Goal: Task Accomplishment & Management: Manage account settings

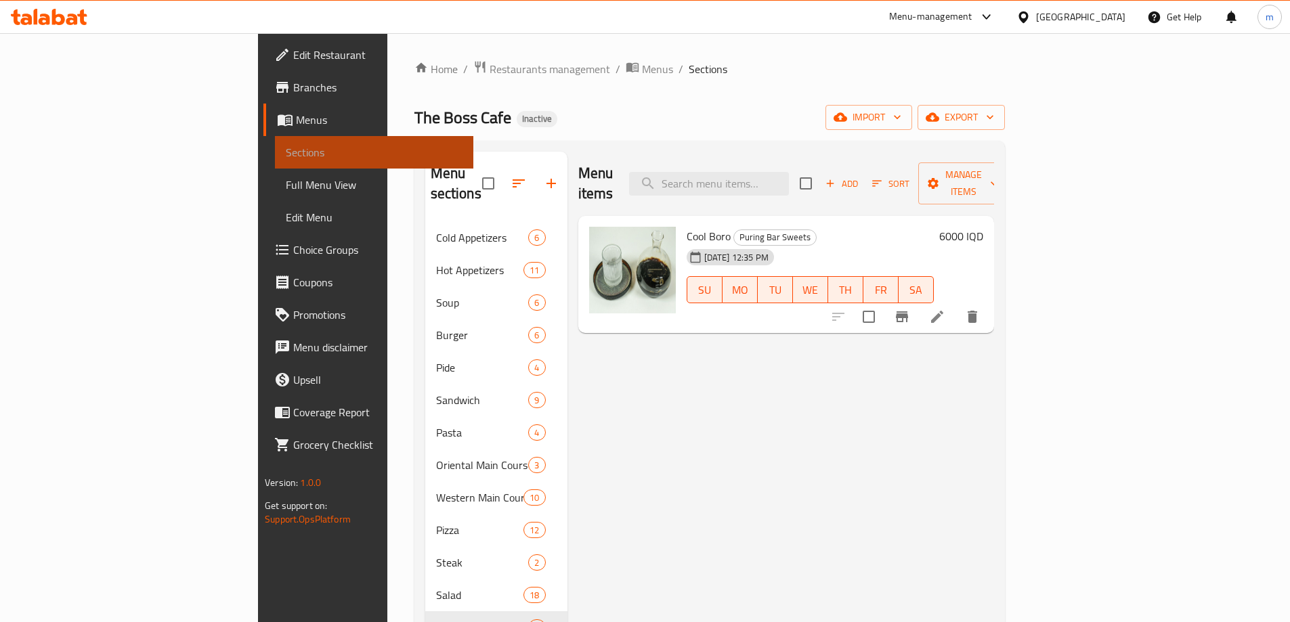
click at [286, 152] on span "Sections" at bounding box center [374, 152] width 177 height 16
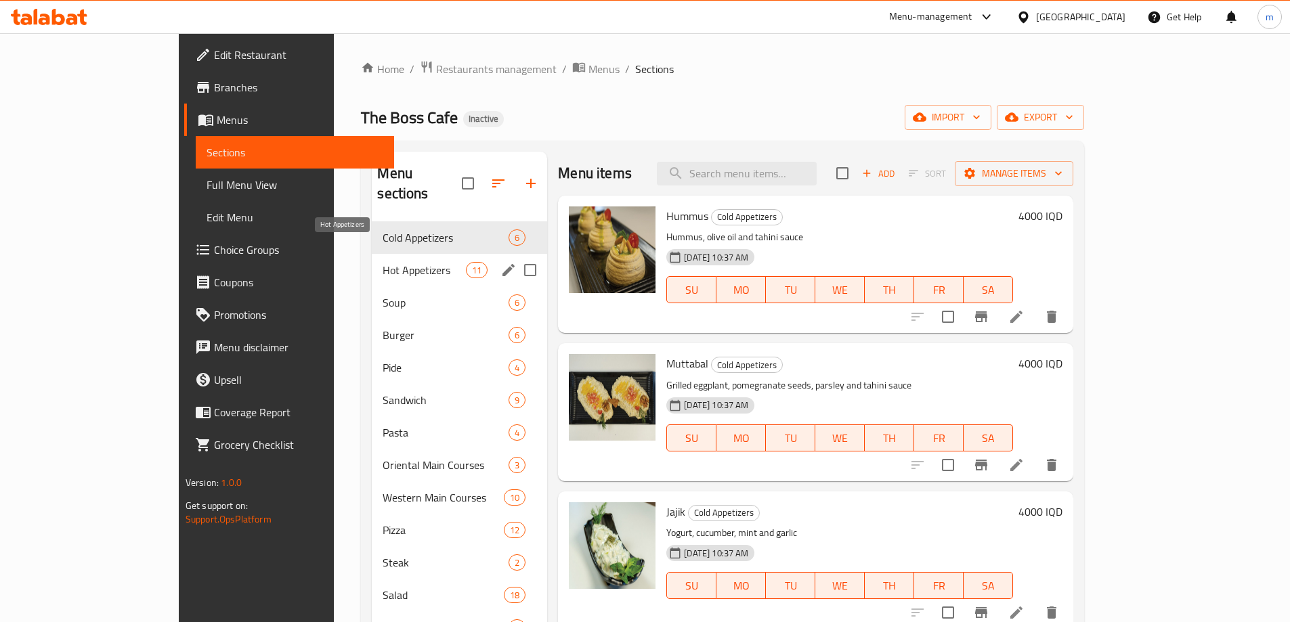
click at [383, 262] on span "Hot Appetizers" at bounding box center [424, 270] width 83 height 16
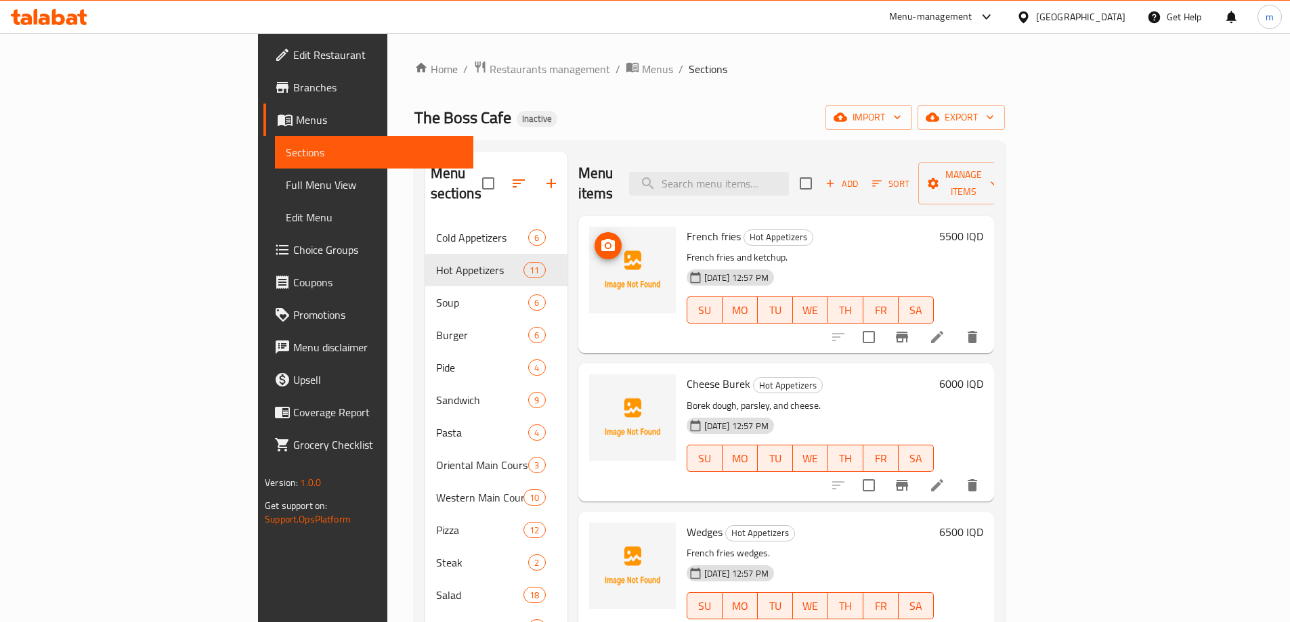
click at [594, 232] on button "upload picture" at bounding box center [607, 245] width 27 height 27
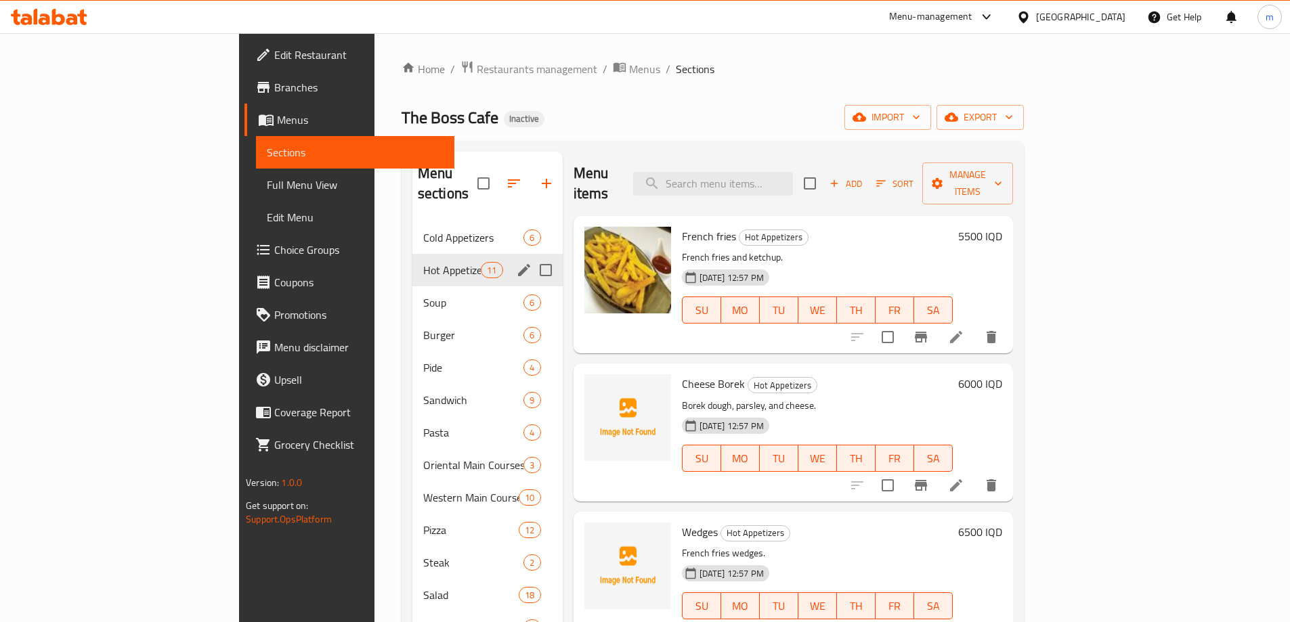
click at [412, 261] on div "Hot Appetizers 11" at bounding box center [487, 270] width 150 height 32
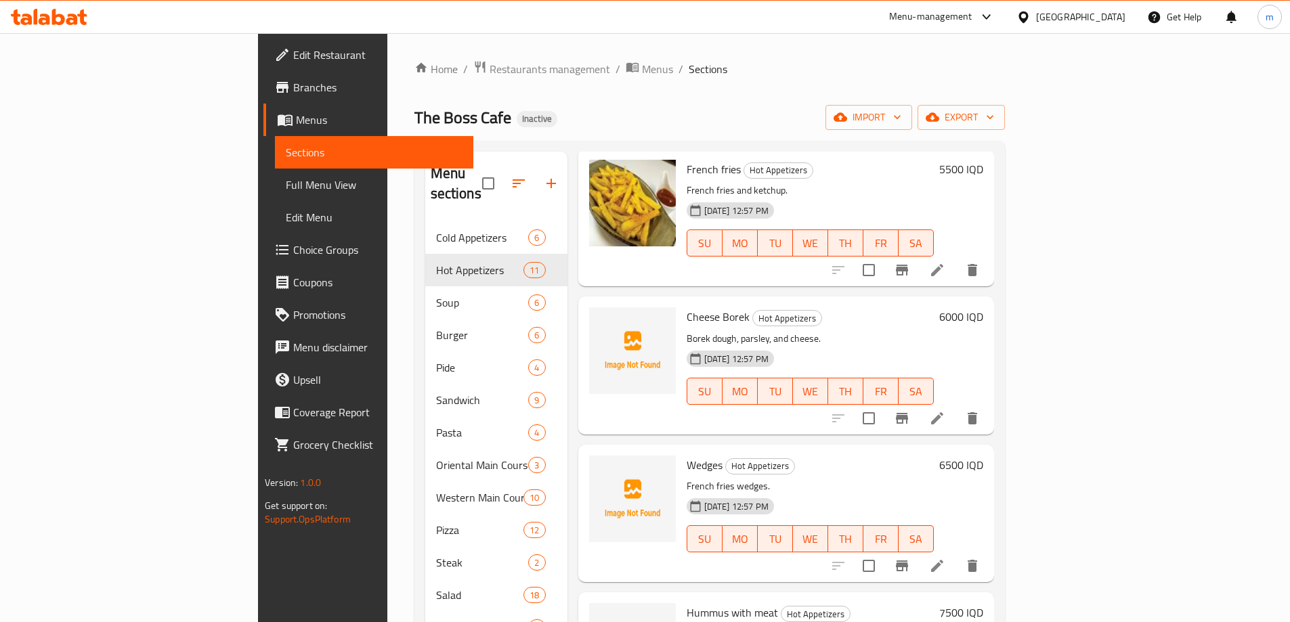
scroll to position [135, 0]
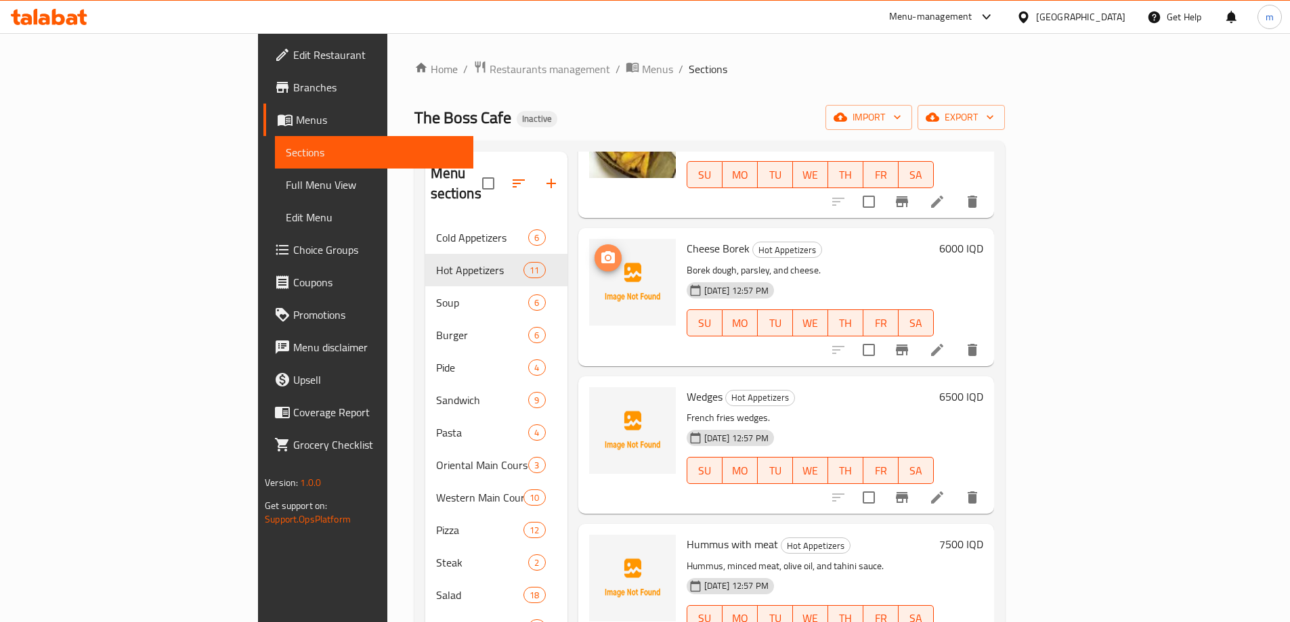
click at [594, 250] on button "upload picture" at bounding box center [607, 257] width 27 height 27
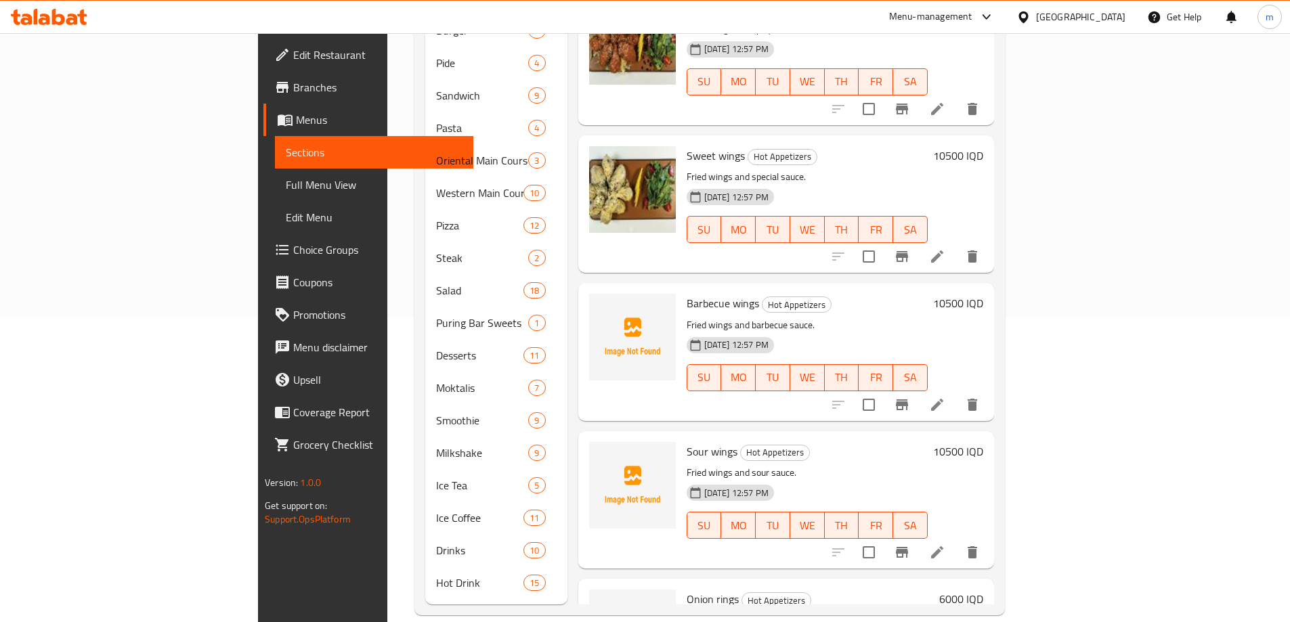
scroll to position [677, 0]
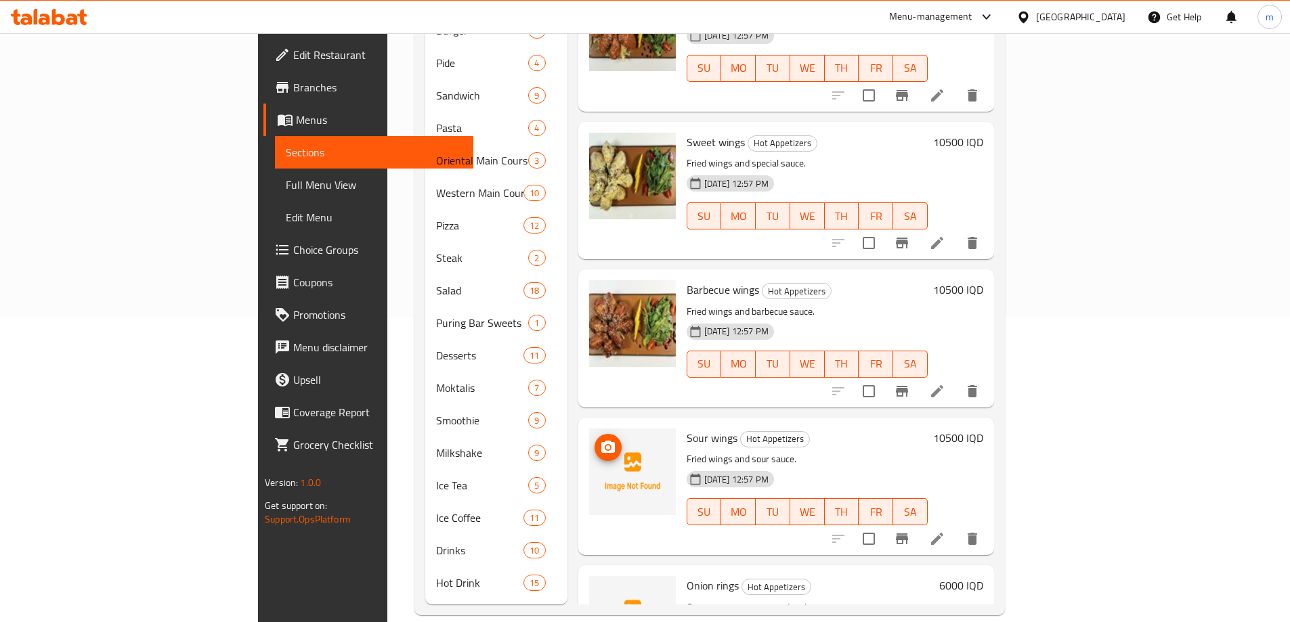
click at [605, 445] on circle "upload picture" at bounding box center [607, 447] width 4 height 4
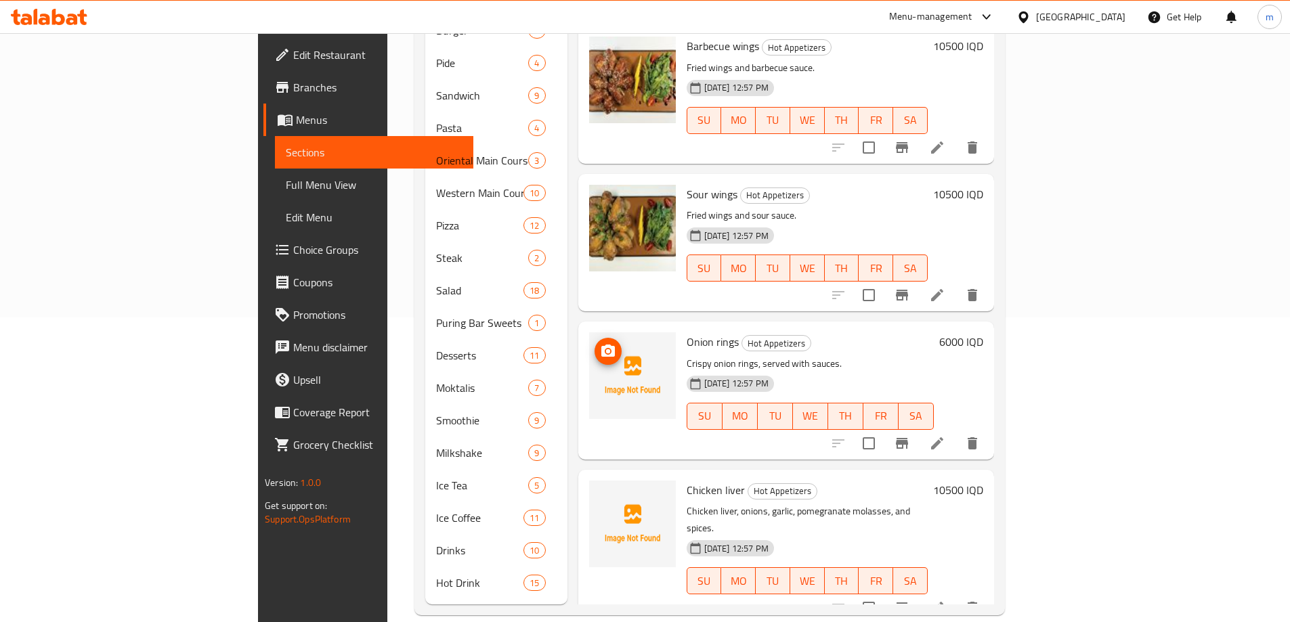
scroll to position [923, 0]
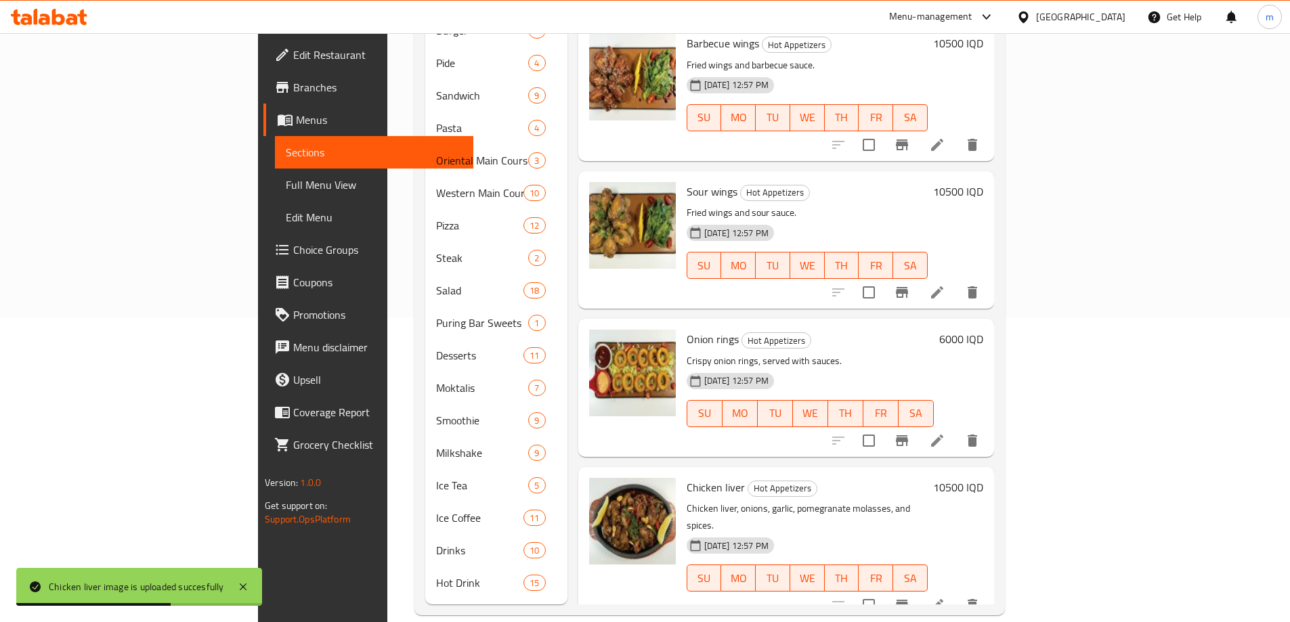
click at [567, 366] on div "Menu items Add Sort Manage items French fries Hot Appetizers French fries and k…" at bounding box center [780, 226] width 427 height 758
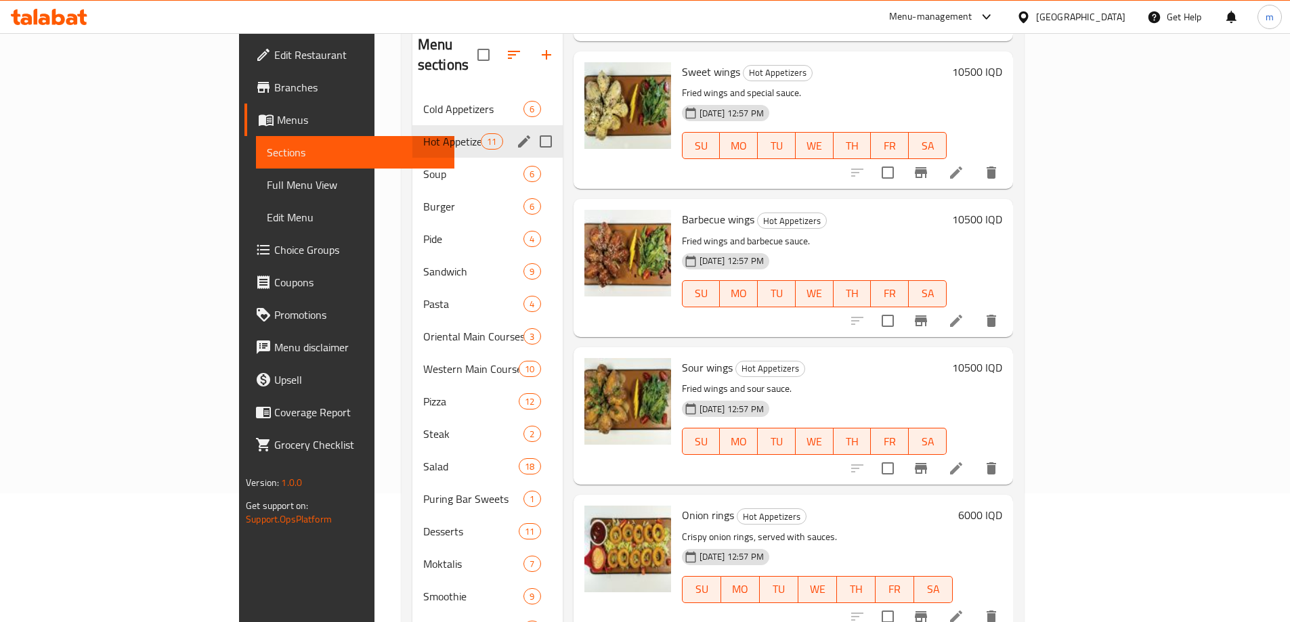
scroll to position [124, 0]
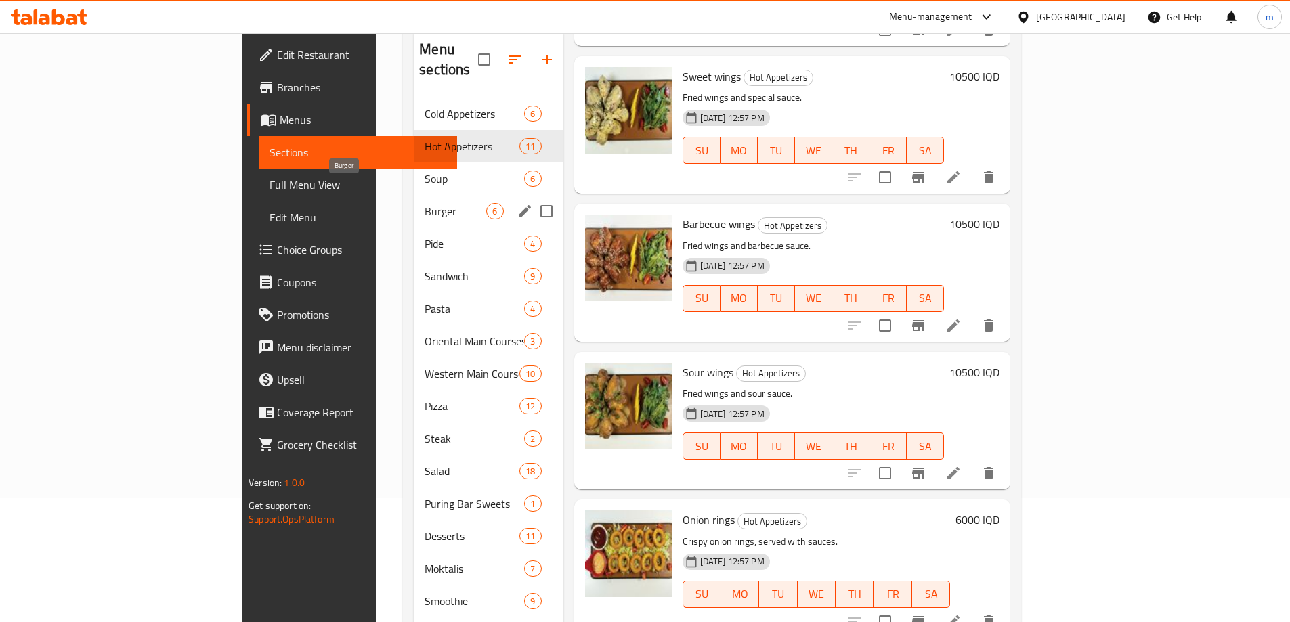
click at [424, 203] on span "Burger" at bounding box center [455, 211] width 62 height 16
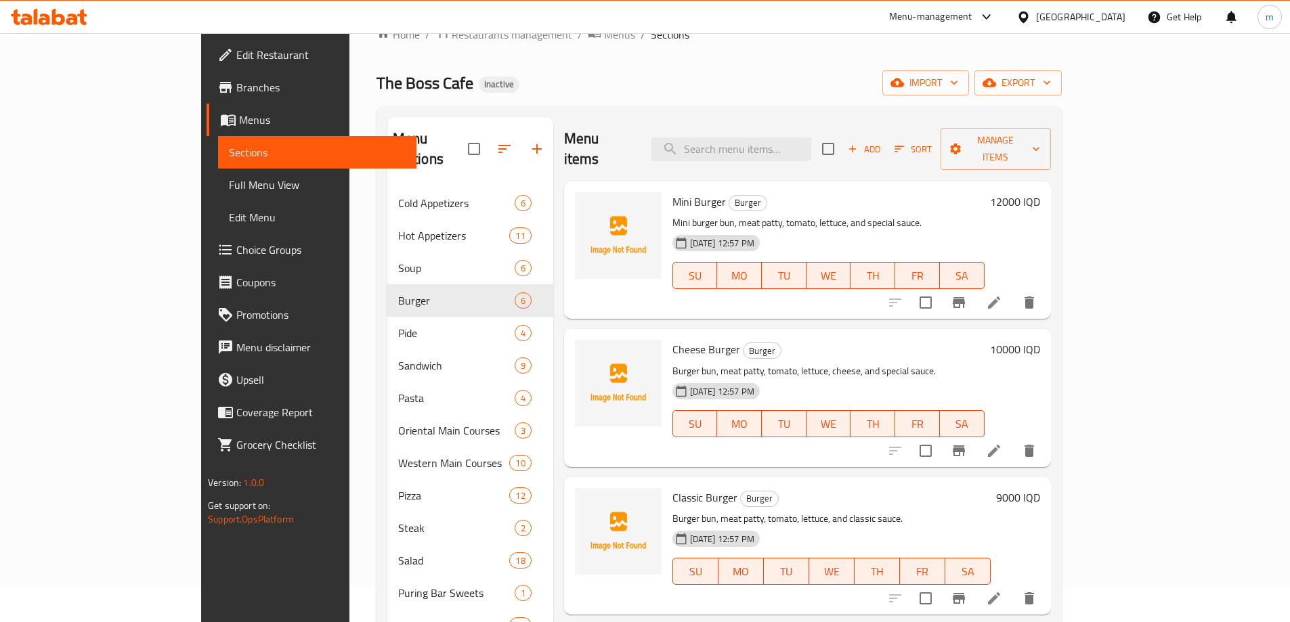
scroll to position [34, 0]
click at [586, 204] on icon "upload picture" at bounding box center [594, 212] width 16 height 16
click at [587, 205] on icon "upload picture" at bounding box center [594, 211] width 14 height 12
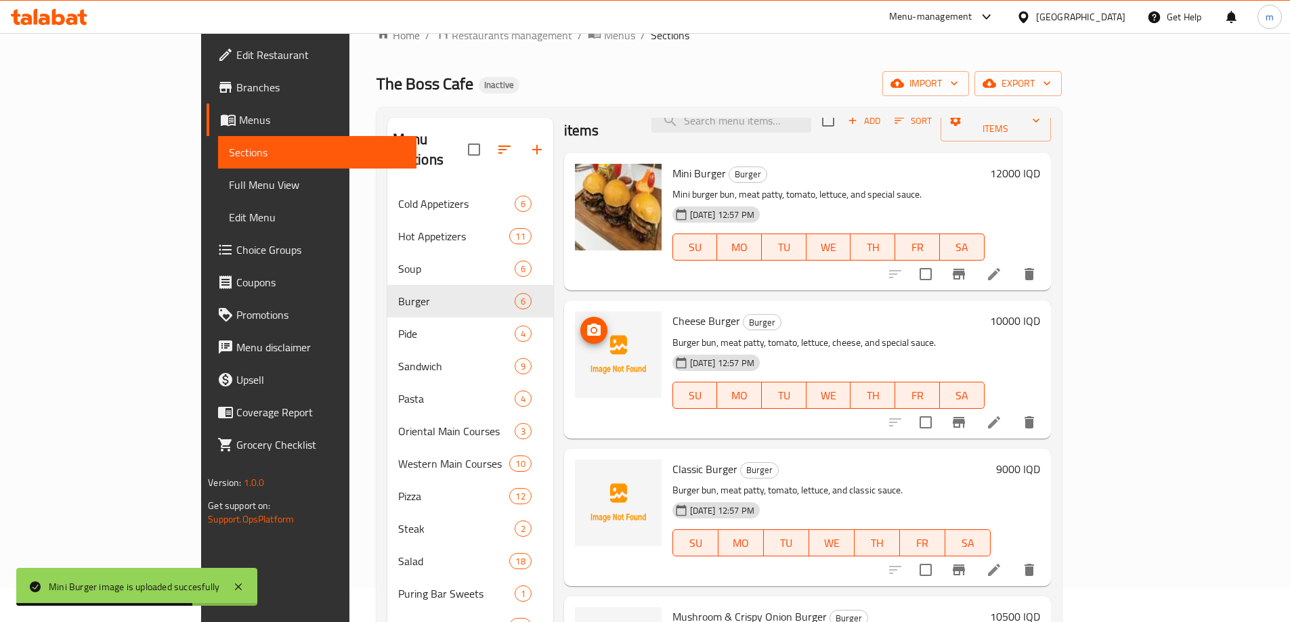
scroll to position [45, 0]
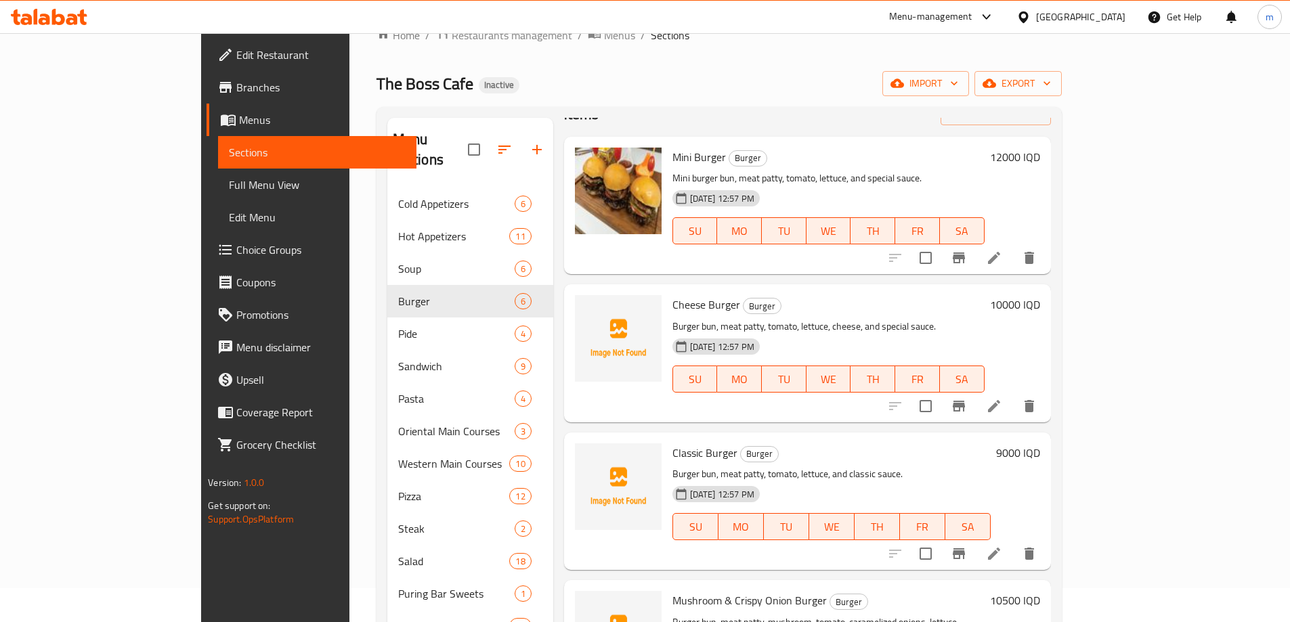
click at [672, 443] on span "Classic Burger" at bounding box center [704, 453] width 65 height 20
copy h6 "Classic Burger"
click at [580, 304] on button "upload picture" at bounding box center [593, 314] width 27 height 27
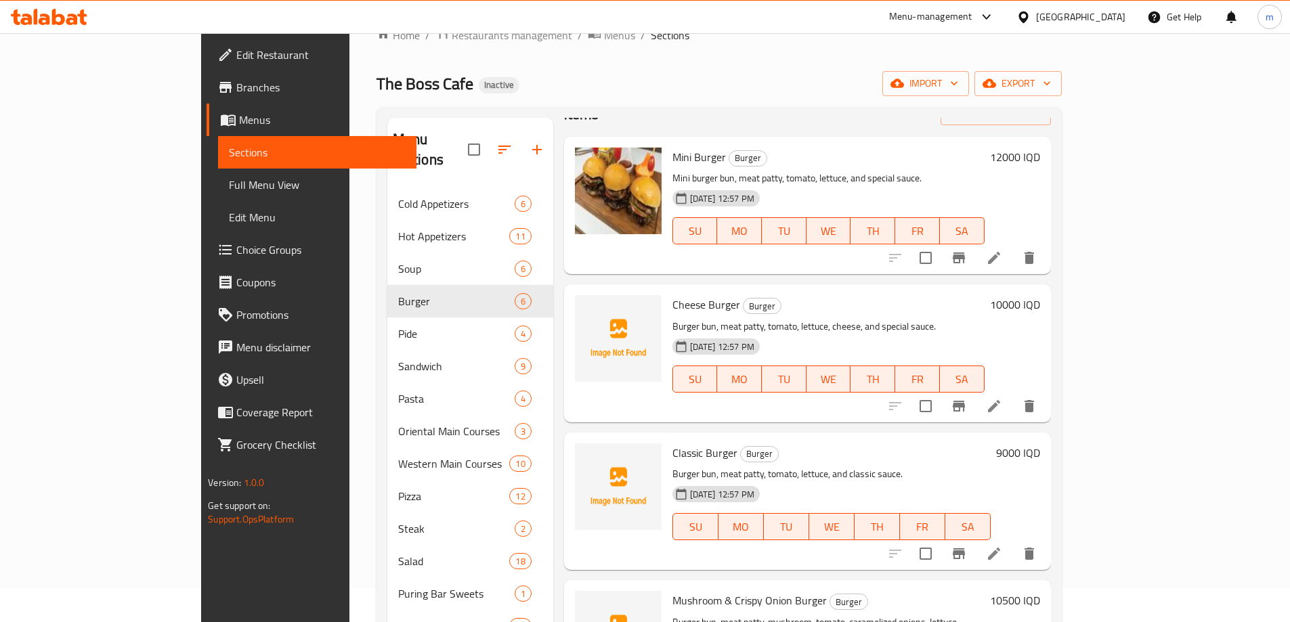
click at [672, 318] on p "Burger bun, meat patty, tomato, lettuce, cheese, and special sauce." at bounding box center [828, 326] width 312 height 17
click at [672, 295] on span "Cheese Burger" at bounding box center [706, 305] width 68 height 20
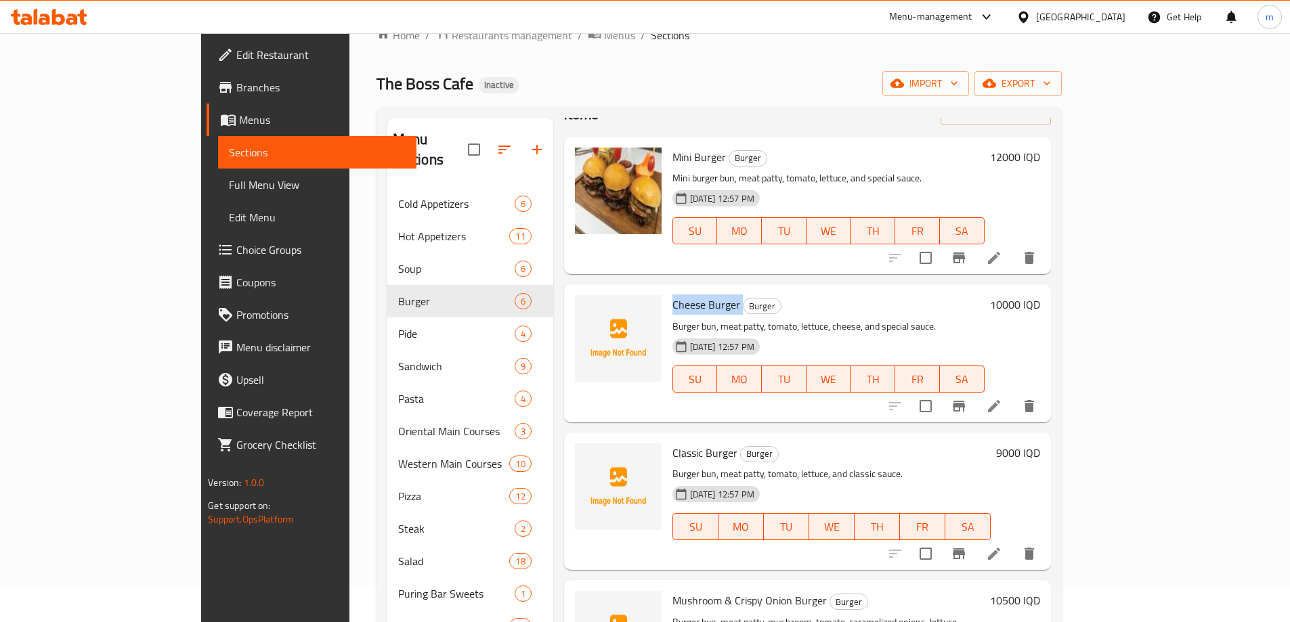
click at [672, 295] on span "Cheese Burger" at bounding box center [706, 305] width 68 height 20
copy h6 "Cheese Burger"
click at [603, 341] on img at bounding box center [618, 338] width 87 height 87
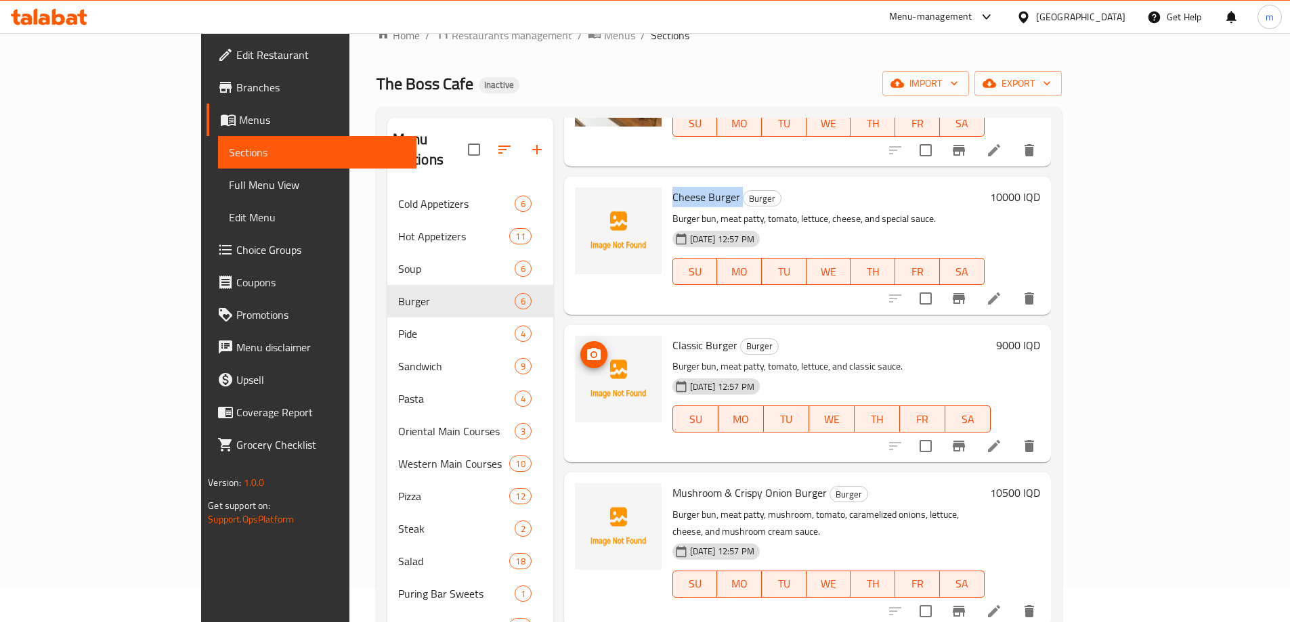
scroll to position [164, 0]
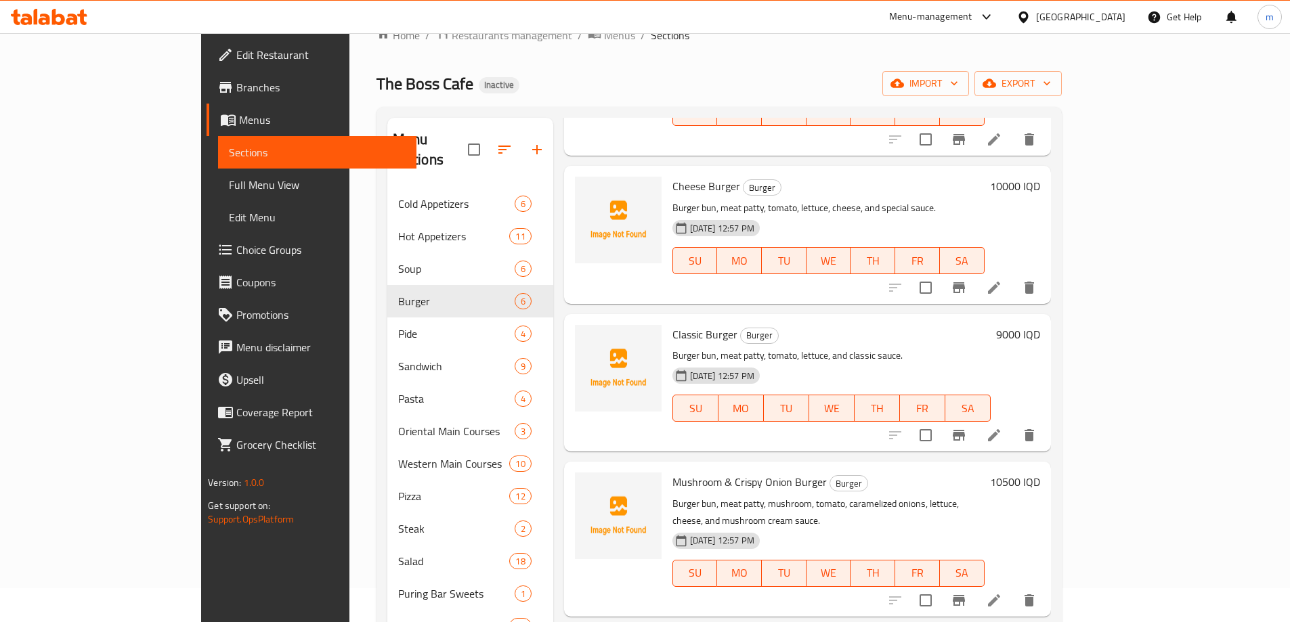
click at [672, 472] on span "Mushroom & Crispy Onion Burger" at bounding box center [749, 482] width 154 height 20
copy h6 "Mushroom & Crispy Onion Burger"
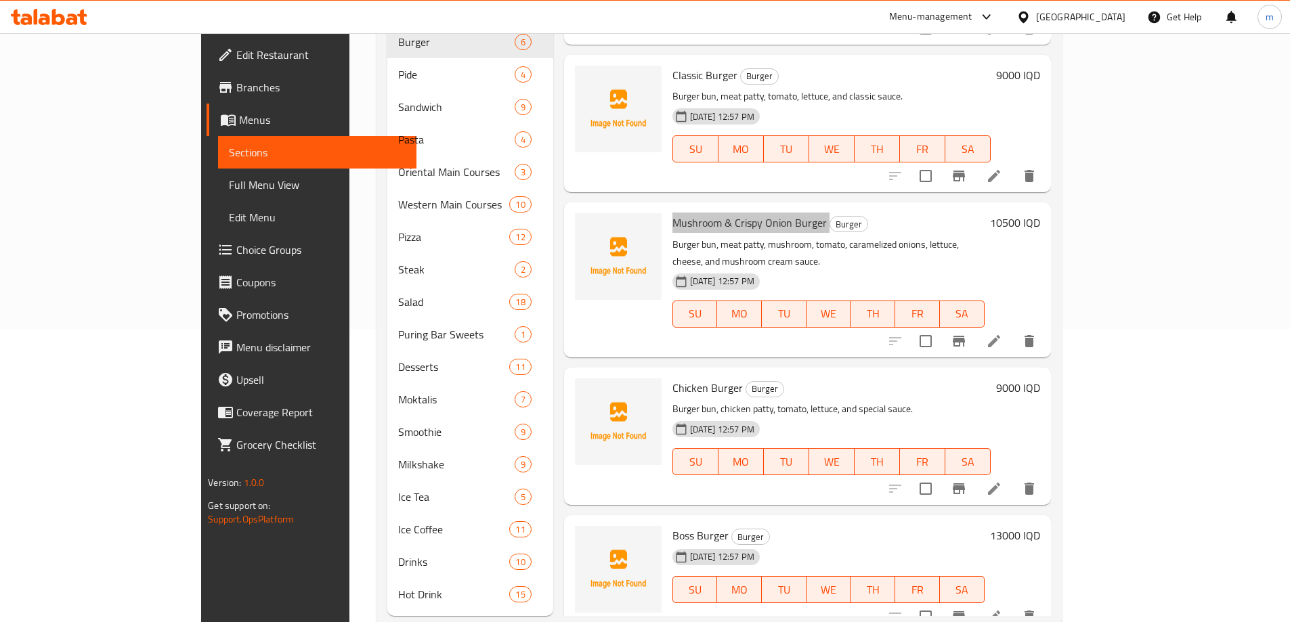
scroll to position [305, 0]
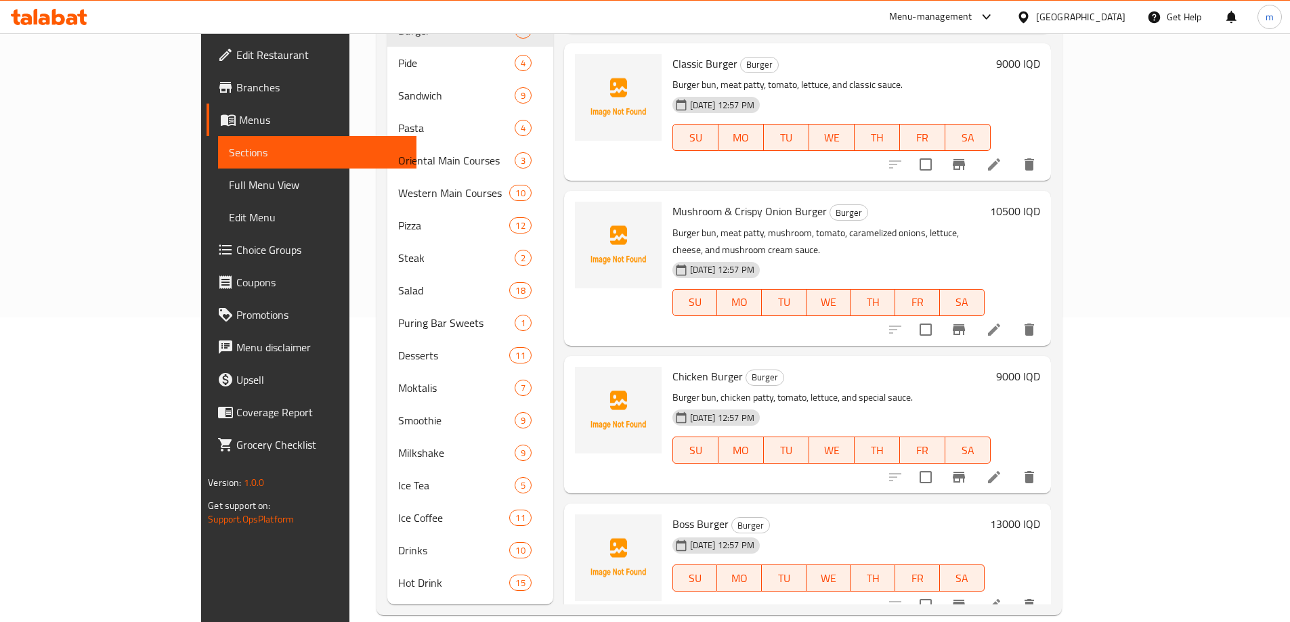
click at [672, 366] on span "Chicken Burger" at bounding box center [707, 376] width 70 height 20
copy h6 "Chicken Burger"
click at [672, 514] on span "Boss Burger" at bounding box center [700, 524] width 56 height 20
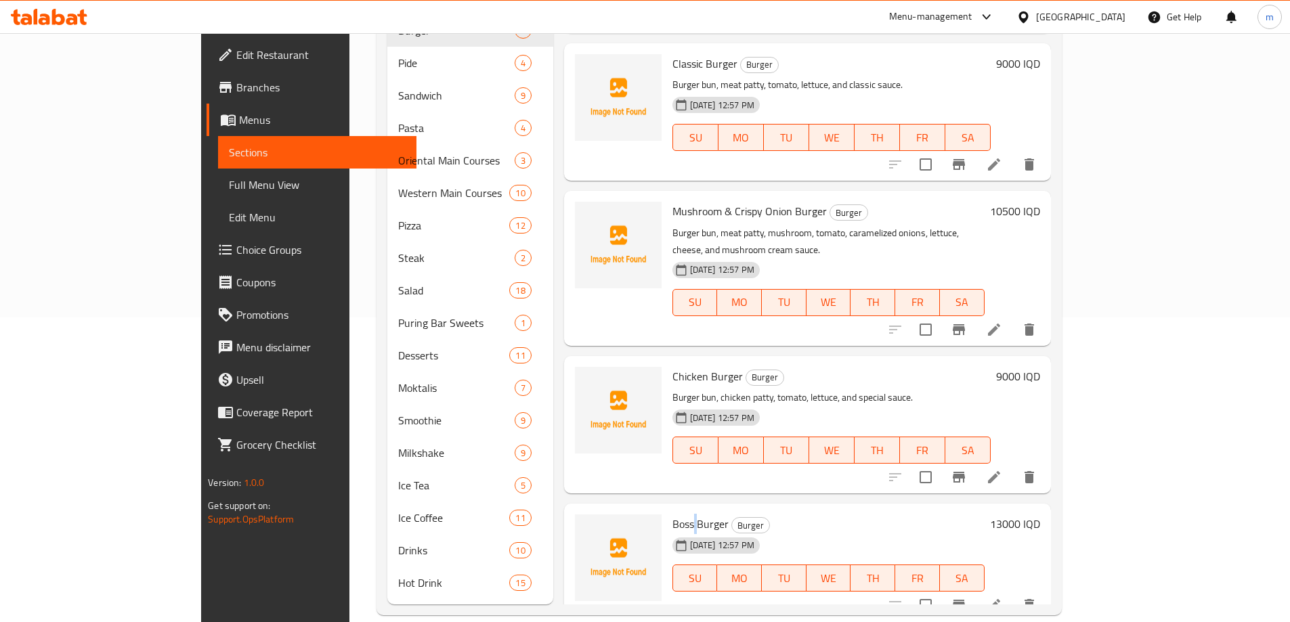
click at [672, 514] on span "Boss Burger" at bounding box center [700, 524] width 56 height 20
copy h6 "Boss Burger"
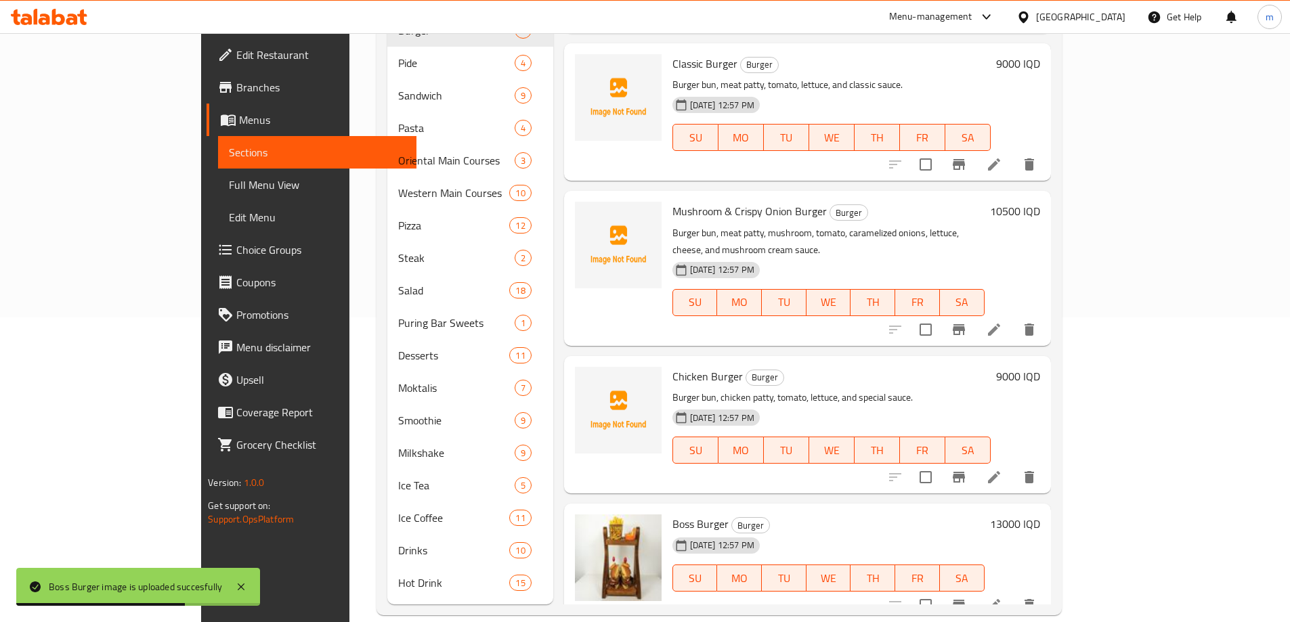
click at [553, 238] on div "Menu items Add Sort Manage items Mini Burger Burger Mini burger bun, meat patty…" at bounding box center [802, 226] width 498 height 758
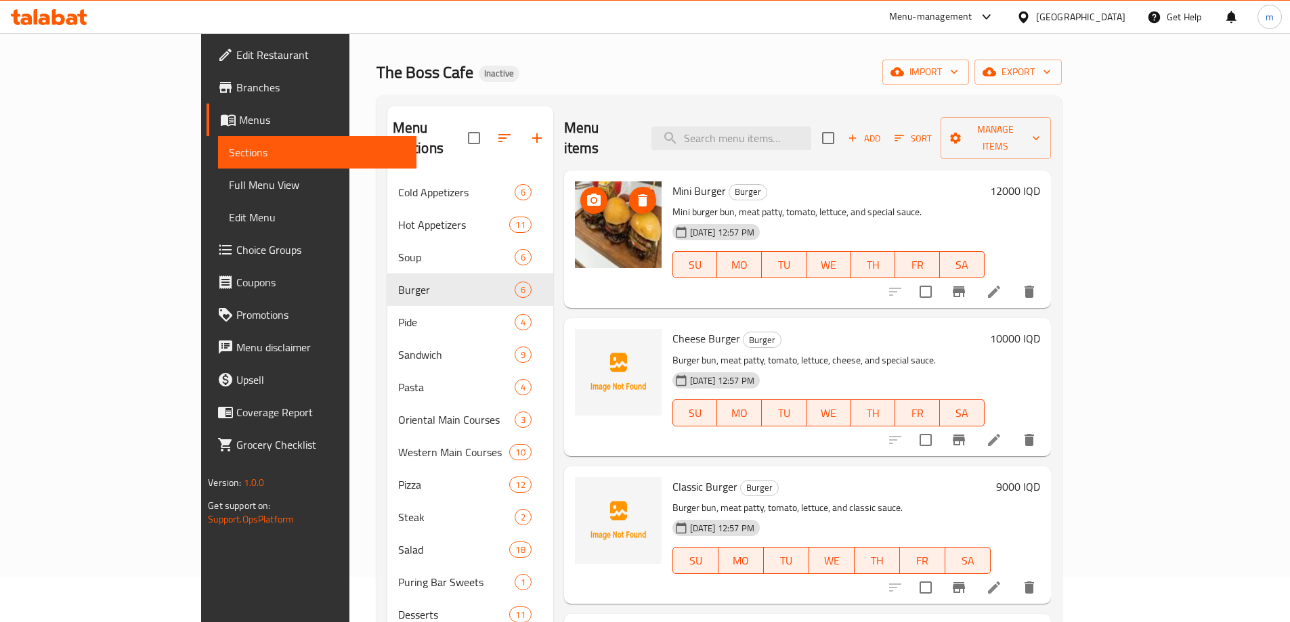
scroll to position [0, 0]
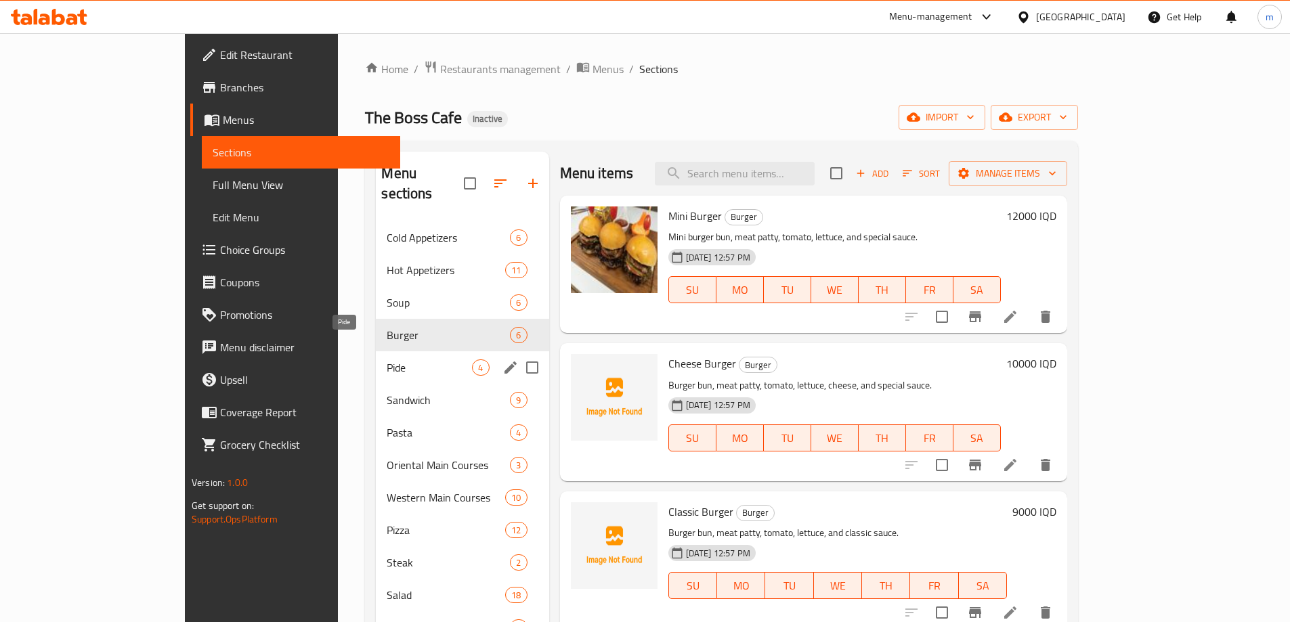
click at [387, 360] on span "Pide" at bounding box center [429, 368] width 85 height 16
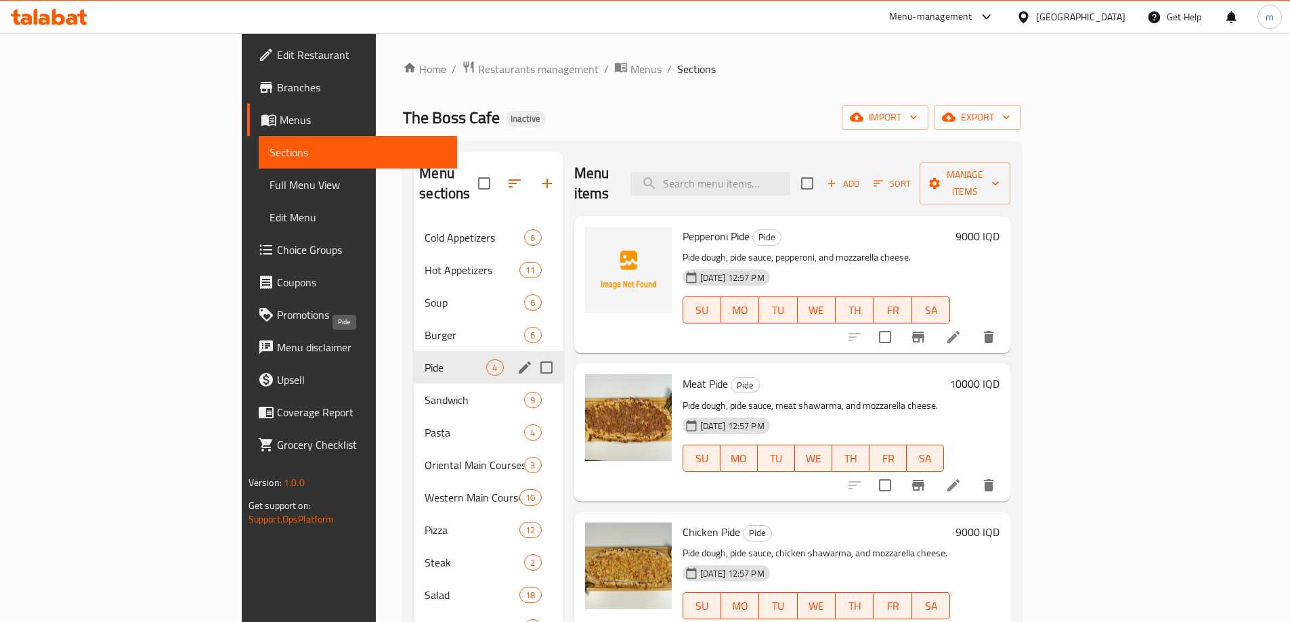
click at [424, 360] on span "Pide" at bounding box center [455, 368] width 62 height 16
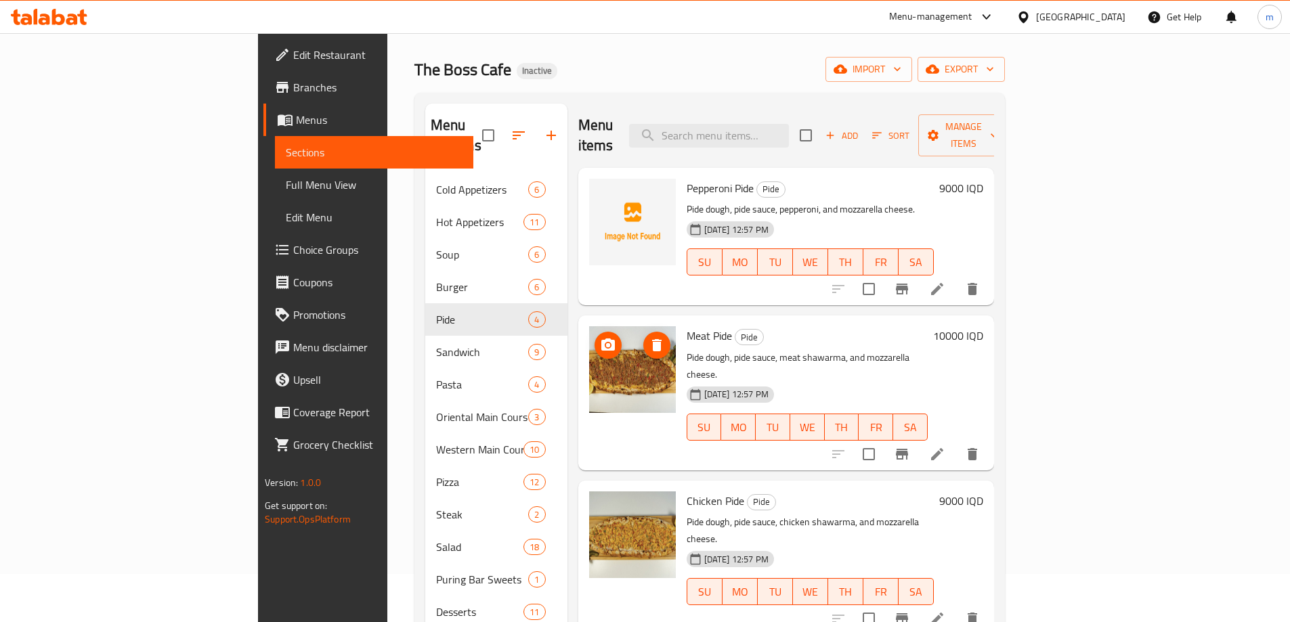
scroll to position [34, 0]
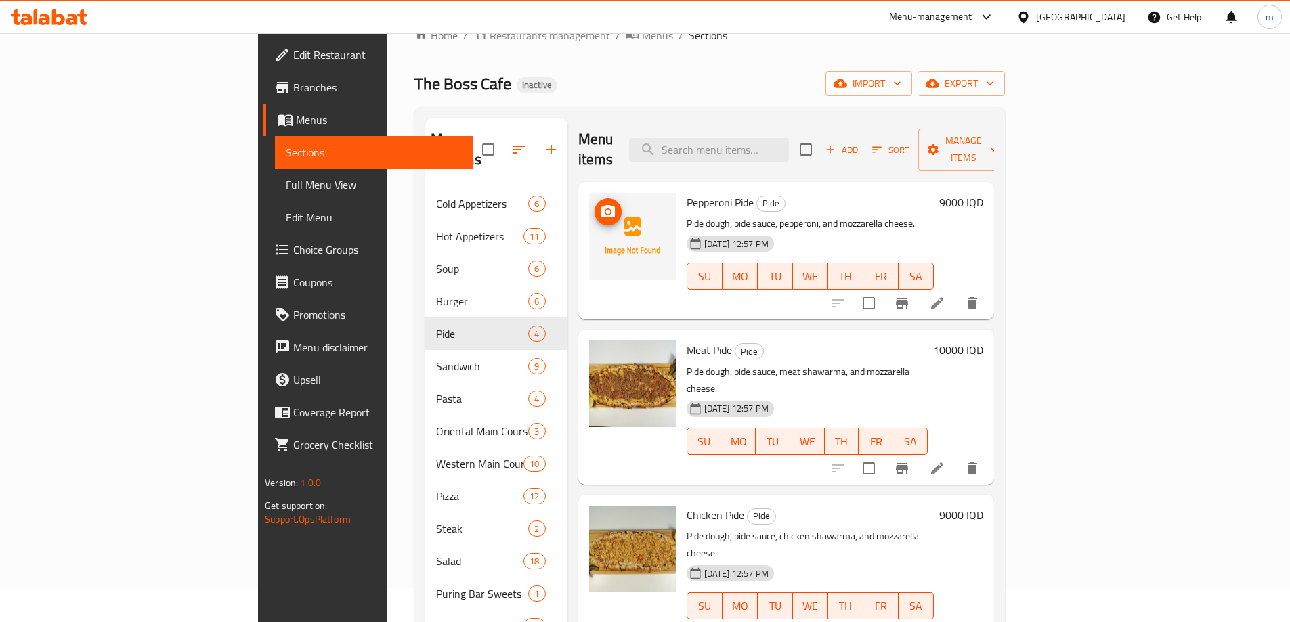
click at [601, 205] on icon "upload picture" at bounding box center [608, 211] width 14 height 12
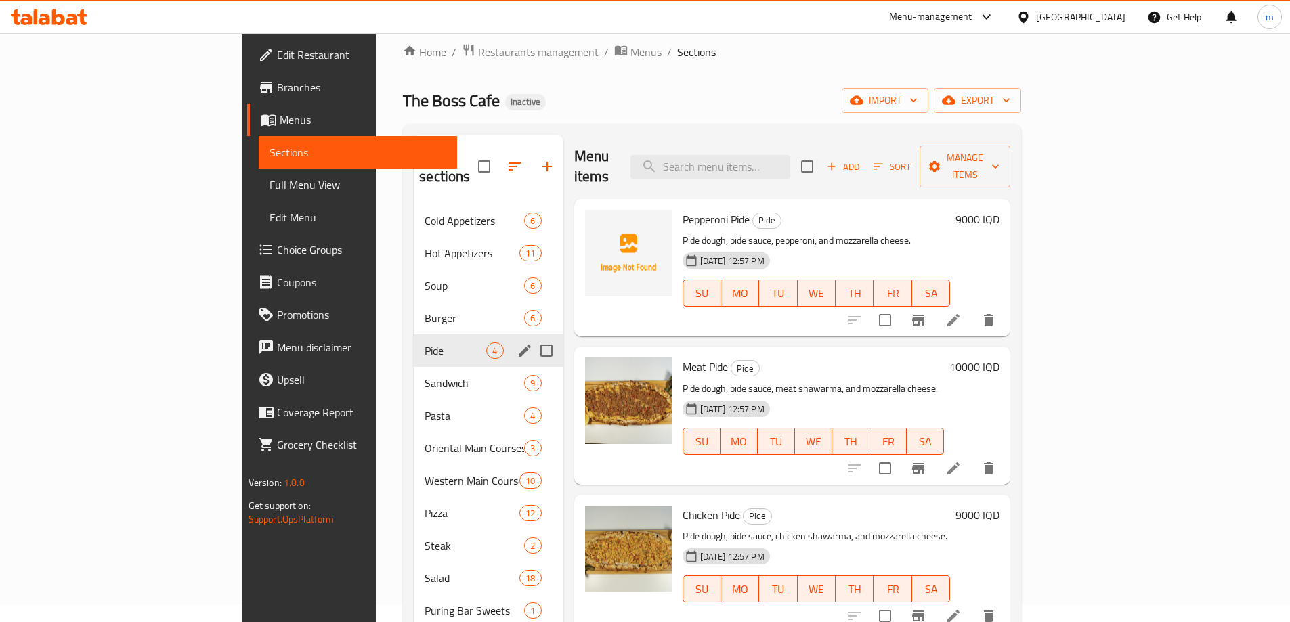
scroll to position [0, 0]
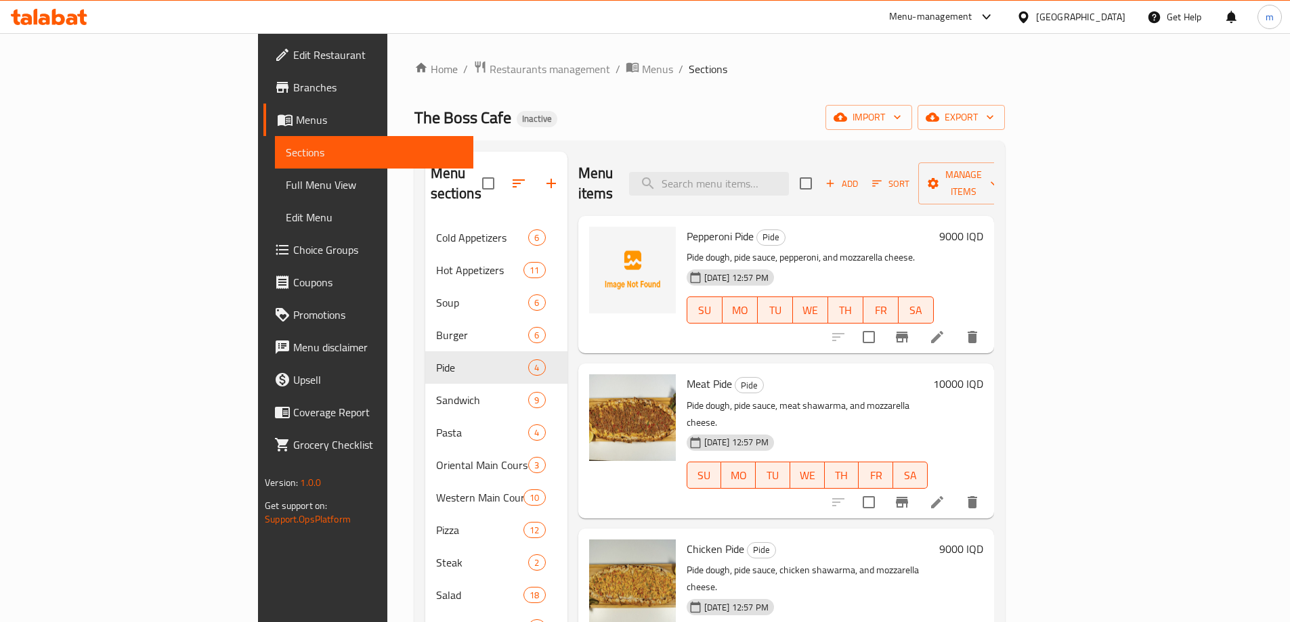
click at [567, 309] on div "Menu items Add Sort Manage items Pepperoni Pide Pide Pide dough, pide sauce, pe…" at bounding box center [780, 531] width 427 height 758
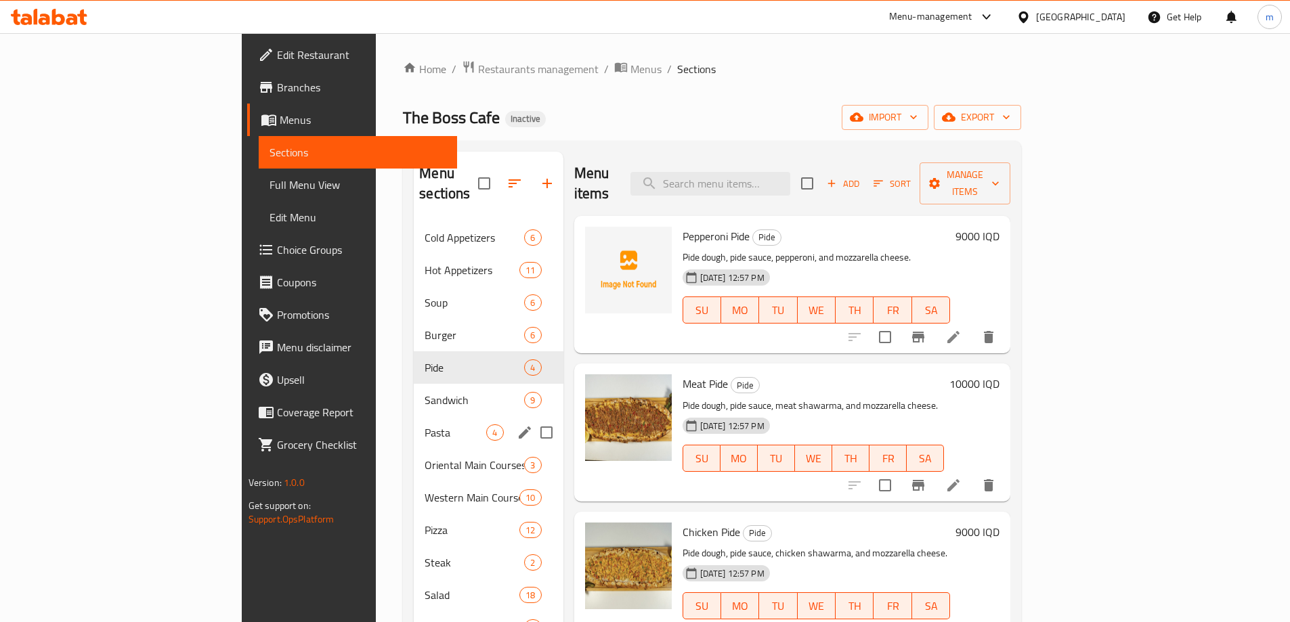
click at [414, 426] on div "Pasta 4" at bounding box center [488, 432] width 149 height 32
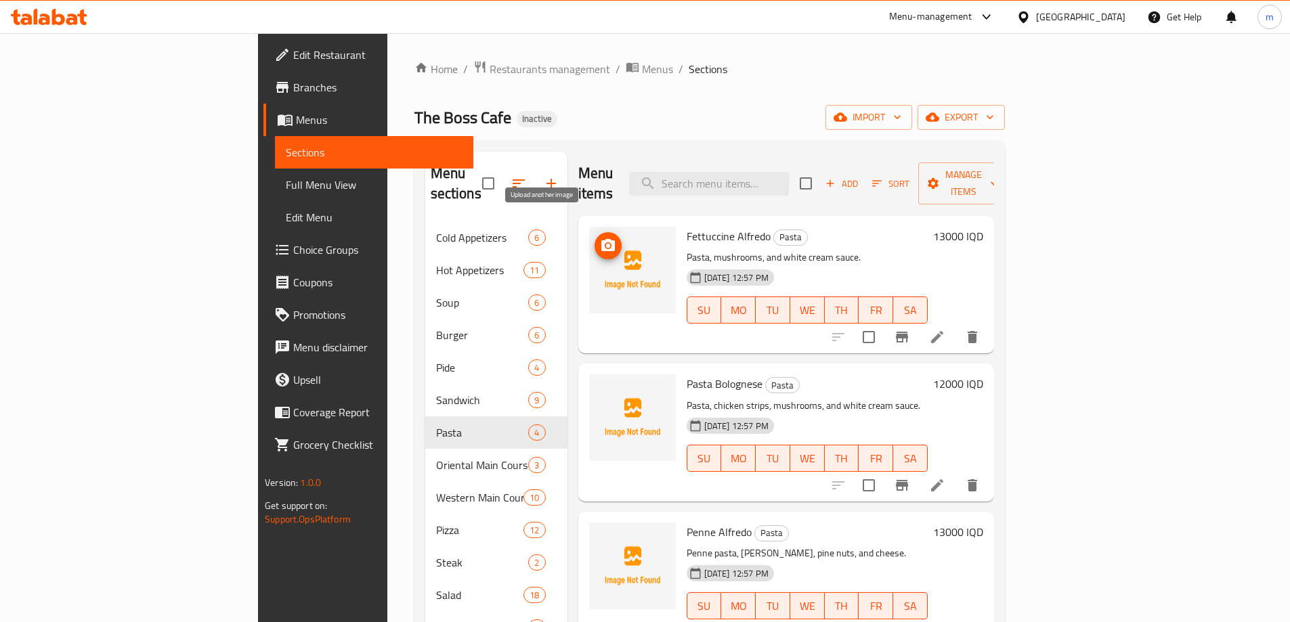
click at [600, 238] on icon "upload picture" at bounding box center [608, 246] width 16 height 16
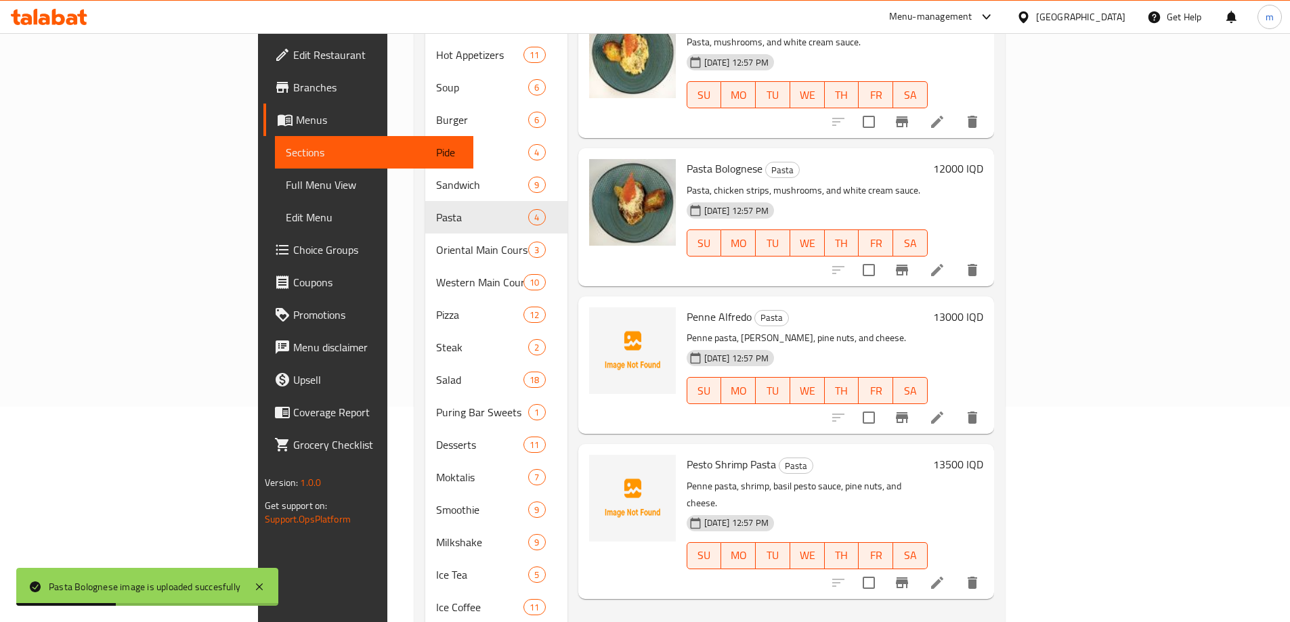
scroll to position [305, 0]
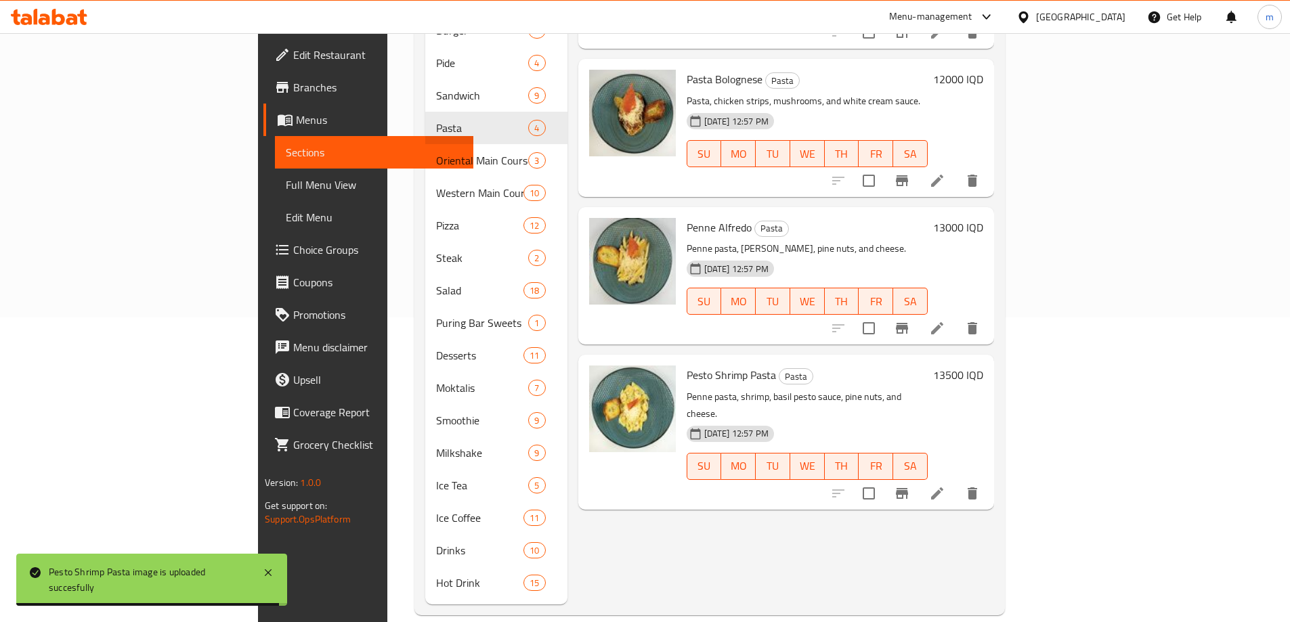
click at [673, 487] on div "Menu items Add Sort Manage items Fettuccine Alfredo Pasta Pasta, mushrooms, and…" at bounding box center [780, 226] width 427 height 758
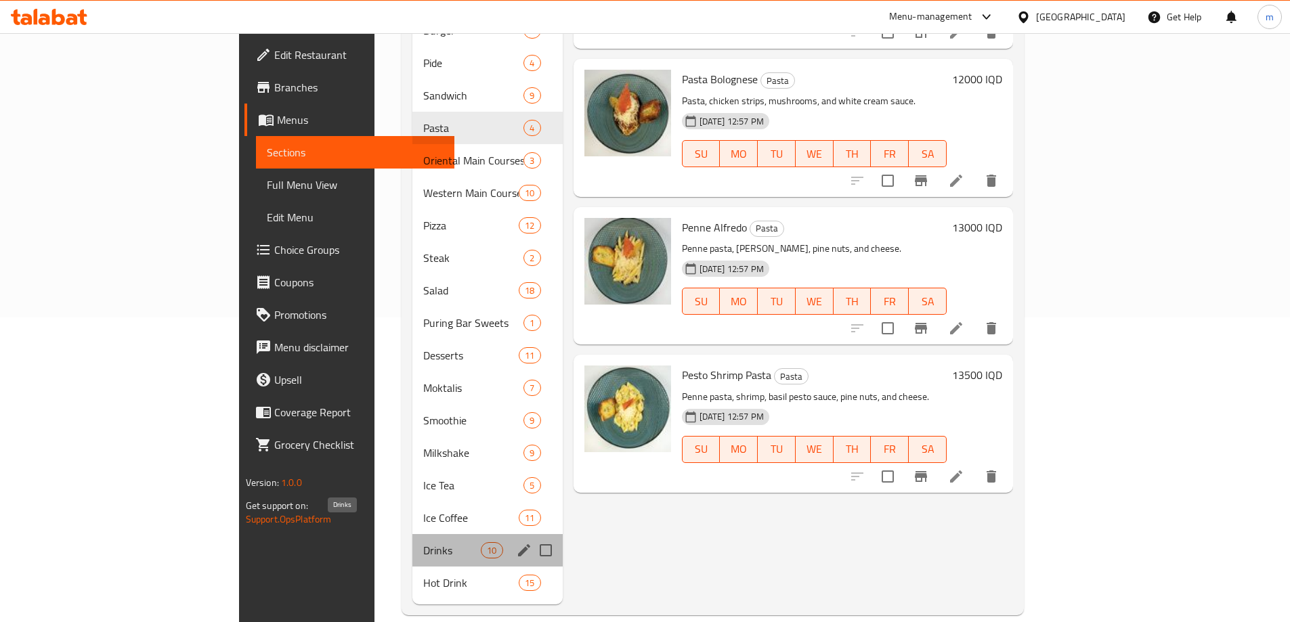
click at [423, 542] on span "Drinks" at bounding box center [452, 550] width 58 height 16
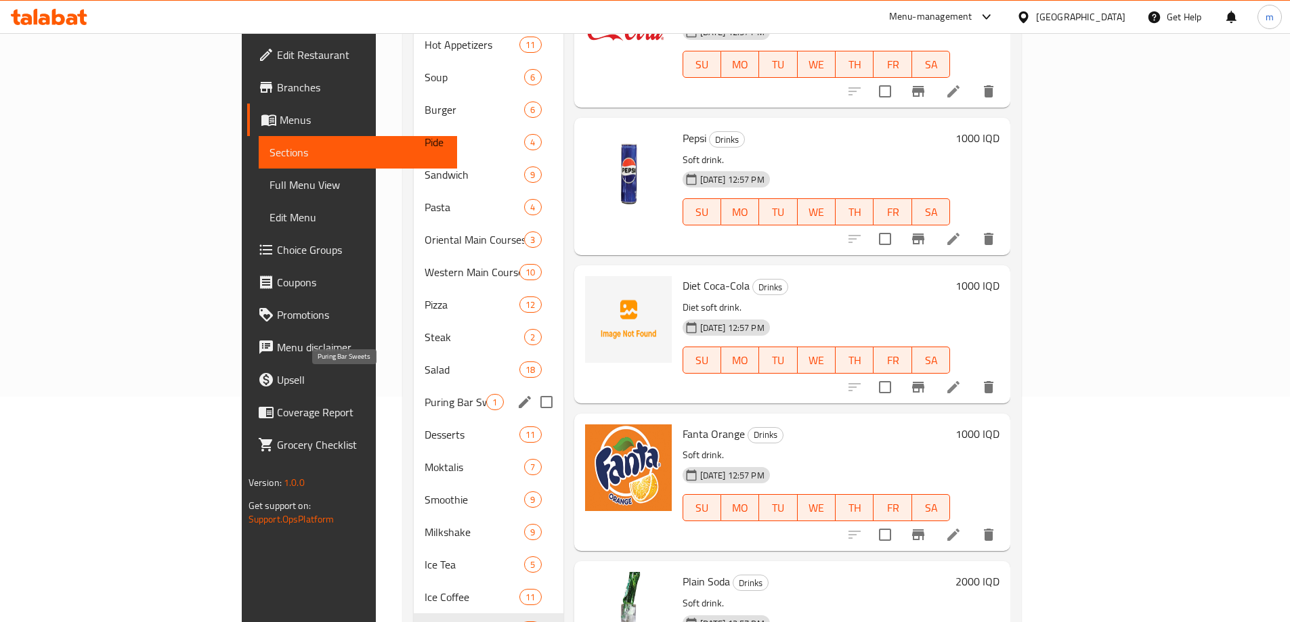
scroll to position [305, 0]
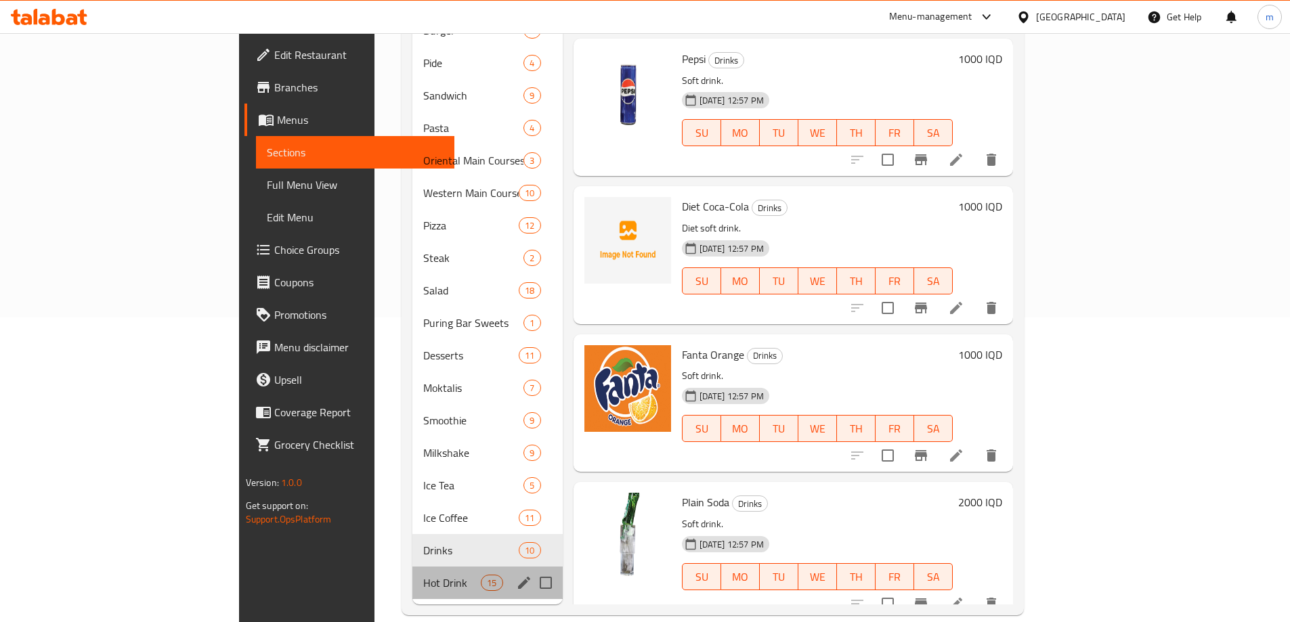
click at [412, 567] on div "Hot Drink 15" at bounding box center [487, 583] width 150 height 32
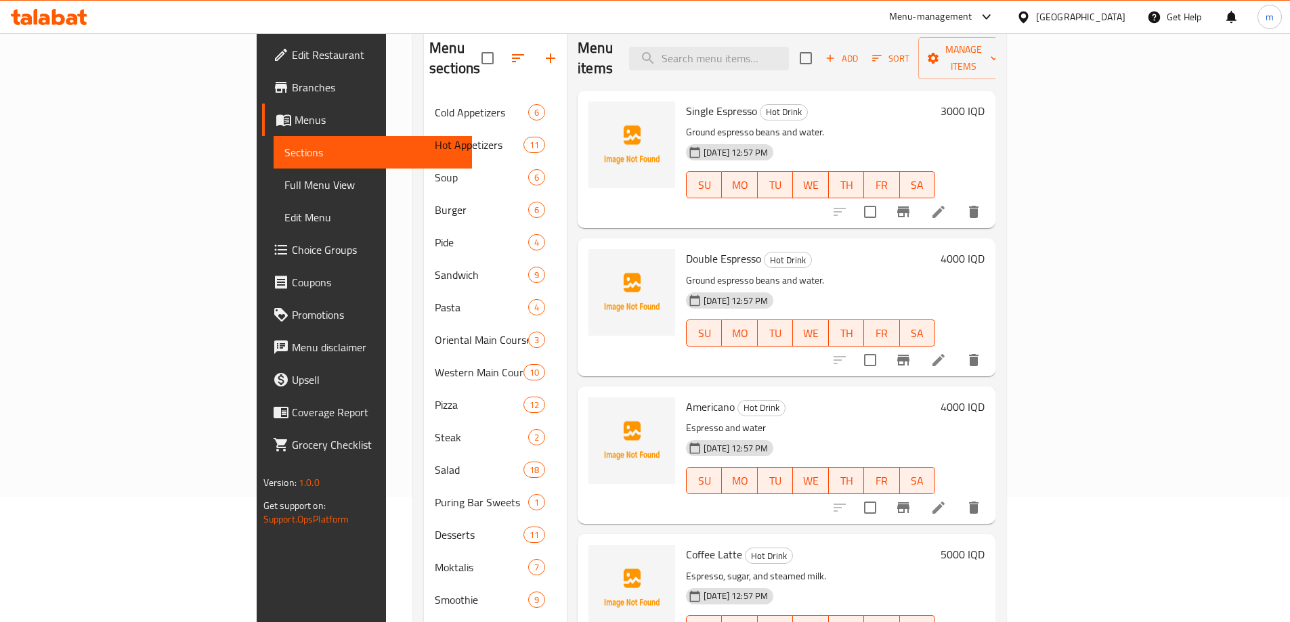
scroll to position [124, 0]
click at [601, 115] on icon "upload picture" at bounding box center [608, 121] width 14 height 12
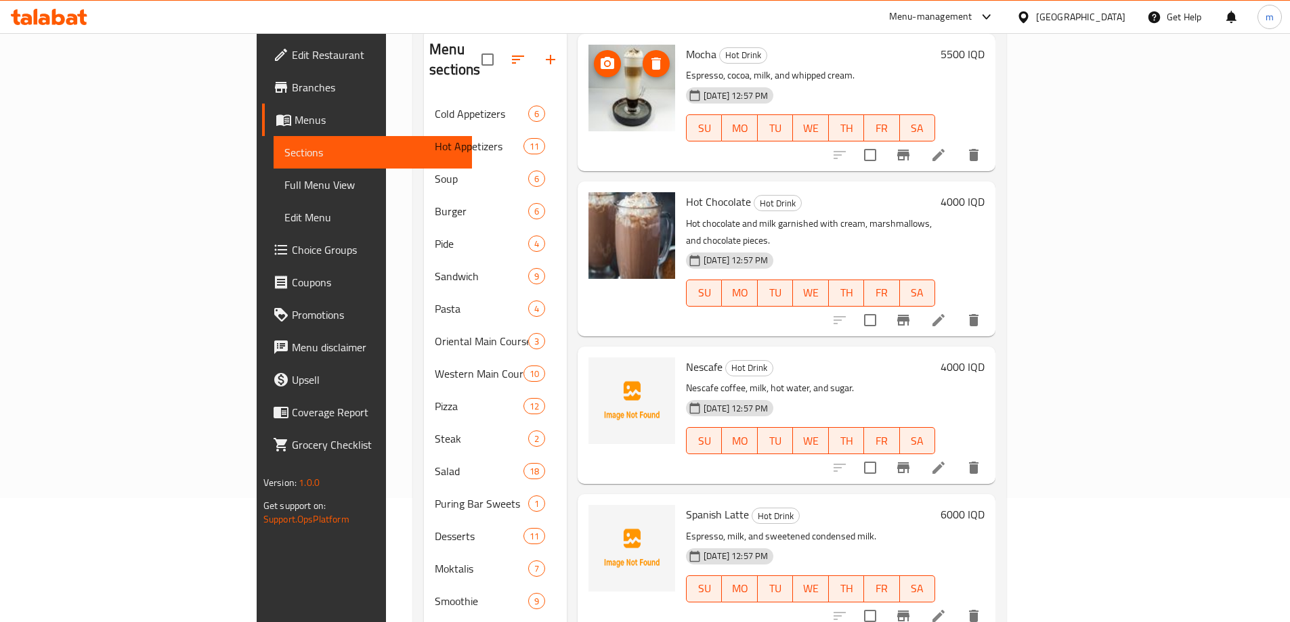
scroll to position [948, 0]
click at [686, 355] on span "Nescafe" at bounding box center [704, 365] width 37 height 20
copy h6 "Nescafe"
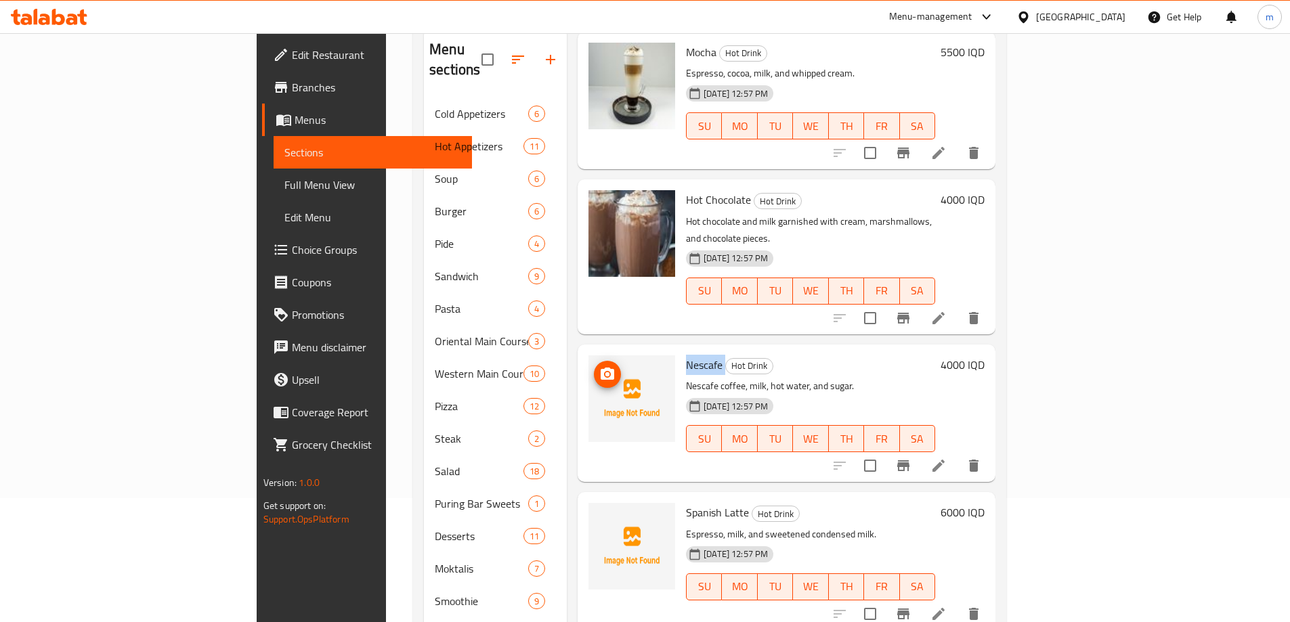
click at [609, 355] on img at bounding box center [631, 398] width 87 height 87
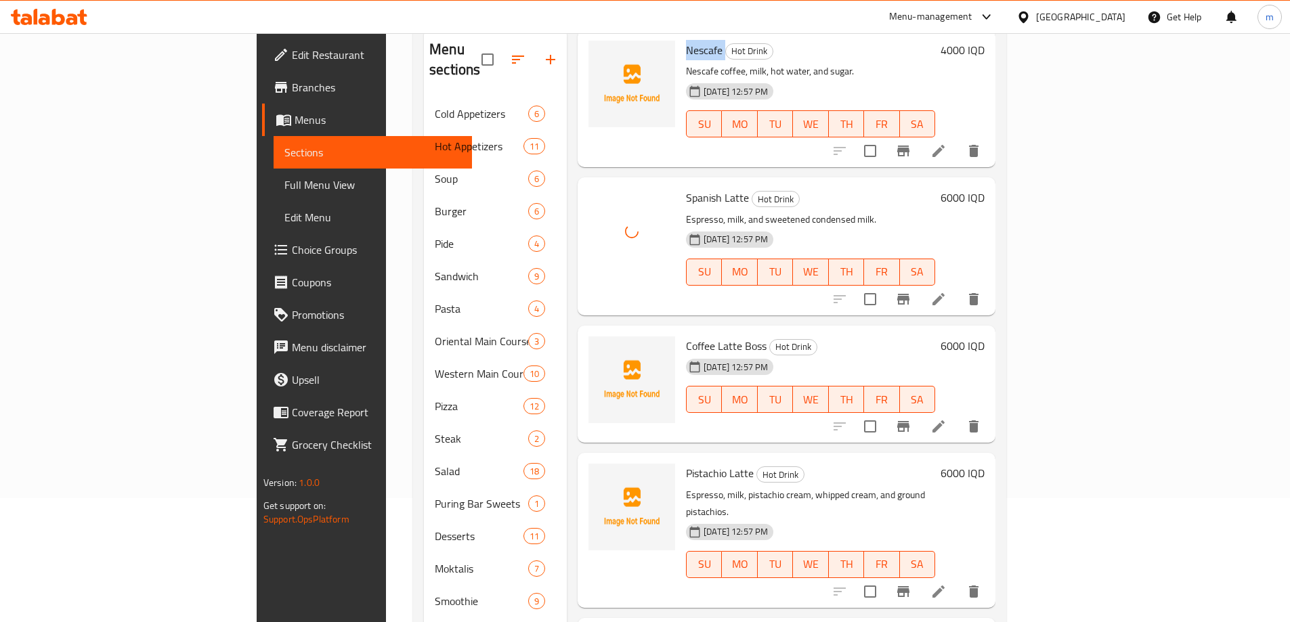
scroll to position [1264, 0]
click at [686, 334] on span "Coffee Latte Boss" at bounding box center [726, 344] width 81 height 20
copy h6 "Coffee Latte Boss"
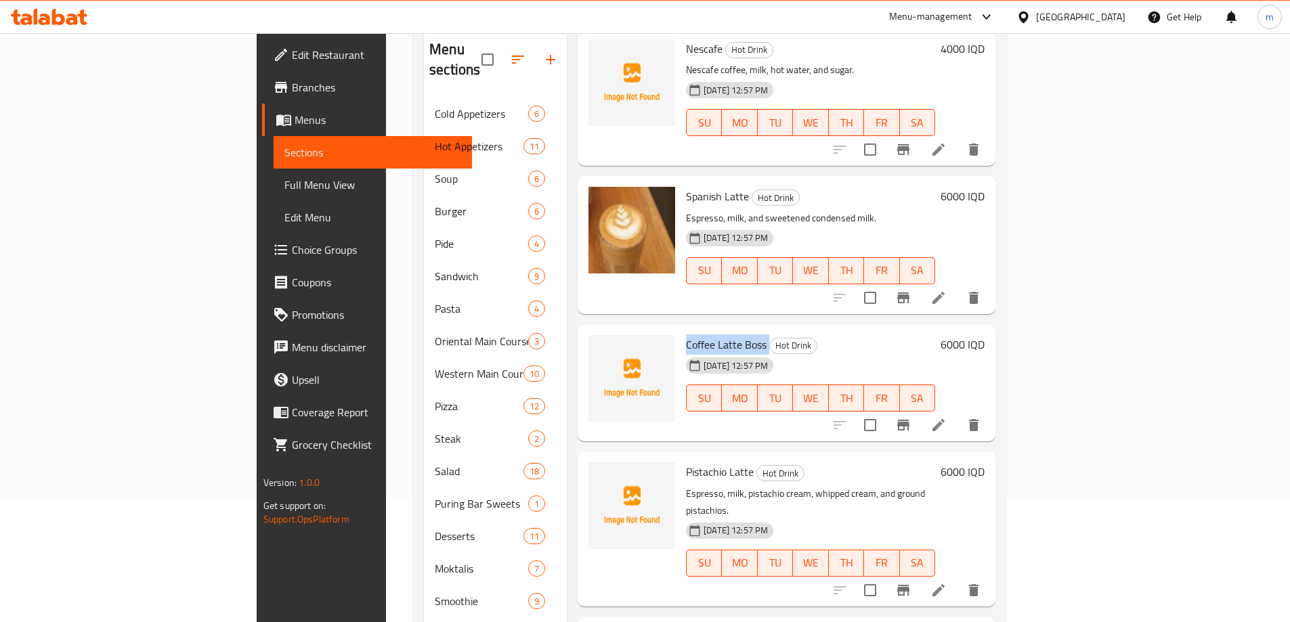
click at [686, 334] on span "Coffee Latte Boss" at bounding box center [726, 344] width 81 height 20
click at [680, 330] on div "Coffee Latte Boss Hot Drink [DATE] 12:57 PM SU MO TU WE TH FR SA" at bounding box center [810, 383] width 260 height 107
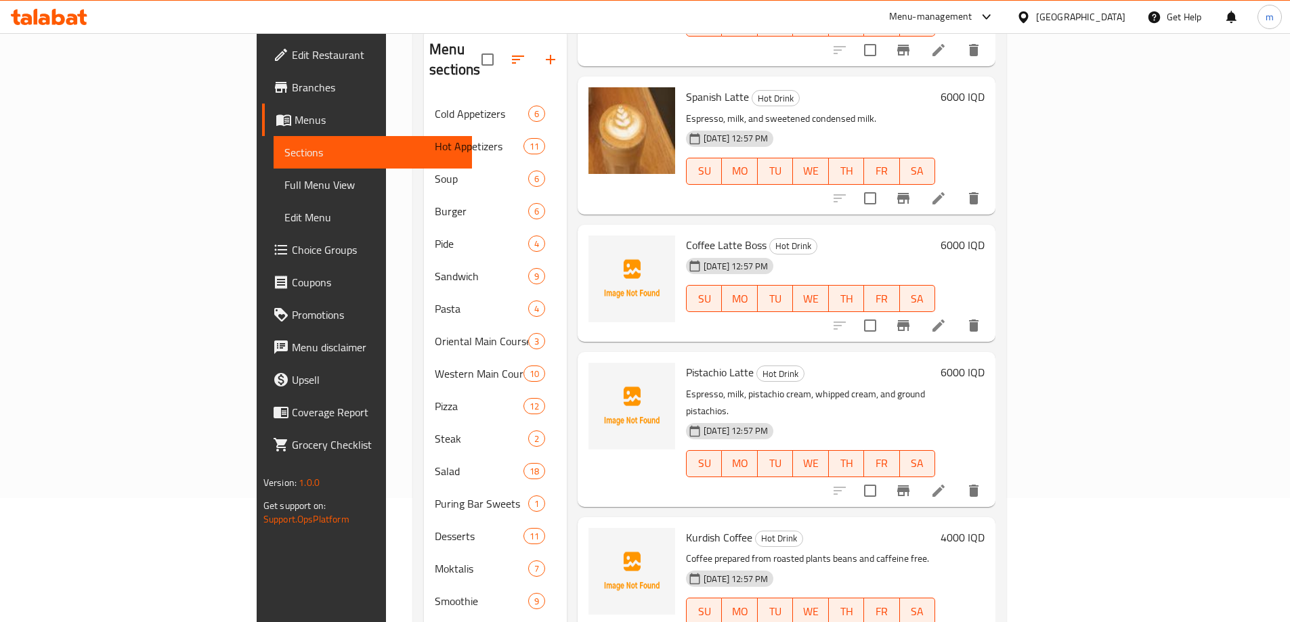
scroll to position [1399, 0]
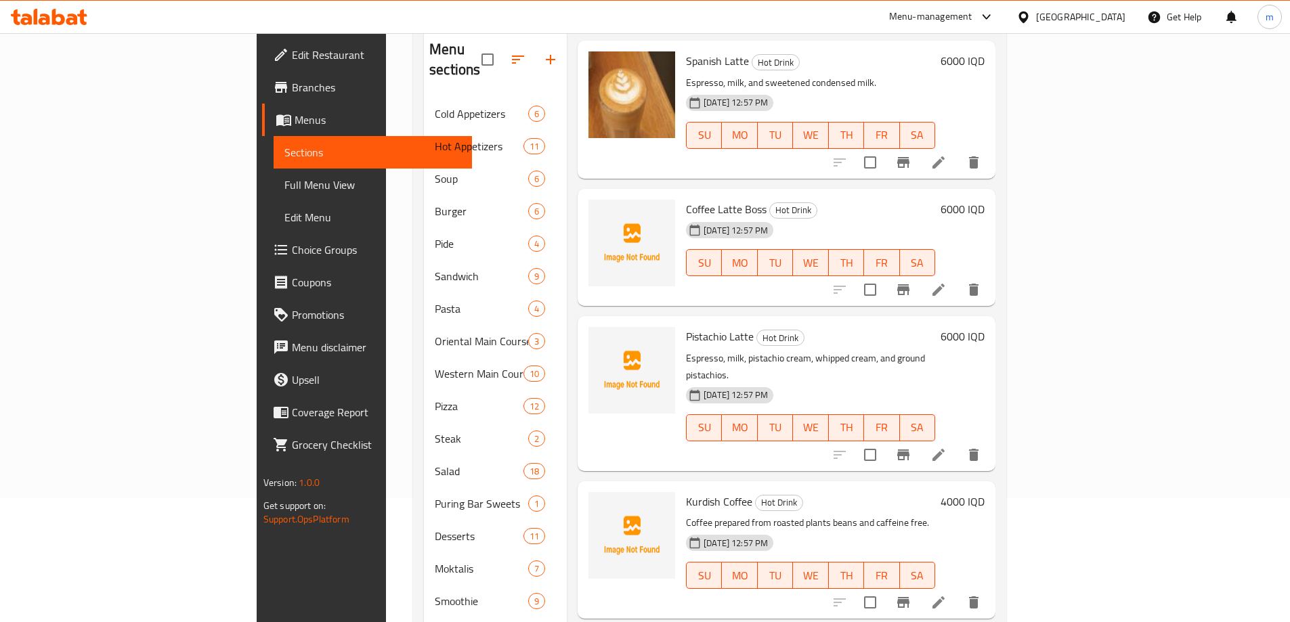
click at [686, 326] on span "Pistachio Latte" at bounding box center [720, 336] width 68 height 20
copy h6 "Pistachio Latte"
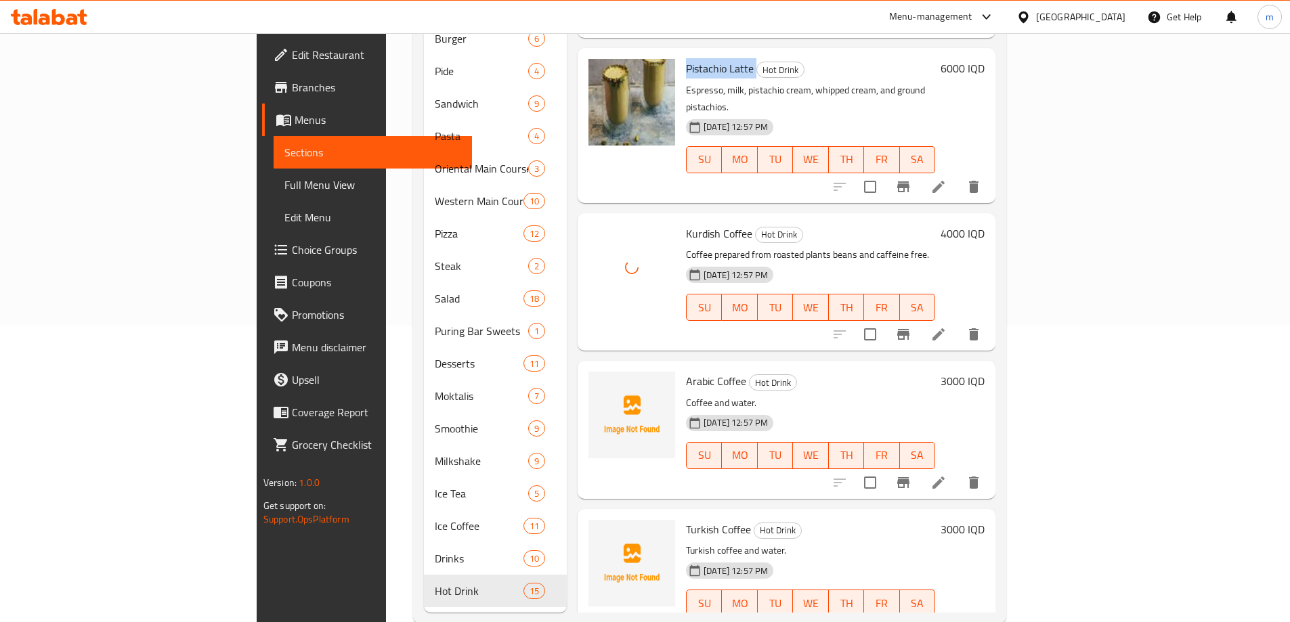
scroll to position [305, 0]
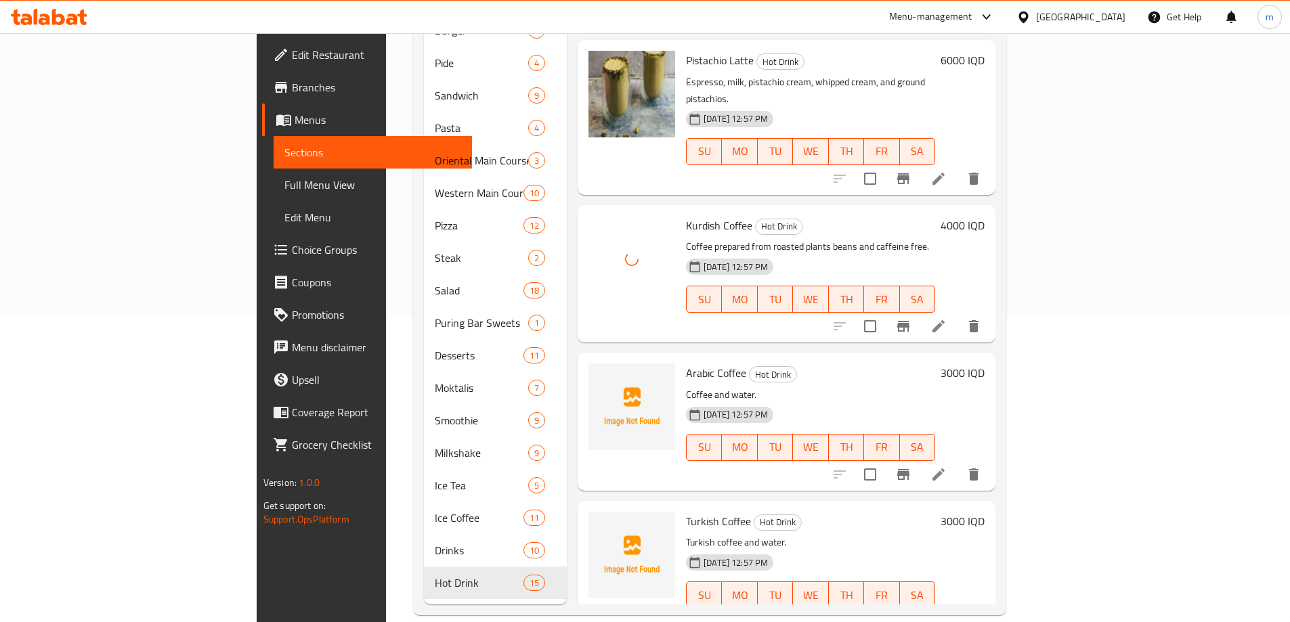
click at [686, 363] on span "Arabic Coffee" at bounding box center [716, 373] width 60 height 20
copy h6 "Arabic Coffee"
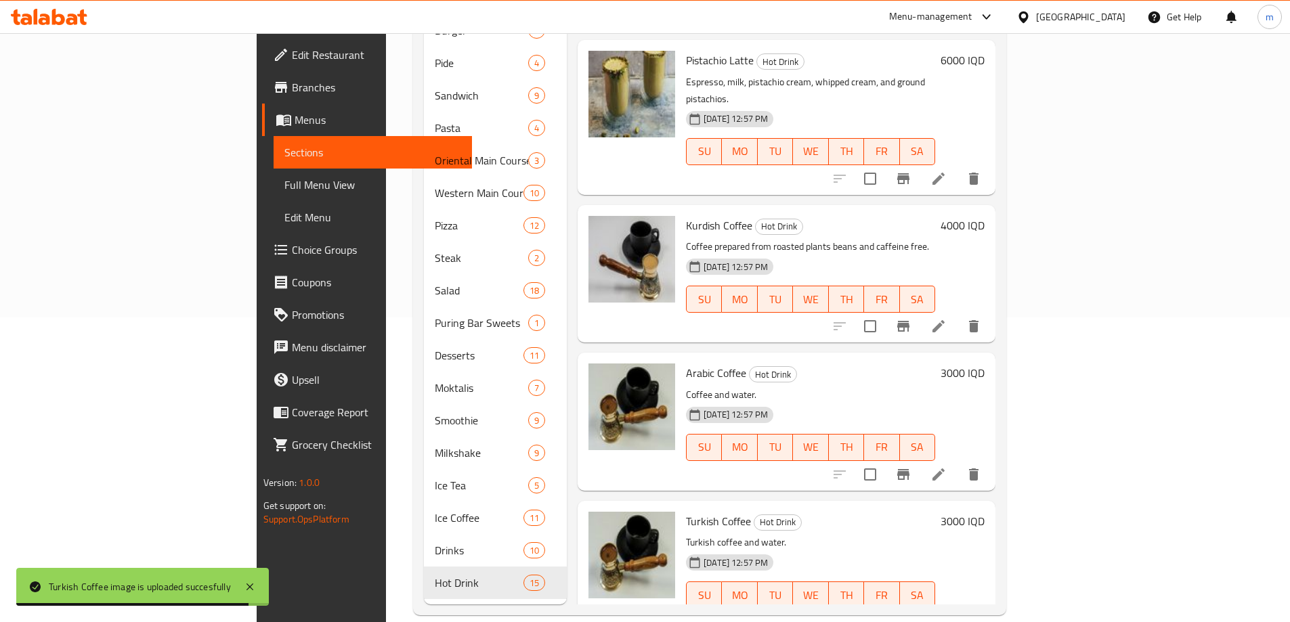
click at [567, 426] on div "Menu items Add Sort Manage items Single Espresso Hot Drink Ground espresso bean…" at bounding box center [781, 226] width 429 height 758
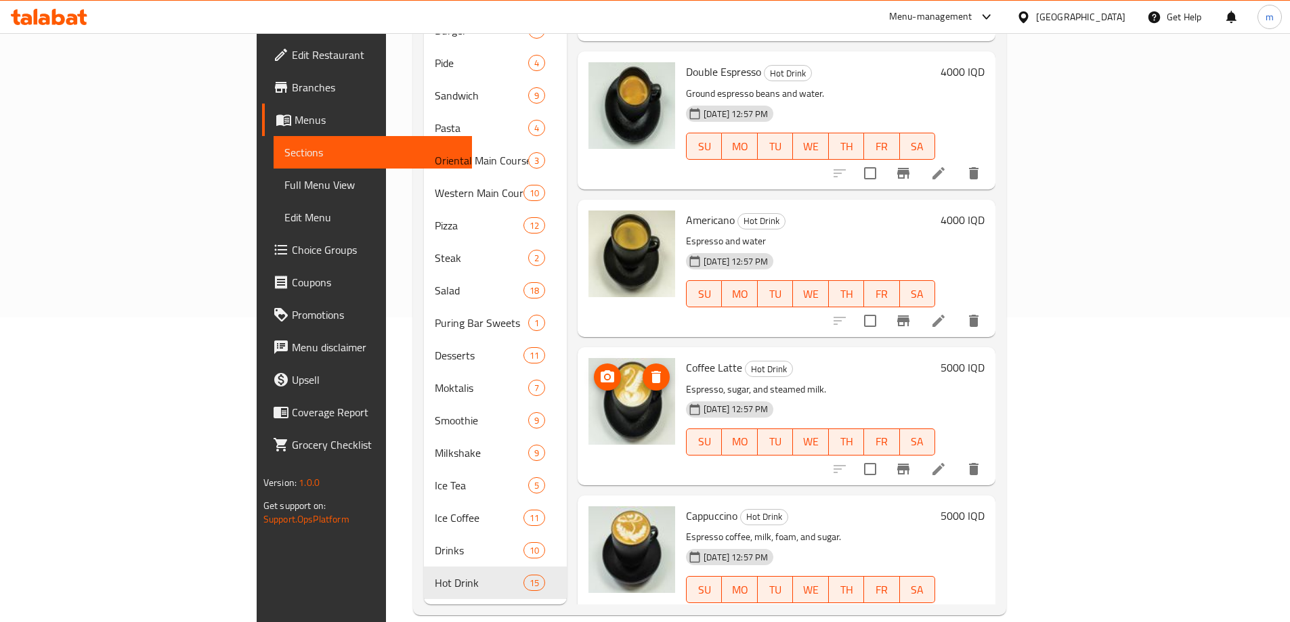
scroll to position [0, 0]
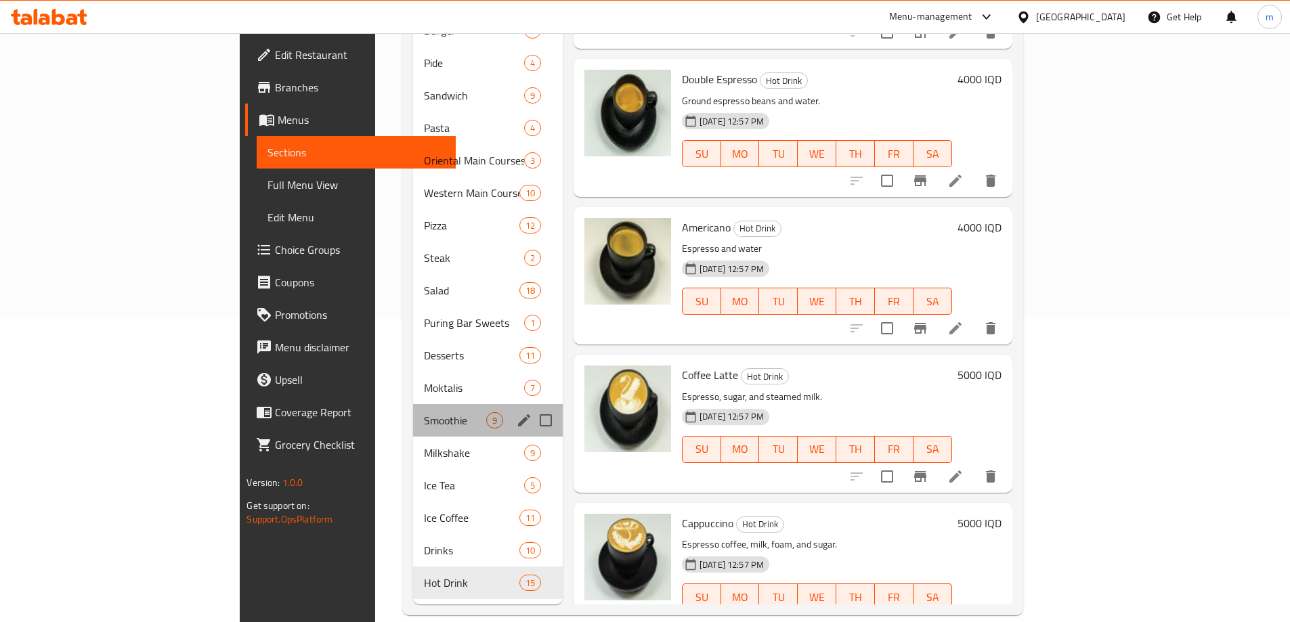
click at [413, 404] on div "Smoothie 9" at bounding box center [488, 420] width 150 height 32
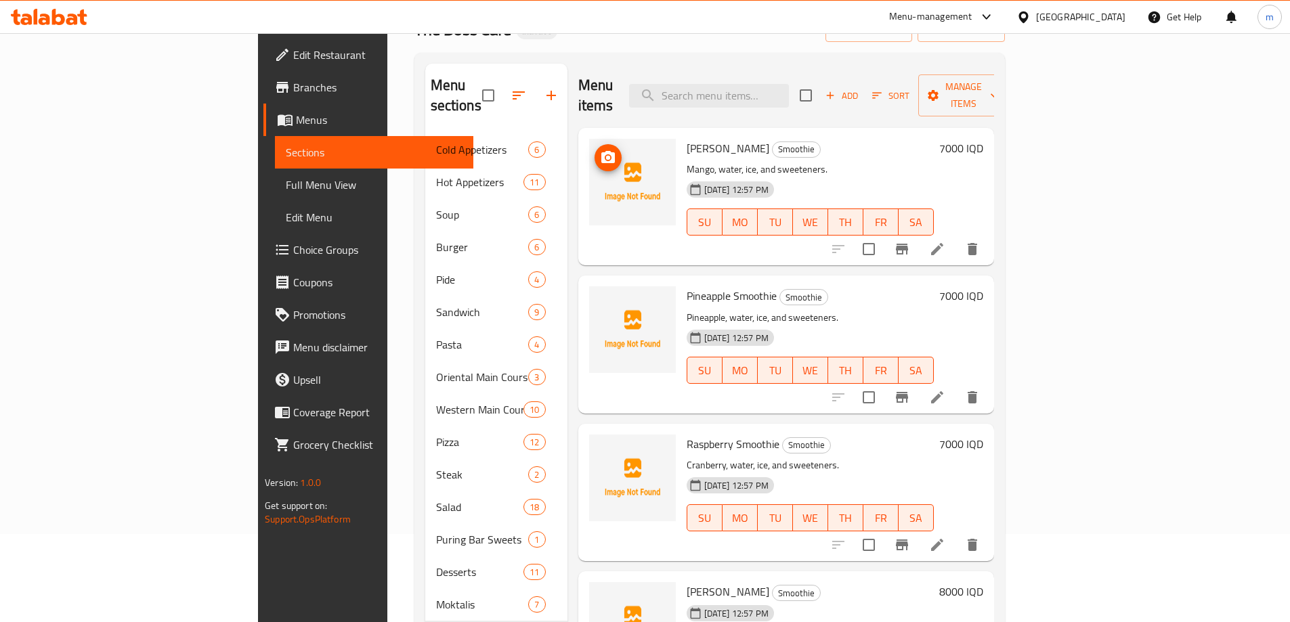
scroll to position [34, 0]
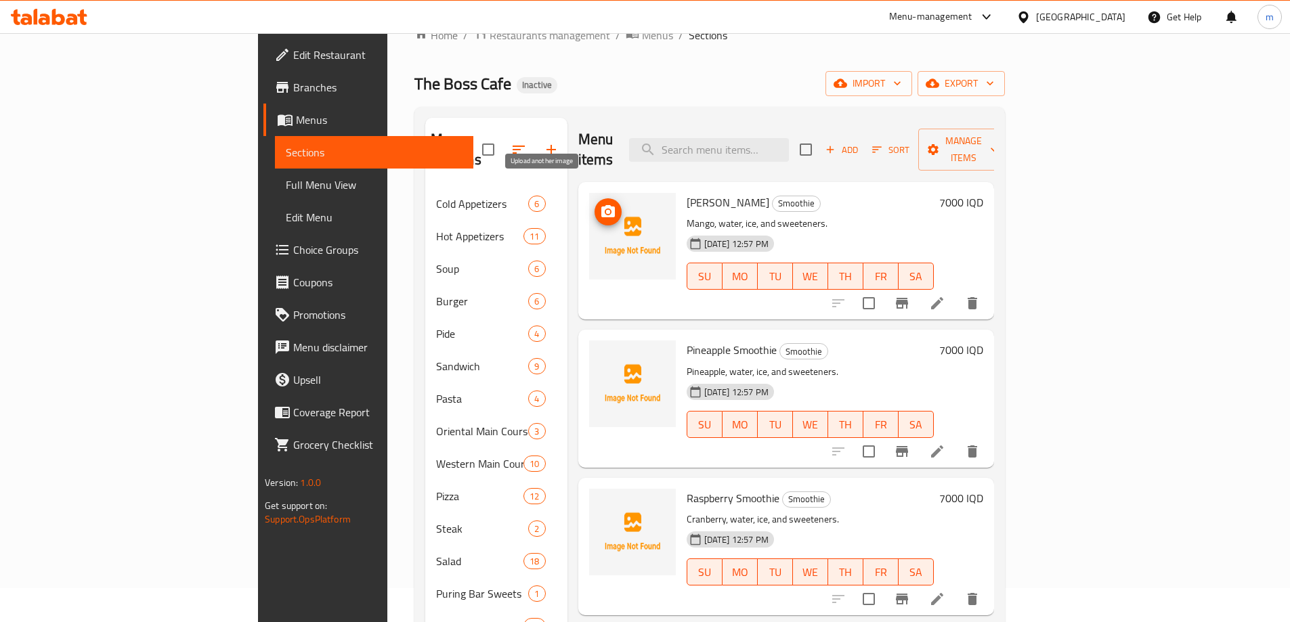
click at [601, 205] on icon "upload picture" at bounding box center [608, 211] width 14 height 12
click at [600, 204] on icon "upload picture" at bounding box center [608, 212] width 16 height 16
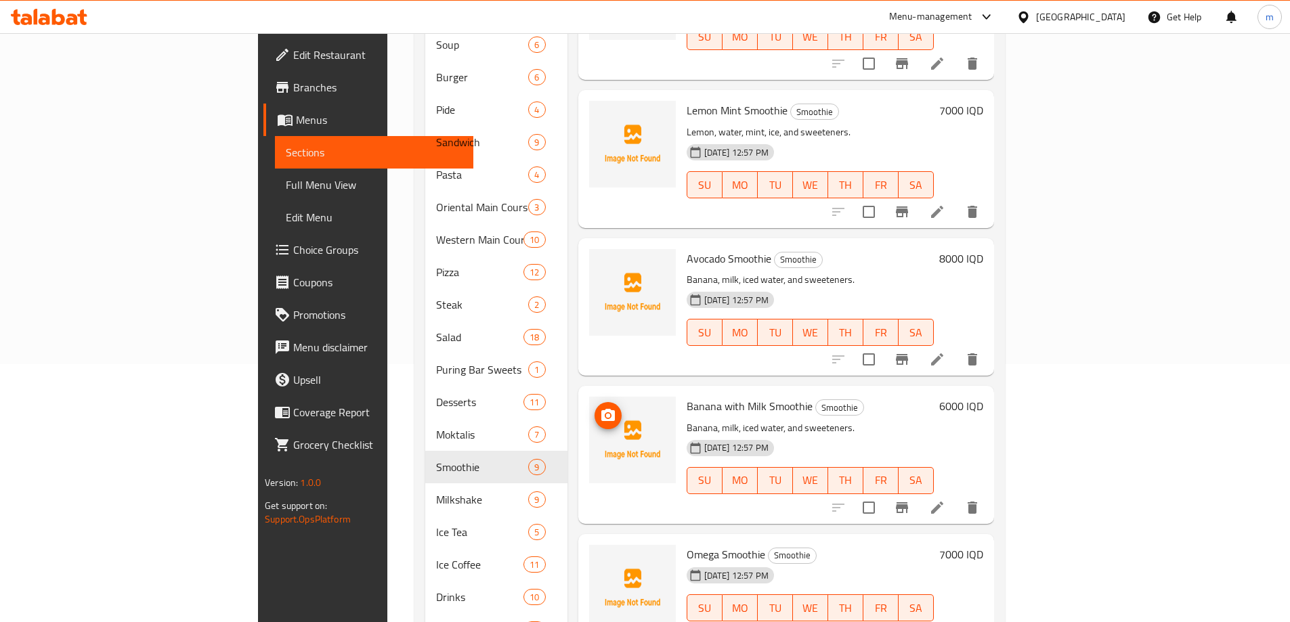
scroll to position [305, 0]
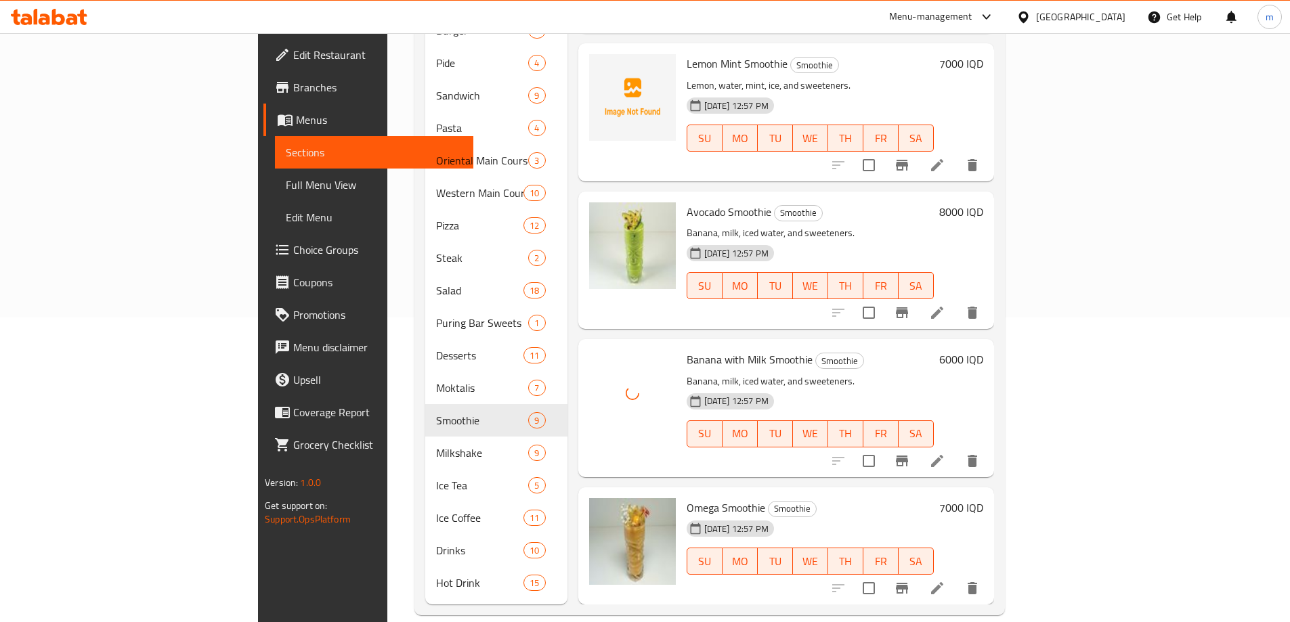
click at [387, 620] on div "Home / Restaurants management / Menus / Sections The Boss Cafe Inactive import …" at bounding box center [709, 186] width 645 height 914
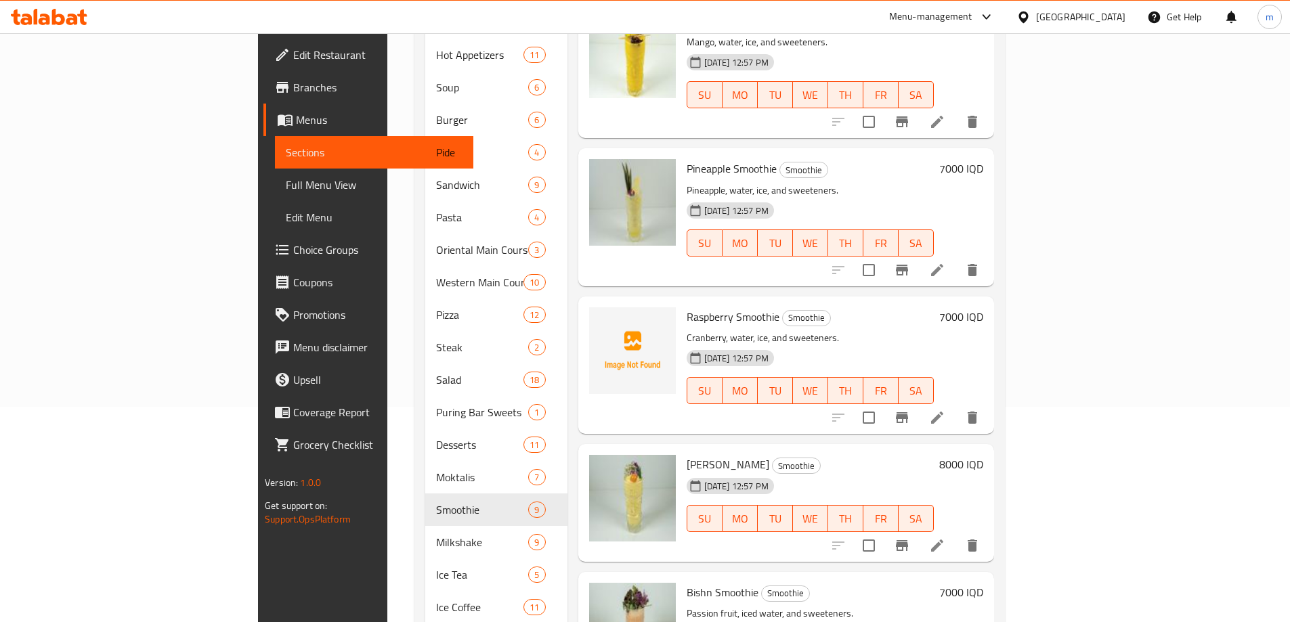
scroll to position [215, 0]
click at [687, 307] on span "Raspberry Smoothie" at bounding box center [733, 317] width 93 height 20
copy h6 "Raspberry Smoothie"
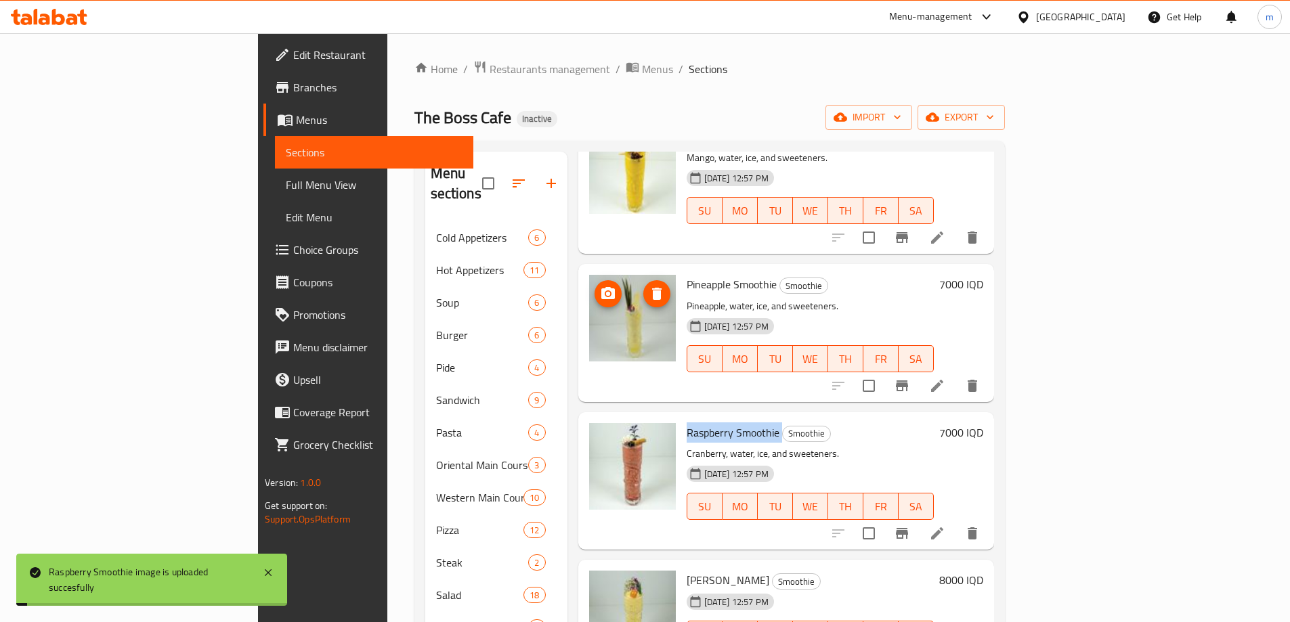
scroll to position [0, 0]
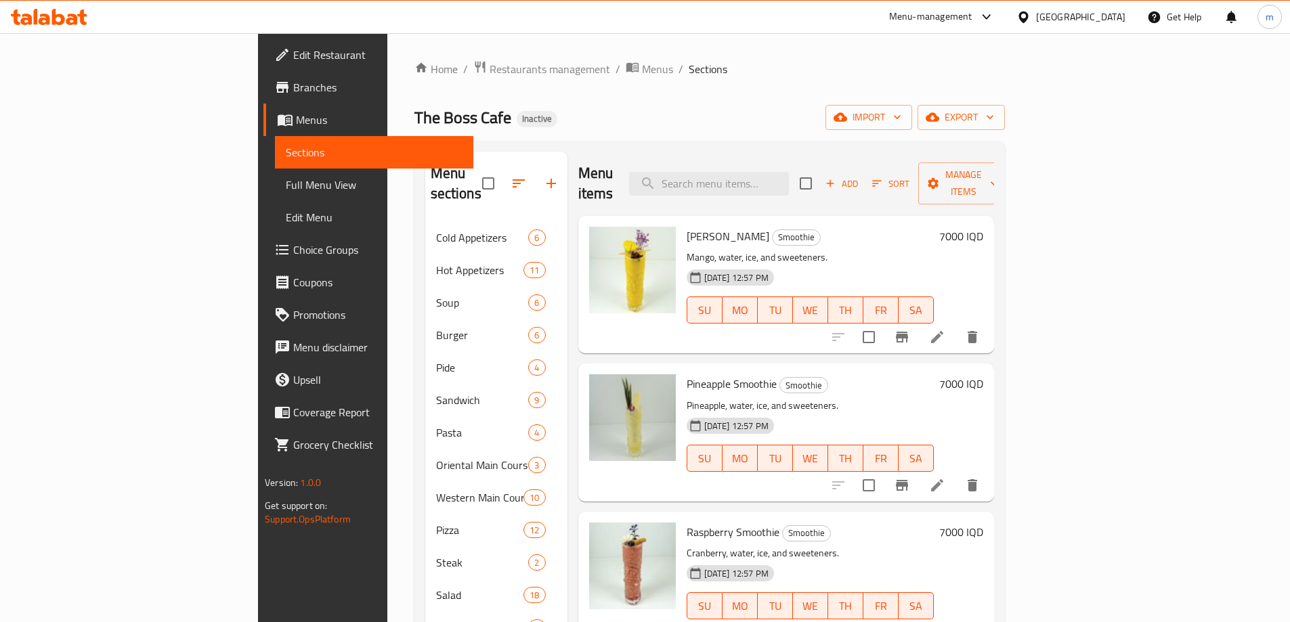
click at [942, 91] on div "Home / Restaurants management / Menus / Sections The Boss Cafe Inactive import …" at bounding box center [709, 490] width 590 height 860
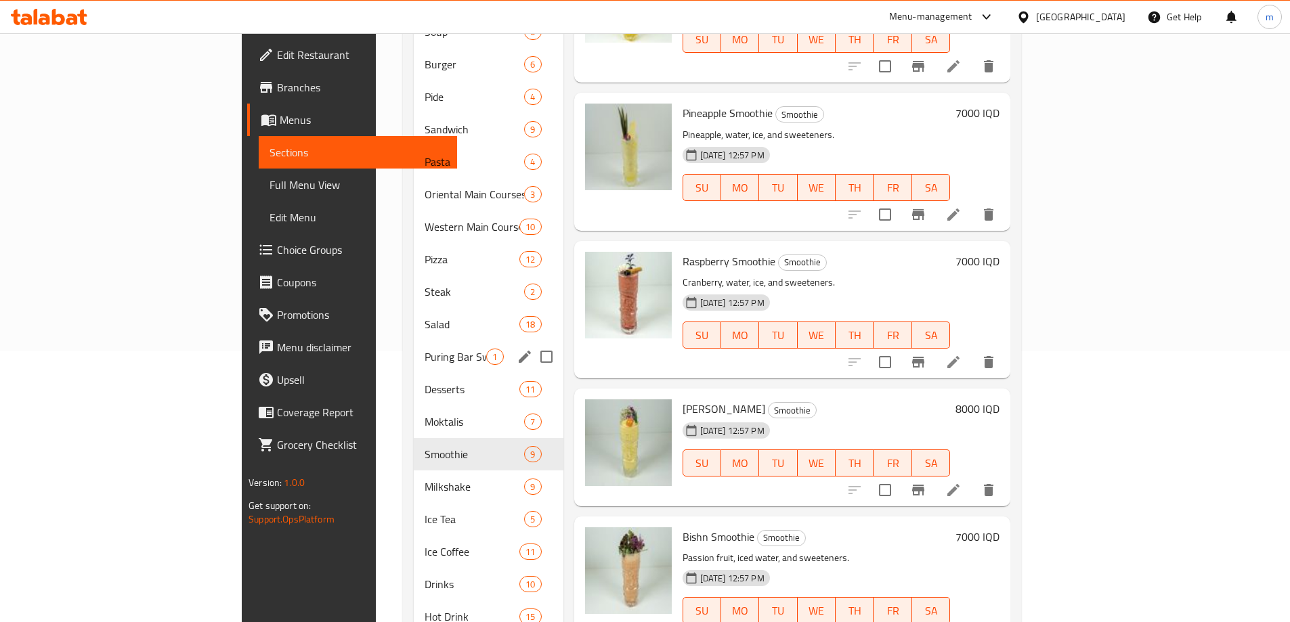
scroll to position [305, 0]
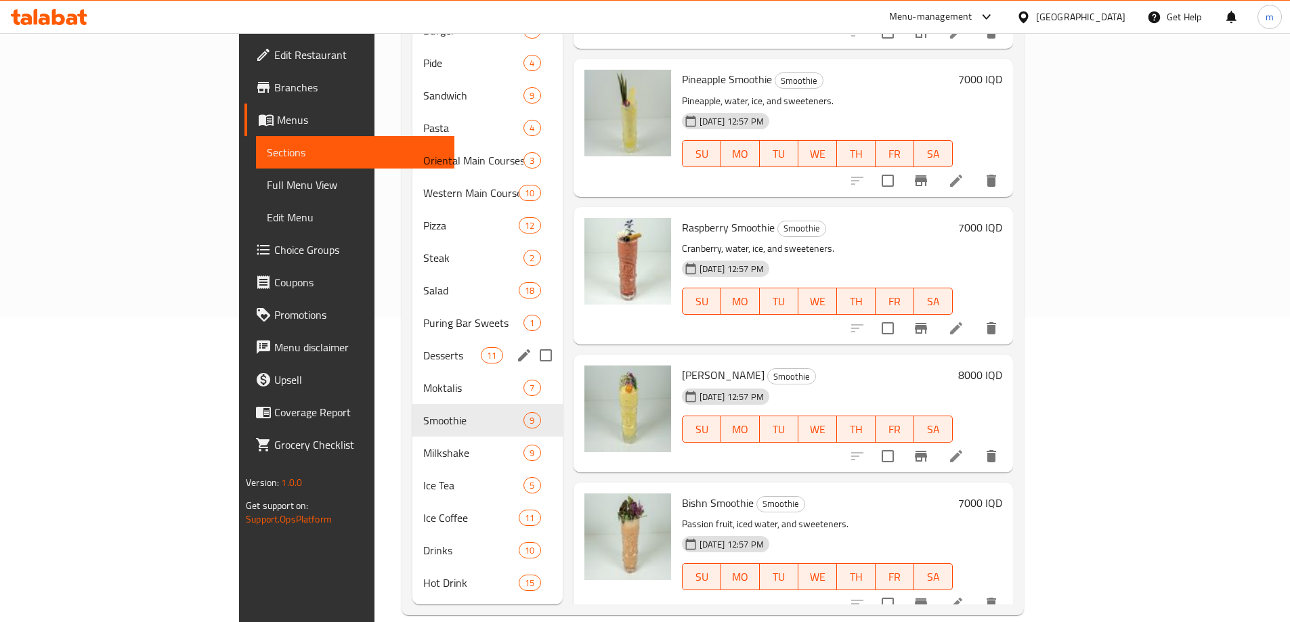
click at [423, 347] on span "Desserts" at bounding box center [452, 355] width 58 height 16
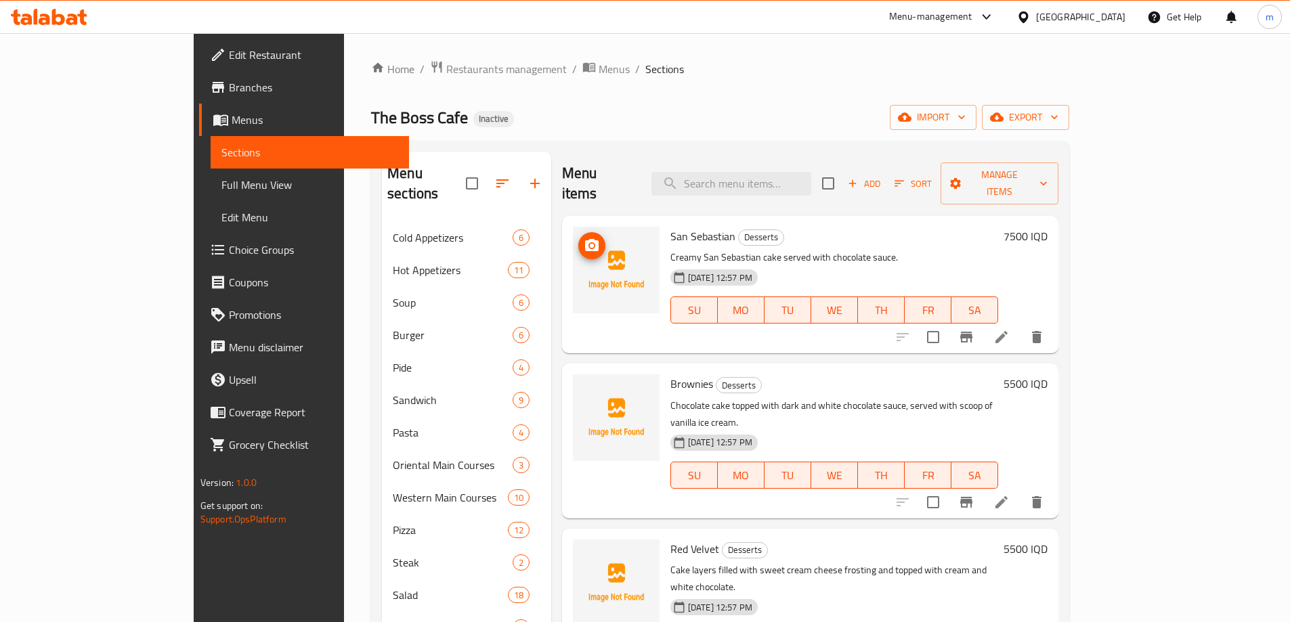
click at [585, 239] on icon "upload picture" at bounding box center [592, 245] width 14 height 12
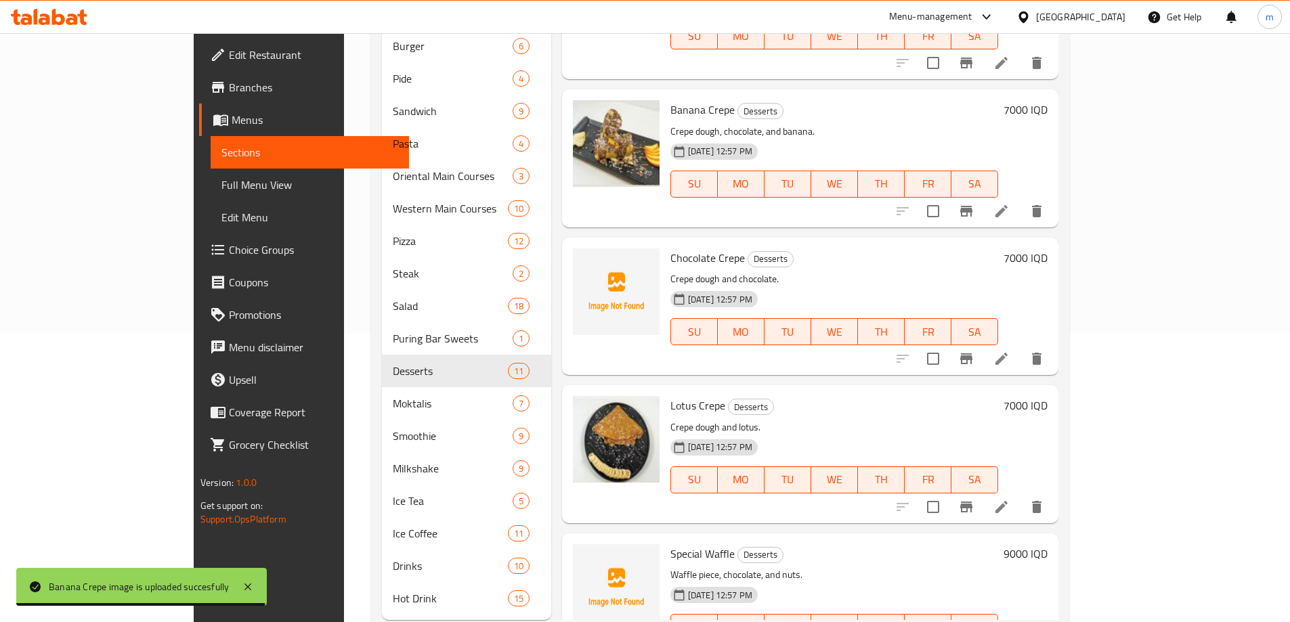
scroll to position [305, 0]
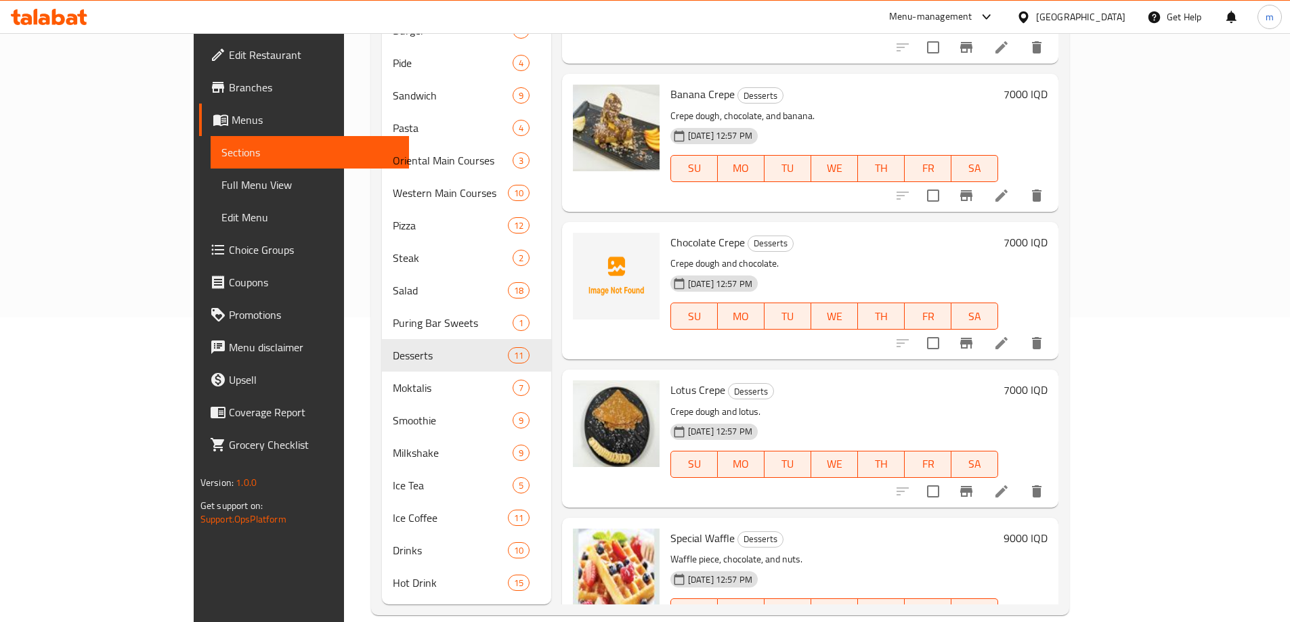
click at [670, 232] on span "Chocolate Crepe" at bounding box center [707, 242] width 74 height 20
click at [670, 255] on p "Crepe dough and chocolate." at bounding box center [834, 263] width 328 height 17
click at [670, 232] on span "Chocolate Crepe" at bounding box center [707, 242] width 74 height 20
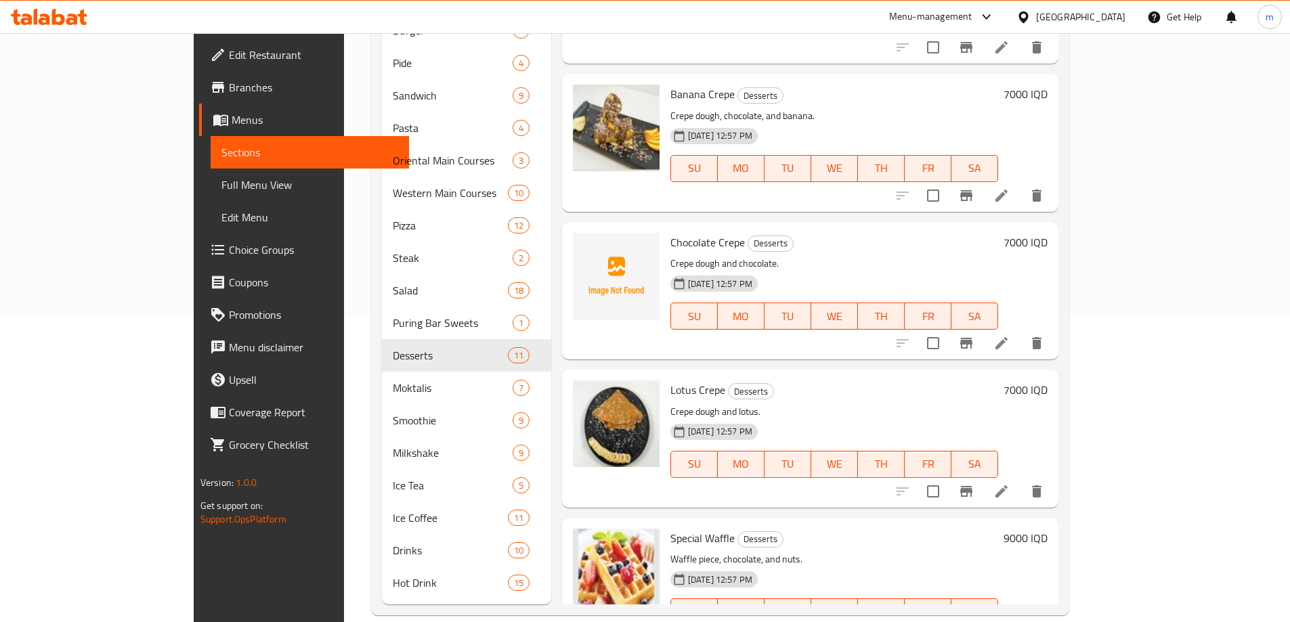
click at [699, 297] on div "Menu items Add Sort Manage items San Sebastian Desserts Creamy San Sebastian ca…" at bounding box center [804, 226] width 507 height 758
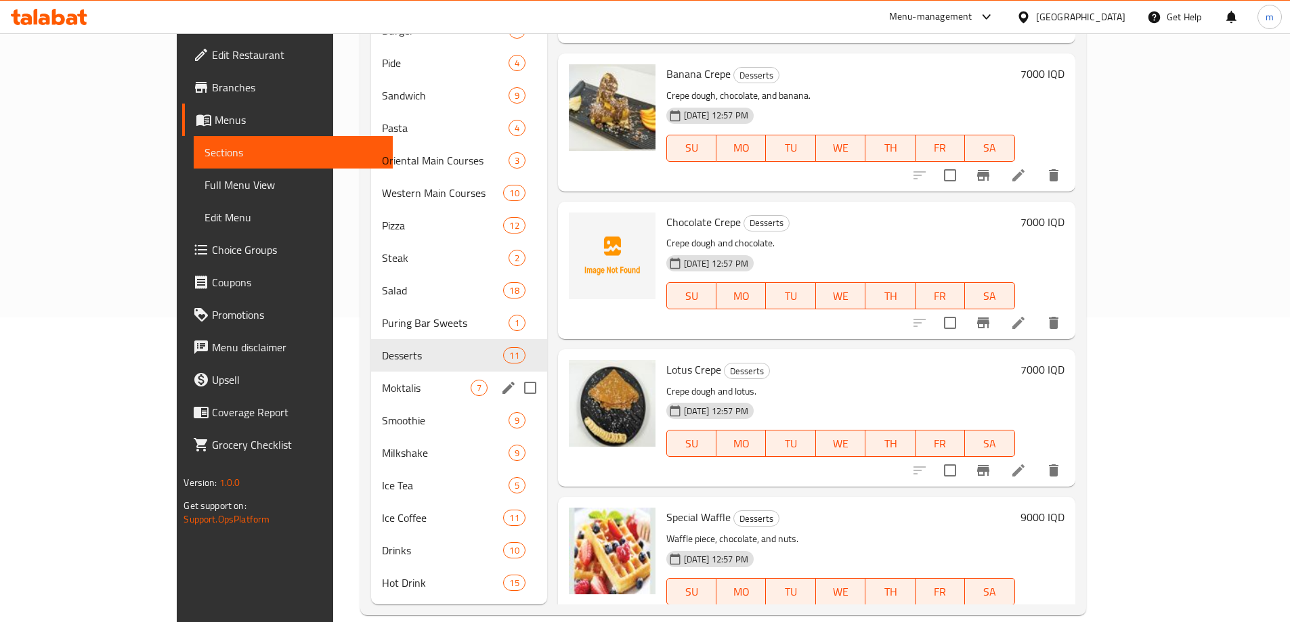
click at [382, 380] on span "Moktalis" at bounding box center [426, 388] width 89 height 16
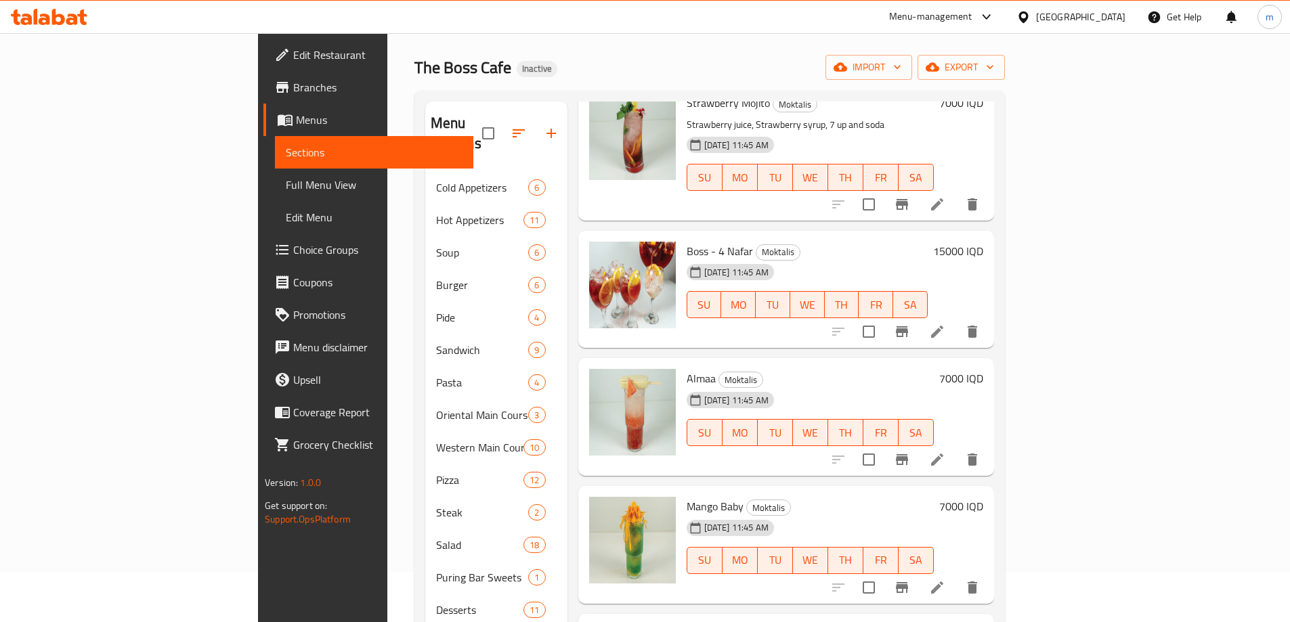
scroll to position [34, 0]
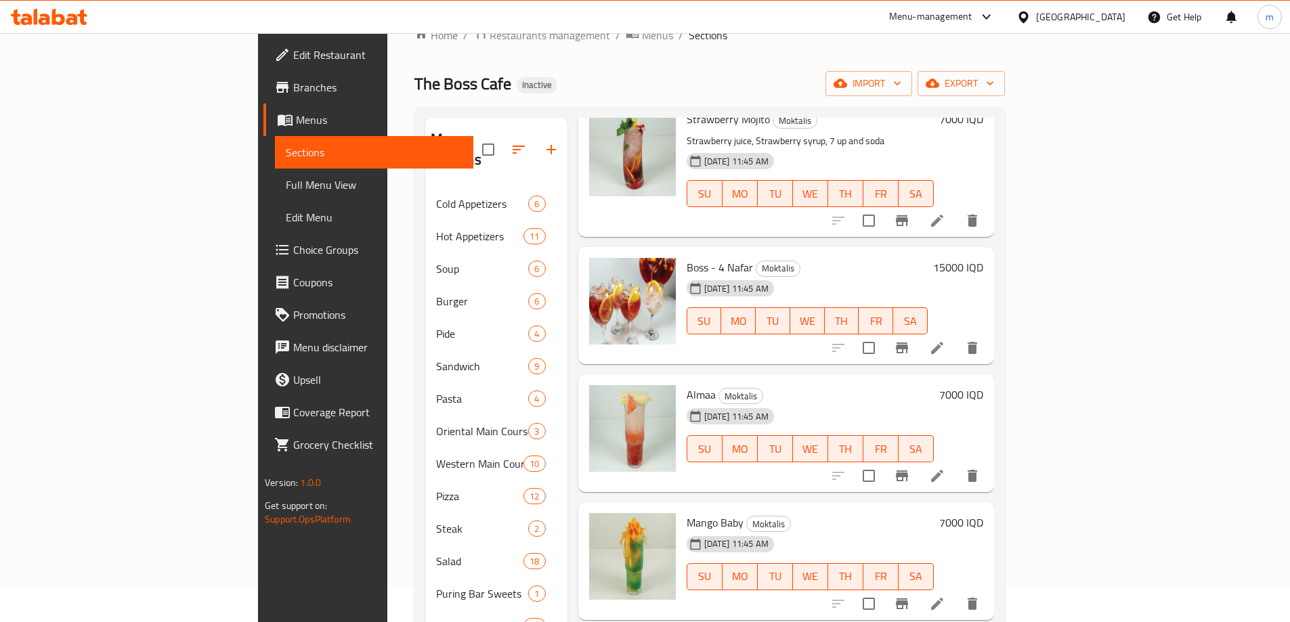
click at [286, 181] on span "Full Menu View" at bounding box center [374, 185] width 177 height 16
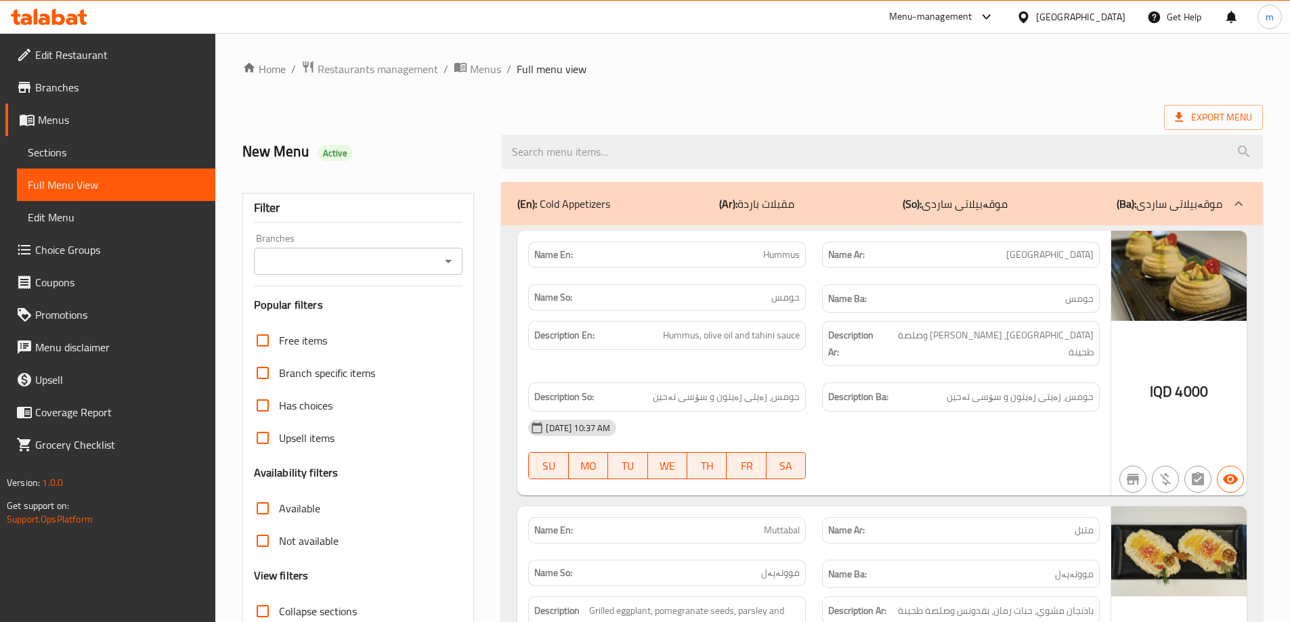
click at [452, 263] on icon "Open" at bounding box center [448, 261] width 16 height 16
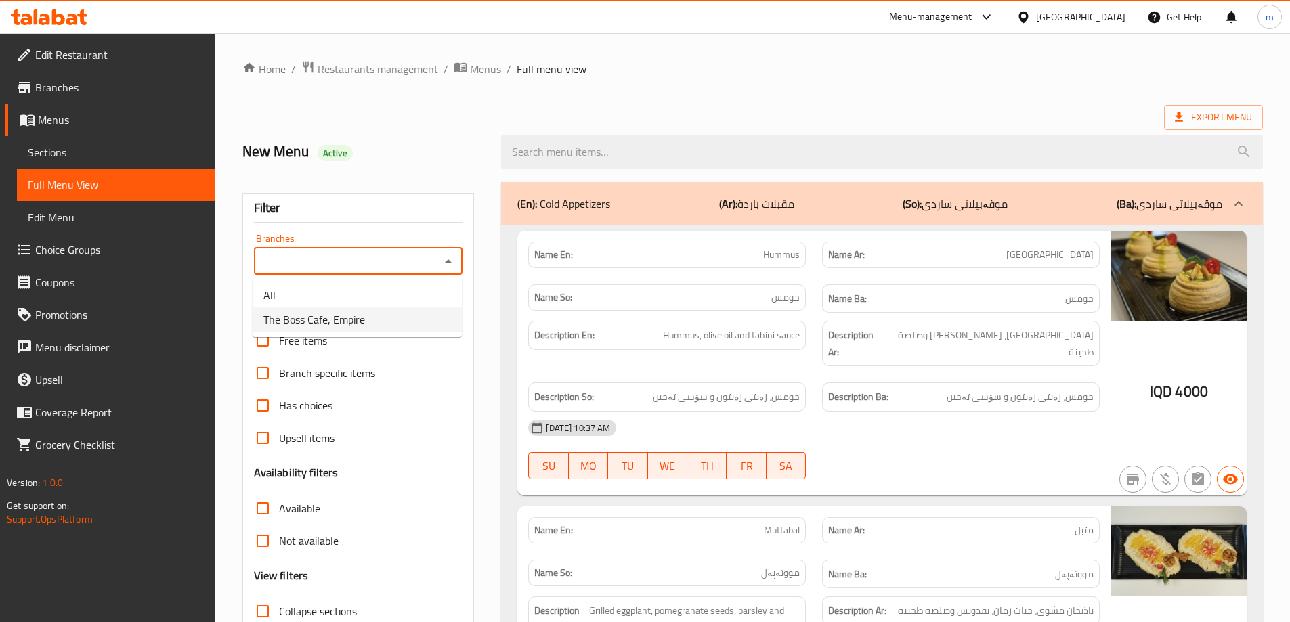
click at [355, 313] on span "The Boss Cafe, Empire" at bounding box center [314, 319] width 102 height 16
type input "The Boss Cafe, Empire"
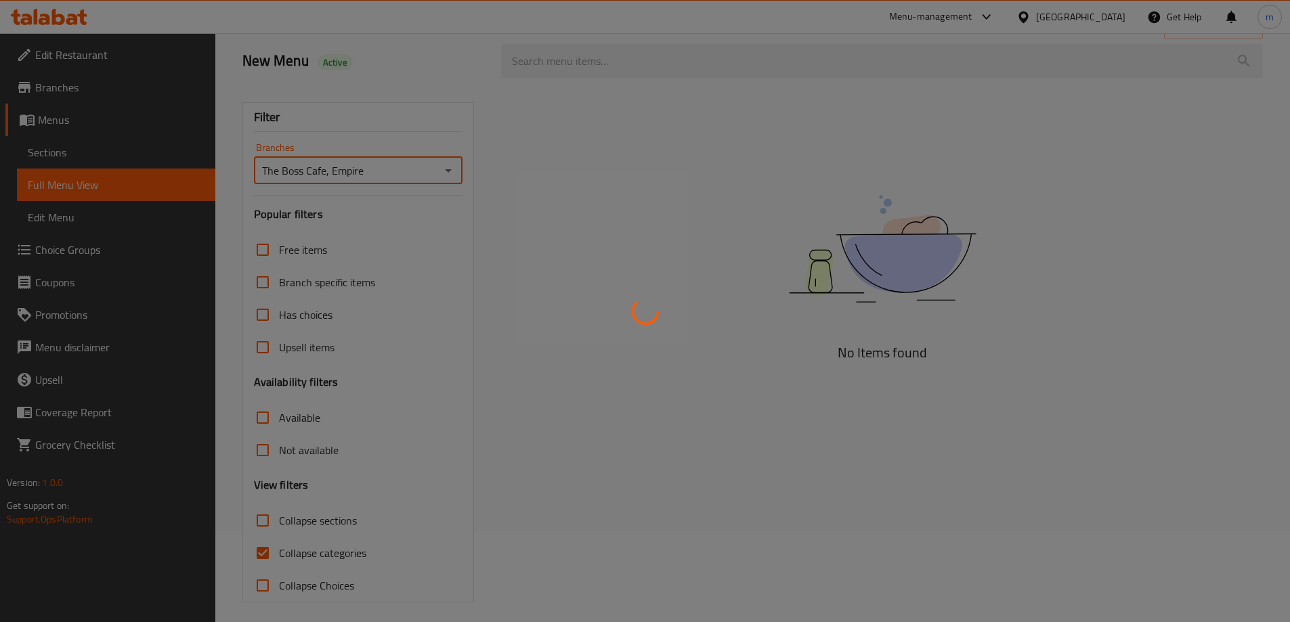
scroll to position [98, 0]
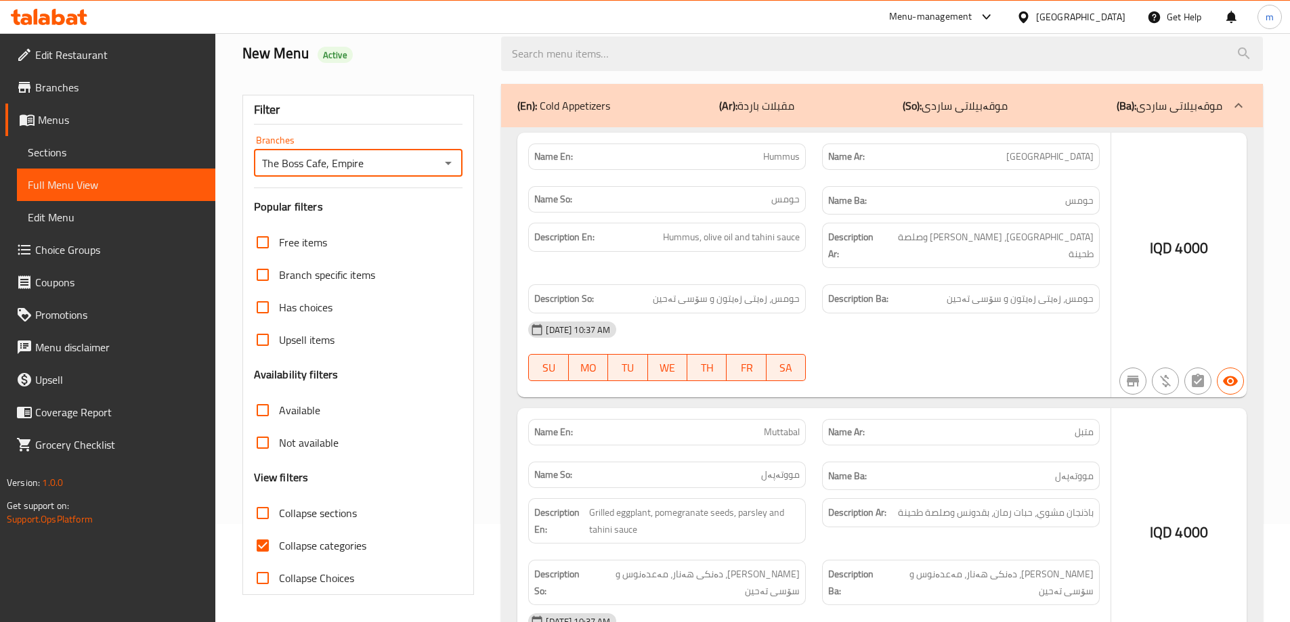
click at [260, 539] on div at bounding box center [645, 311] width 1290 height 622
click at [261, 540] on div at bounding box center [645, 311] width 1290 height 622
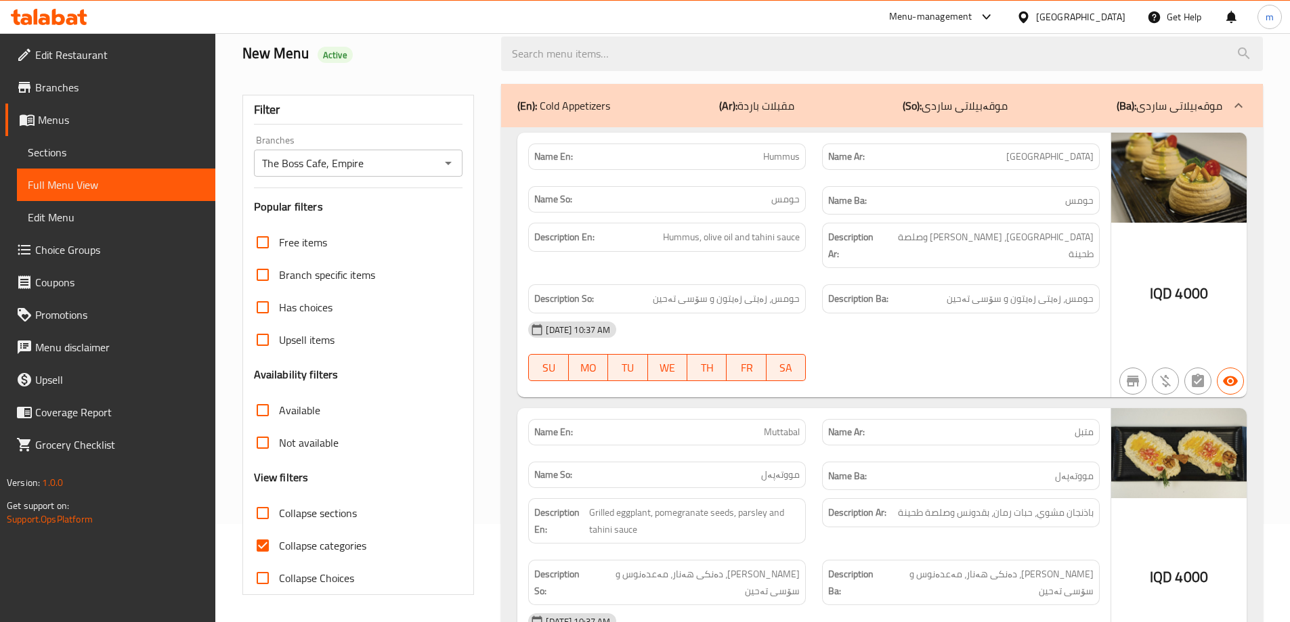
click at [262, 544] on input "Collapse categories" at bounding box center [262, 545] width 32 height 32
checkbox input "false"
click at [266, 509] on input "Collapse sections" at bounding box center [262, 513] width 32 height 32
checkbox input "true"
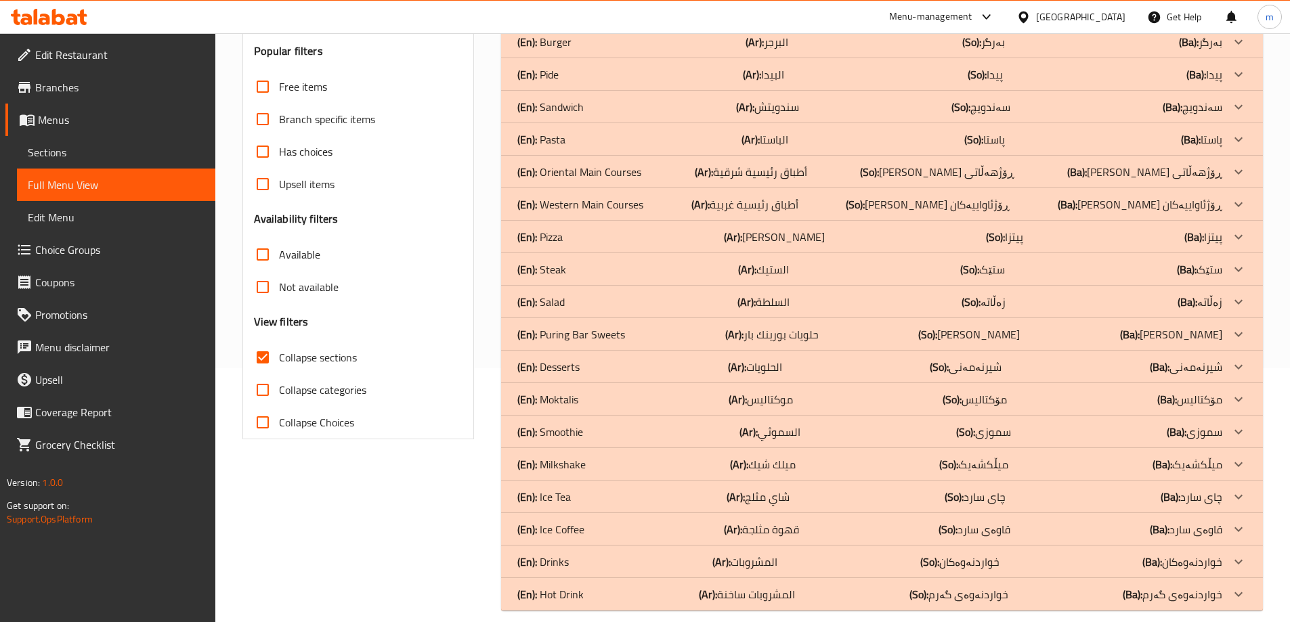
scroll to position [269, 0]
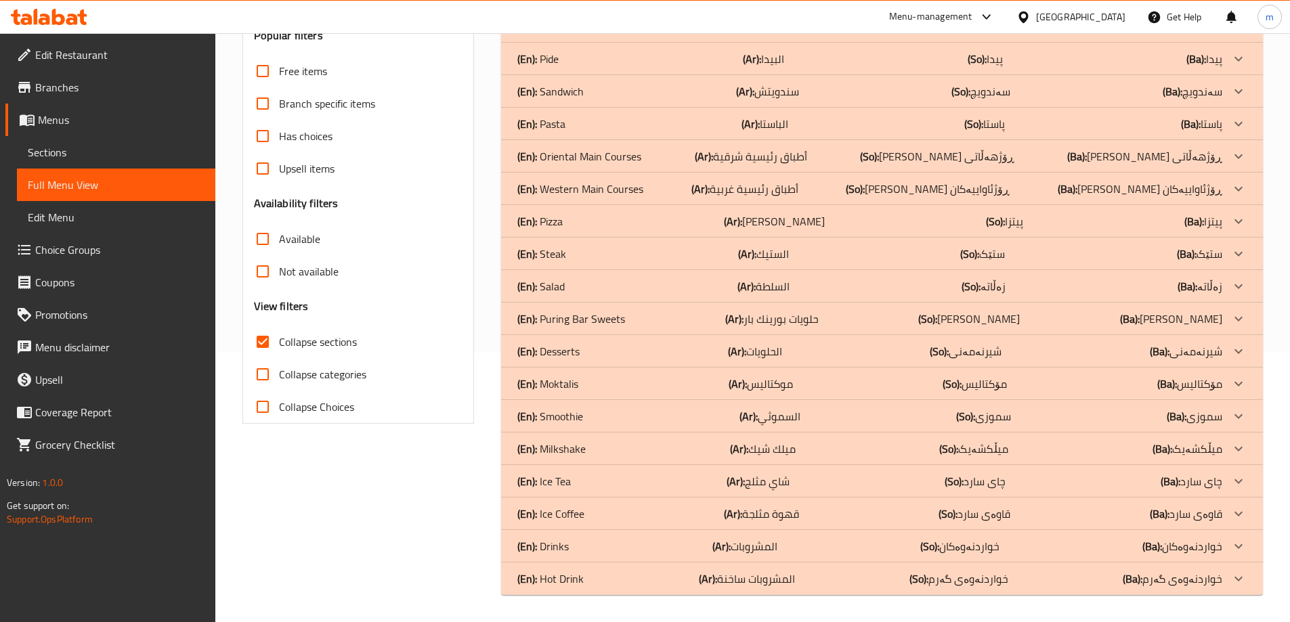
click at [495, 192] on div "(En): Cold Appetizers (Ar): مقبلات باردة (So): موقەبیلاتی ساردی (Ba): موقەبیلات…" at bounding box center [882, 254] width 778 height 699
click at [569, 424] on p "(En): Smoothie" at bounding box center [550, 416] width 66 height 16
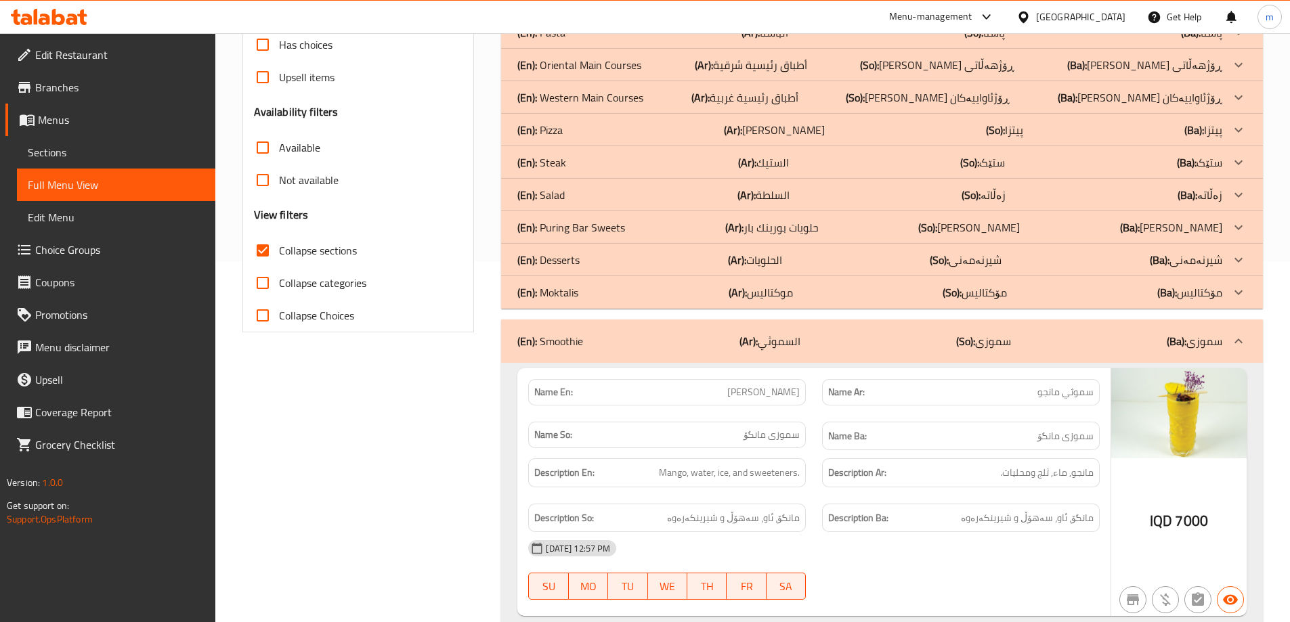
scroll to position [360, 0]
click at [595, 267] on div "(En): Desserts (Ar): الحلويات (So): شیرنەمەنی (Ba): شیرنەمەنی" at bounding box center [869, 261] width 705 height 16
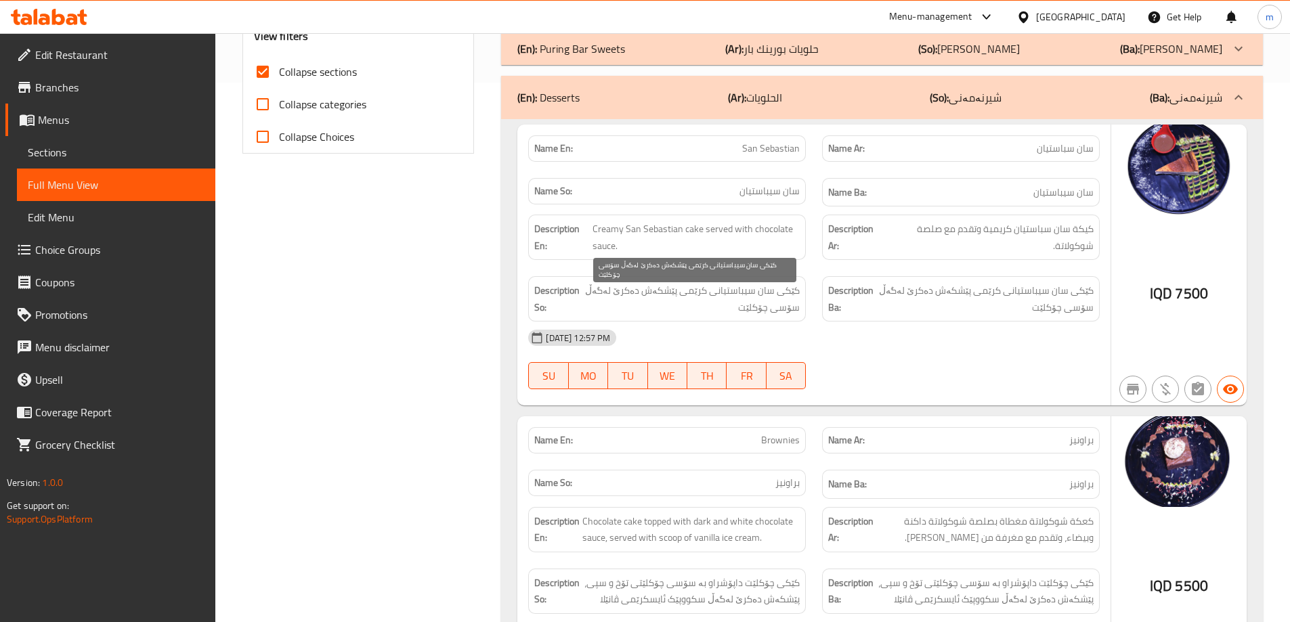
scroll to position [495, 0]
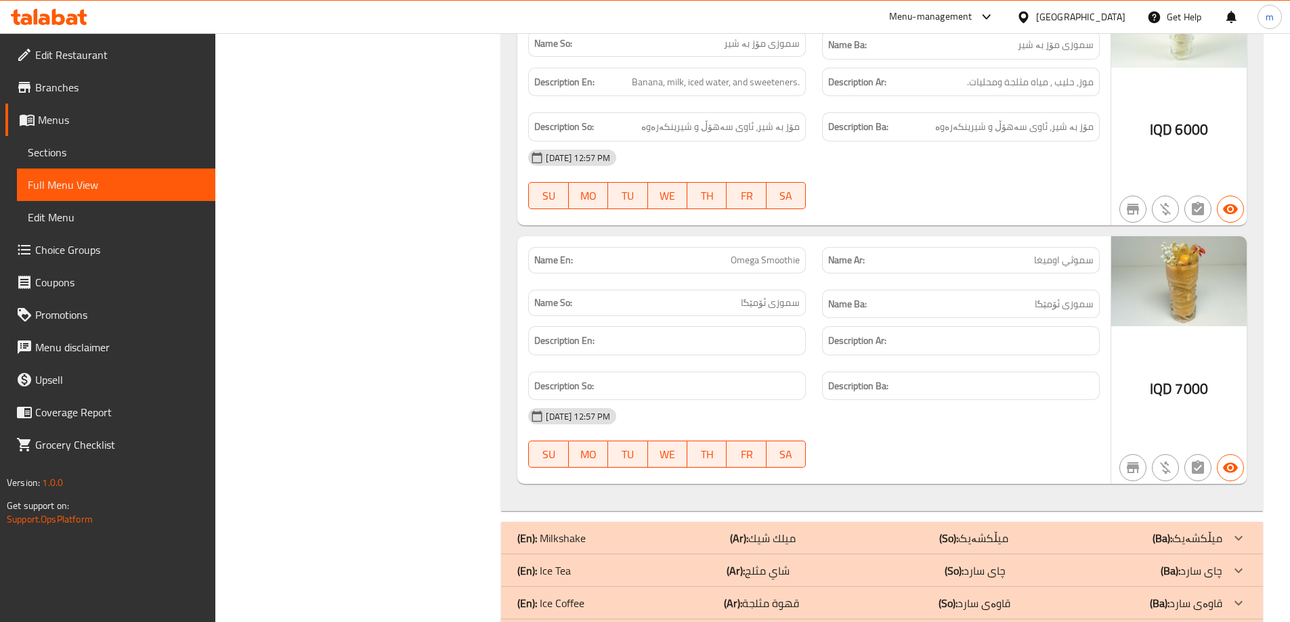
scroll to position [5772, 0]
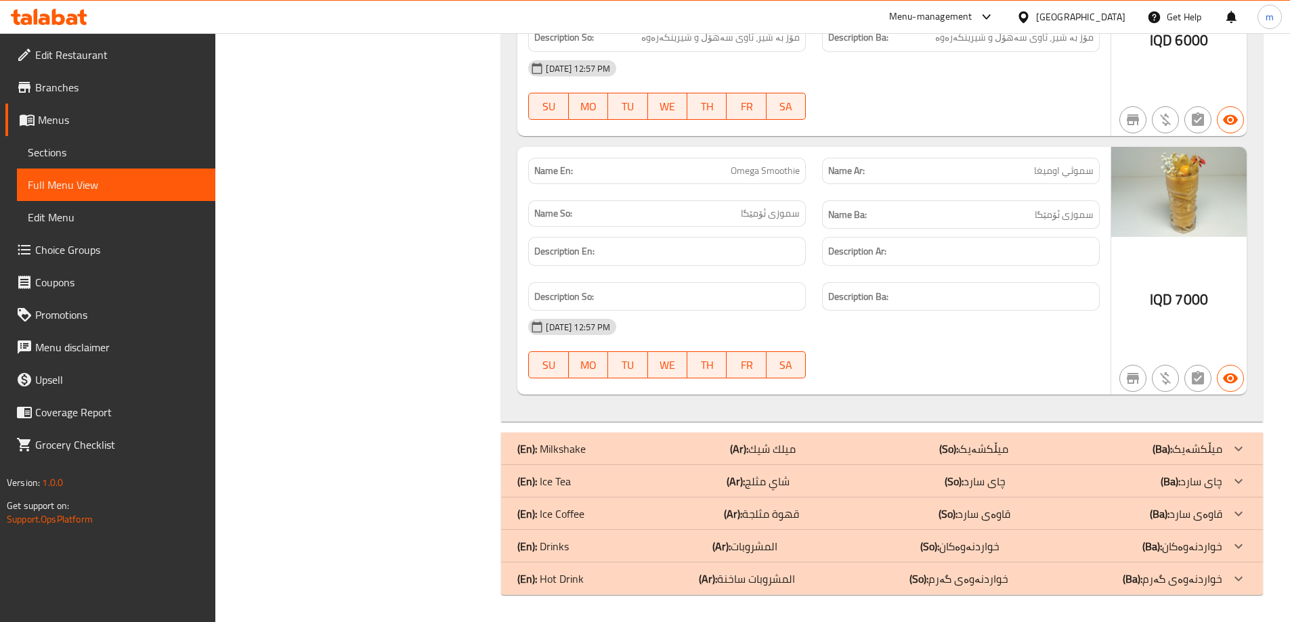
click at [641, 573] on div "(En): Hot Drink (Ar): المشروبات ساخنة (So): خواردنەوەی گەرم (Ba): خواردنەوەی گە…" at bounding box center [869, 579] width 705 height 16
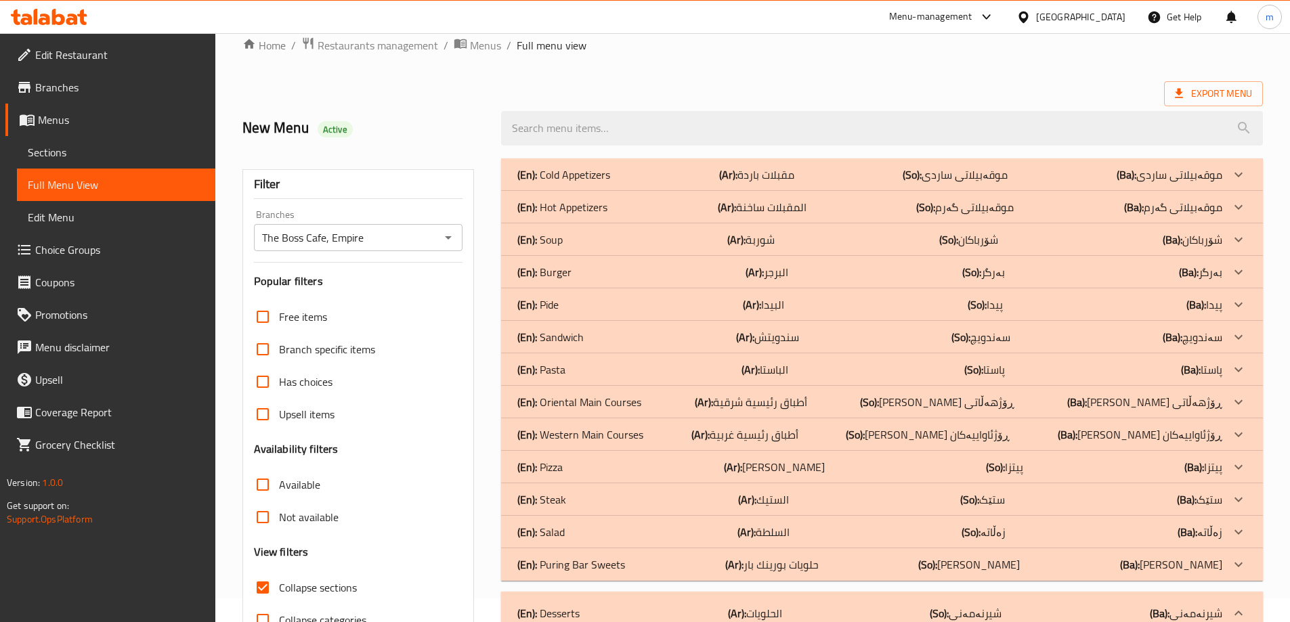
scroll to position [0, 0]
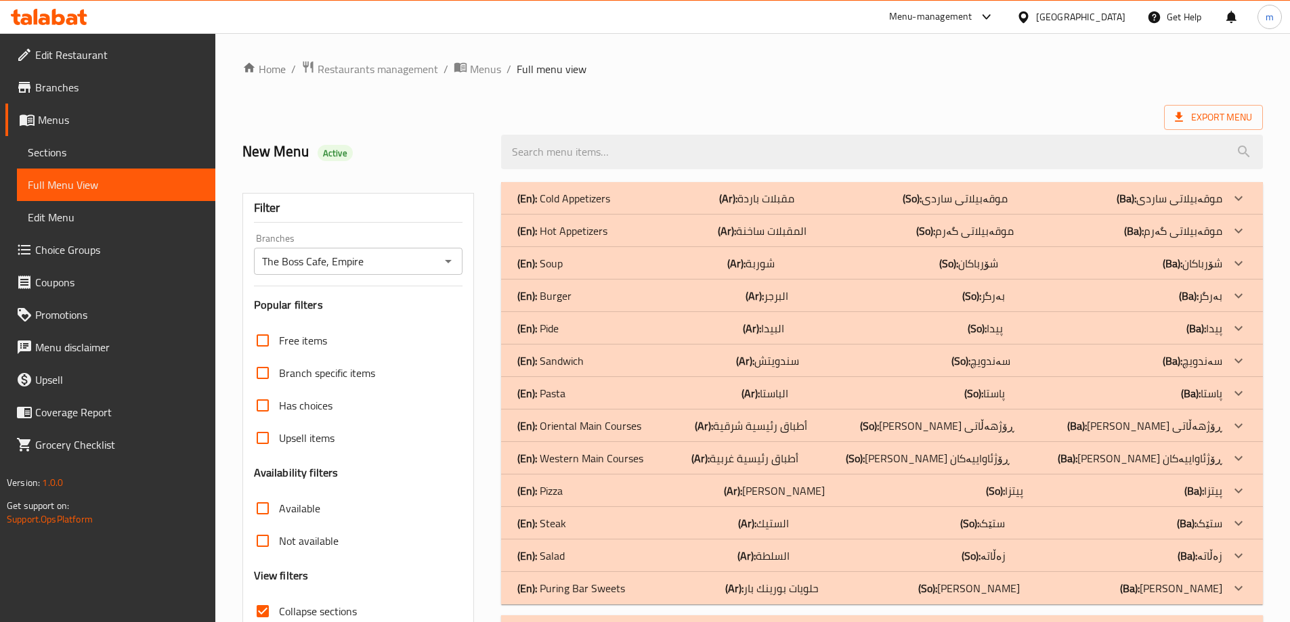
click at [590, 227] on p "(En): Hot Appetizers" at bounding box center [562, 231] width 90 height 16
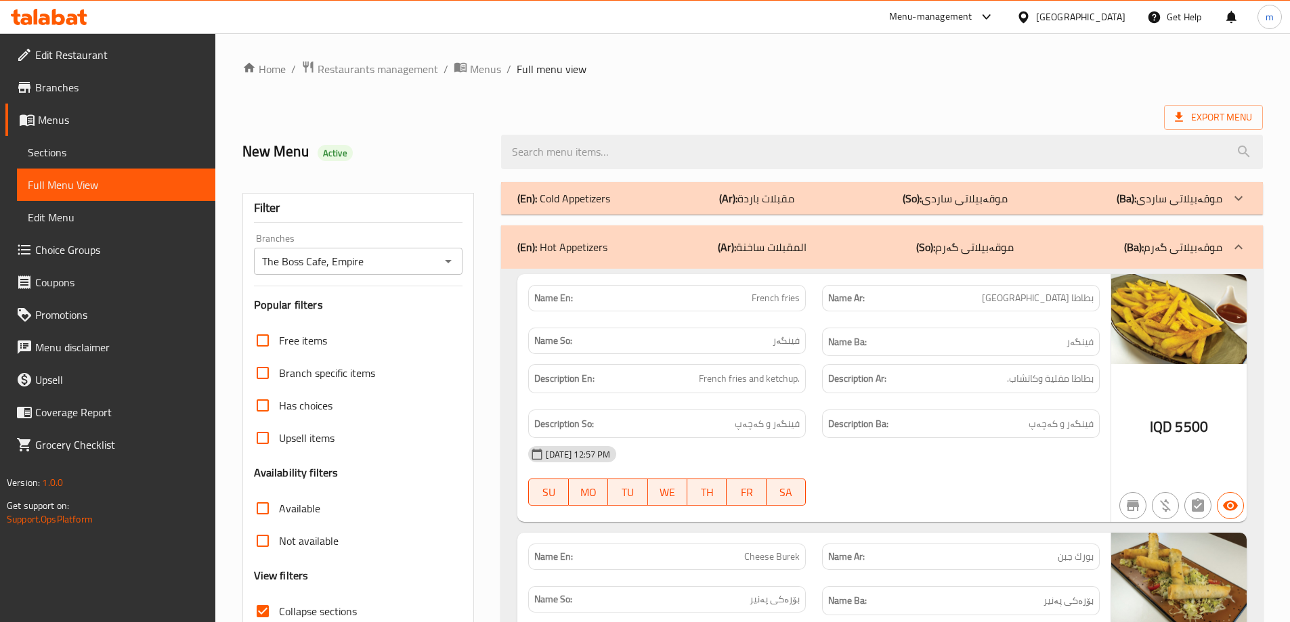
scroll to position [2921, 0]
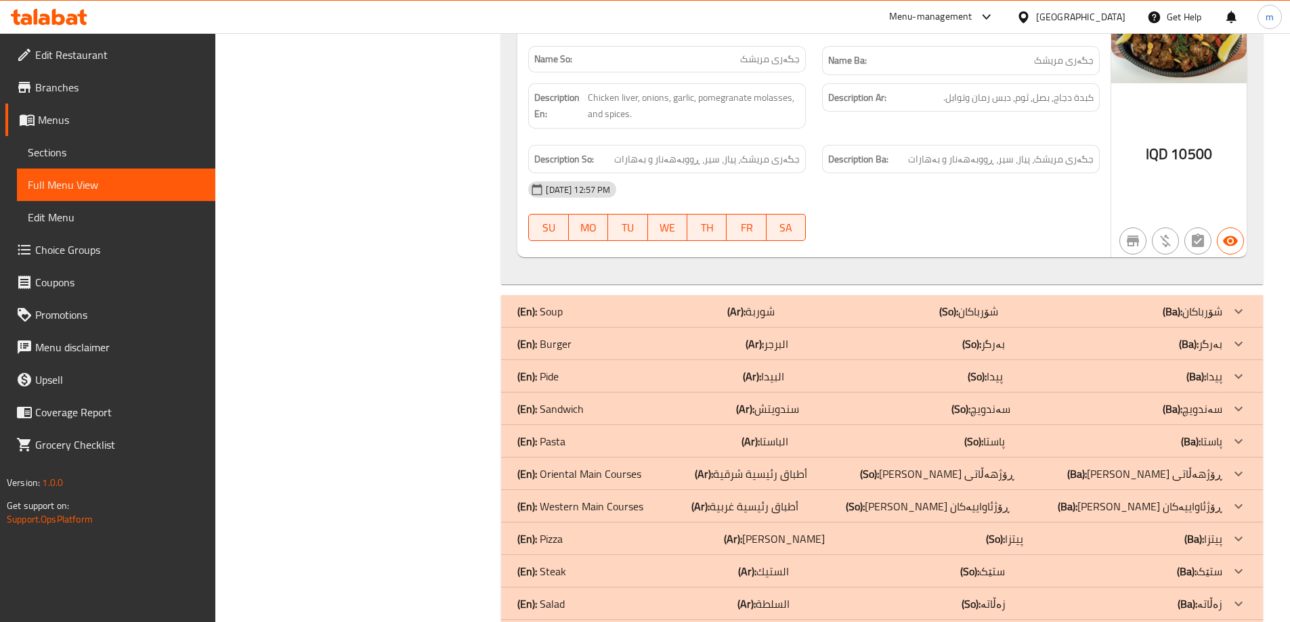
click at [631, 328] on div "(En): Burger (Ar): البرجر (So): بەرگر (Ba): بەرگر" at bounding box center [882, 344] width 762 height 32
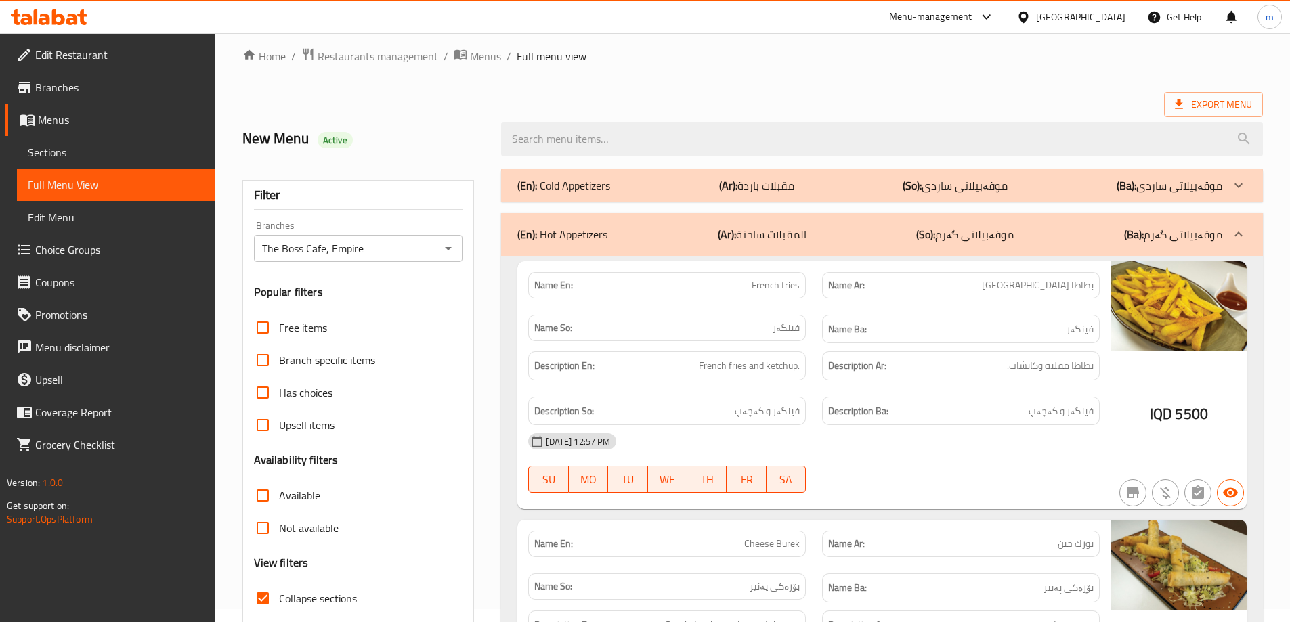
scroll to position [0, 0]
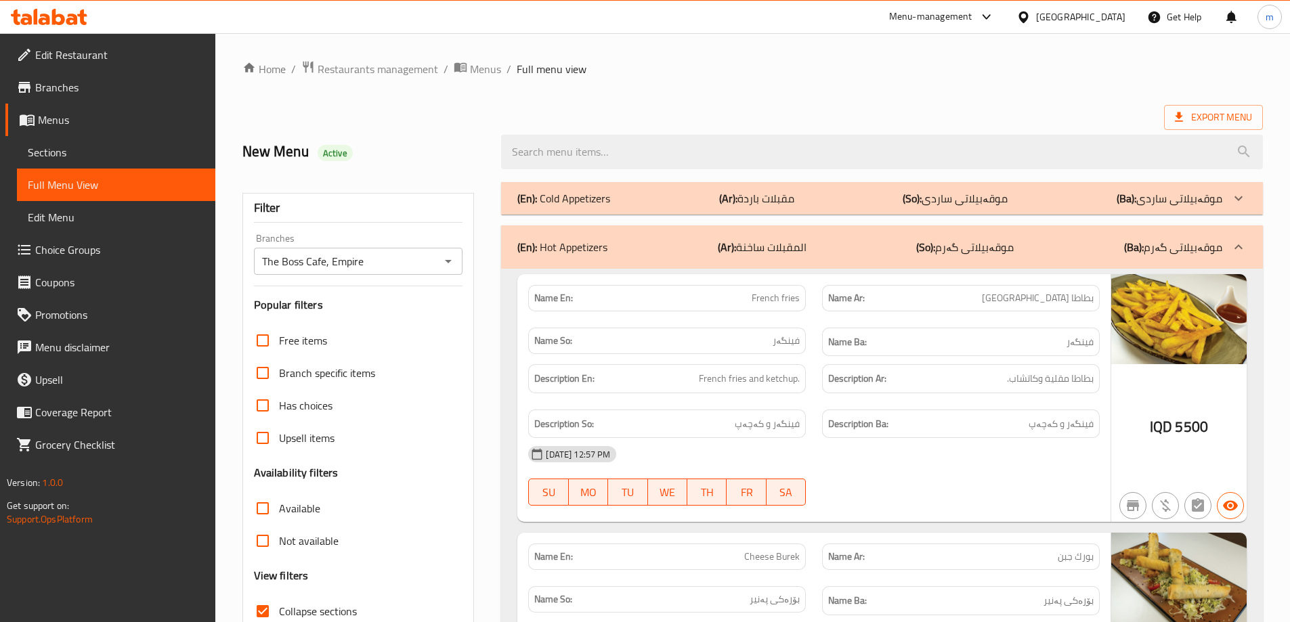
click at [489, 167] on div "New Menu Active" at bounding box center [363, 152] width 259 height 60
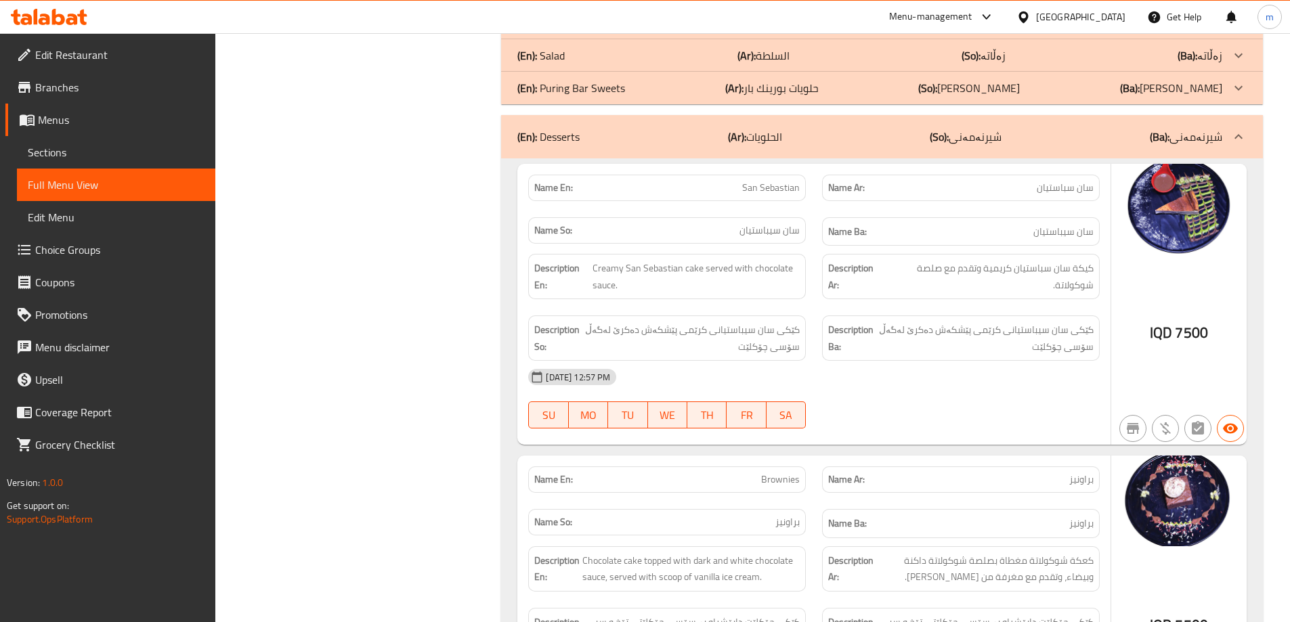
scroll to position [4900, 0]
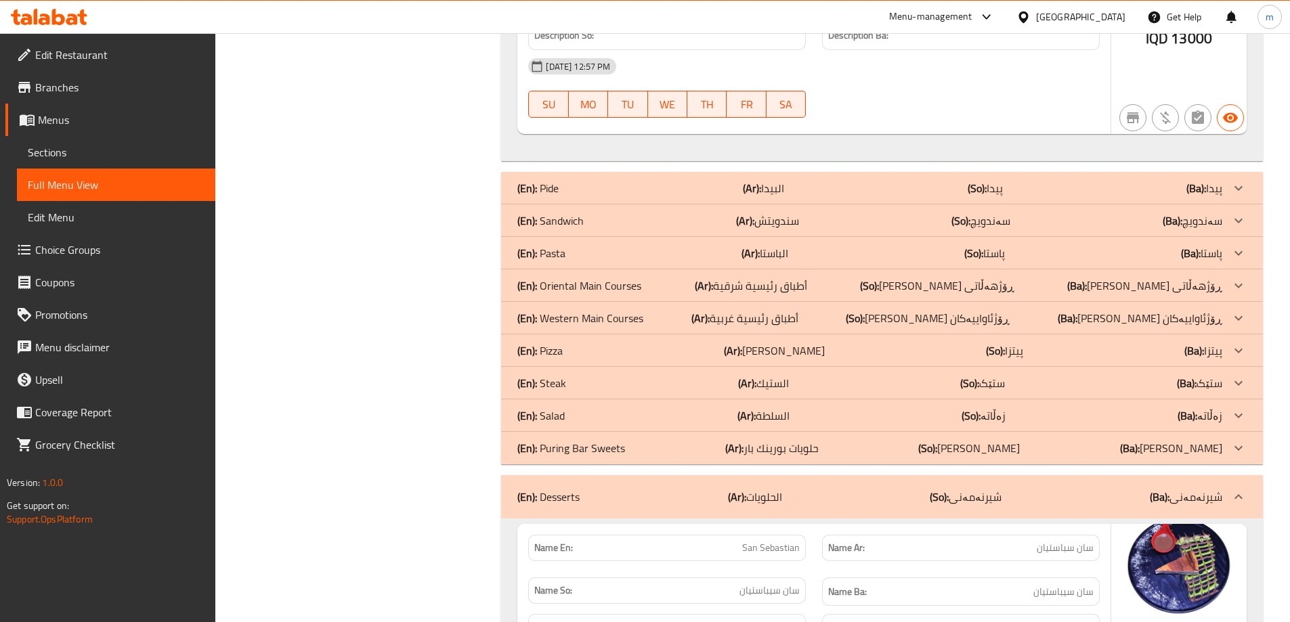
click at [668, 245] on div "(En): Pasta (Ar): الباستا (So): پاستا (Ba): پاستا" at bounding box center [869, 253] width 705 height 16
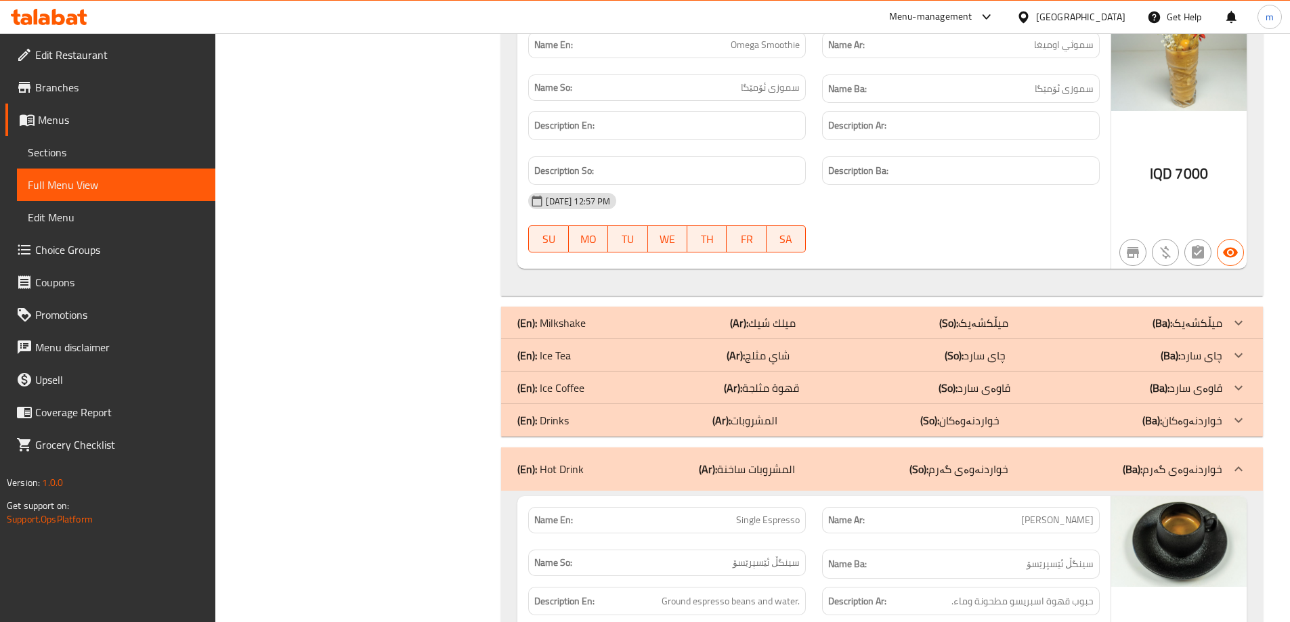
scroll to position [11828, 0]
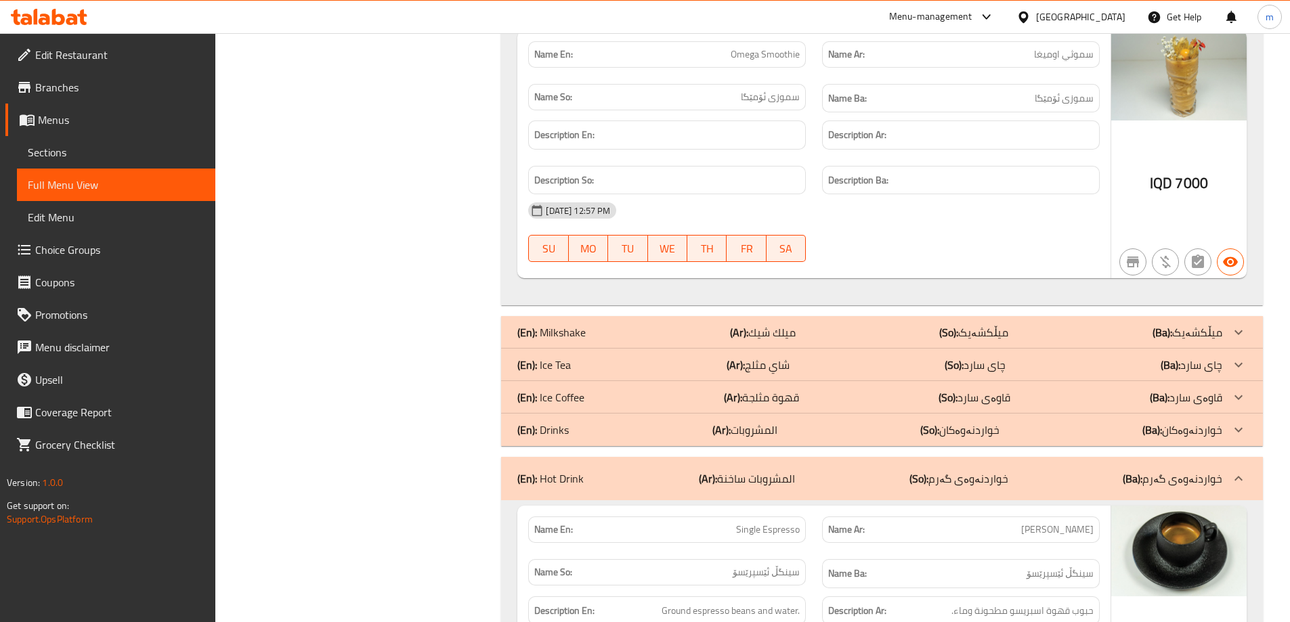
scroll to position [12060, 0]
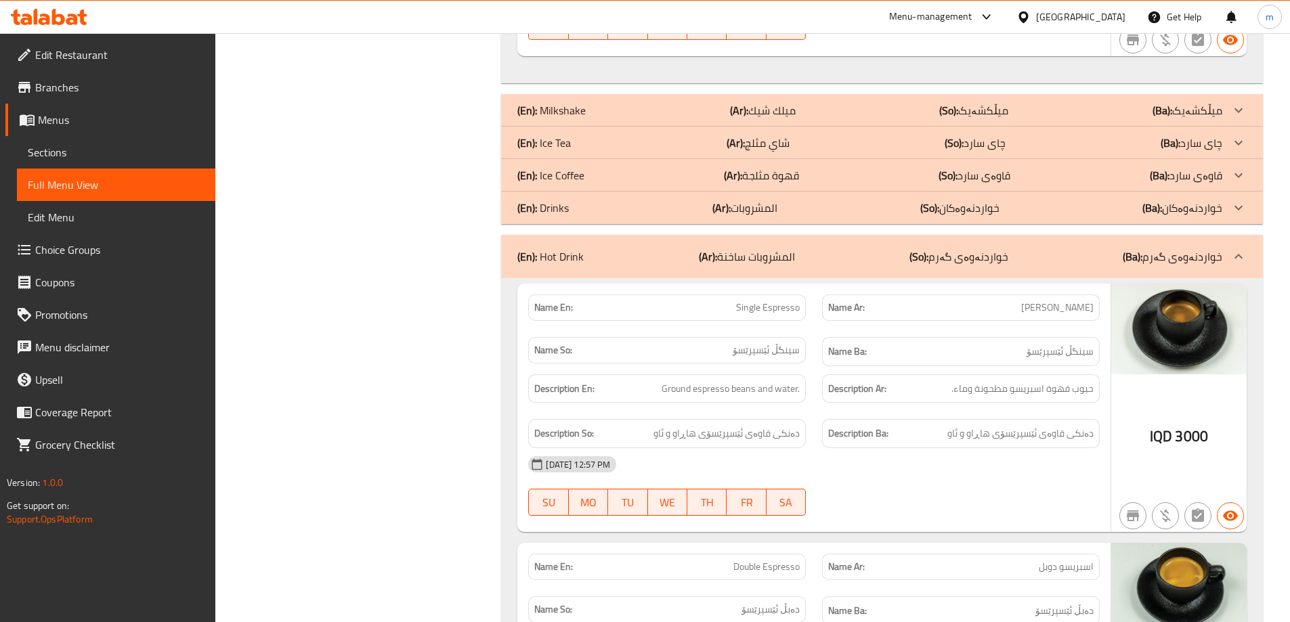
click at [609, 200] on div "(En): Drinks (Ar): المشروبات (So): خواردنەوەکان (Ba): خواردنەوەکان" at bounding box center [869, 208] width 705 height 16
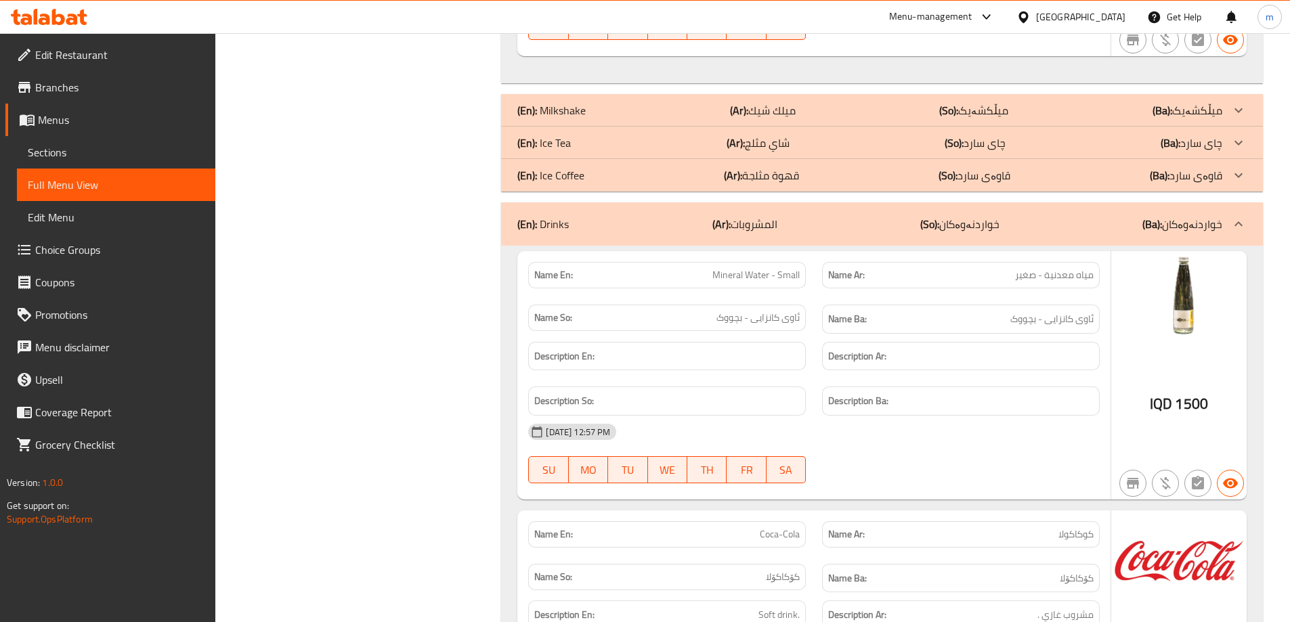
click at [729, 214] on b "(Ar):" at bounding box center [721, 224] width 18 height 20
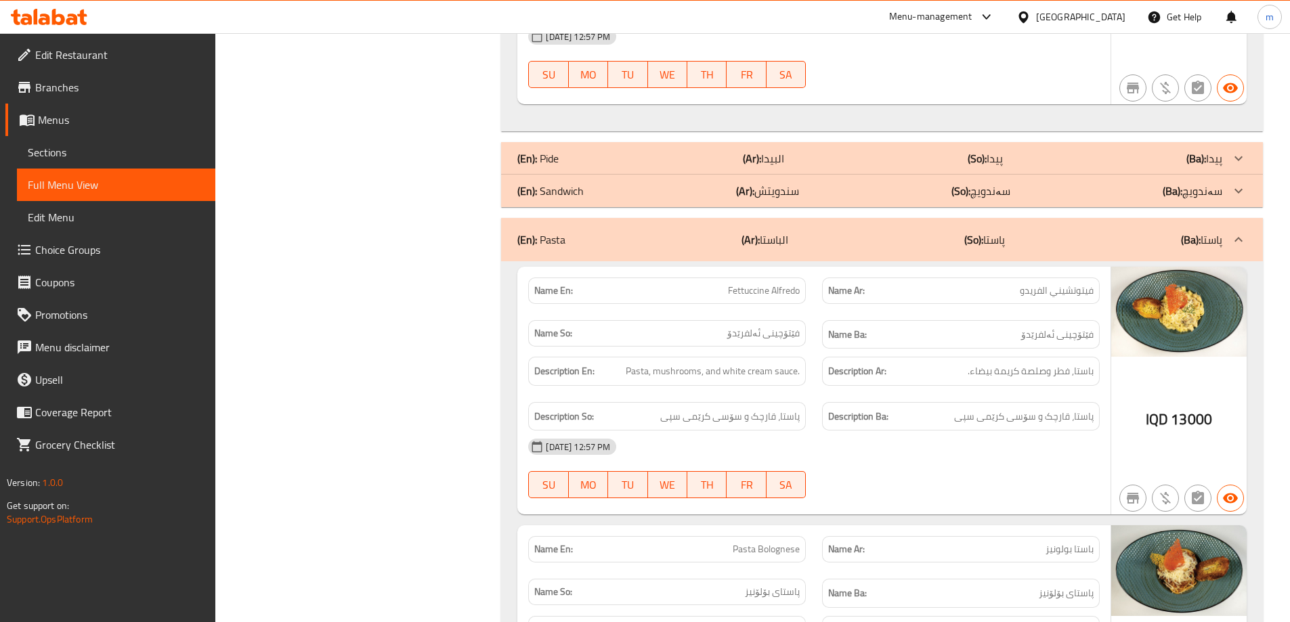
scroll to position [4883, 0]
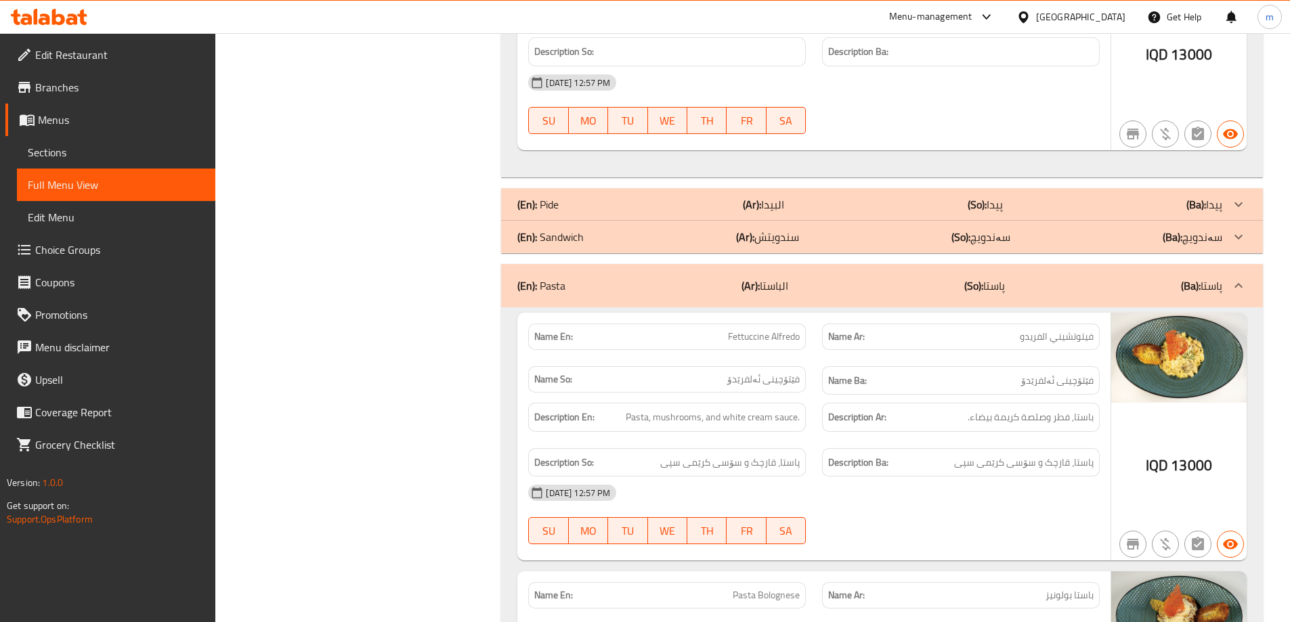
click at [788, 196] on div "(En): Pide (Ar): البيدا (So): پیدا (Ba): پیدا" at bounding box center [869, 204] width 705 height 16
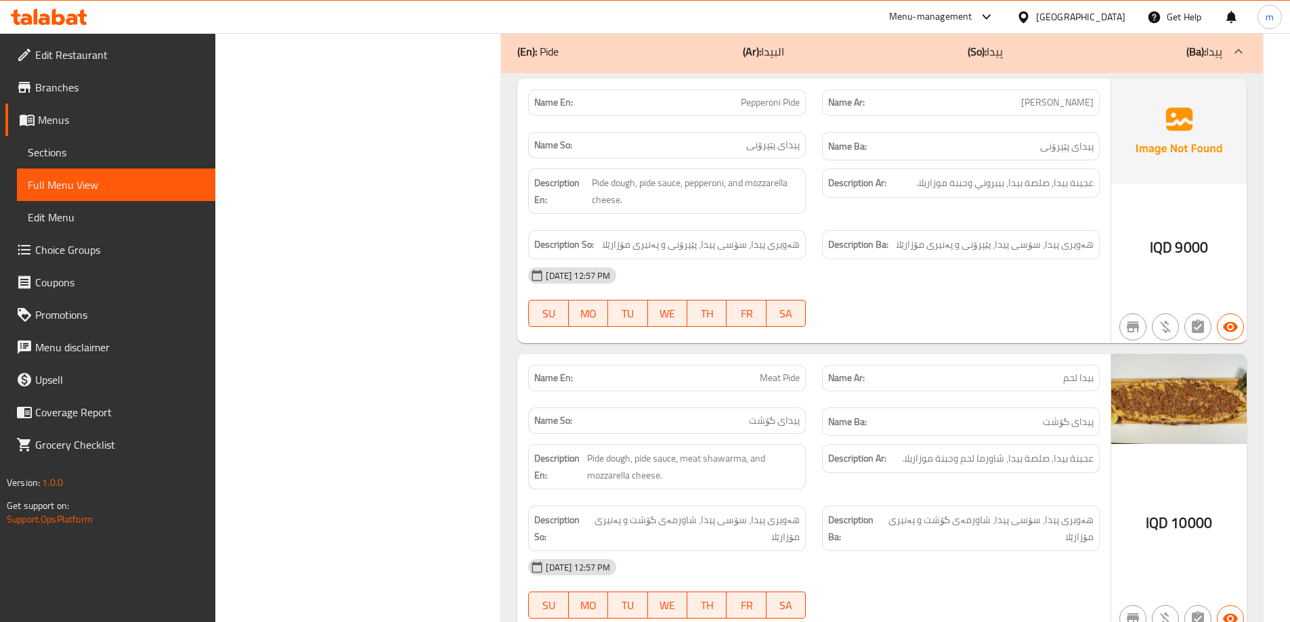
scroll to position [4928, 0]
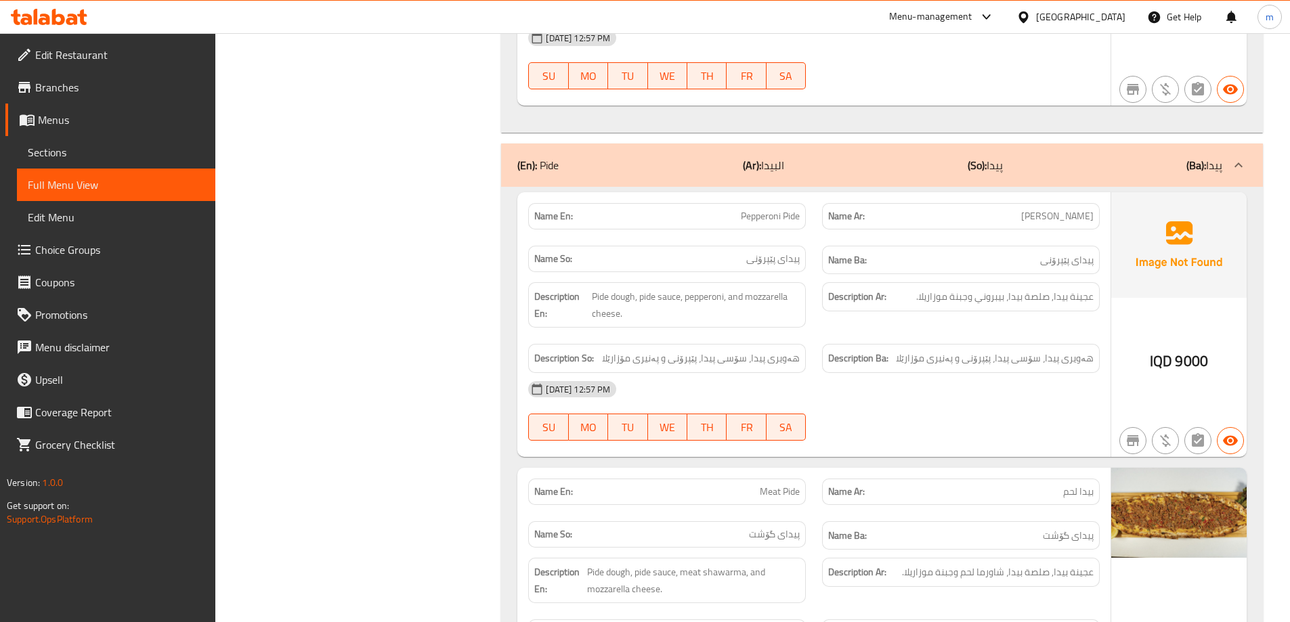
click at [796, 149] on div "(En): Pide (Ar): البيدا (So): پیدا (Ba): پیدا" at bounding box center [882, 165] width 762 height 43
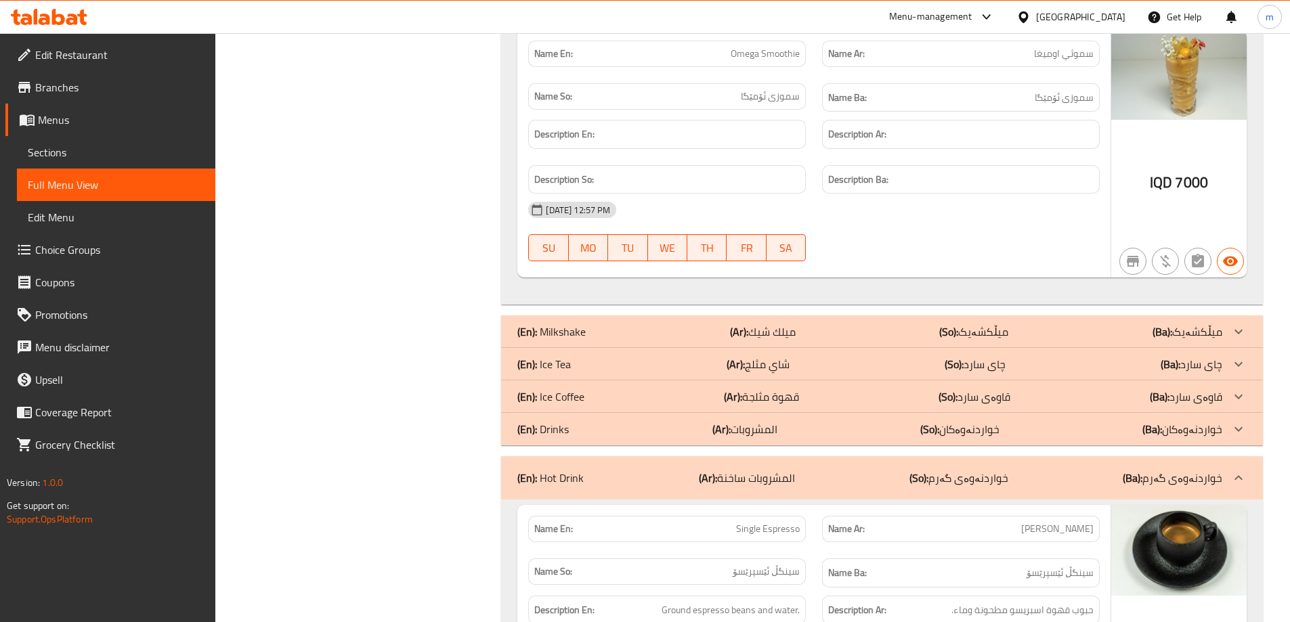
scroll to position [3572, 0]
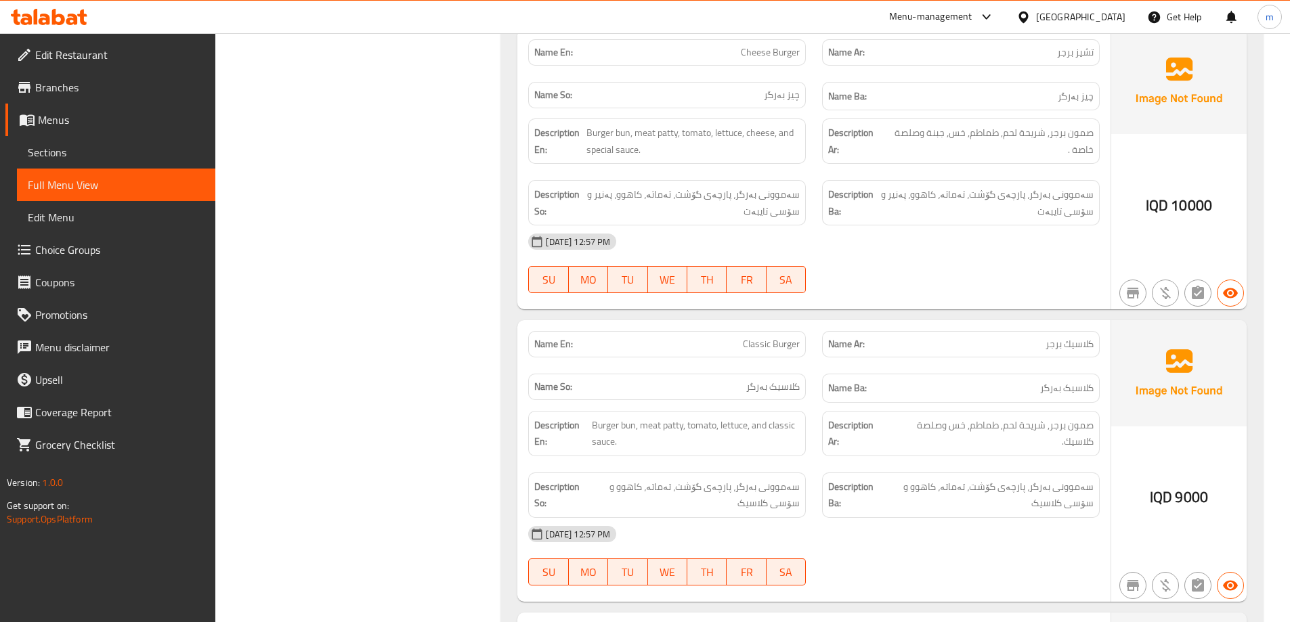
click at [70, 86] on span "Branches" at bounding box center [119, 87] width 169 height 16
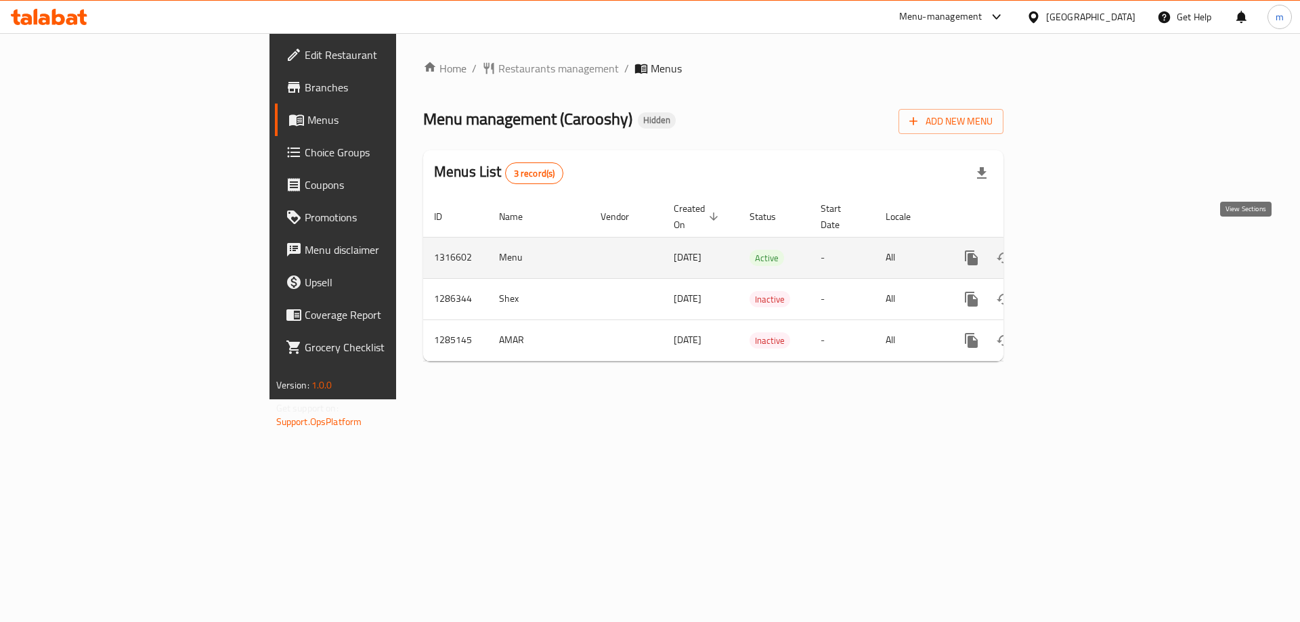
click at [1077, 250] on icon "enhanced table" at bounding box center [1069, 258] width 16 height 16
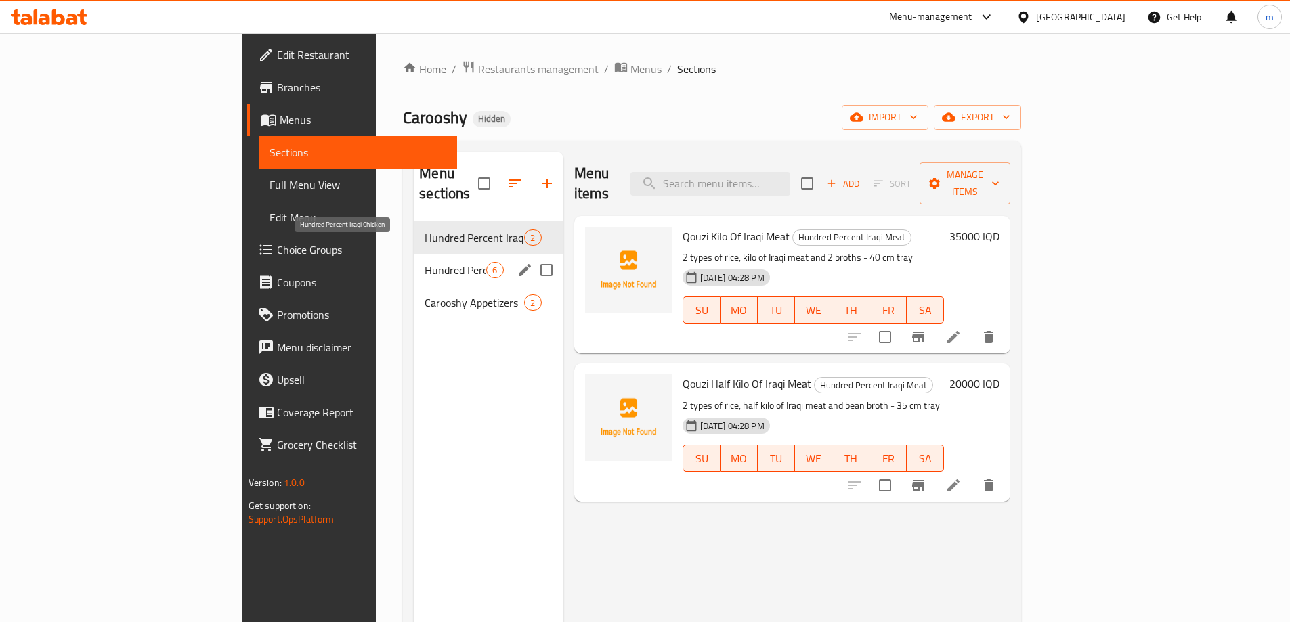
drag, startPoint x: 295, startPoint y: 243, endPoint x: 301, endPoint y: 253, distance: 11.5
click at [424, 262] on span "Hundred Percent Iraqi Chicken" at bounding box center [455, 270] width 62 height 16
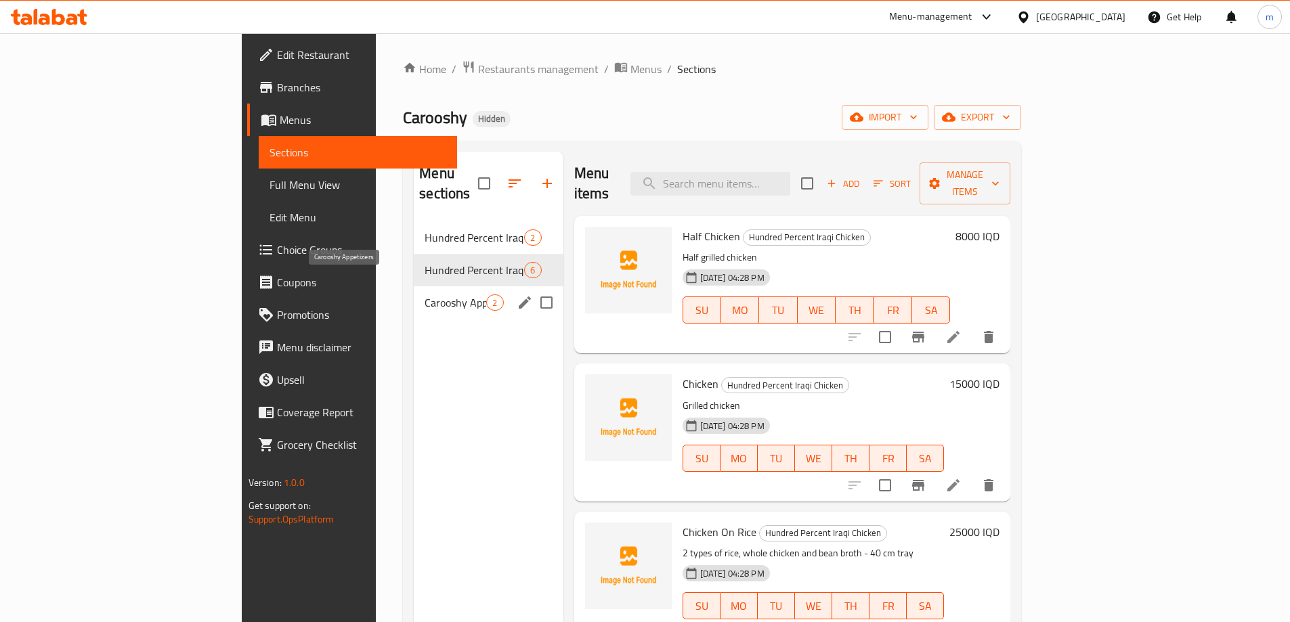
click at [424, 295] on span "Carooshy Appetizers" at bounding box center [455, 303] width 62 height 16
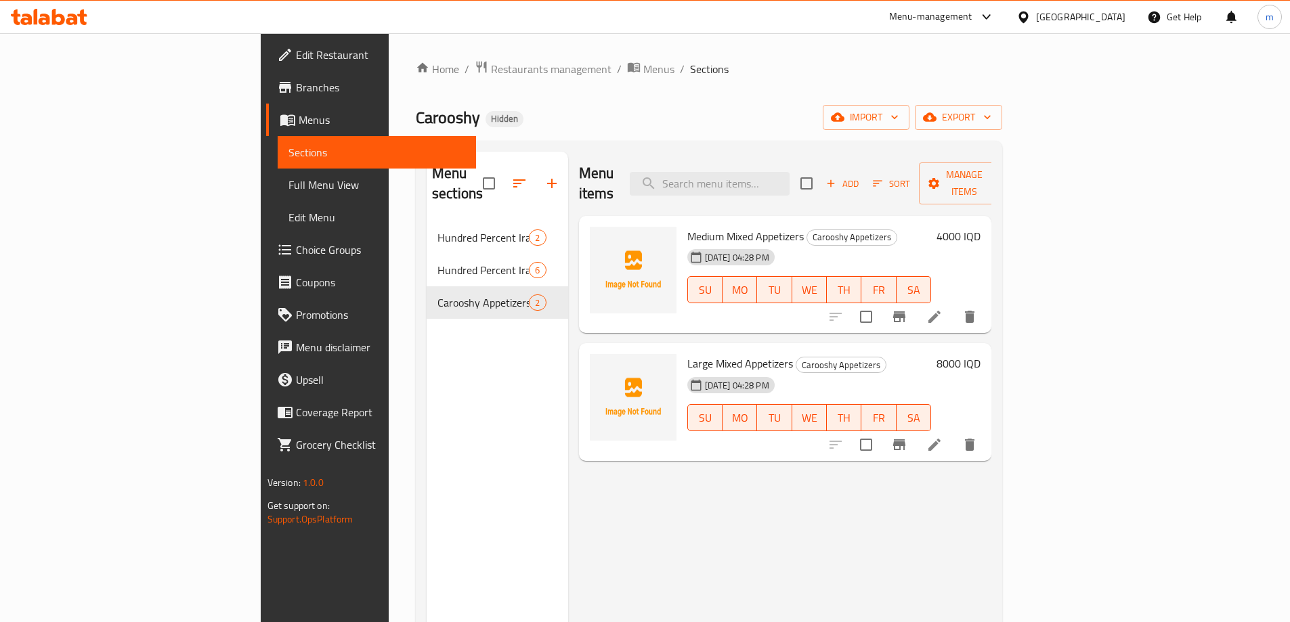
click at [427, 368] on div "Menu sections Hundred Percent Iraqi Meat 2 Hundred Percent Iraqi Chicken 6 Caro…" at bounding box center [497, 463] width 141 height 622
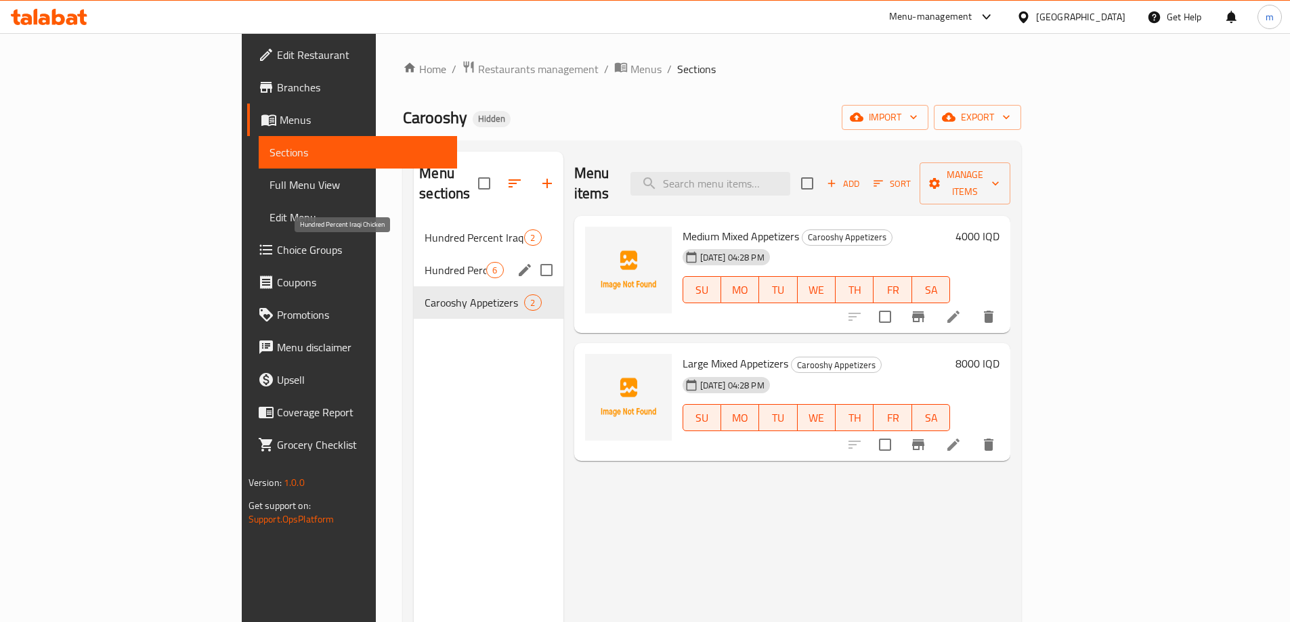
click at [424, 262] on span "Hundred Percent Iraqi Chicken" at bounding box center [455, 270] width 62 height 16
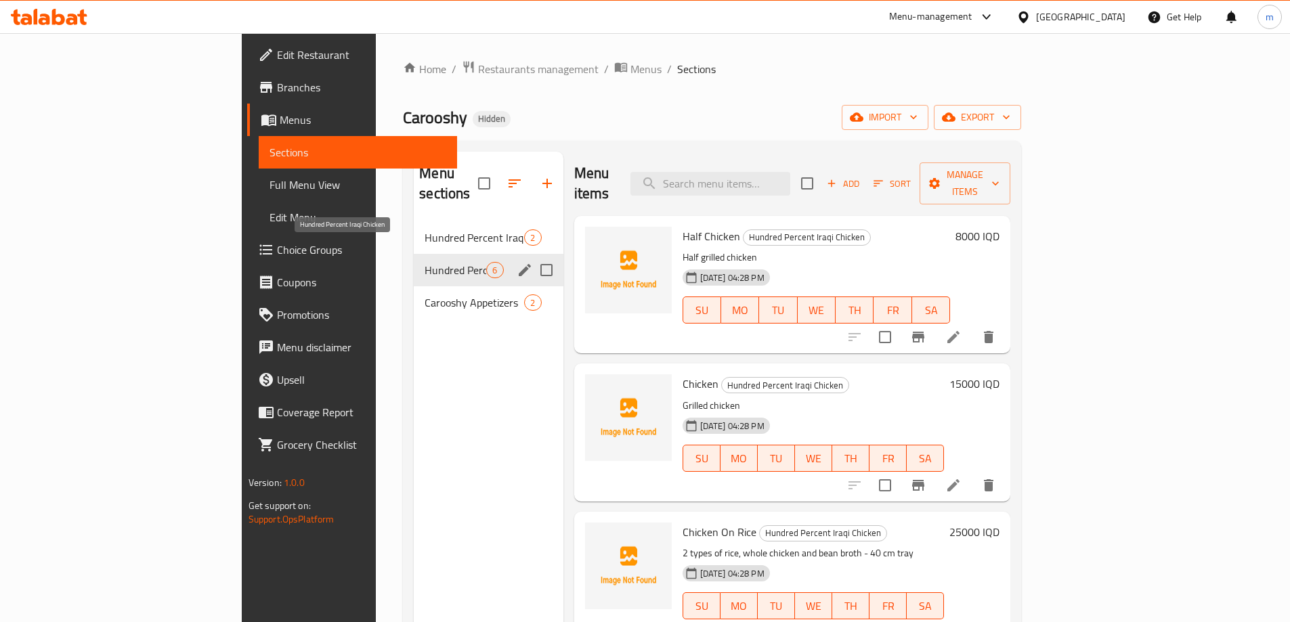
click at [414, 221] on div "Hundred Percent Iraqi Meat 2" at bounding box center [488, 237] width 149 height 32
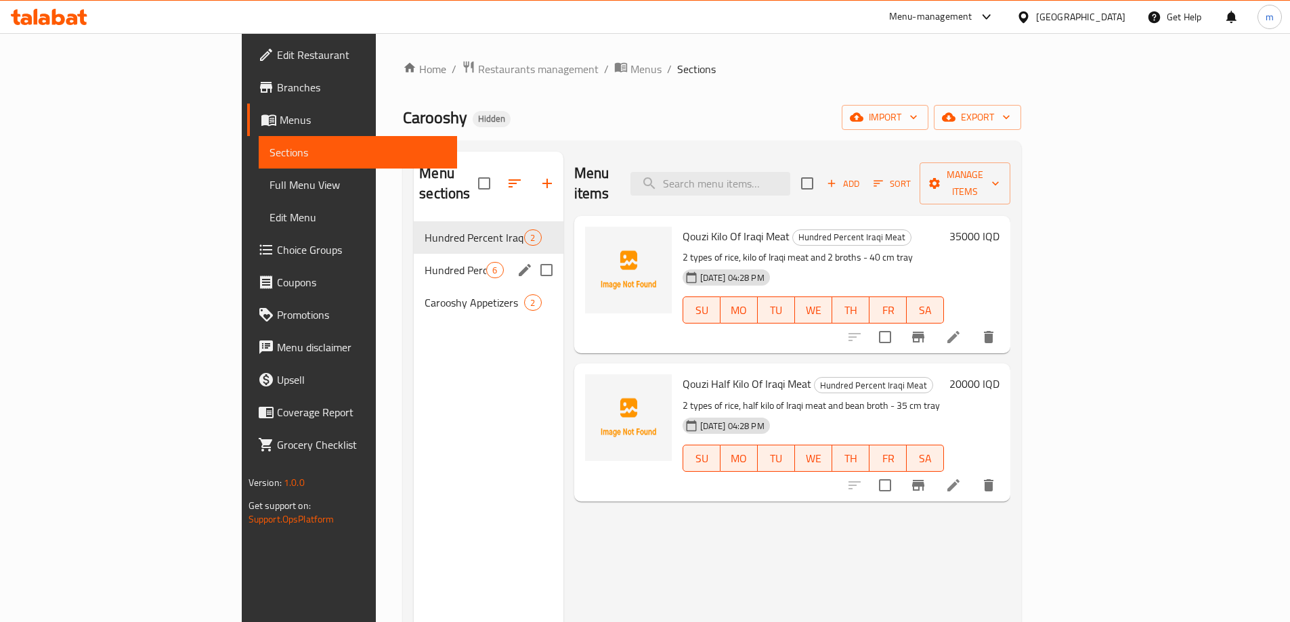
click at [414, 263] on div "Hundred Percent Iraqi Chicken 6" at bounding box center [488, 270] width 149 height 32
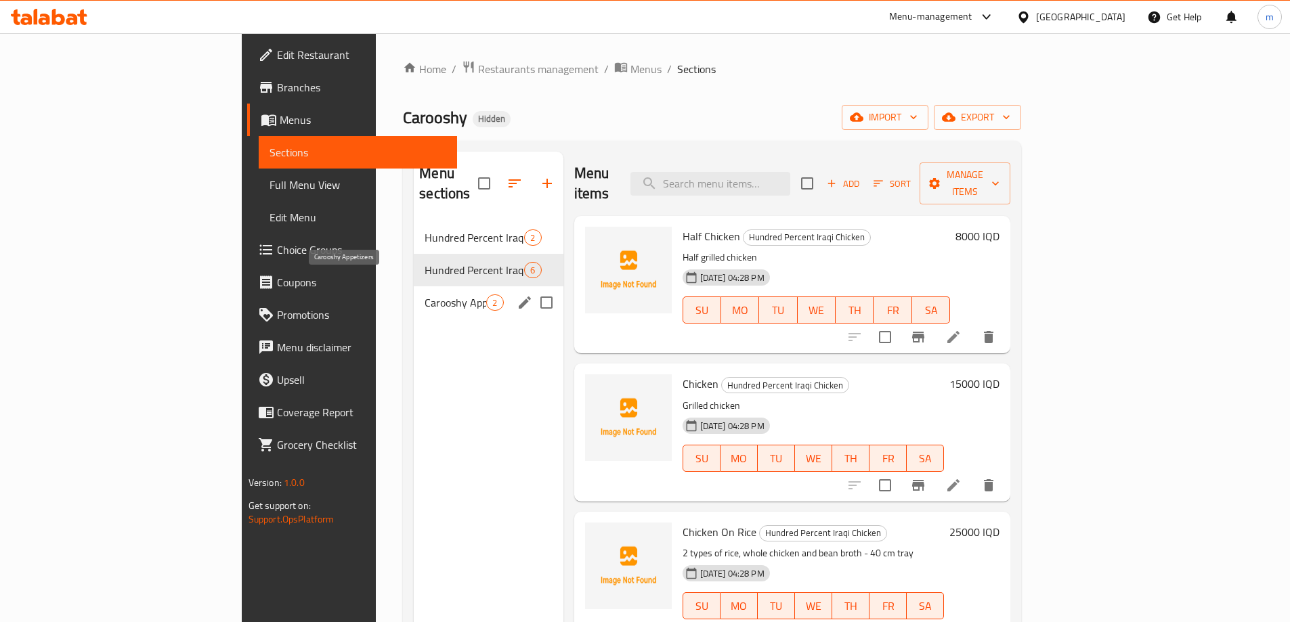
click at [424, 295] on span "Carooshy Appetizers" at bounding box center [455, 303] width 62 height 16
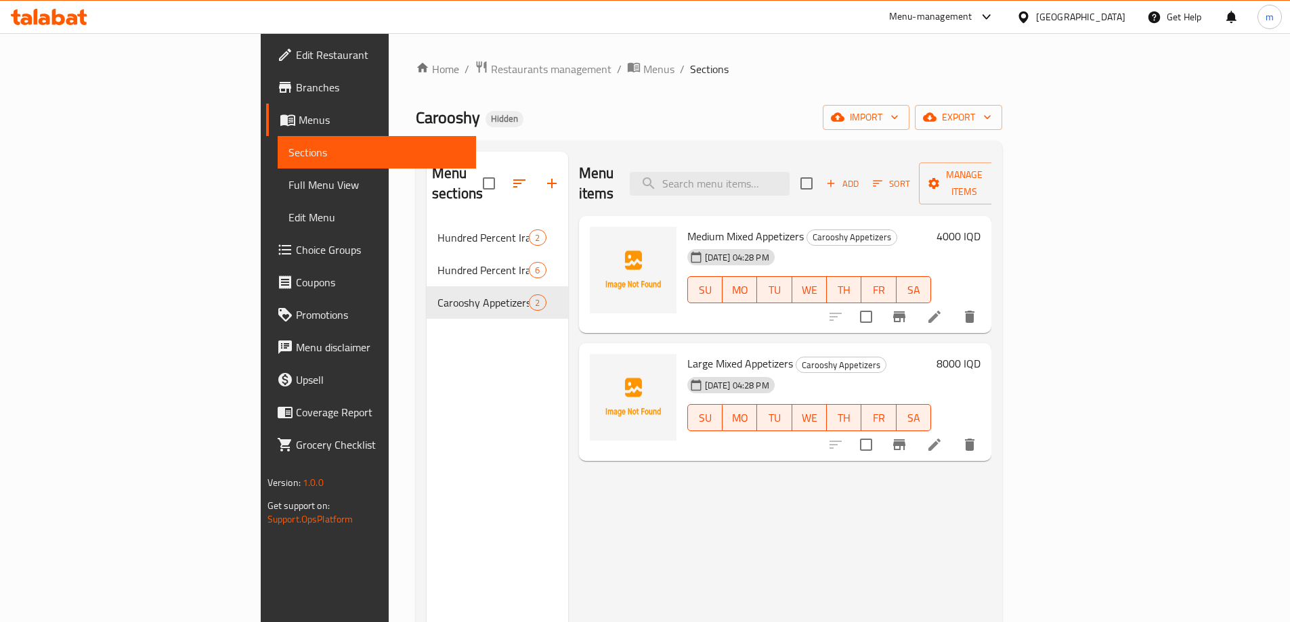
click at [299, 127] on span "Menus" at bounding box center [382, 120] width 167 height 16
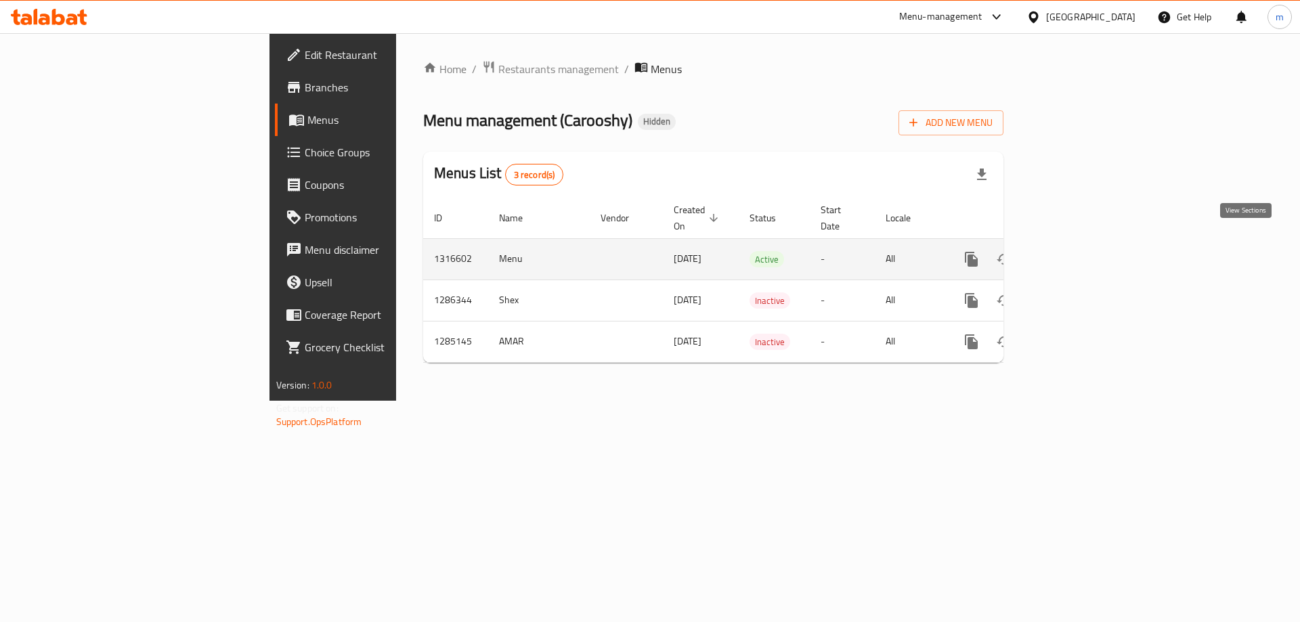
click at [1077, 251] on icon "enhanced table" at bounding box center [1069, 259] width 16 height 16
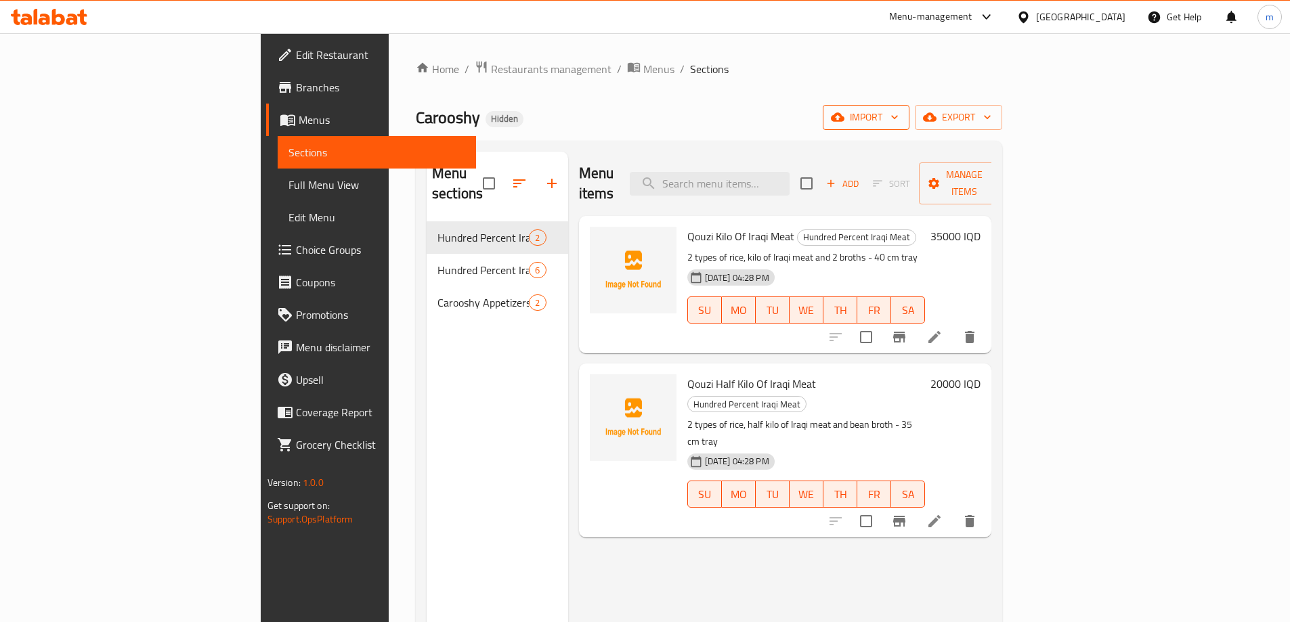
click at [1002, 131] on div "Home / Restaurants management / Menus / Sections Carooshy Hidden import export …" at bounding box center [709, 422] width 586 height 724
click at [898, 123] on span "import" at bounding box center [865, 117] width 65 height 17
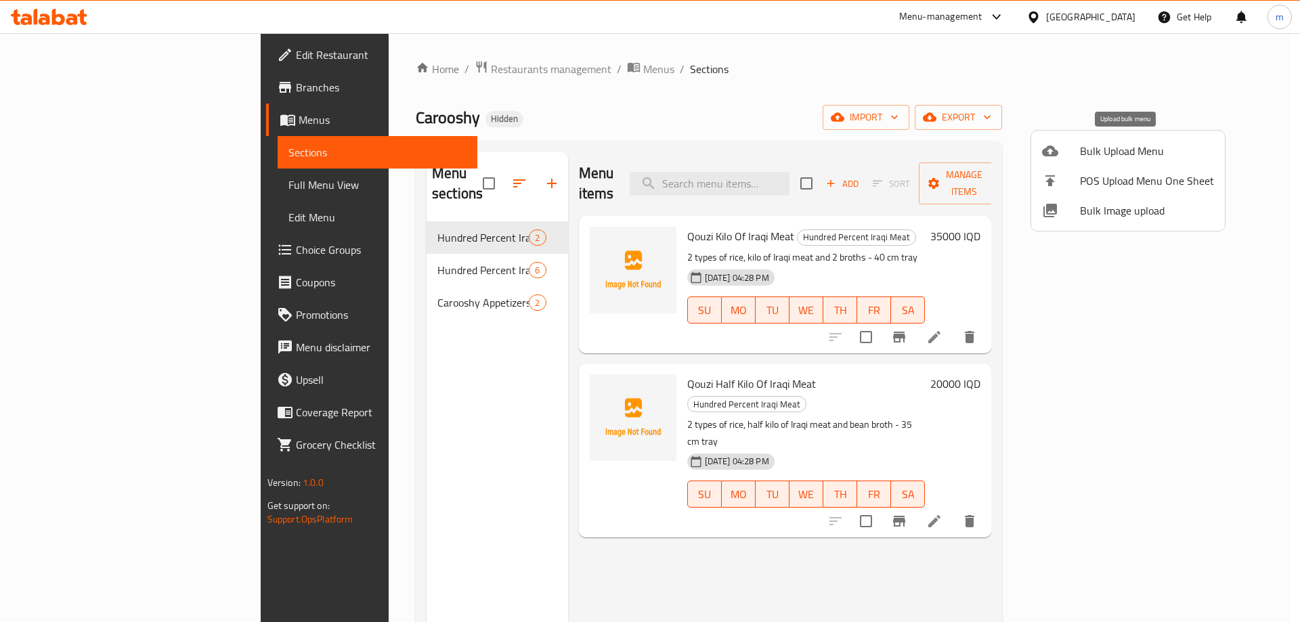
click at [1098, 143] on span "Bulk Upload Menu" at bounding box center [1147, 151] width 134 height 16
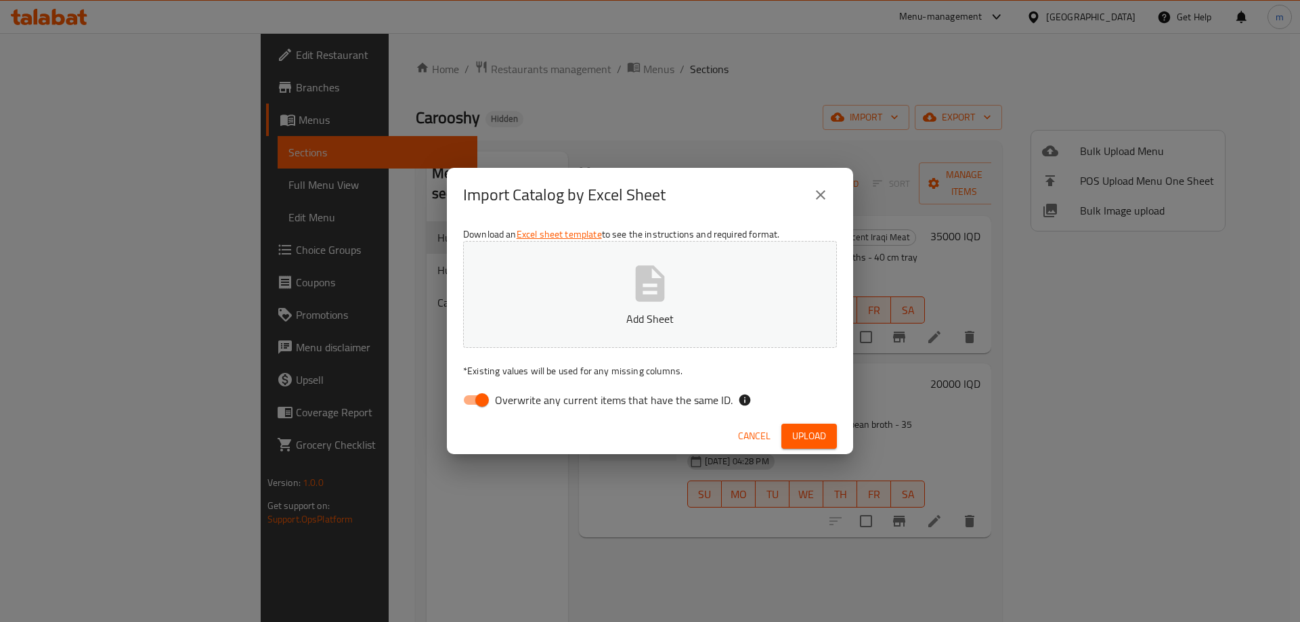
click at [482, 398] on input "Overwrite any current items that have the same ID." at bounding box center [481, 400] width 77 height 26
checkbox input "false"
click at [643, 318] on p "Add Sheet" at bounding box center [650, 319] width 332 height 16
click at [818, 439] on span "Upload" at bounding box center [809, 436] width 34 height 17
click at [840, 101] on div "Import Catalog by Excel Sheet Download an Excel sheet template to see the instr…" at bounding box center [650, 311] width 1300 height 622
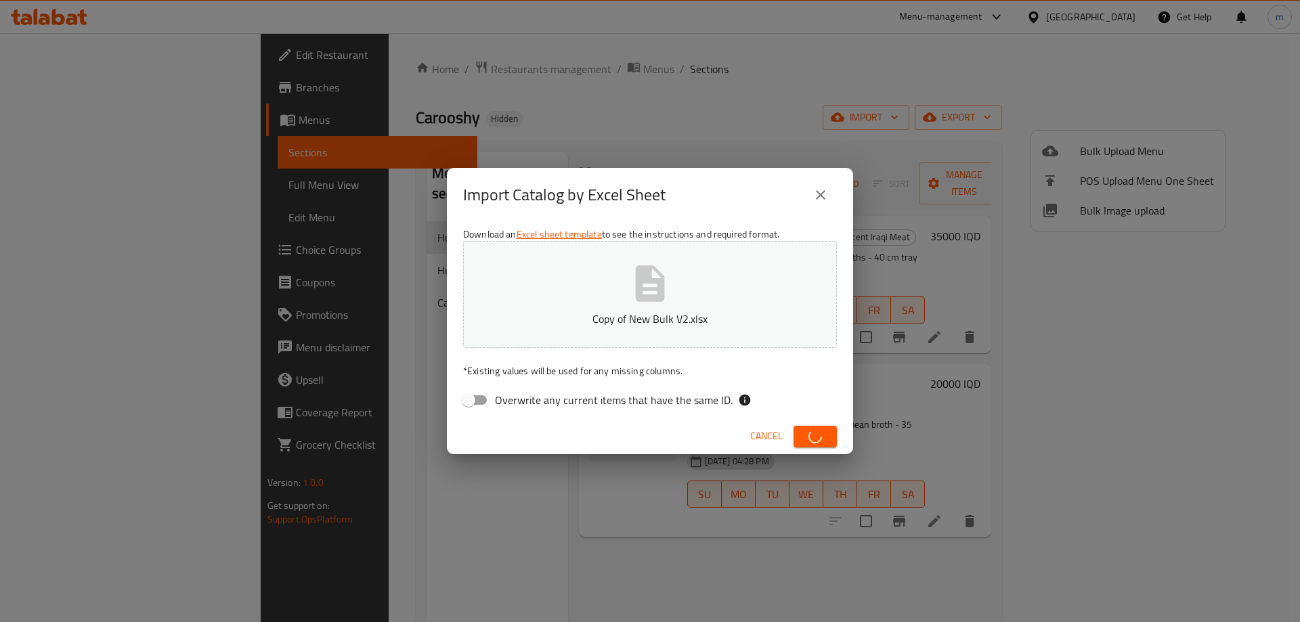
click at [758, 107] on div "Import Catalog by Excel Sheet Download an Excel sheet template to see the instr…" at bounding box center [650, 311] width 1300 height 622
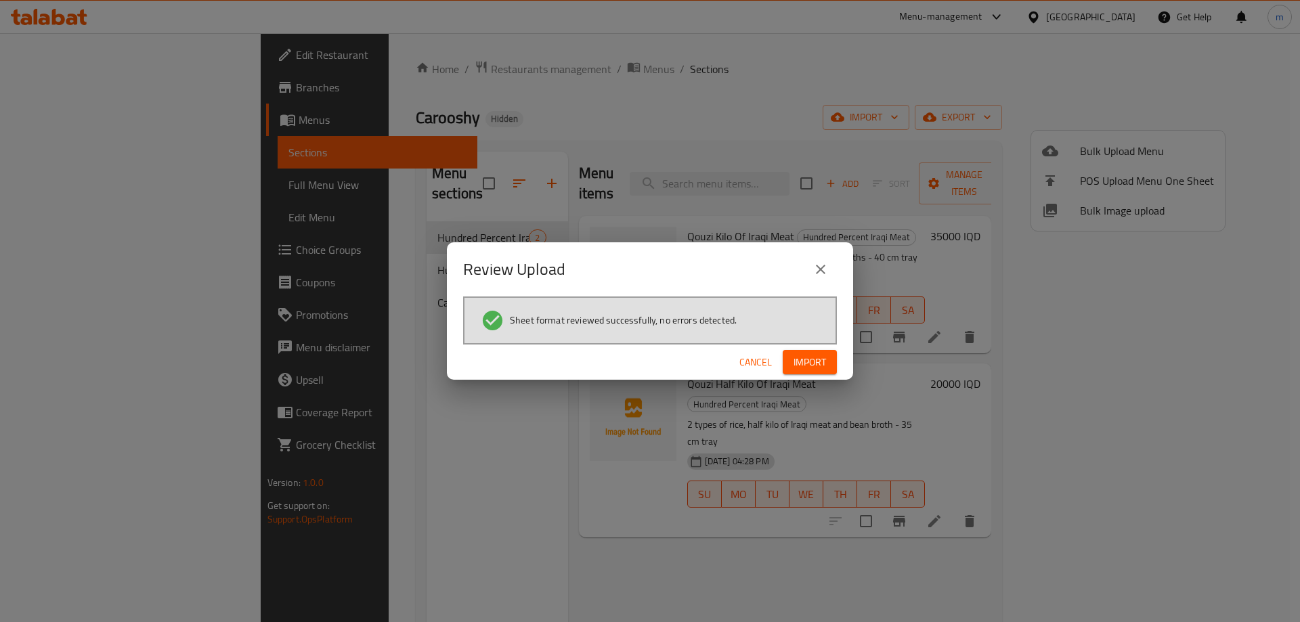
click at [816, 362] on span "Import" at bounding box center [809, 362] width 32 height 17
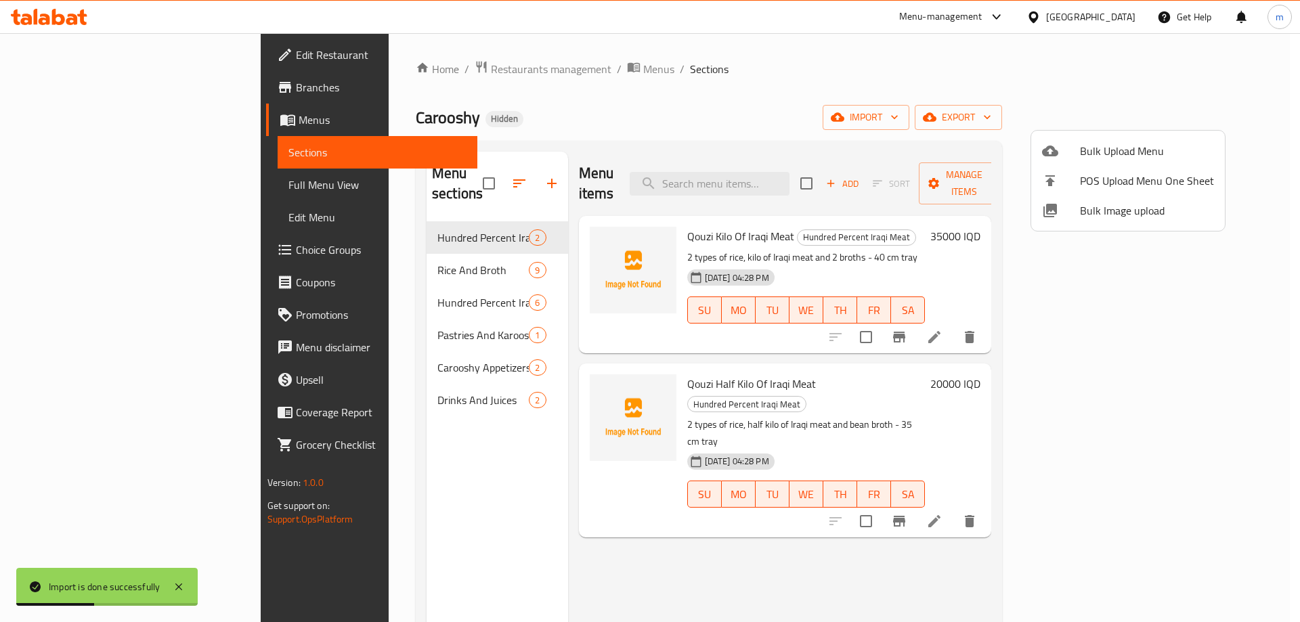
click at [355, 248] on div at bounding box center [650, 311] width 1300 height 622
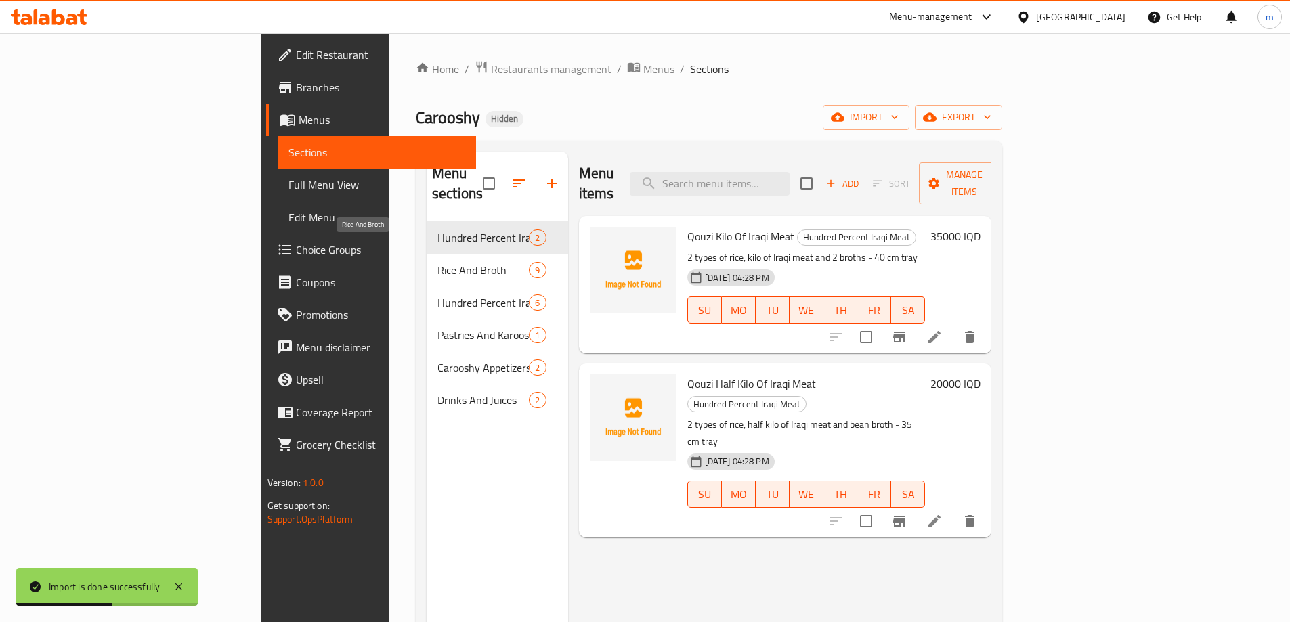
click at [437, 262] on span "Rice And Broth" at bounding box center [482, 270] width 91 height 16
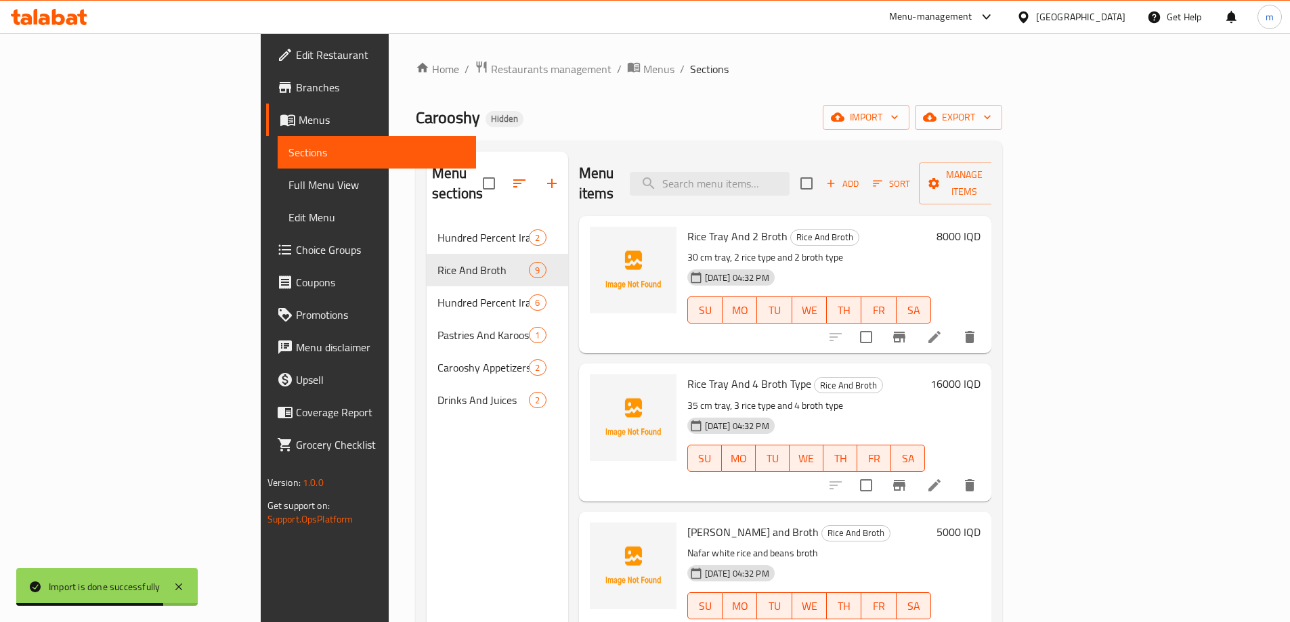
click at [288, 188] on span "Full Menu View" at bounding box center [376, 185] width 177 height 16
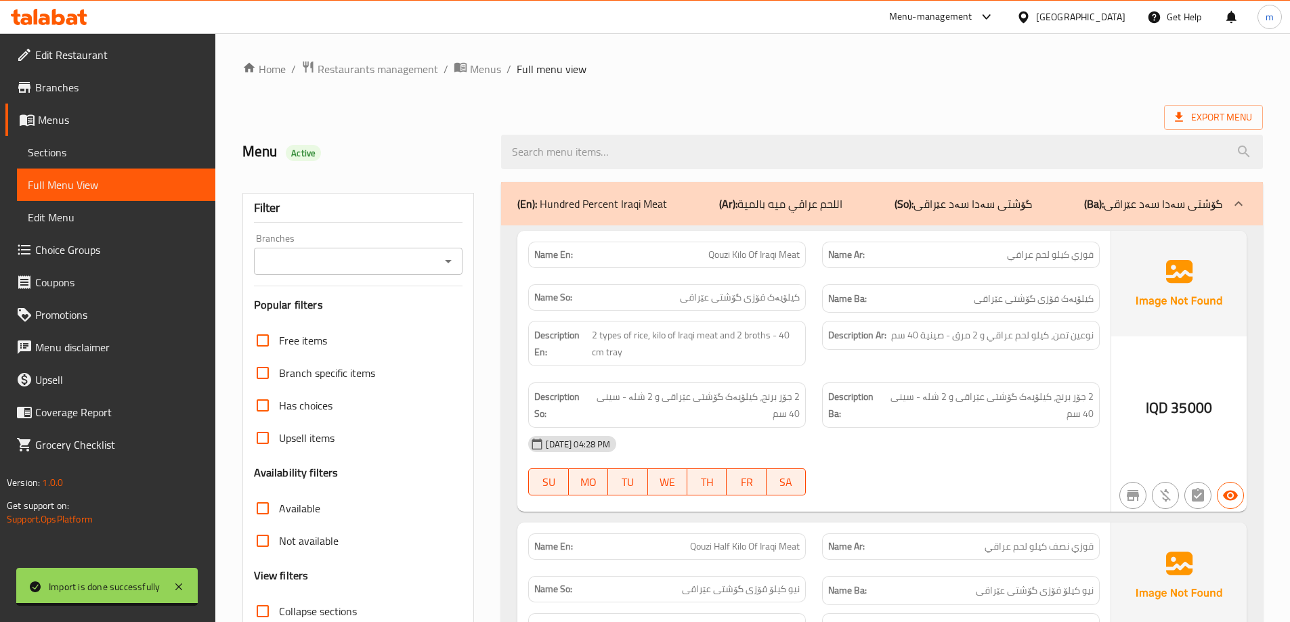
click at [448, 261] on icon "Open" at bounding box center [448, 261] width 7 height 3
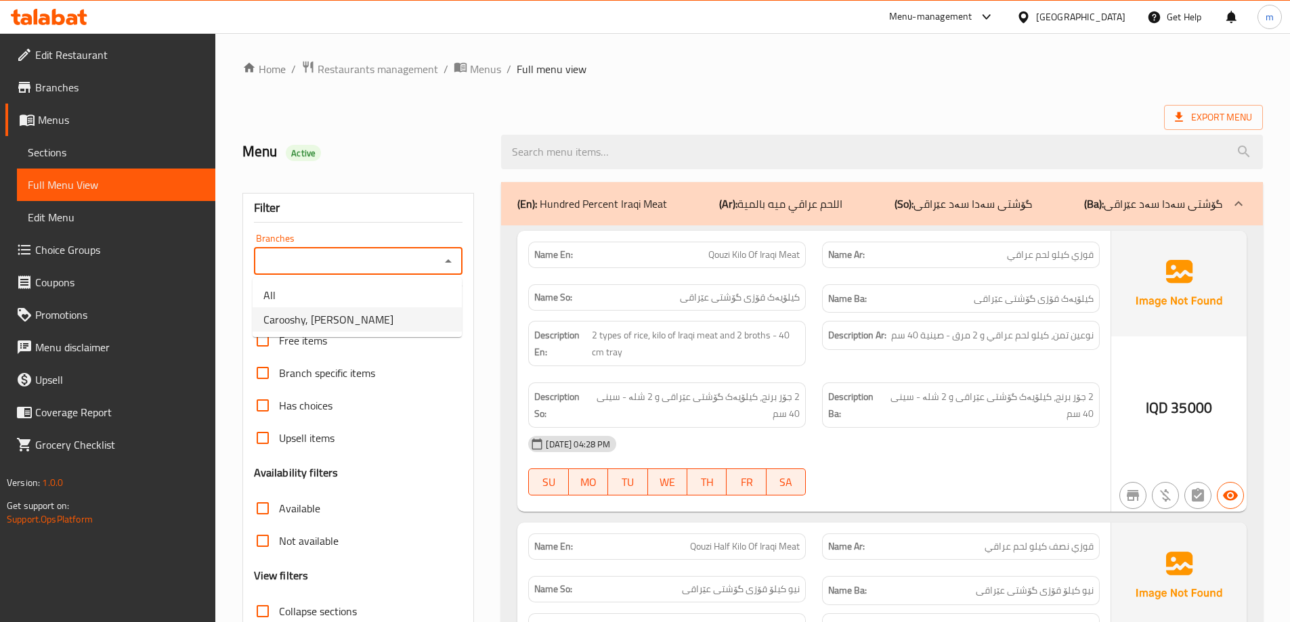
click at [359, 320] on span "Carooshy, Hay Al Jihad" at bounding box center [328, 319] width 130 height 16
type input "Carooshy, Hay Al Jihad"
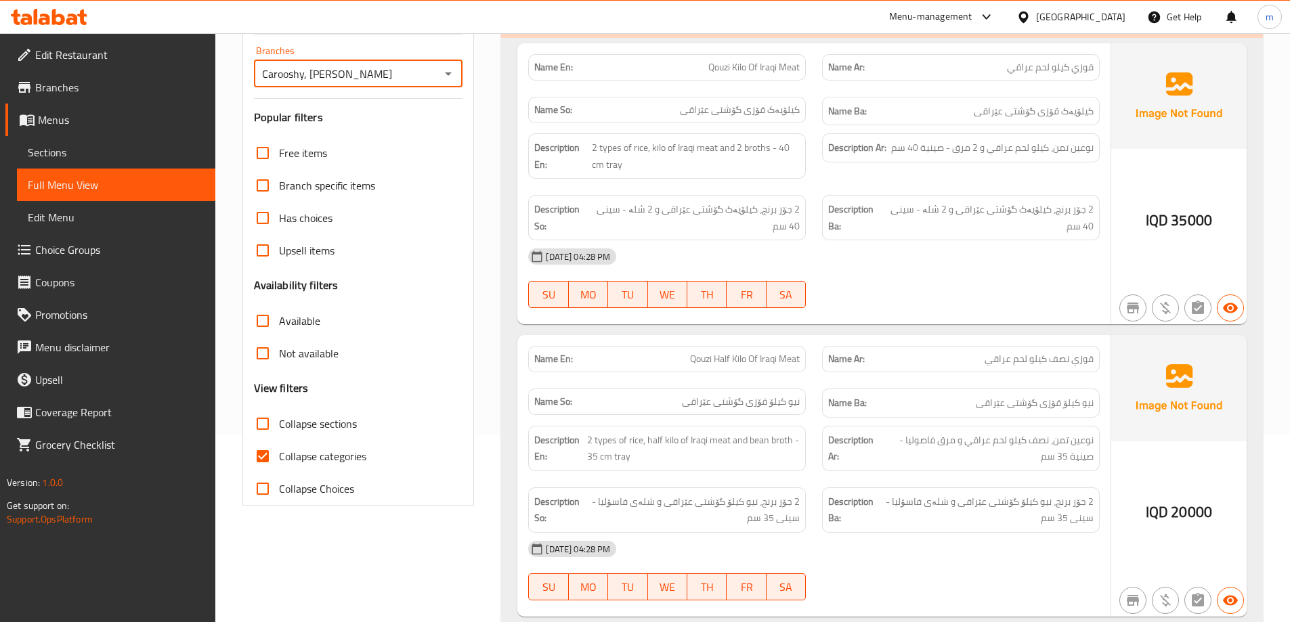
scroll to position [188, 0]
click at [276, 458] on input "Collapse categories" at bounding box center [262, 455] width 32 height 32
checkbox input "false"
click at [263, 426] on input "Collapse sections" at bounding box center [262, 423] width 32 height 32
checkbox input "true"
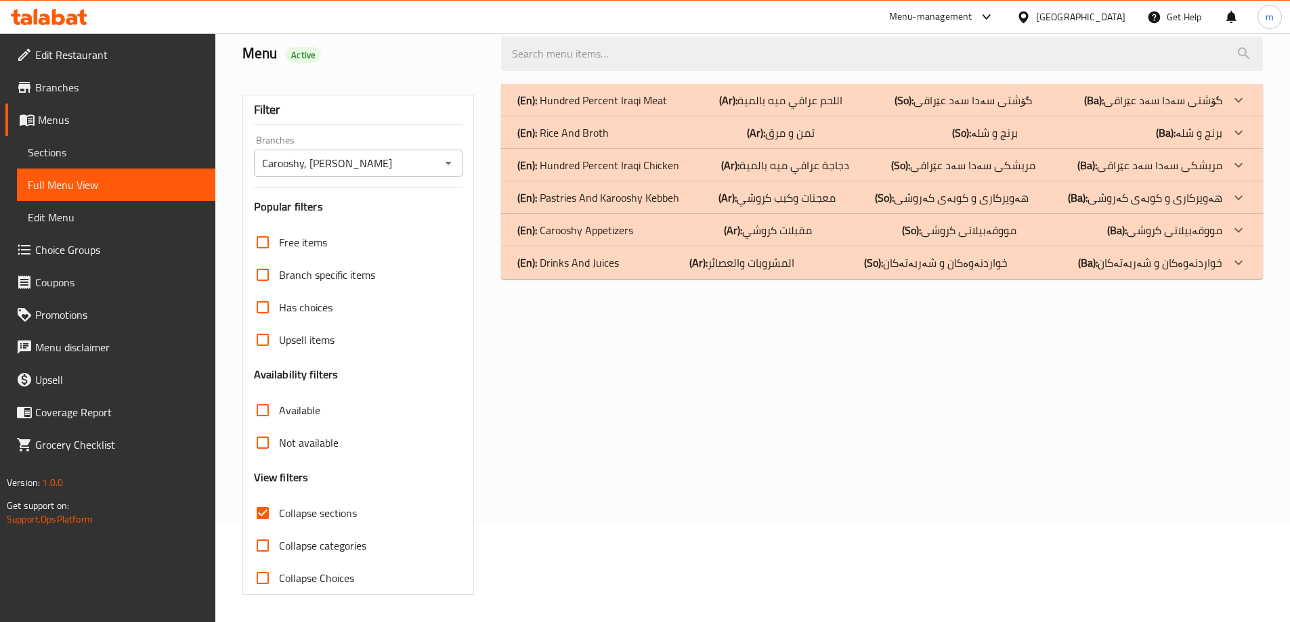
scroll to position [98, 0]
click at [628, 264] on div "(En): Drinks And Juices (Ar): المشروبات والعصائر (So): خواردنەوەکان و شەربەتەکا…" at bounding box center [869, 263] width 705 height 16
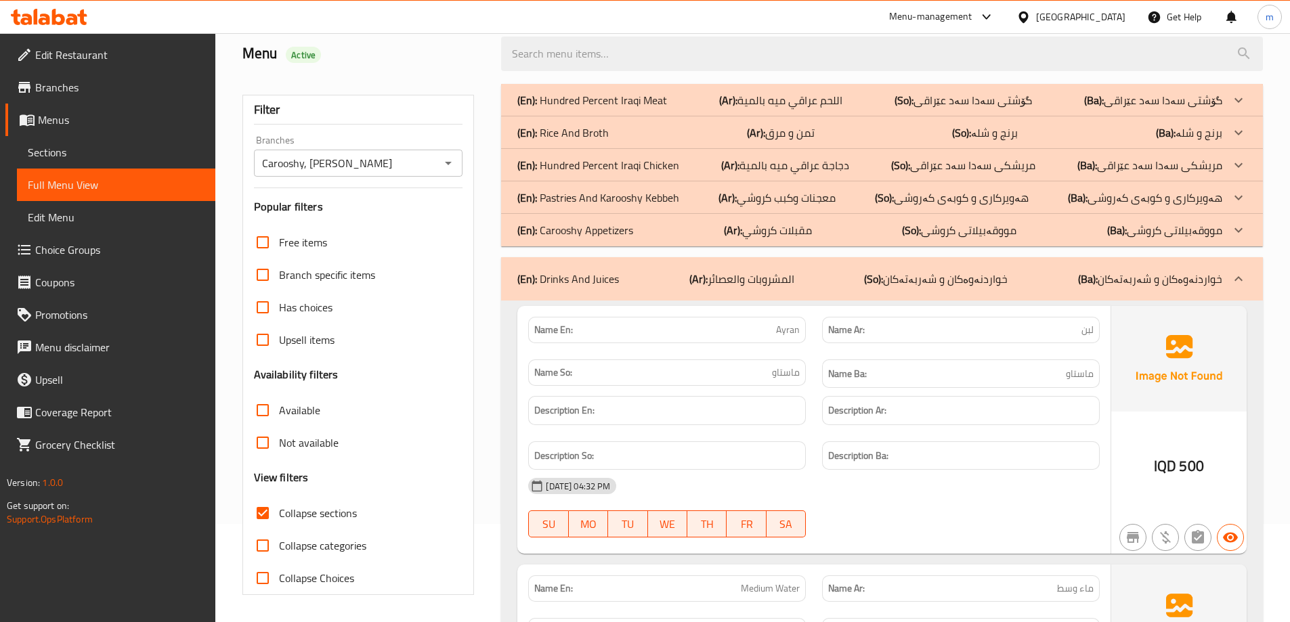
click at [816, 193] on p "(Ar): معجنات وكبب كروشي" at bounding box center [776, 198] width 117 height 16
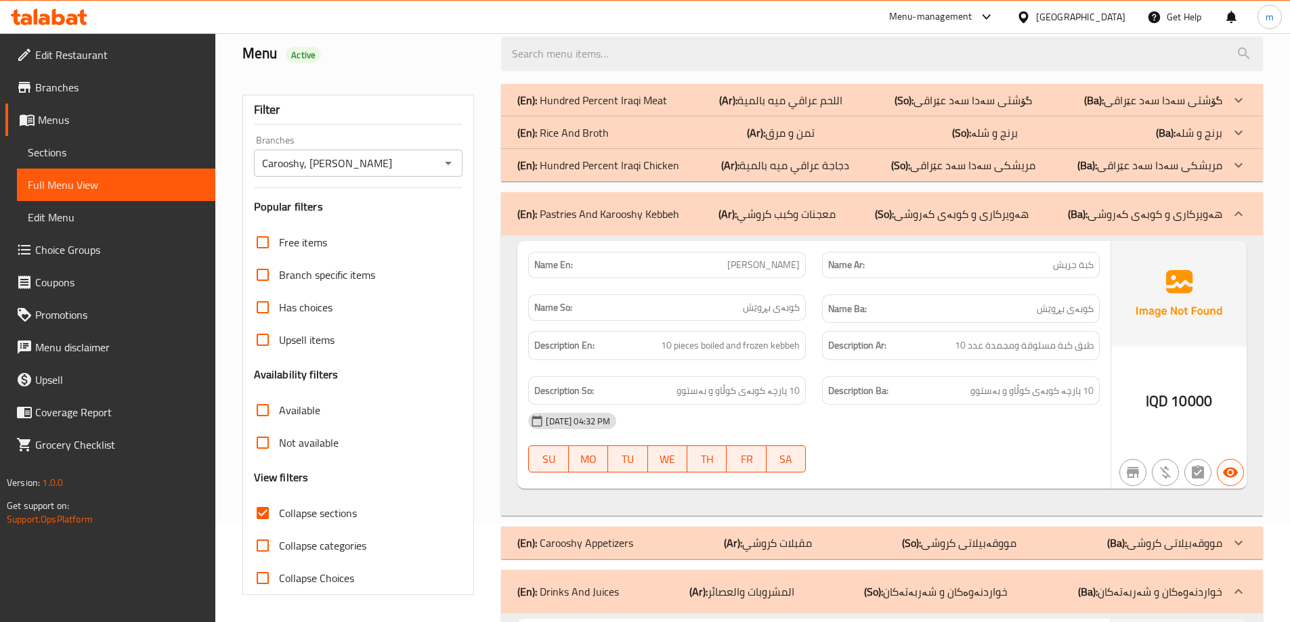
click at [789, 140] on p "(Ar): تمن و مرق" at bounding box center [781, 133] width 68 height 16
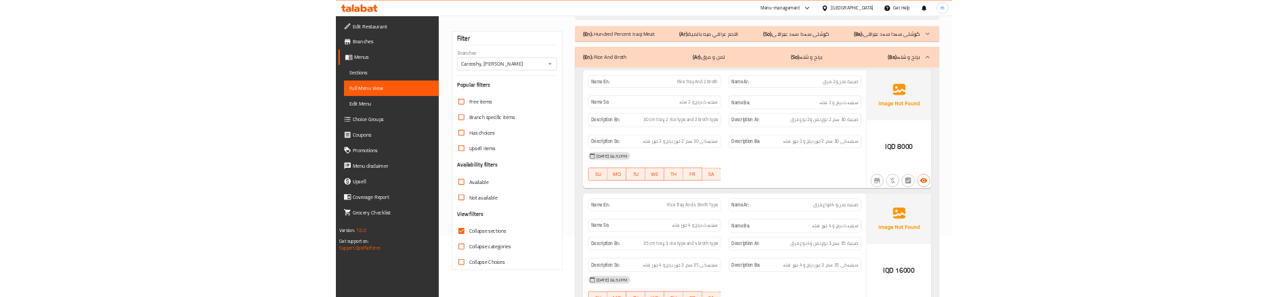
scroll to position [144, 0]
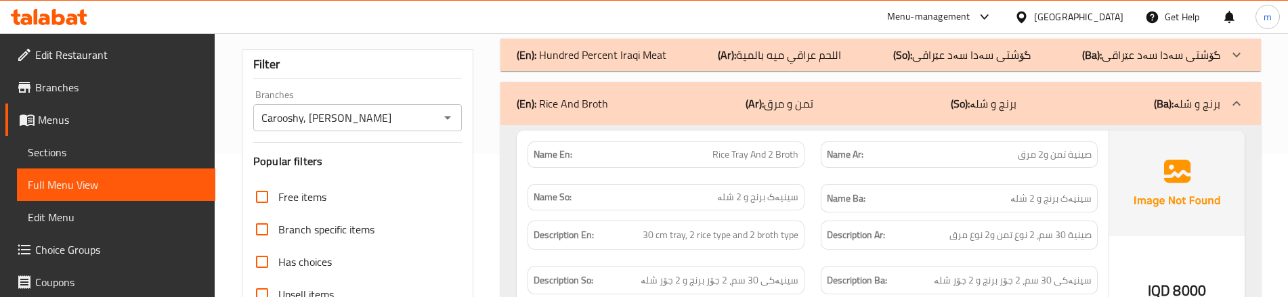
click at [813, 188] on div "Name Ba: سینیەک برنج و 2 شلە" at bounding box center [958, 198] width 293 height 45
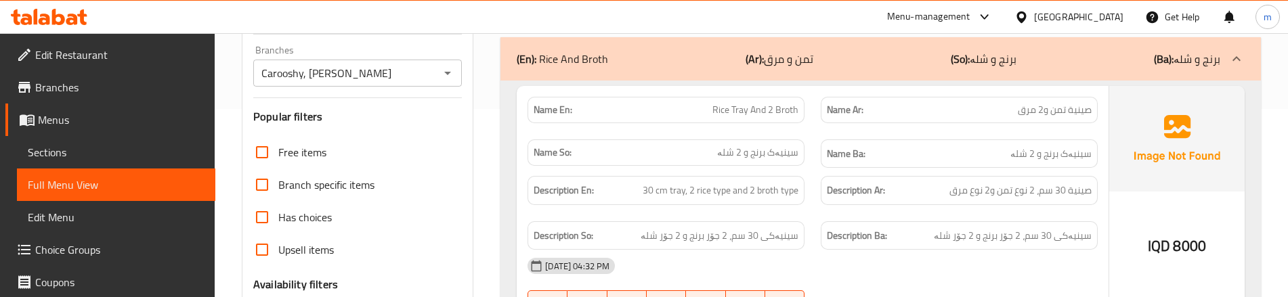
click at [810, 123] on div "Name En: Rice Tray And 2 Broth" at bounding box center [665, 110] width 293 height 43
click at [798, 140] on div "Name So: سینیەک برنج و 2 شلە" at bounding box center [665, 152] width 277 height 26
click at [881, 206] on div "Description Ar: صينية 30 سم، 2 نوع تمن و2 نوع مرق" at bounding box center [958, 190] width 293 height 45
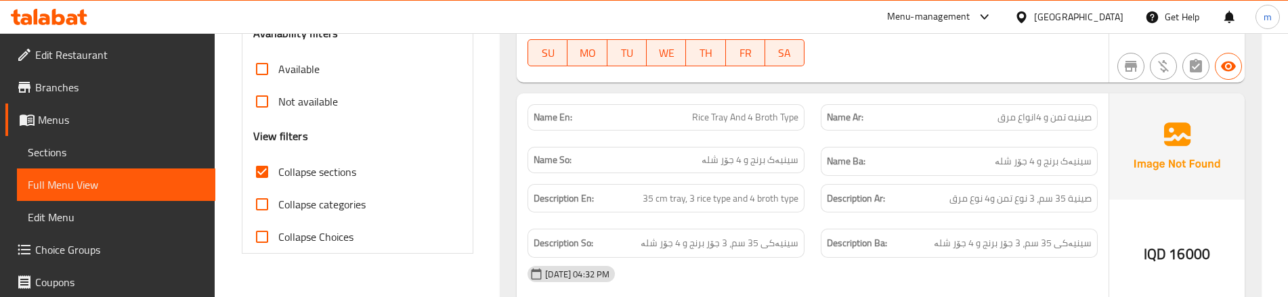
scroll to position [459, 0]
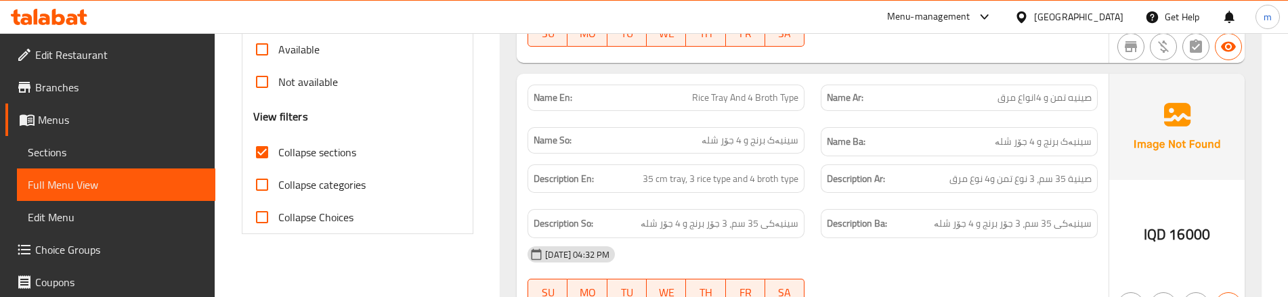
click at [814, 110] on div "Name Ar: صينيه تمن و 4انواع مرق" at bounding box center [958, 98] width 293 height 43
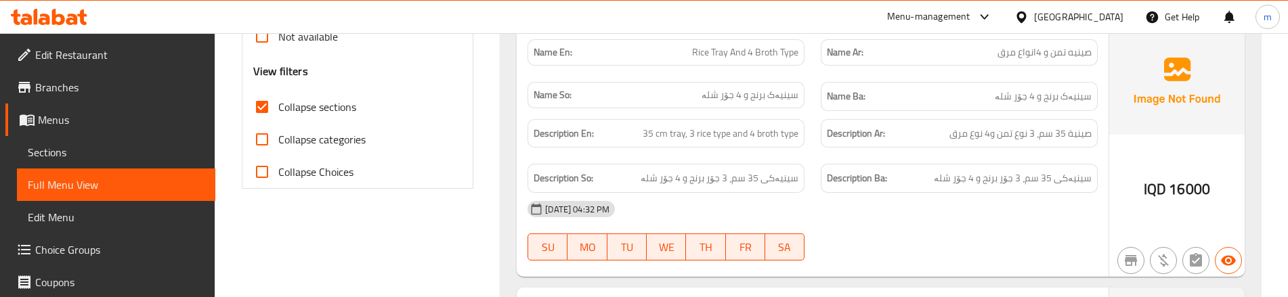
click at [807, 150] on div "Description En: 35 cm tray, 3 rice type and 4 broth type" at bounding box center [665, 133] width 293 height 45
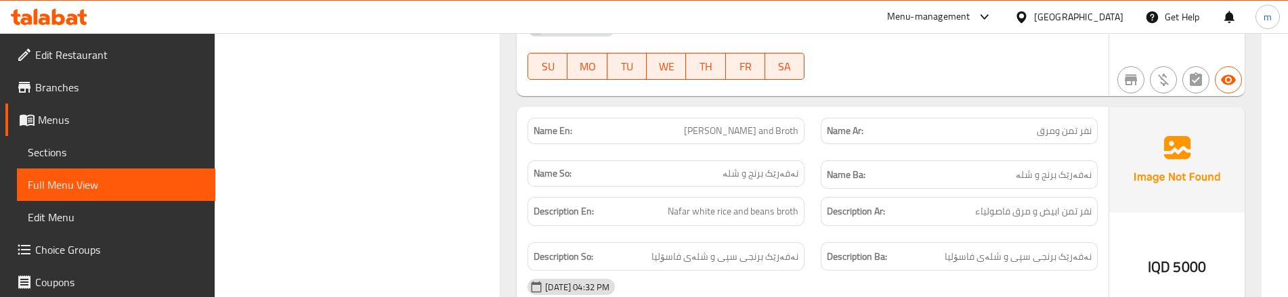
scroll to position [730, 0]
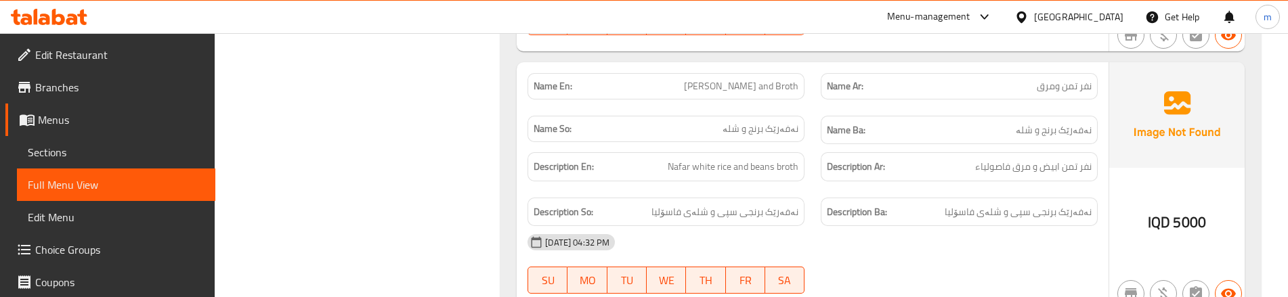
click at [816, 99] on div "Name Ar: نفر تمن ومرق" at bounding box center [958, 86] width 293 height 43
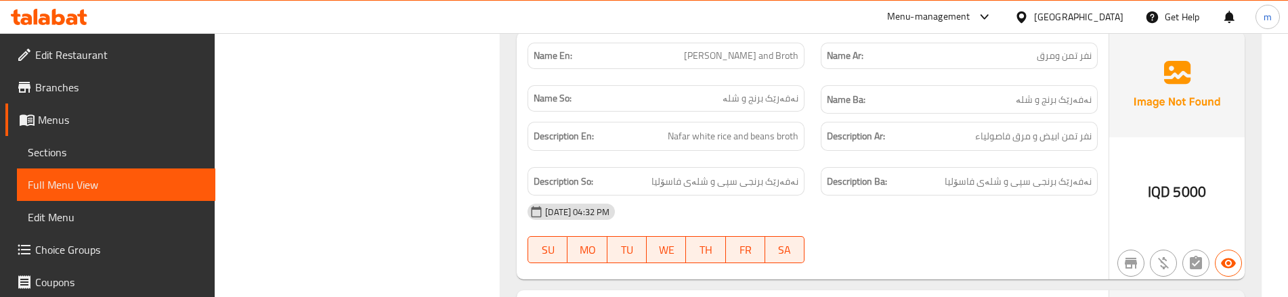
scroll to position [775, 0]
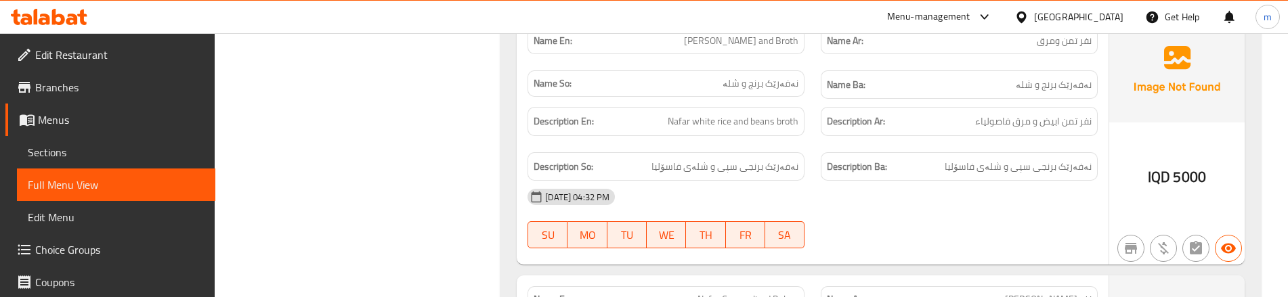
click at [813, 141] on div "Description Ar: نفر تمن ابيض و مرق فاصولياء" at bounding box center [958, 121] width 293 height 45
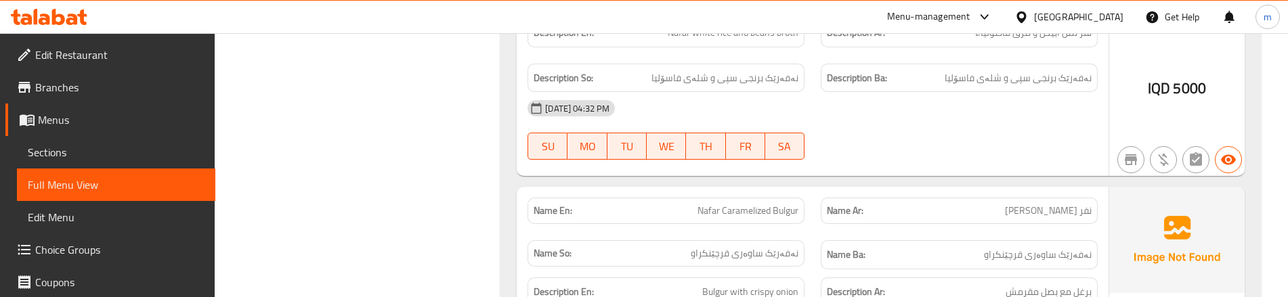
scroll to position [1001, 0]
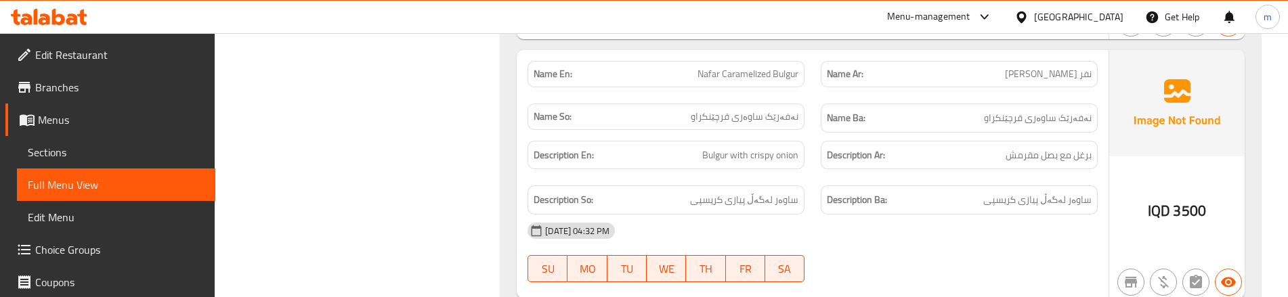
click at [825, 87] on div "Name Ar: نفر برغل مكرمل" at bounding box center [959, 74] width 277 height 26
click at [820, 179] on div "Description Ba: ساوەر لەگەڵ پیازی کریسپی" at bounding box center [958, 199] width 293 height 45
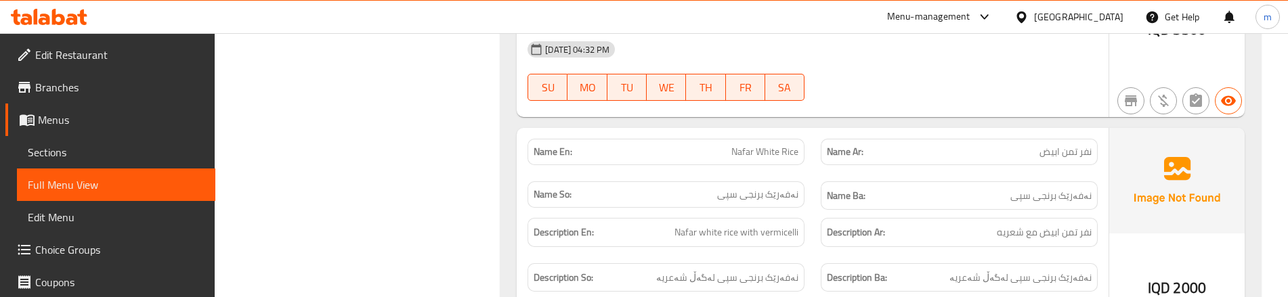
scroll to position [1227, 0]
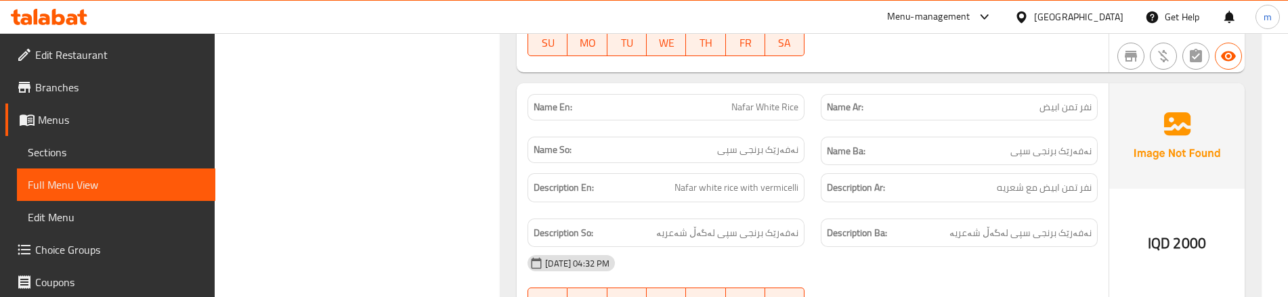
click at [819, 130] on div "Name Ba: نەفەرێک برنجی سپی" at bounding box center [958, 151] width 293 height 45
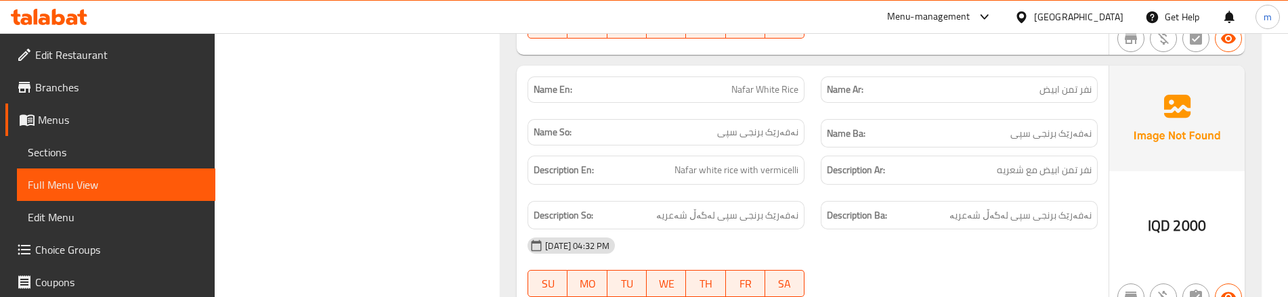
scroll to position [1271, 0]
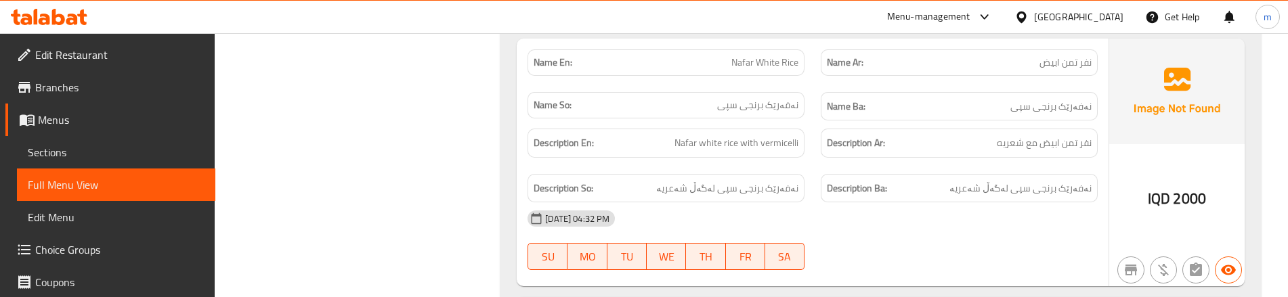
click at [808, 165] on div "Description En: Nafar white rice with vermicelli" at bounding box center [665, 143] width 293 height 45
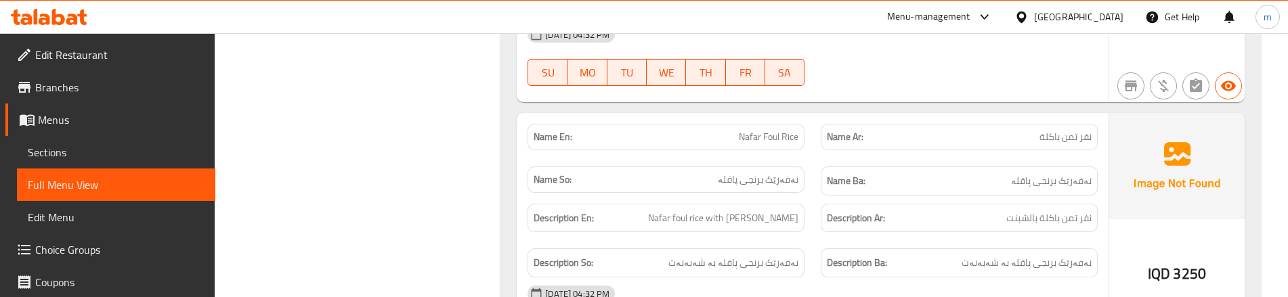
scroll to position [1498, 0]
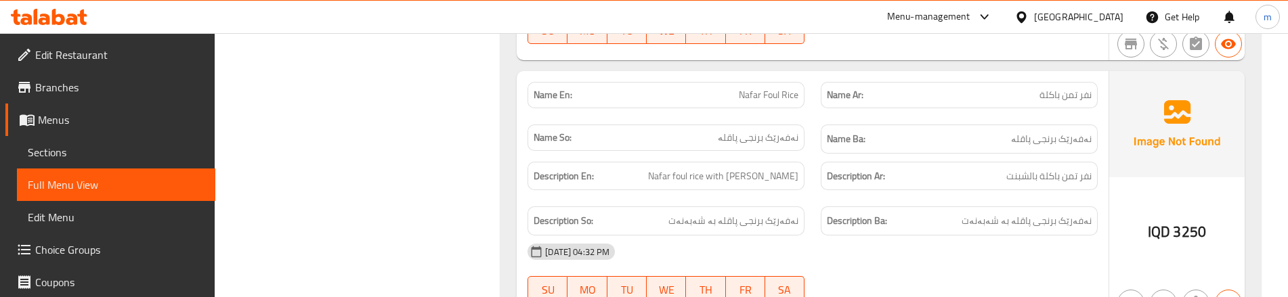
click at [803, 112] on div "Name En: Nafar Foul Rice" at bounding box center [665, 95] width 293 height 43
click at [809, 191] on div "Description En: Nafar foul rice with shabnat" at bounding box center [665, 176] width 293 height 45
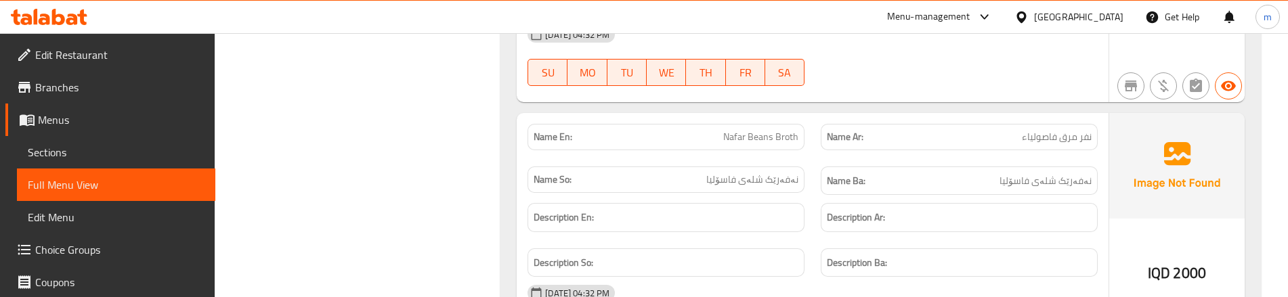
scroll to position [1723, 0]
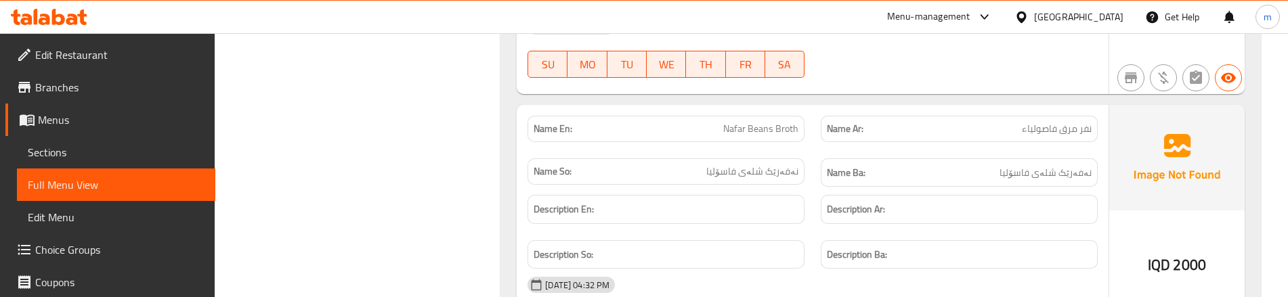
click at [800, 141] on div "Name En: Nafar Beans Broth" at bounding box center [665, 129] width 277 height 26
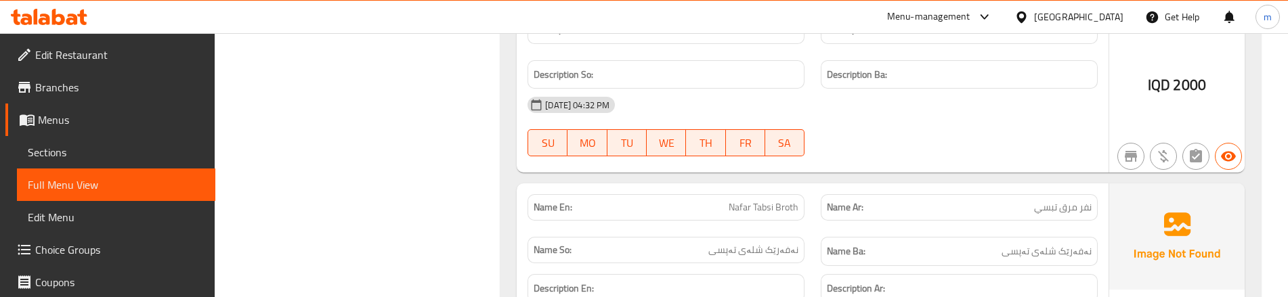
scroll to position [1904, 0]
click at [1070, 217] on div "Name Ar: نفر مرق تبسي" at bounding box center [959, 207] width 277 height 26
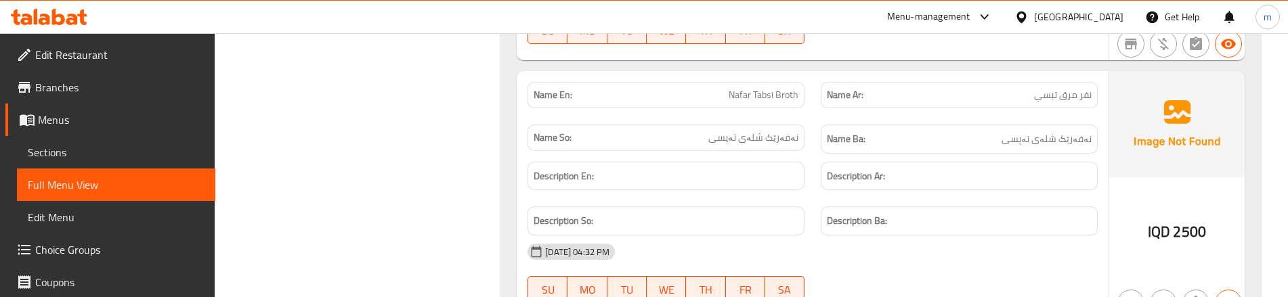
scroll to position [2039, 0]
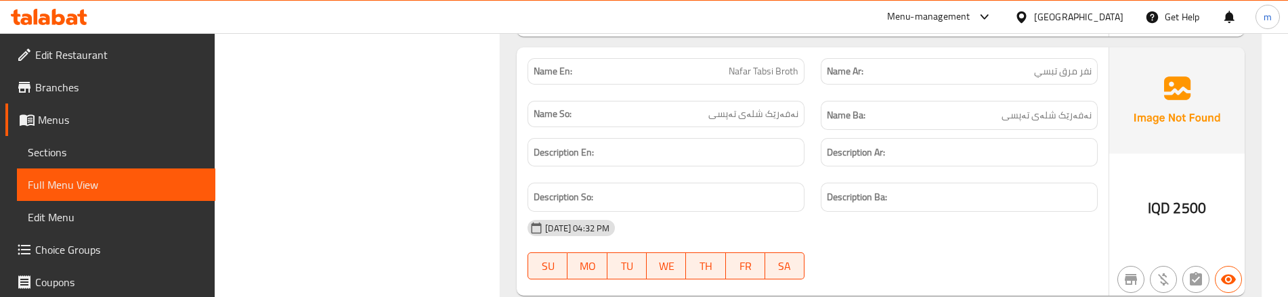
click at [806, 87] on div "Name En: Nafar Tabsi Broth" at bounding box center [665, 71] width 293 height 43
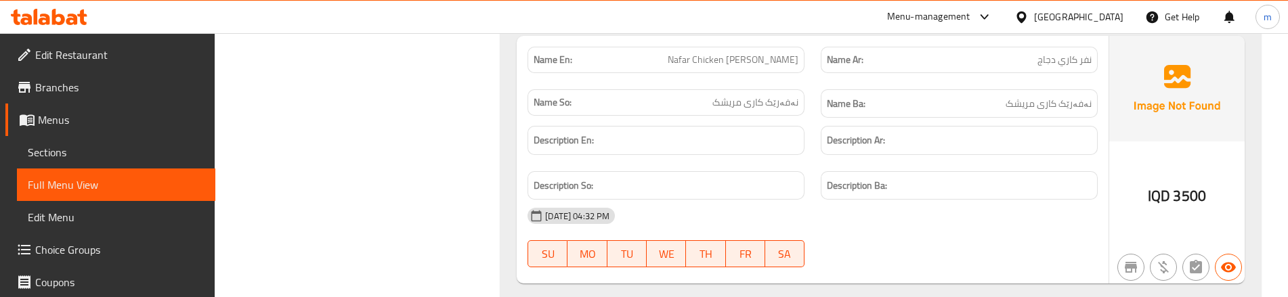
click at [810, 83] on div "Name So: نەفەرێک کاری مریشک" at bounding box center [665, 103] width 293 height 45
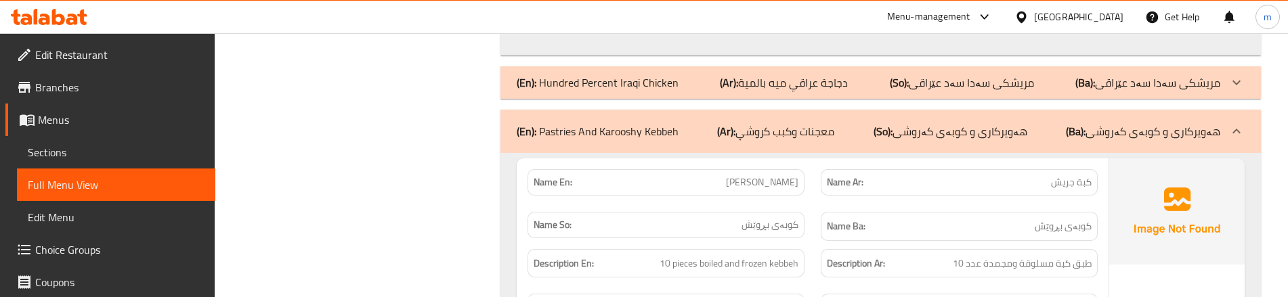
scroll to position [2581, 0]
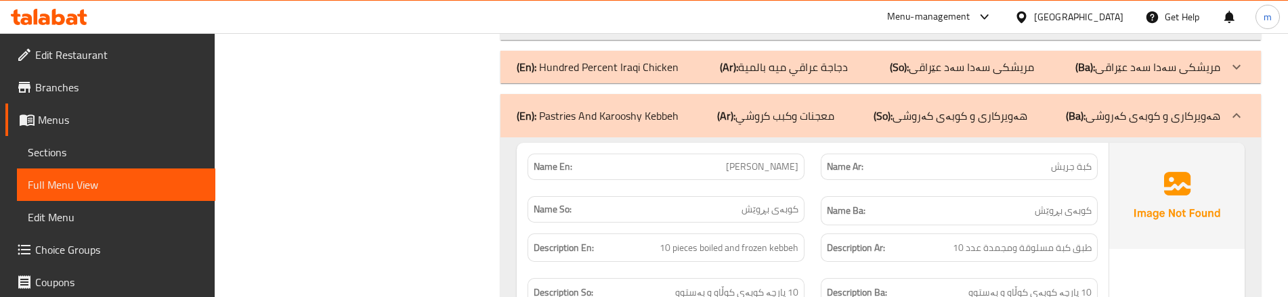
click at [811, 177] on div "Name En: Gresh Kebbeh" at bounding box center [665, 167] width 293 height 43
click at [1092, 171] on div "Name Ar: كبة جريش" at bounding box center [959, 167] width 277 height 26
click at [811, 173] on div "Name En: Gresh Kebbeh" at bounding box center [665, 167] width 293 height 43
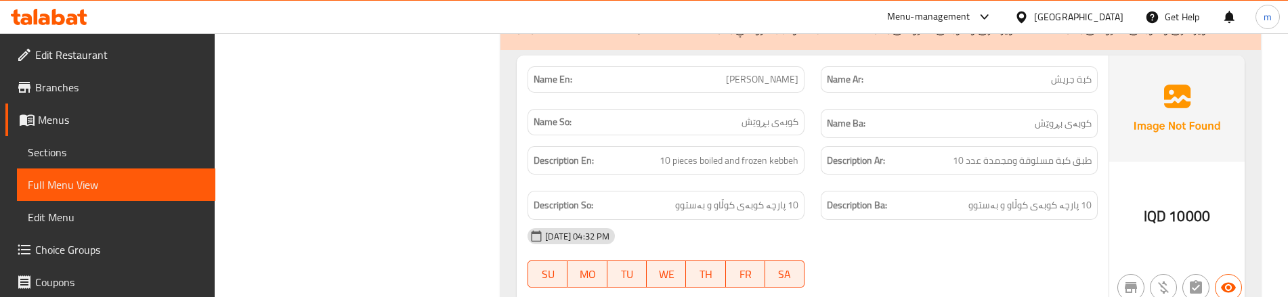
scroll to position [2671, 0]
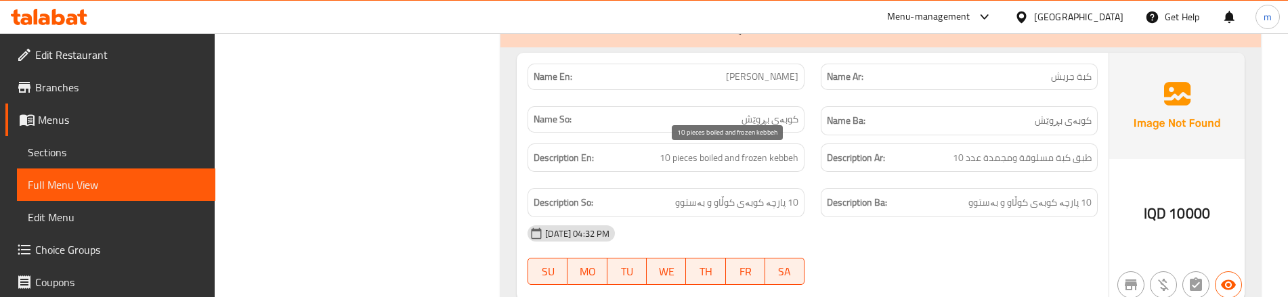
click at [808, 168] on div "Description En: 10 pieces boiled and frozen kebbeh" at bounding box center [665, 157] width 293 height 45
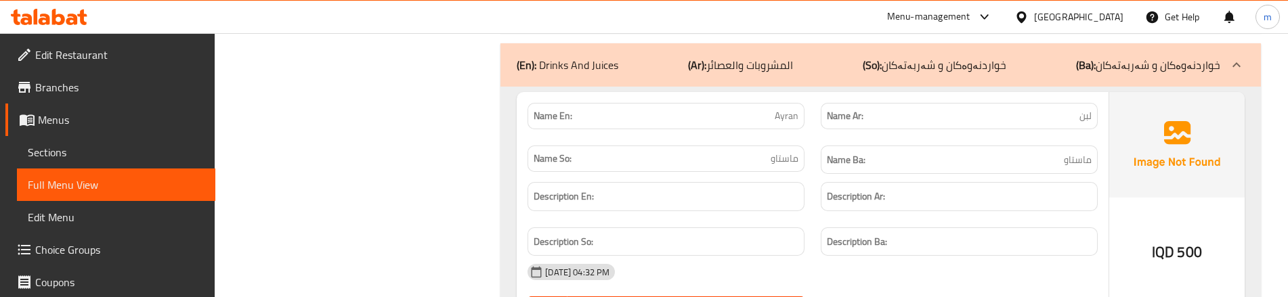
scroll to position [3032, 0]
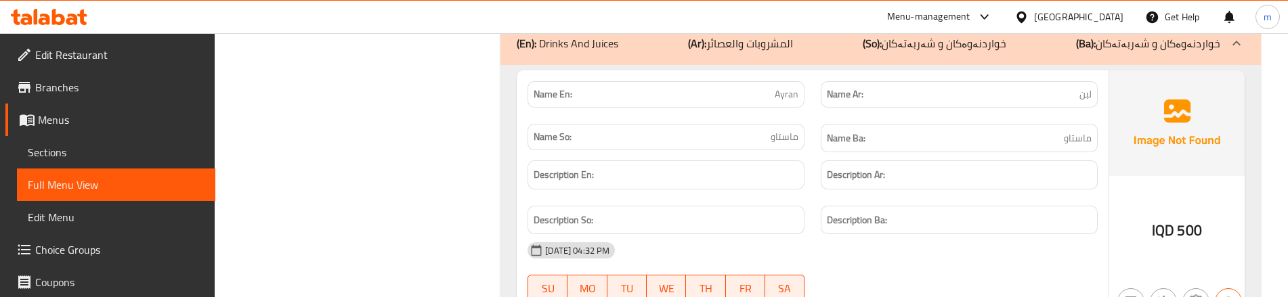
click at [827, 117] on div "Name Ba: ماستاو" at bounding box center [958, 138] width 293 height 45
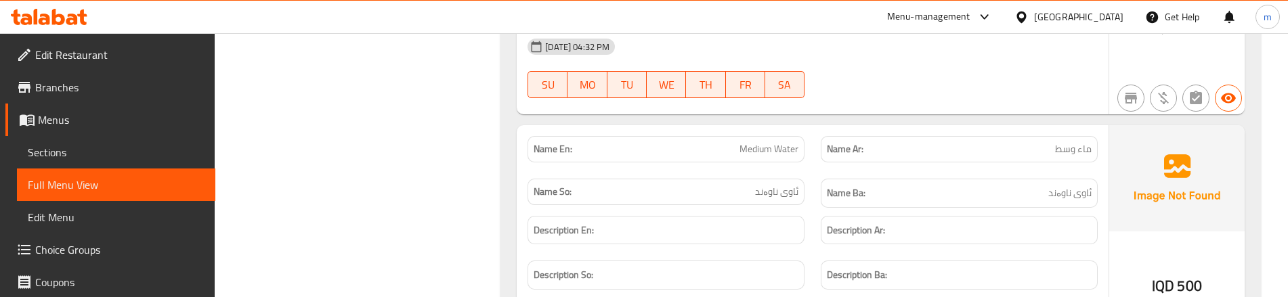
scroll to position [3258, 0]
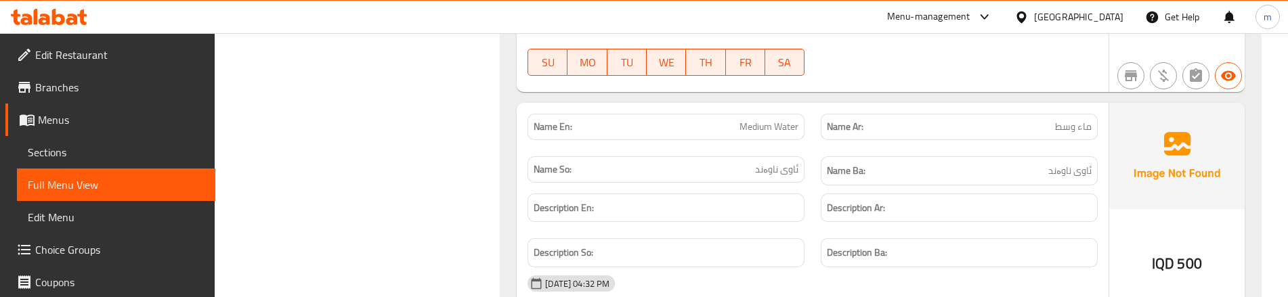
click at [767, 143] on div "Name En: Medium Water" at bounding box center [665, 127] width 293 height 43
click at [791, 144] on div "Name En: Medium Water" at bounding box center [665, 127] width 293 height 43
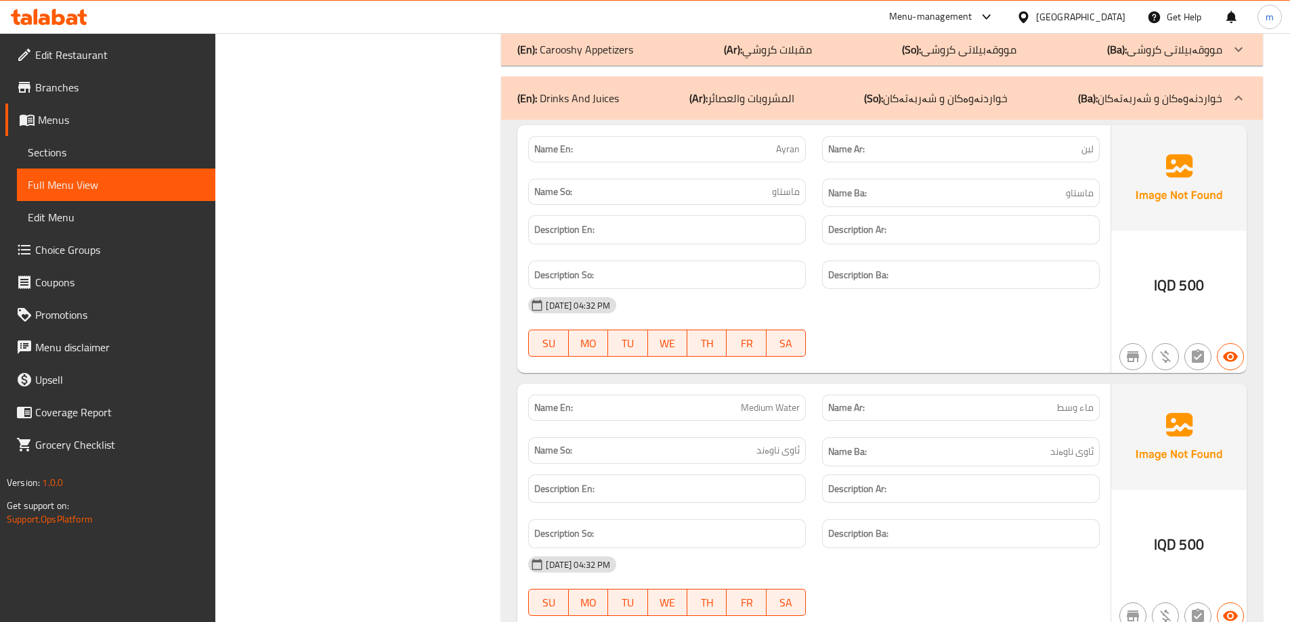
scroll to position [2860, 0]
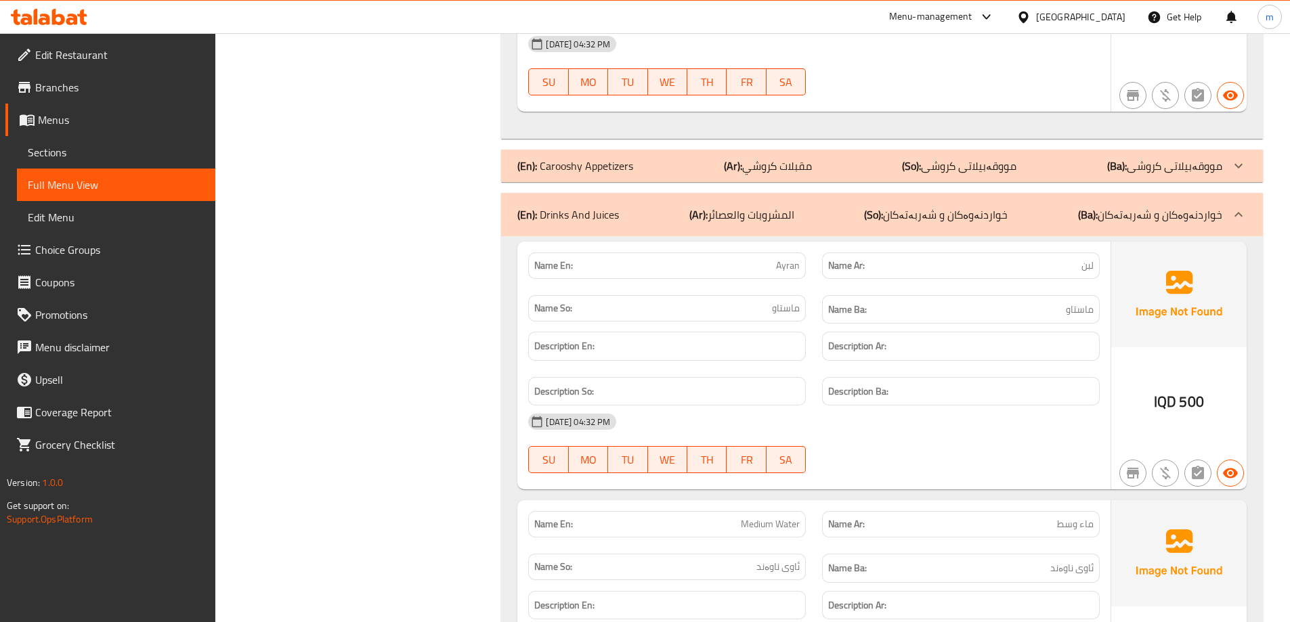
drag, startPoint x: 458, startPoint y: 76, endPoint x: 456, endPoint y: 98, distance: 22.4
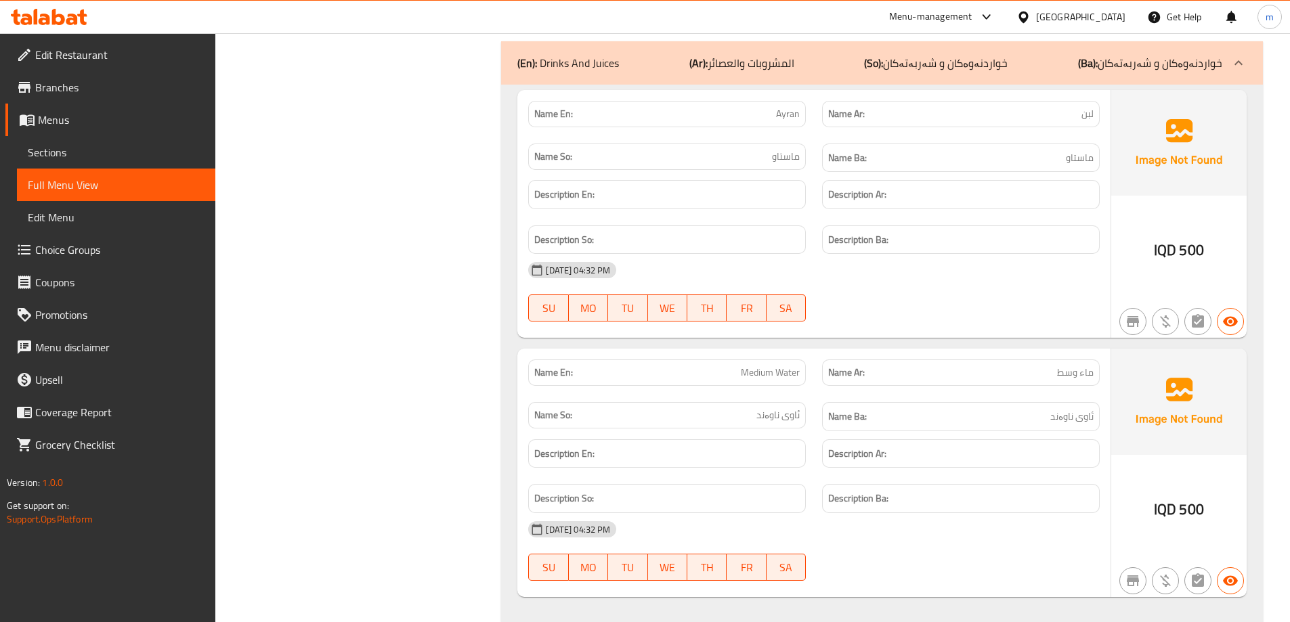
scroll to position [2996, 0]
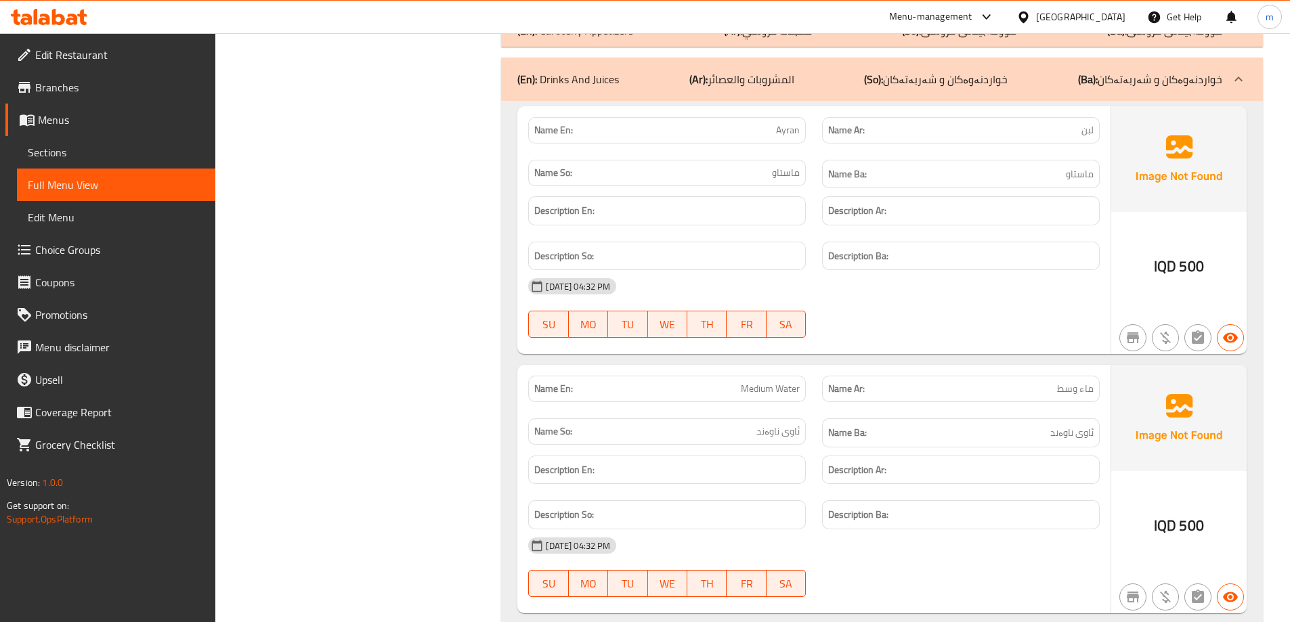
click at [67, 20] on icon at bounding box center [72, 20] width 12 height 12
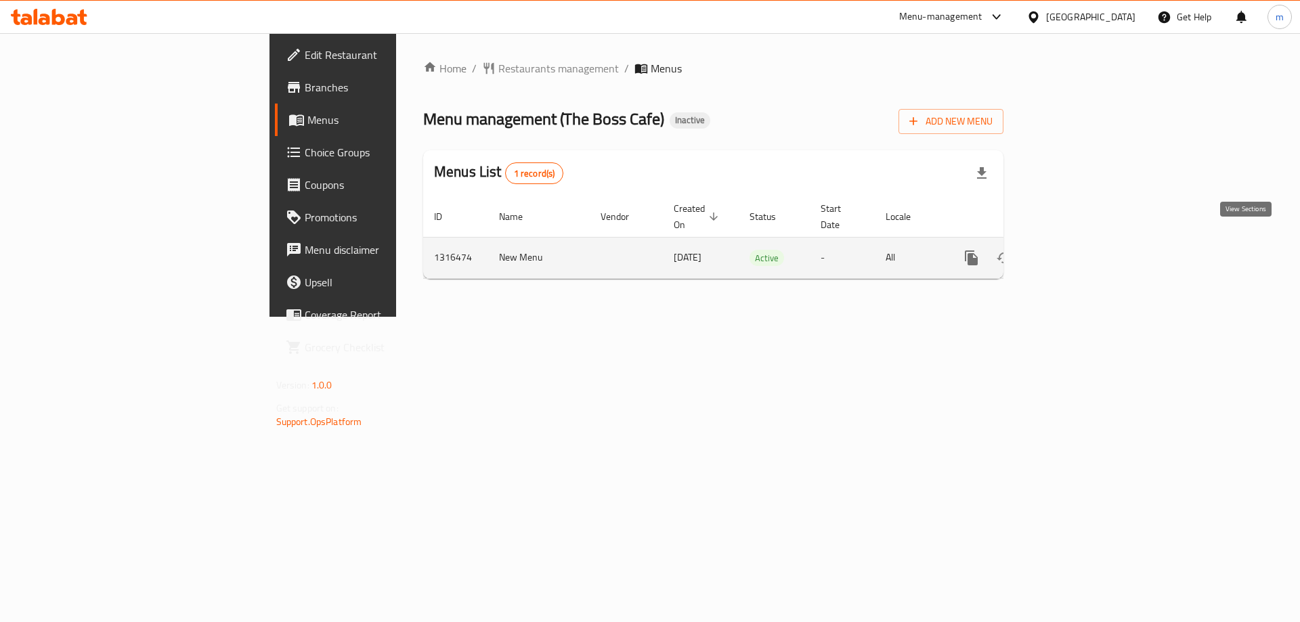
click at [1077, 250] on icon "enhanced table" at bounding box center [1069, 258] width 16 height 16
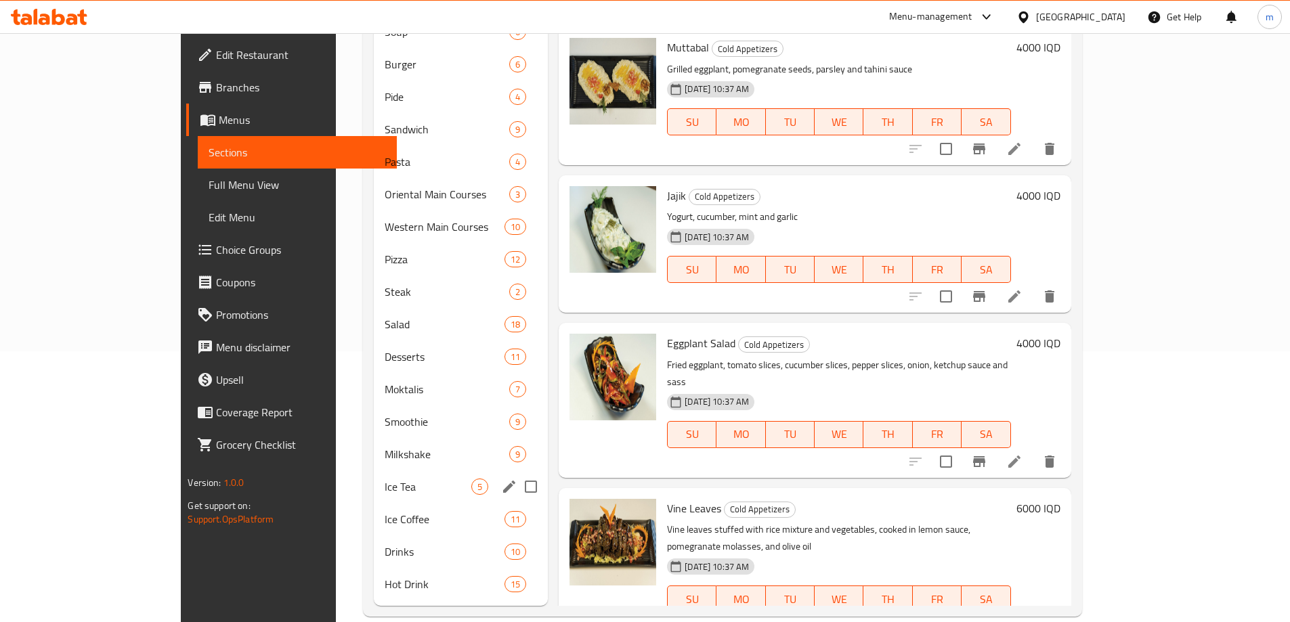
scroll to position [272, 0]
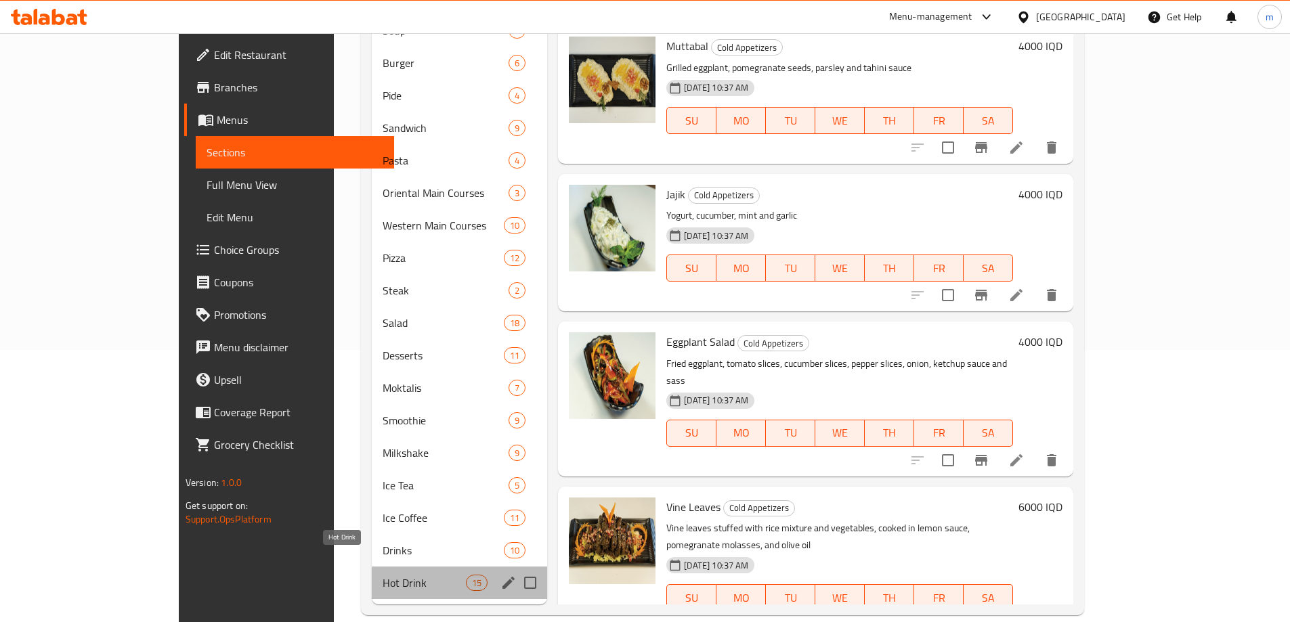
click at [383, 575] on span "Hot Drink" at bounding box center [424, 583] width 83 height 16
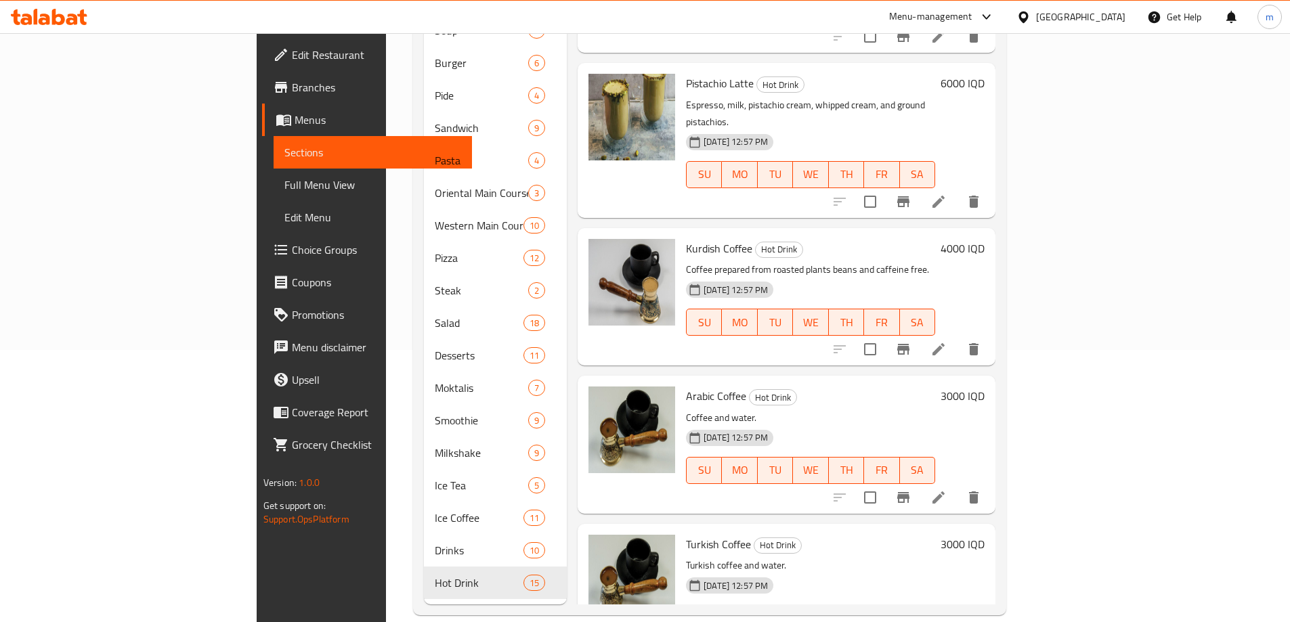
scroll to position [1527, 0]
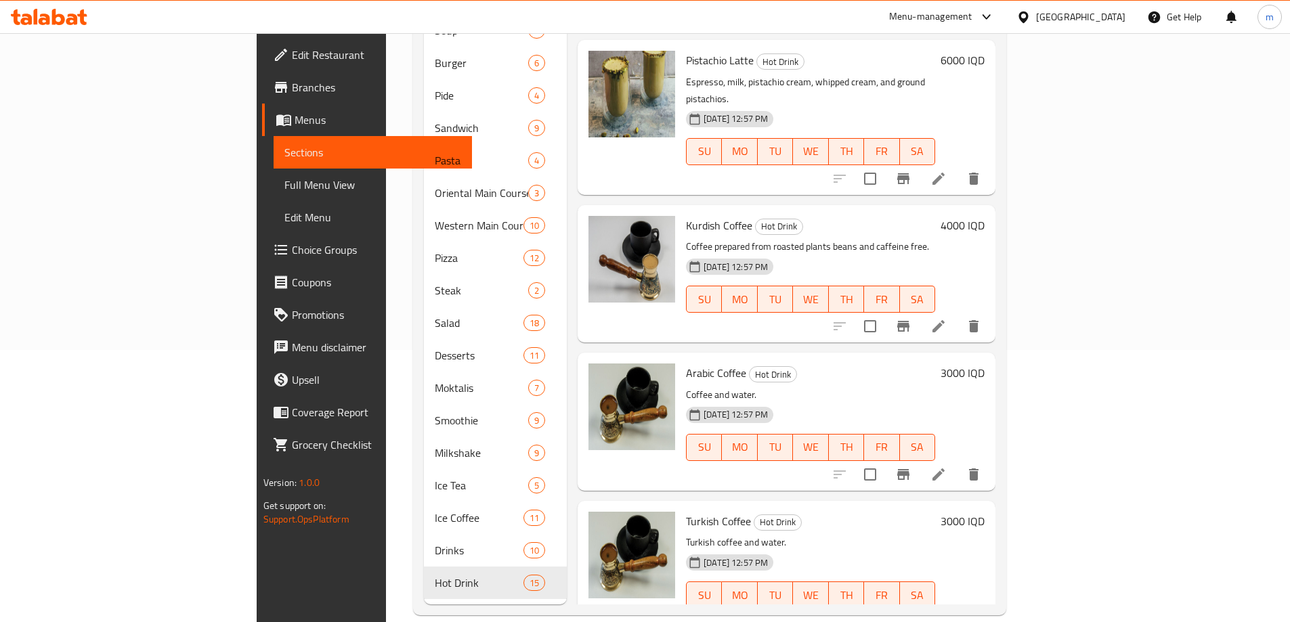
click at [946, 318] on icon at bounding box center [938, 326] width 16 height 16
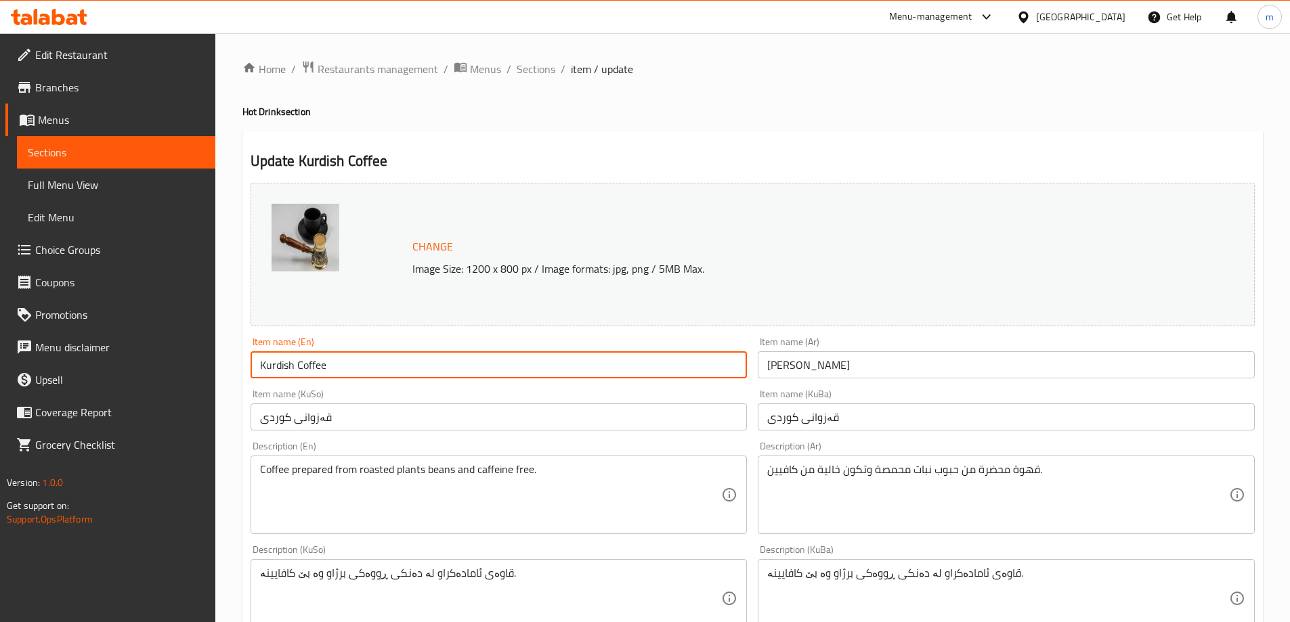
click at [521, 368] on input "Kurdish Coffee" at bounding box center [499, 364] width 497 height 27
click at [324, 364] on input "Kurdish Coffee" at bounding box center [499, 364] width 497 height 27
click at [812, 363] on input "[PERSON_NAME]" at bounding box center [1006, 364] width 497 height 27
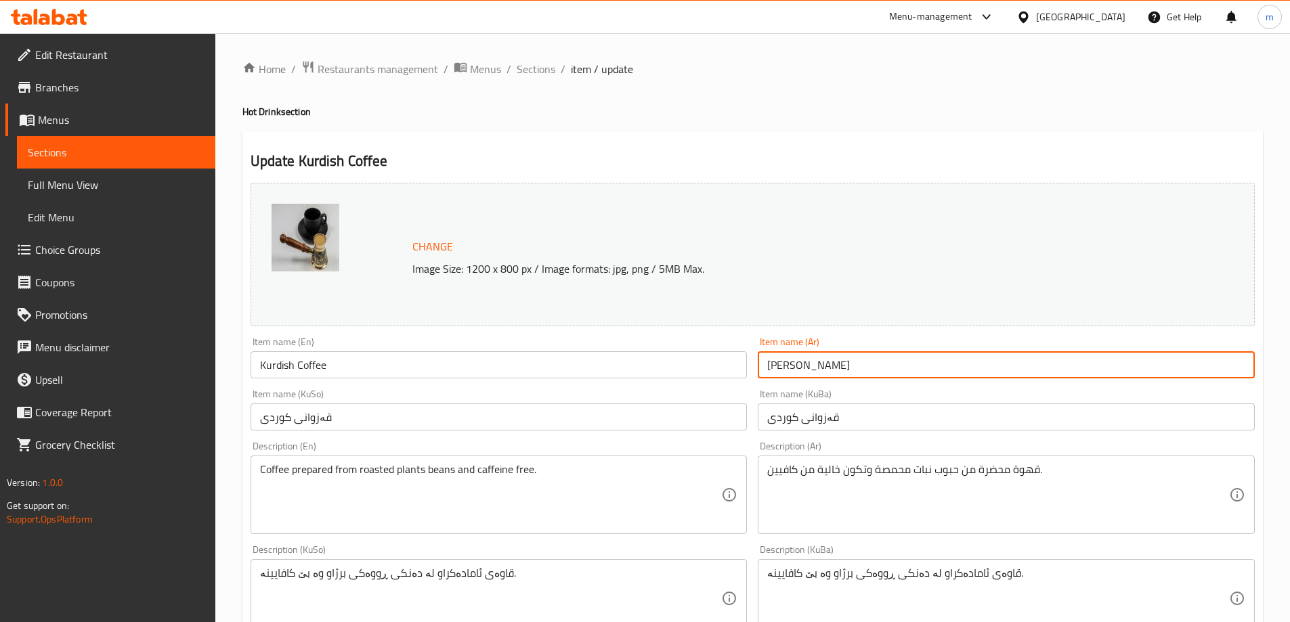
click at [812, 363] on input "[PERSON_NAME]" at bounding box center [1006, 364] width 497 height 27
click at [810, 368] on input "[PERSON_NAME]" at bounding box center [1006, 364] width 497 height 27
click at [313, 366] on input "Kurdish Coffee" at bounding box center [499, 364] width 497 height 27
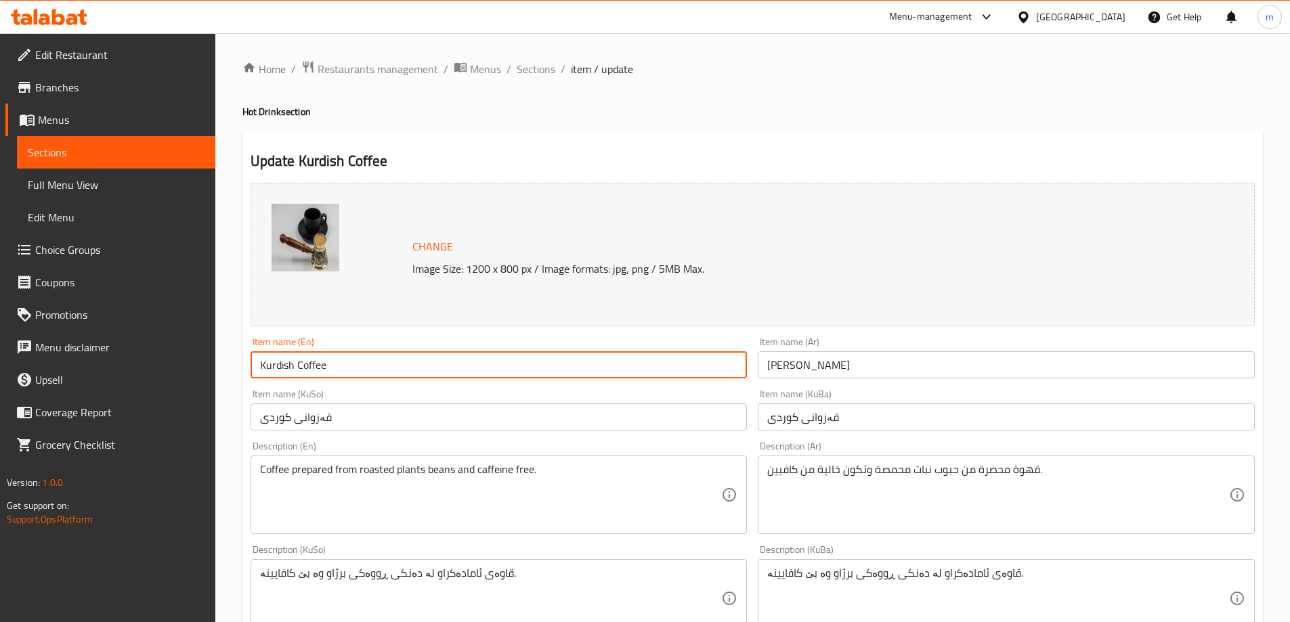
click at [312, 364] on input "Kurdish Coffee" at bounding box center [499, 364] width 497 height 27
paste input "Qazwan"
click at [312, 365] on input "Kurdish Coffee" at bounding box center [499, 364] width 497 height 27
paste input "Qazwan"
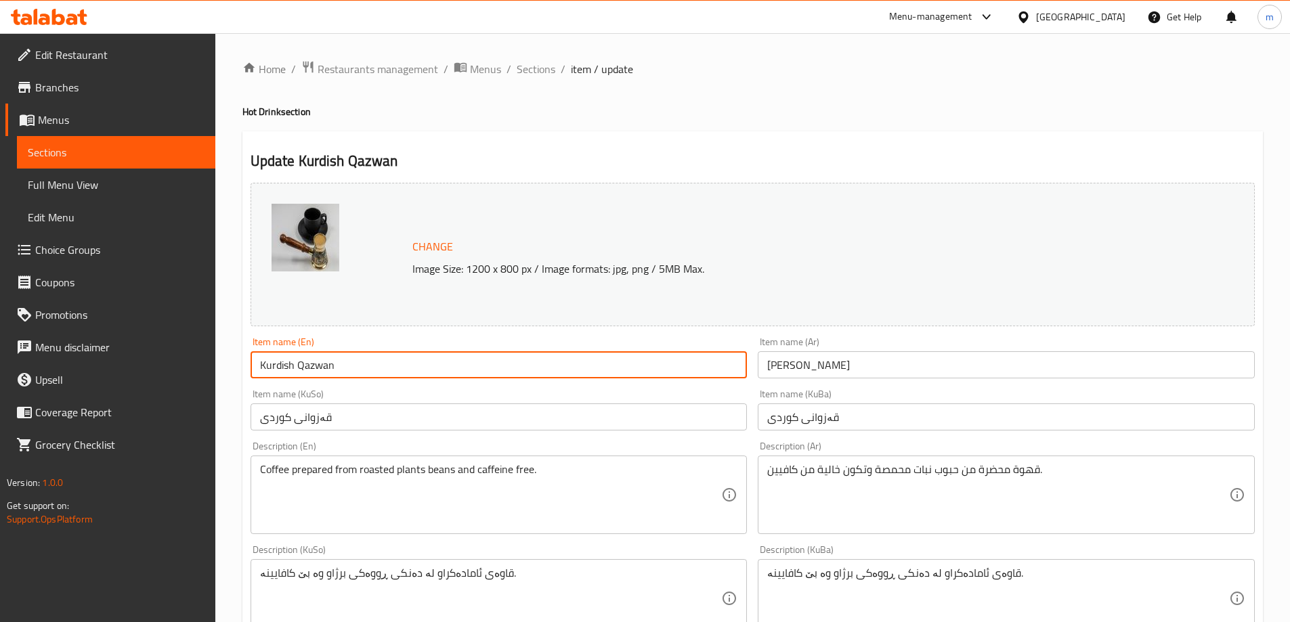
type input "Kurdish Qazwan"
click at [389, 347] on div "Item name (En) Kurdish Qazwan Item name (En)" at bounding box center [499, 357] width 497 height 41
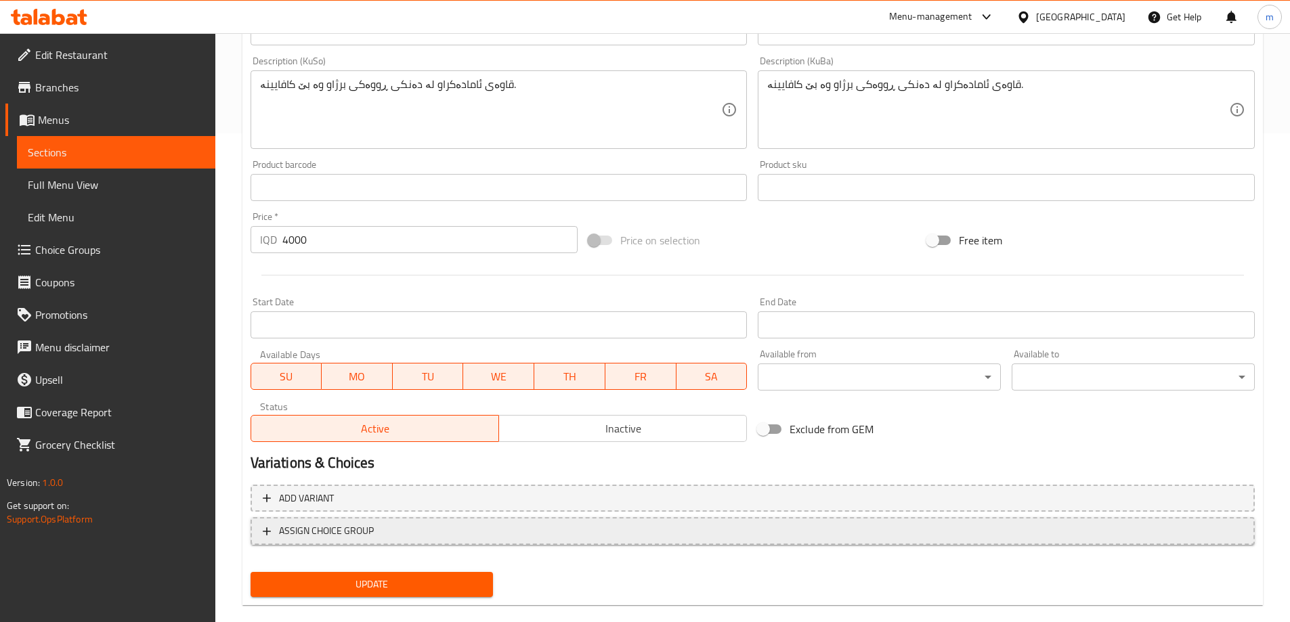
scroll to position [510, 0]
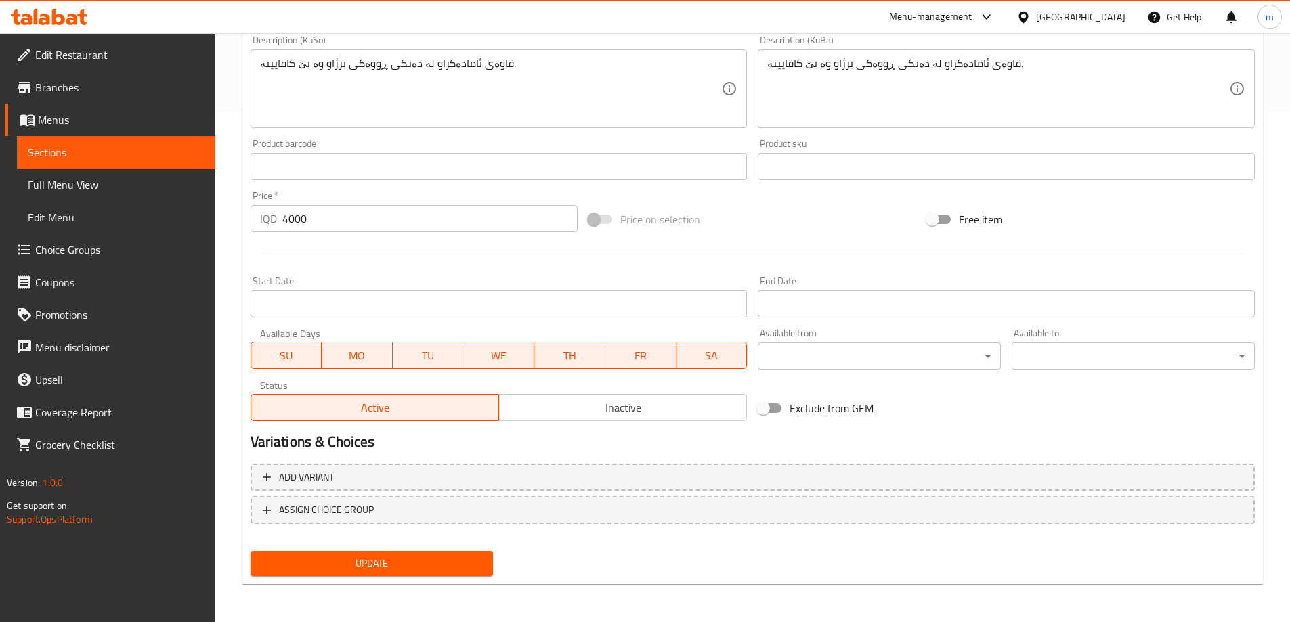
click at [347, 569] on span "Update" at bounding box center [371, 563] width 221 height 17
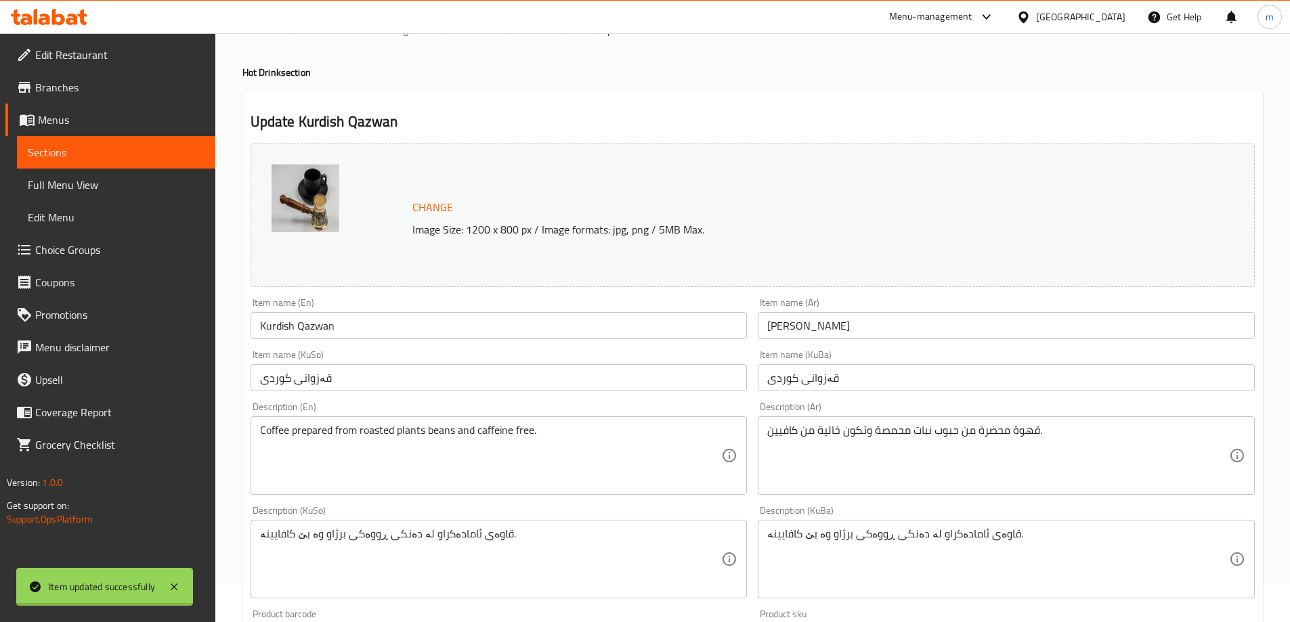
scroll to position [0, 0]
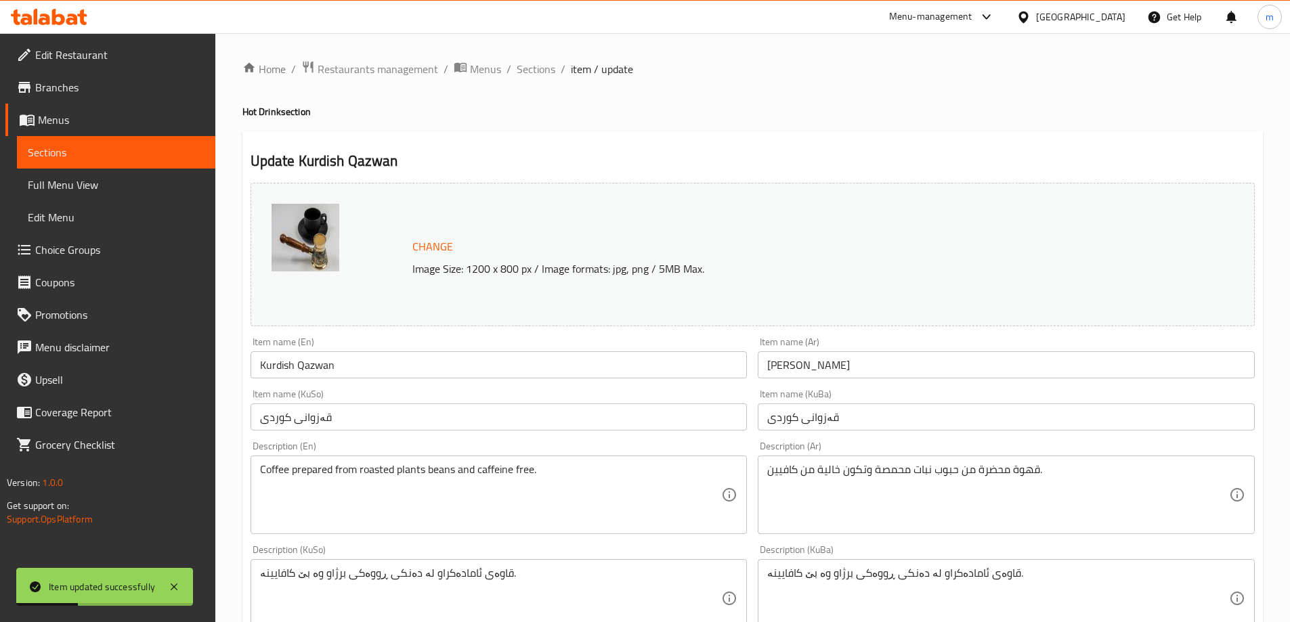
click at [309, 359] on input "Kurdish Qazwan" at bounding box center [499, 364] width 497 height 27
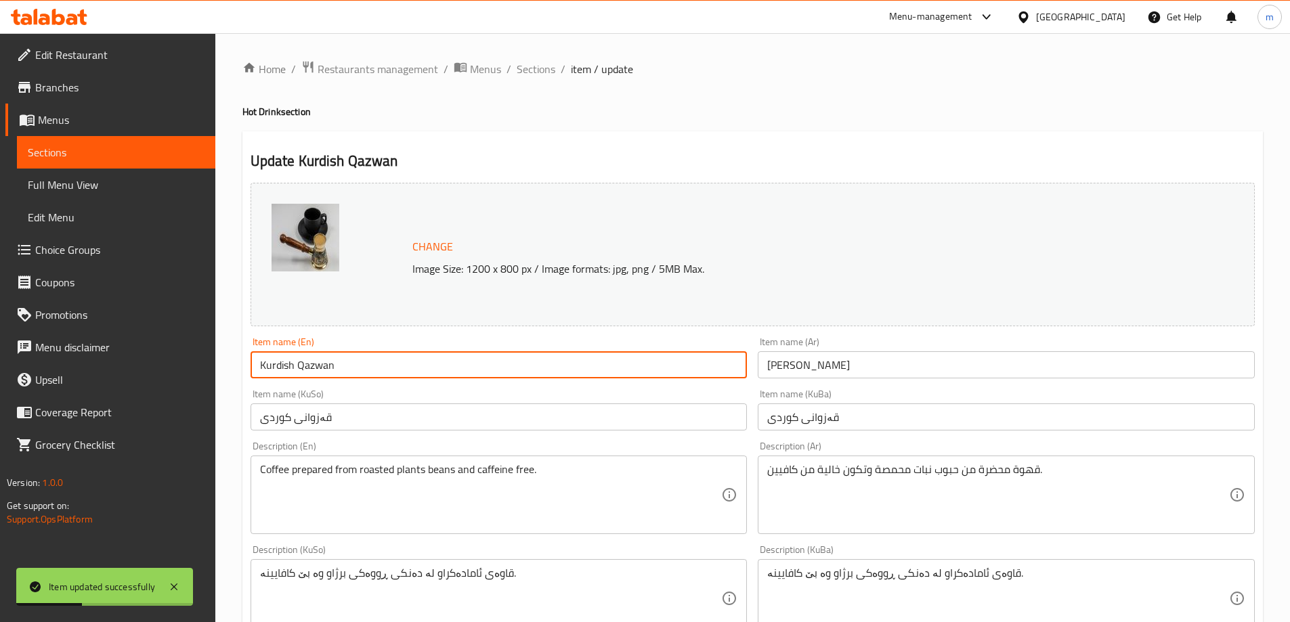
click at [309, 359] on input "Kurdish Qazwan" at bounding box center [499, 364] width 497 height 27
click at [95, 181] on span "Full Menu View" at bounding box center [116, 185] width 177 height 16
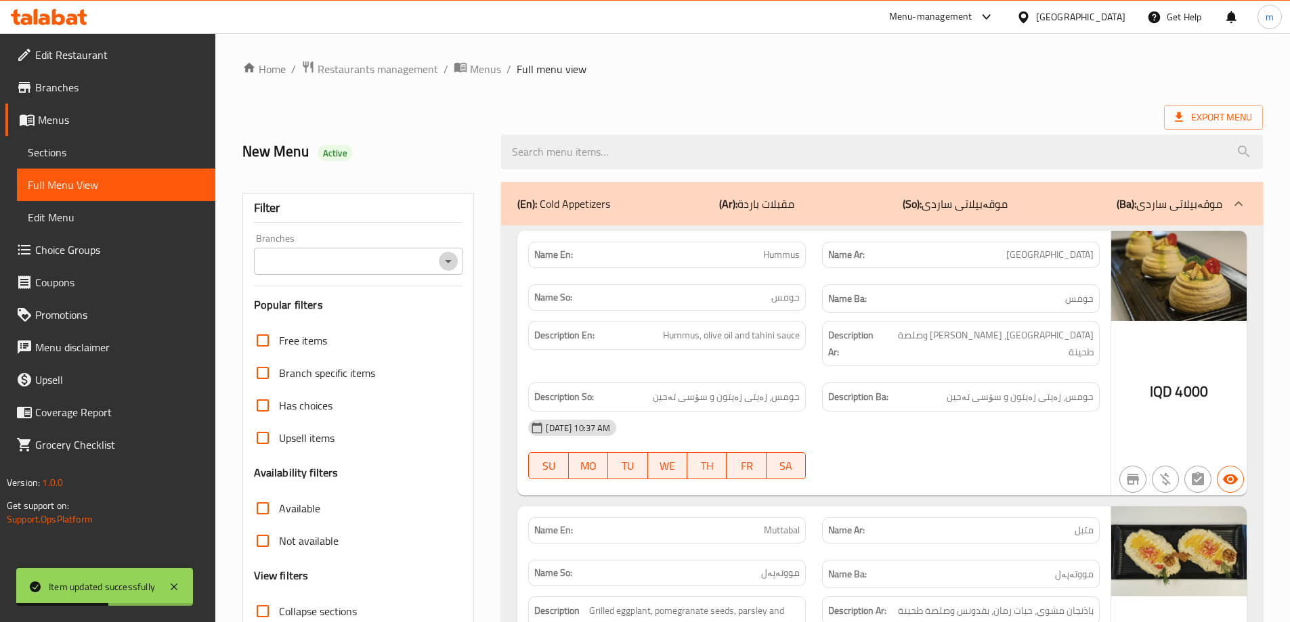
click at [450, 263] on icon "Open" at bounding box center [448, 261] width 16 height 16
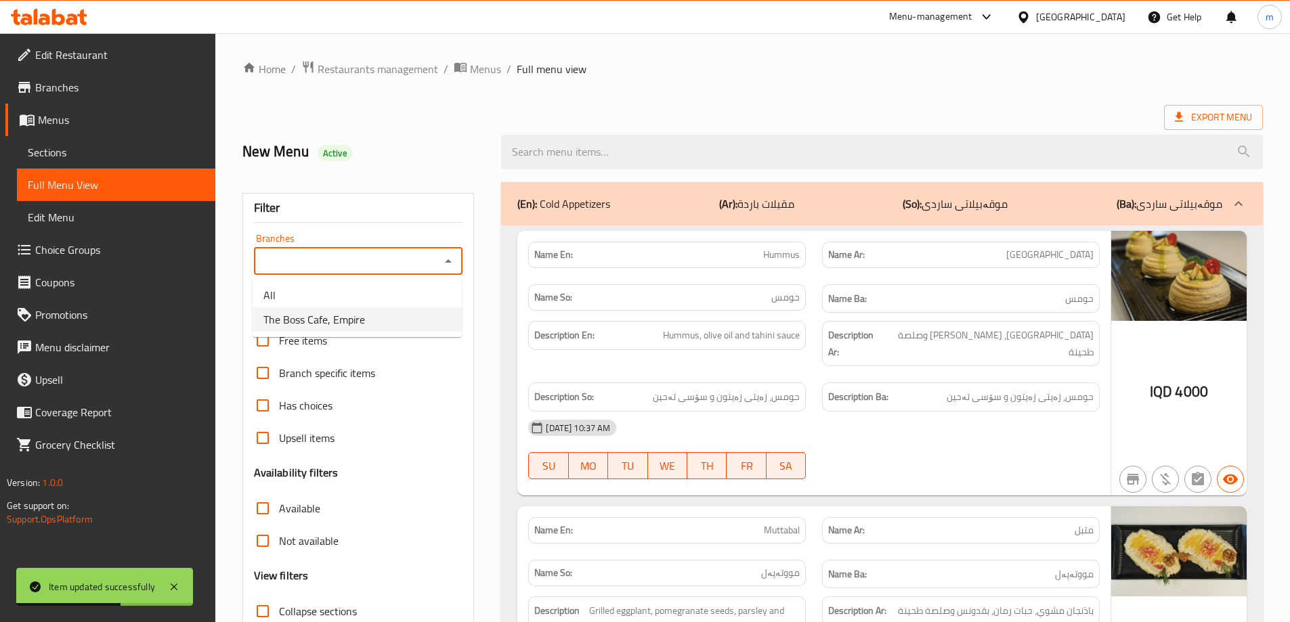
click at [370, 330] on li "The Boss Cafe, Empire" at bounding box center [357, 319] width 209 height 24
type input "The Boss Cafe, Empire"
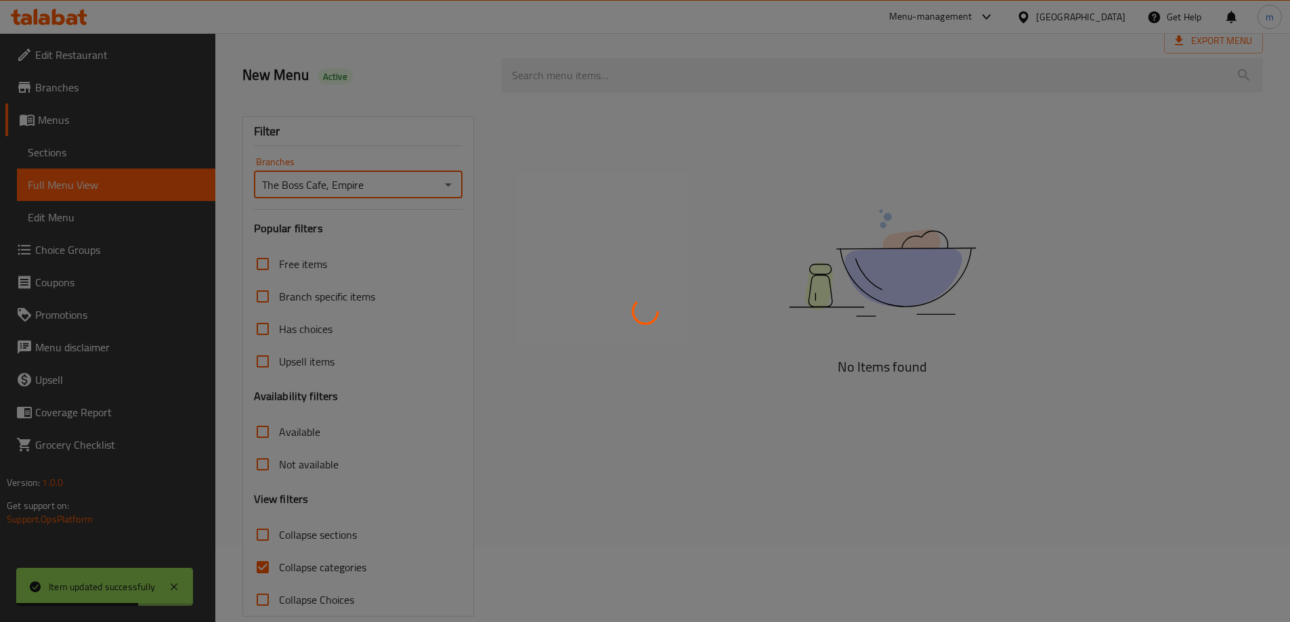
scroll to position [98, 0]
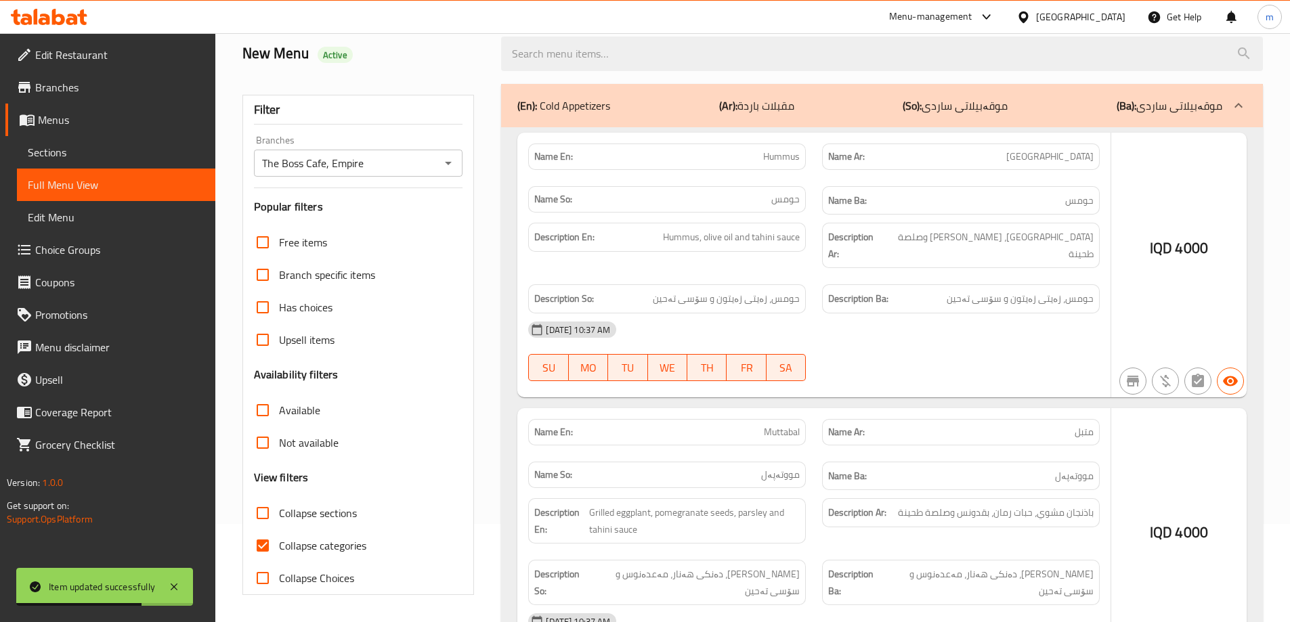
click at [256, 540] on div at bounding box center [645, 311] width 1290 height 622
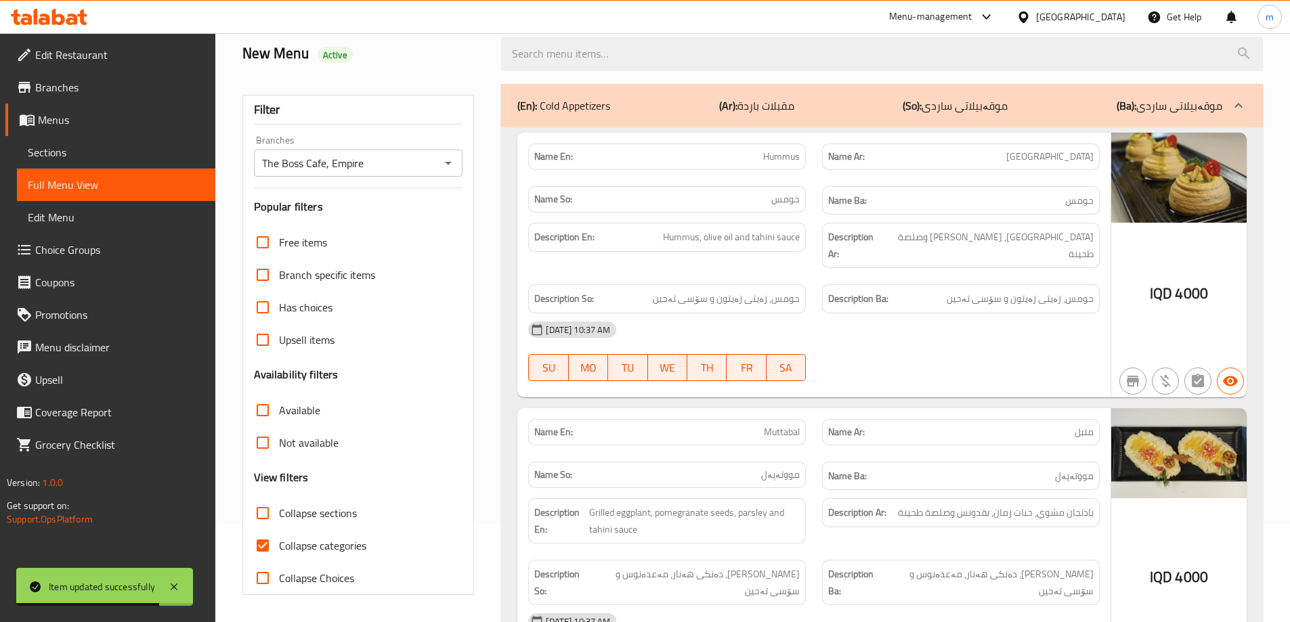
click at [261, 545] on input "Collapse categories" at bounding box center [262, 545] width 32 height 32
checkbox input "false"
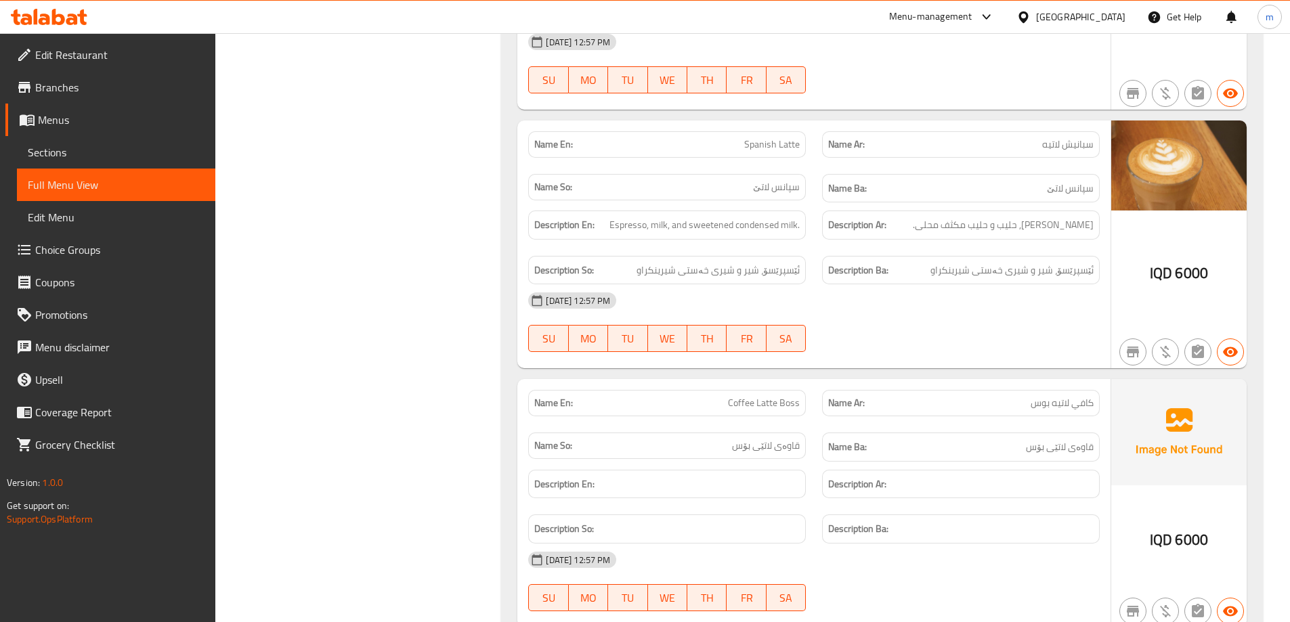
scroll to position [46209, 0]
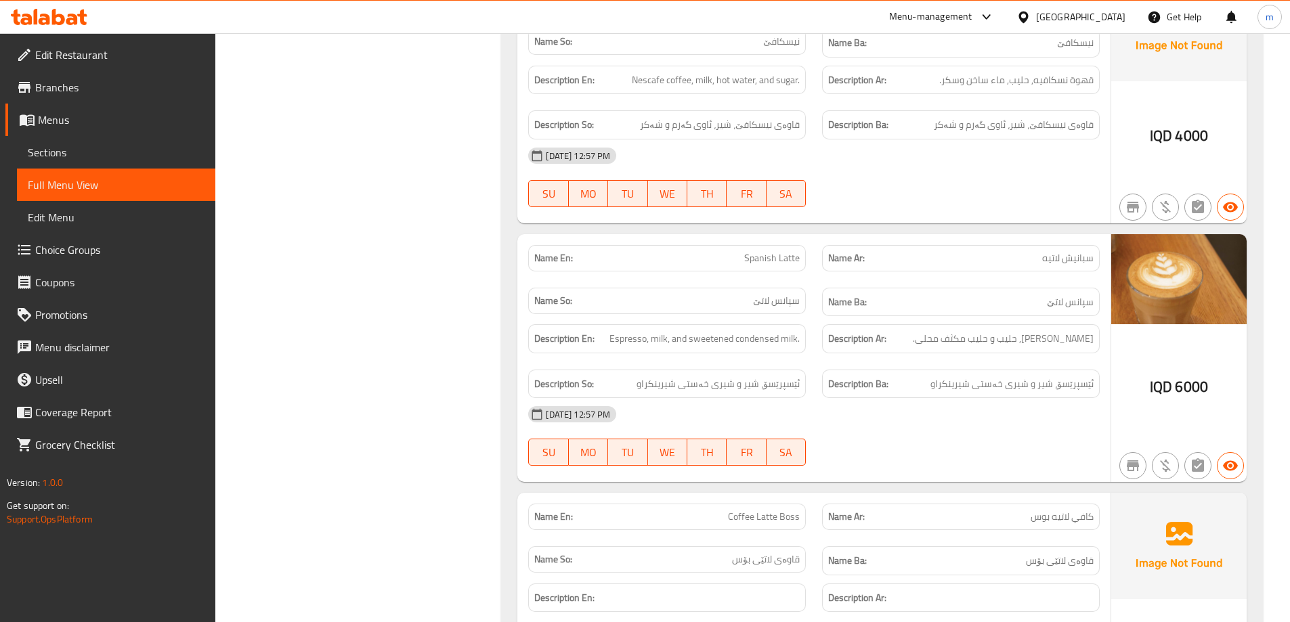
click at [47, 26] on div at bounding box center [49, 16] width 98 height 27
click at [70, 22] on icon at bounding box center [72, 20] width 12 height 12
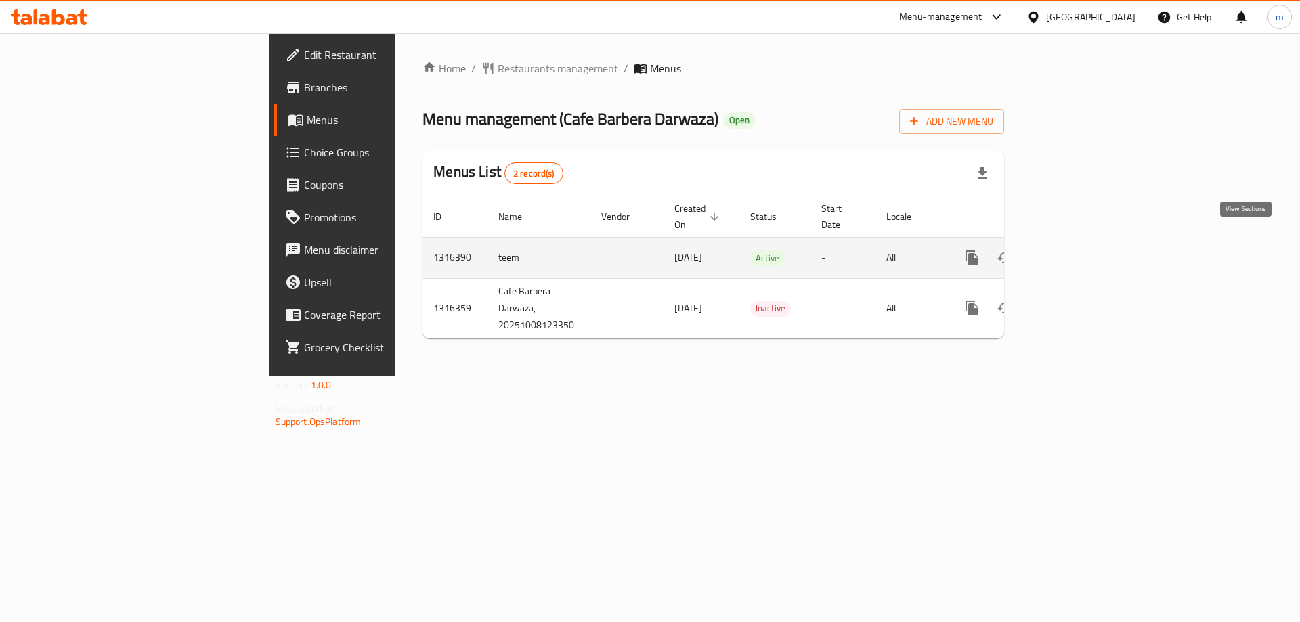
click at [1078, 250] on icon "enhanced table" at bounding box center [1070, 258] width 16 height 16
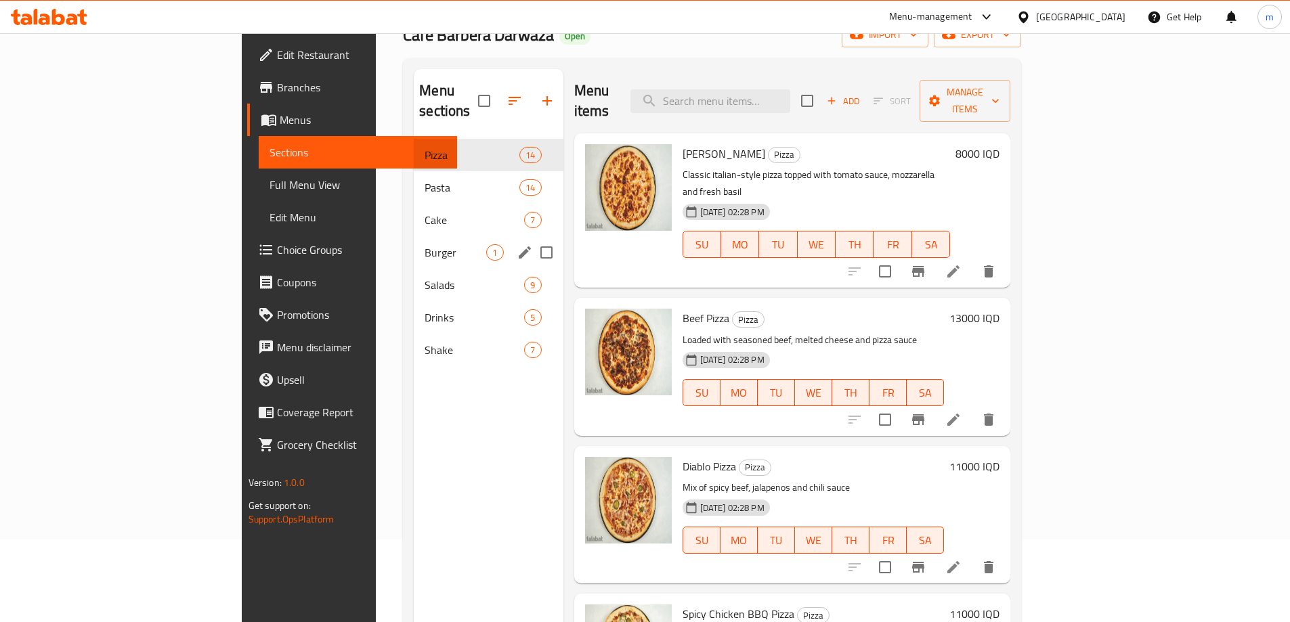
scroll to position [90, 0]
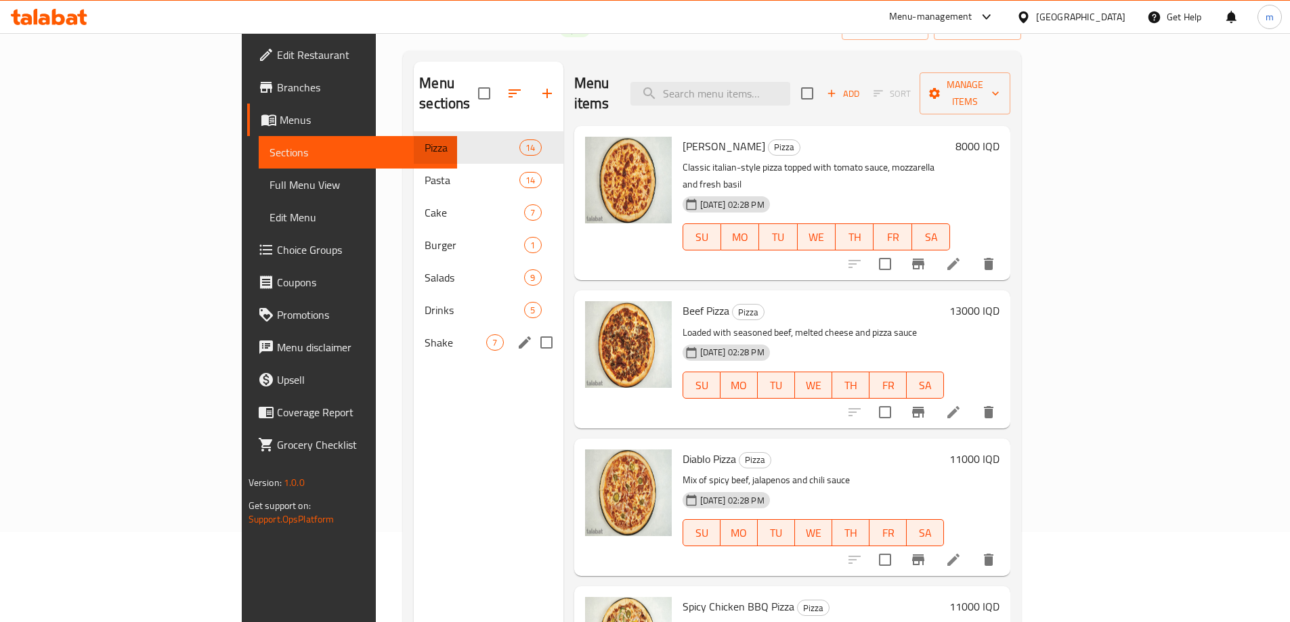
click at [424, 334] on span "Shake" at bounding box center [455, 342] width 62 height 16
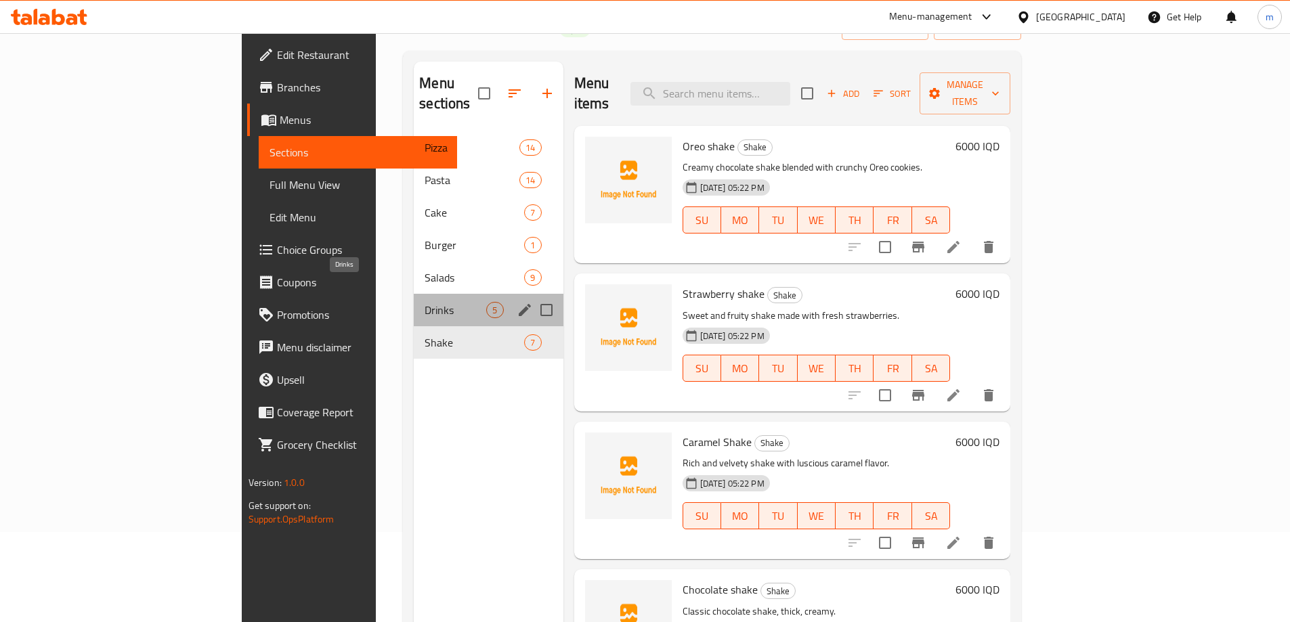
click at [424, 302] on span "Drinks" at bounding box center [455, 310] width 62 height 16
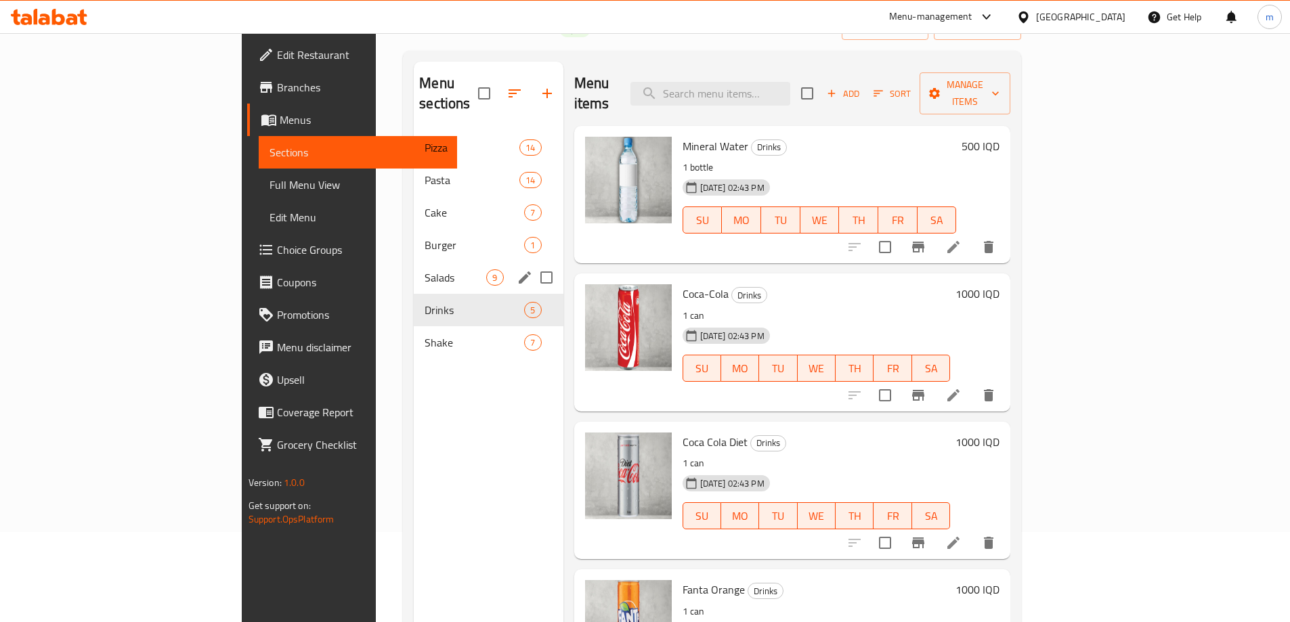
click at [414, 267] on div "Salads 9" at bounding box center [488, 277] width 149 height 32
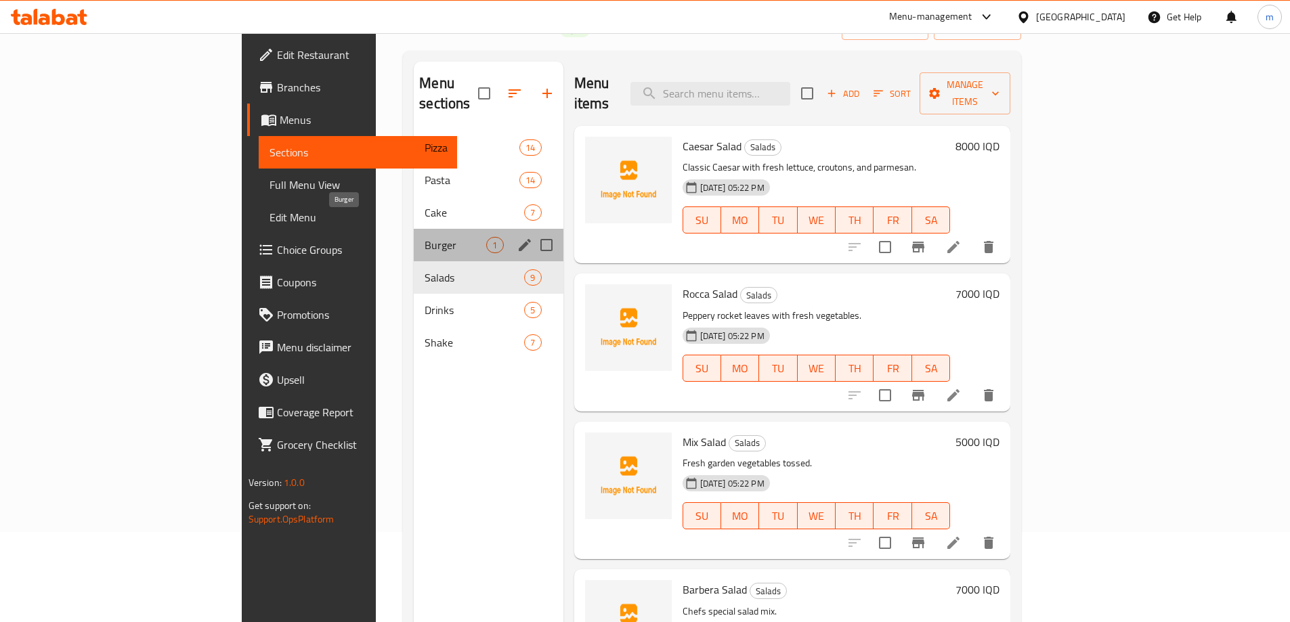
click at [424, 237] on span "Burger" at bounding box center [455, 245] width 62 height 16
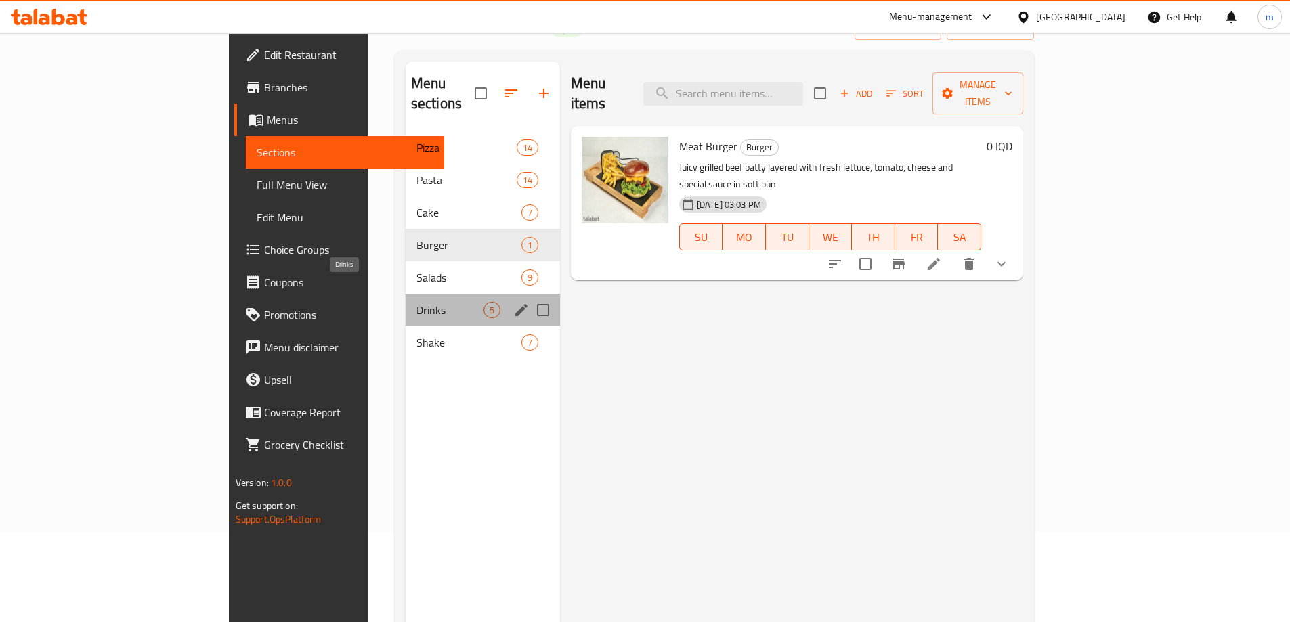
click at [416, 302] on span "Drinks" at bounding box center [449, 310] width 67 height 16
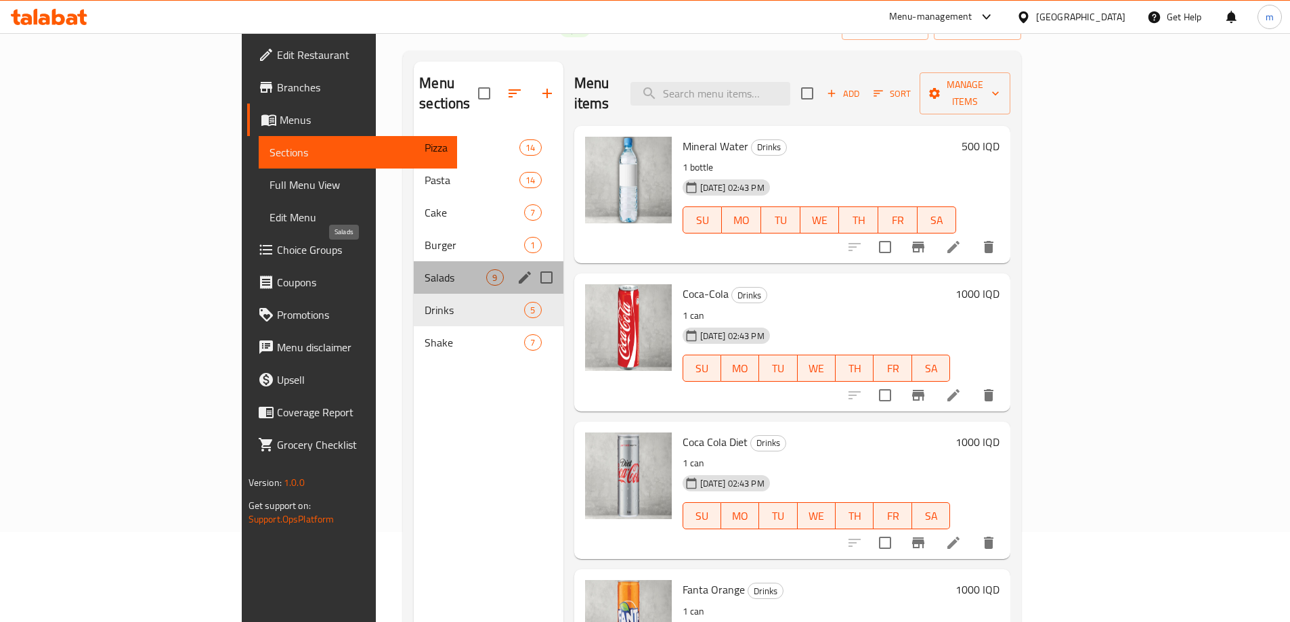
click at [424, 269] on span "Salads" at bounding box center [455, 277] width 62 height 16
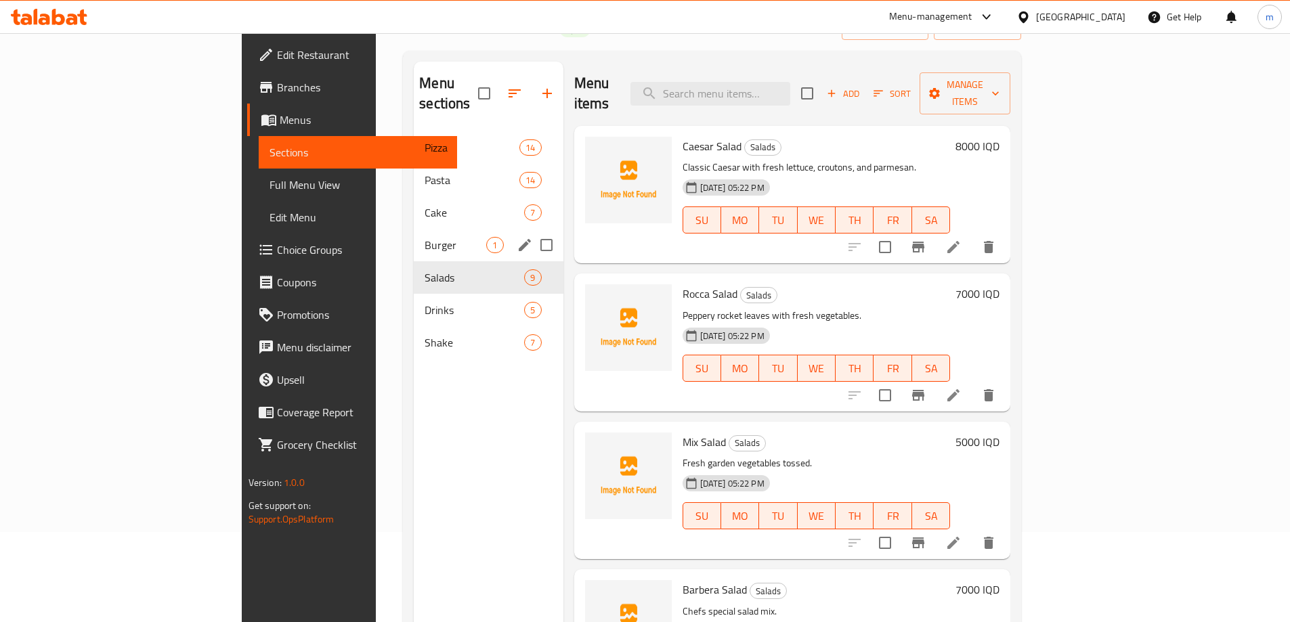
click at [424, 237] on span "Burger" at bounding box center [455, 245] width 62 height 16
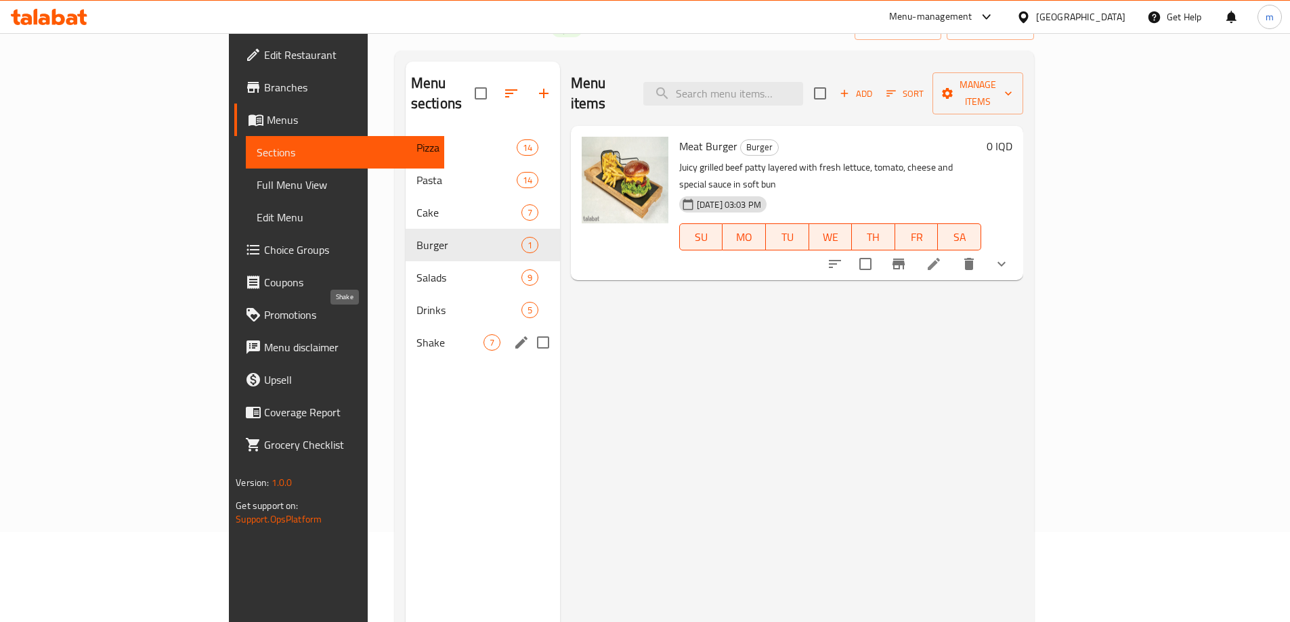
click at [416, 334] on span "Shake" at bounding box center [449, 342] width 67 height 16
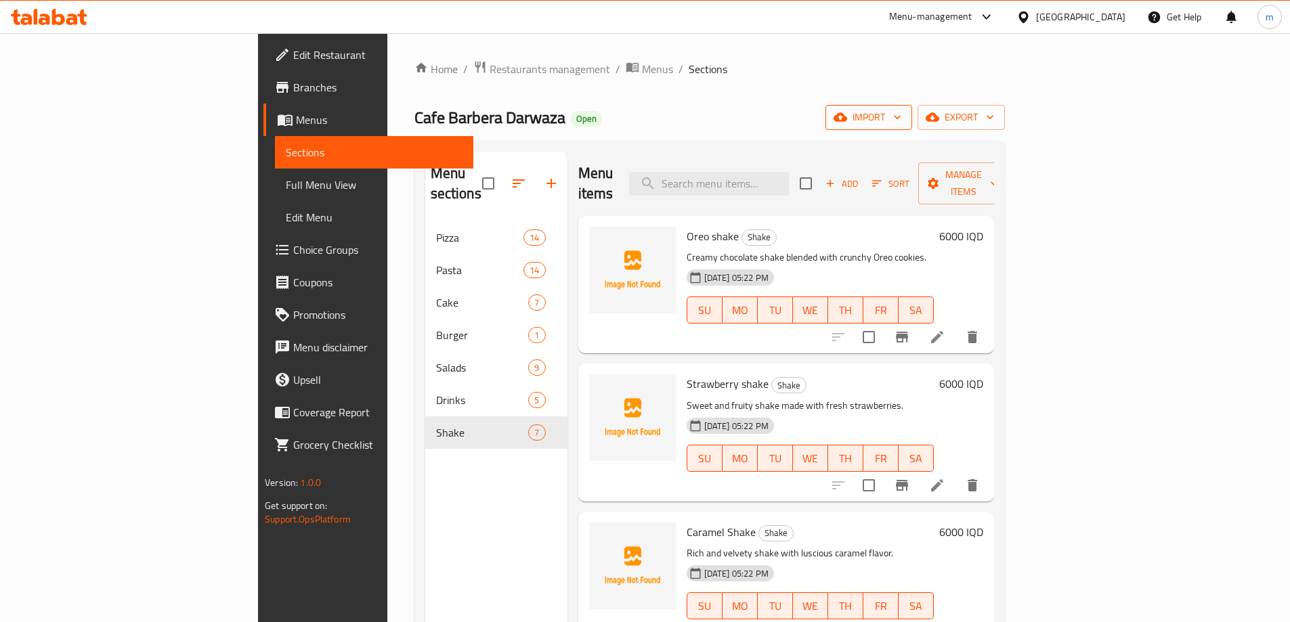
click at [901, 121] on span "import" at bounding box center [868, 117] width 65 height 17
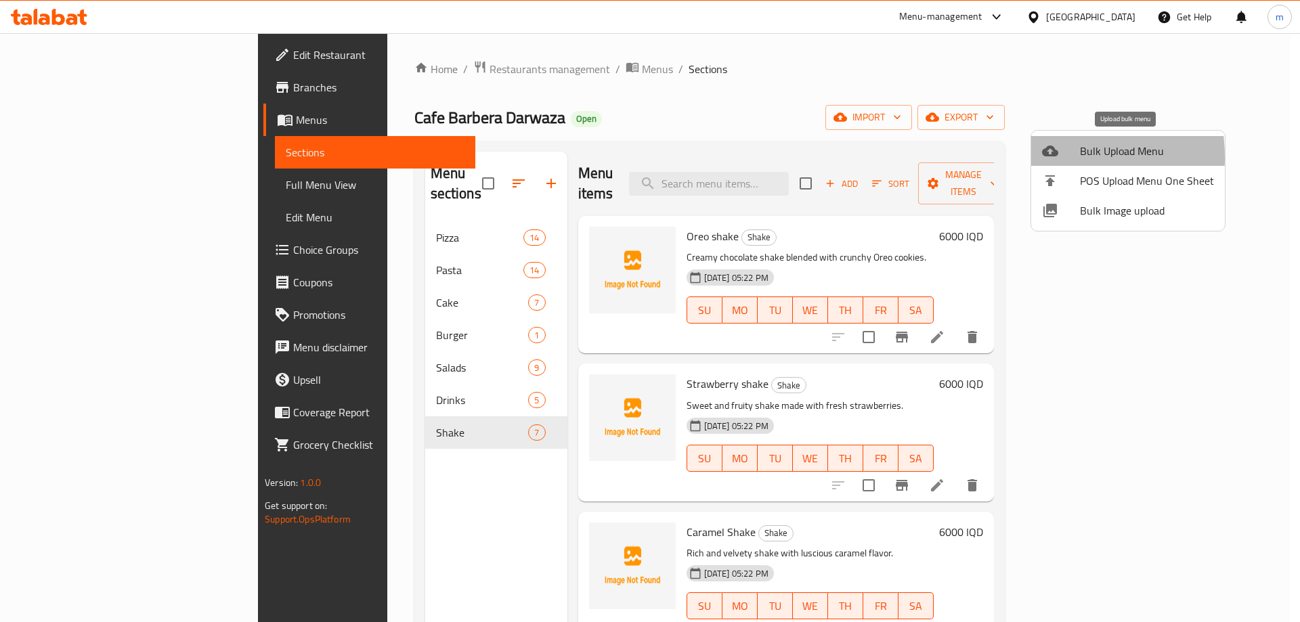
click at [1033, 158] on li "Bulk Upload Menu" at bounding box center [1128, 151] width 194 height 30
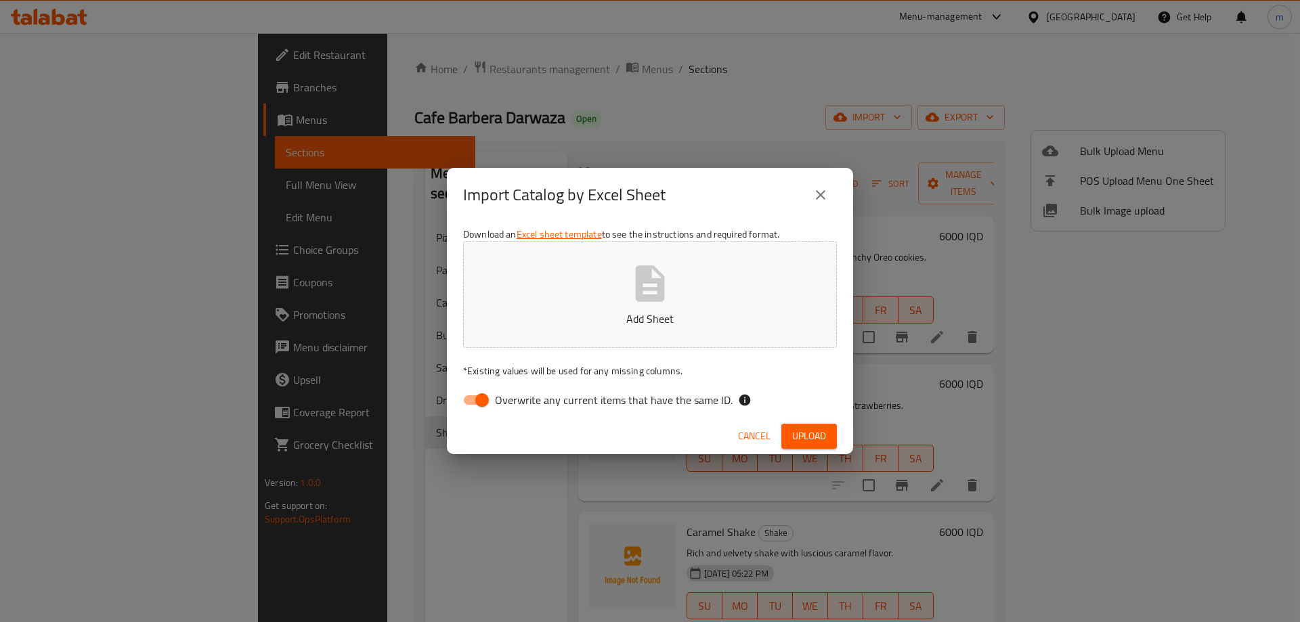
click at [464, 400] on input "Overwrite any current items that have the same ID." at bounding box center [481, 400] width 77 height 26
checkbox input "false"
click at [678, 282] on button "Add Sheet" at bounding box center [650, 294] width 374 height 107
click at [804, 434] on span "Upload" at bounding box center [809, 436] width 34 height 17
click at [821, 180] on button "close" at bounding box center [820, 195] width 32 height 32
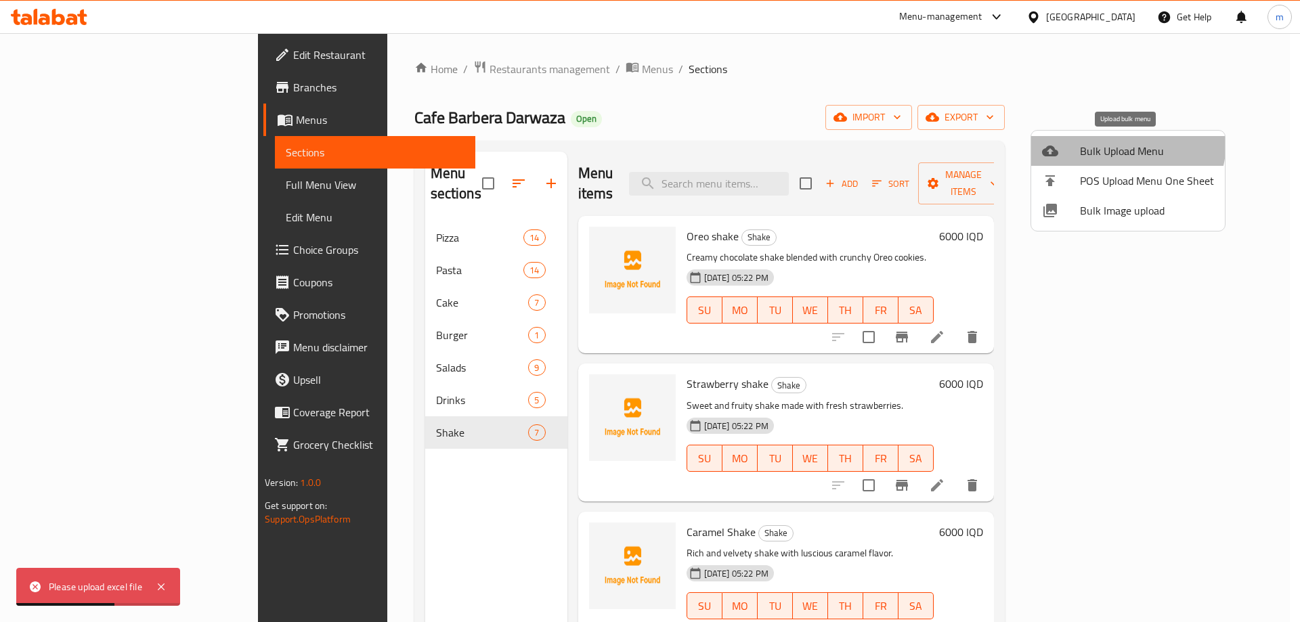
click at [1110, 143] on span "Bulk Upload Menu" at bounding box center [1147, 151] width 134 height 16
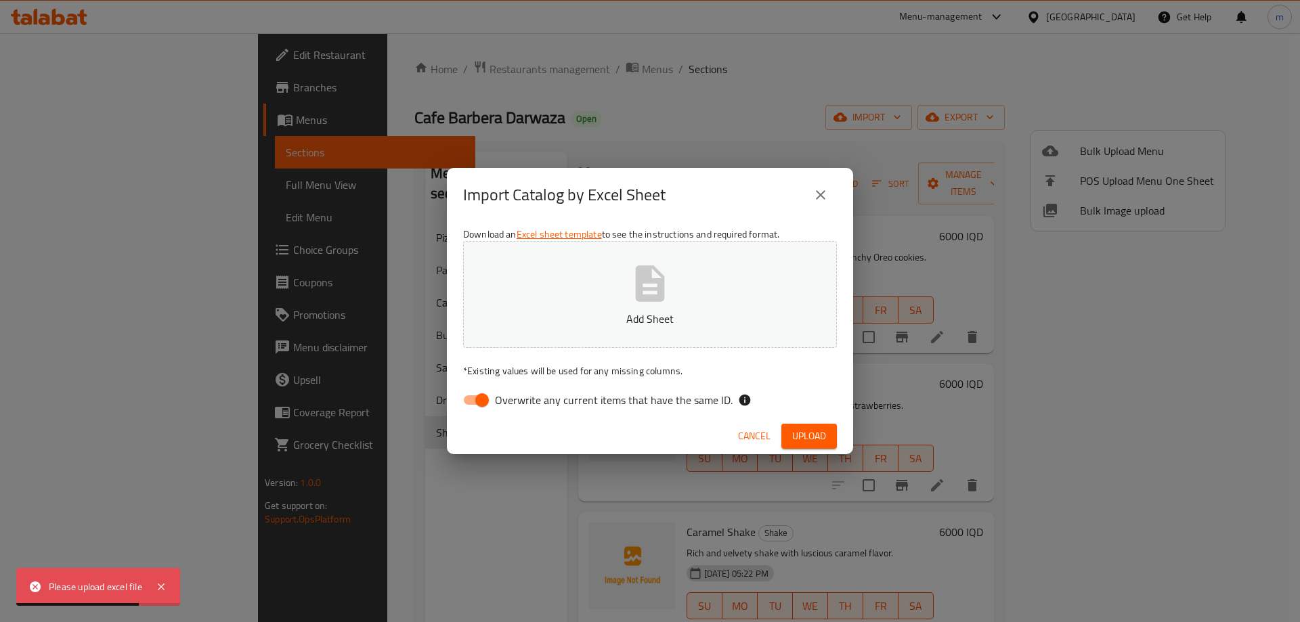
click at [515, 407] on span "Overwrite any current items that have the same ID." at bounding box center [614, 400] width 238 height 16
click at [515, 407] on input "Overwrite any current items that have the same ID." at bounding box center [481, 400] width 77 height 26
checkbox input "false"
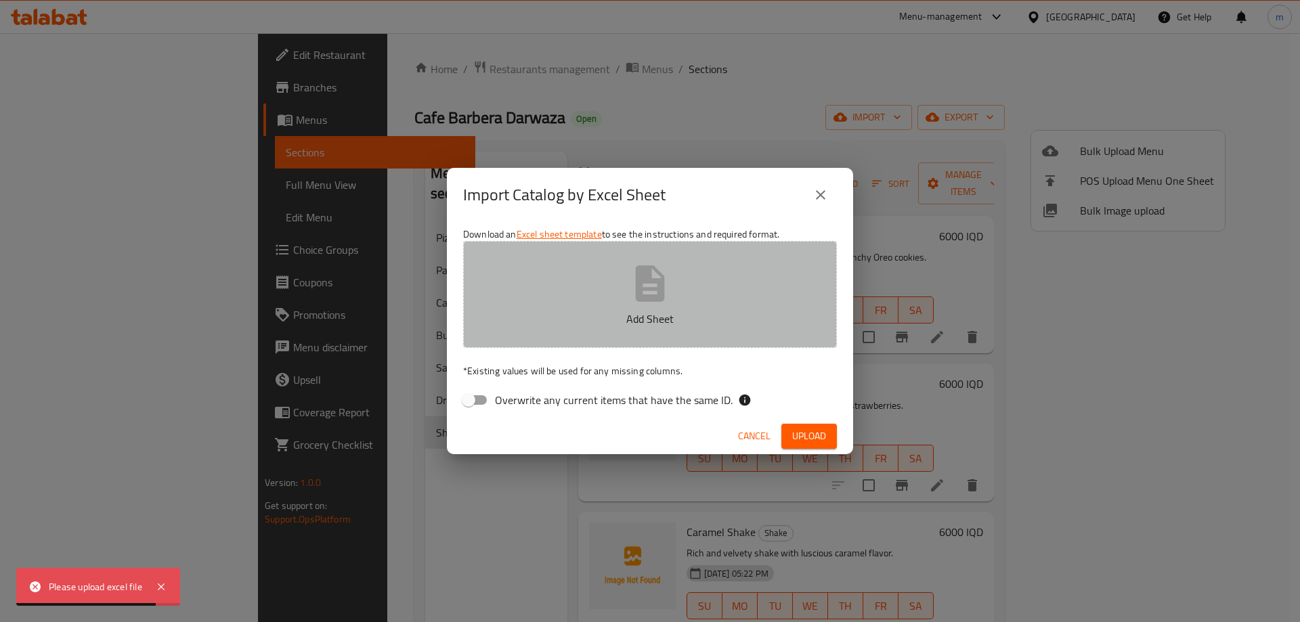
click at [622, 299] on button "Add Sheet" at bounding box center [650, 294] width 374 height 107
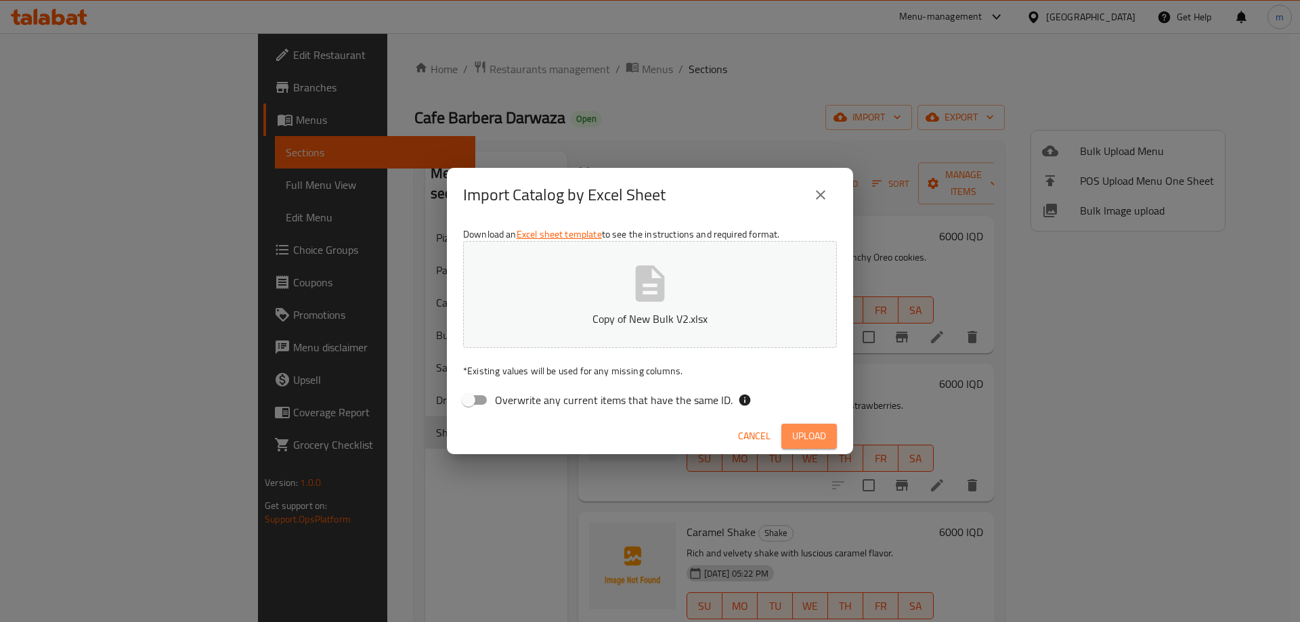
click at [812, 425] on button "Upload" at bounding box center [809, 436] width 56 height 25
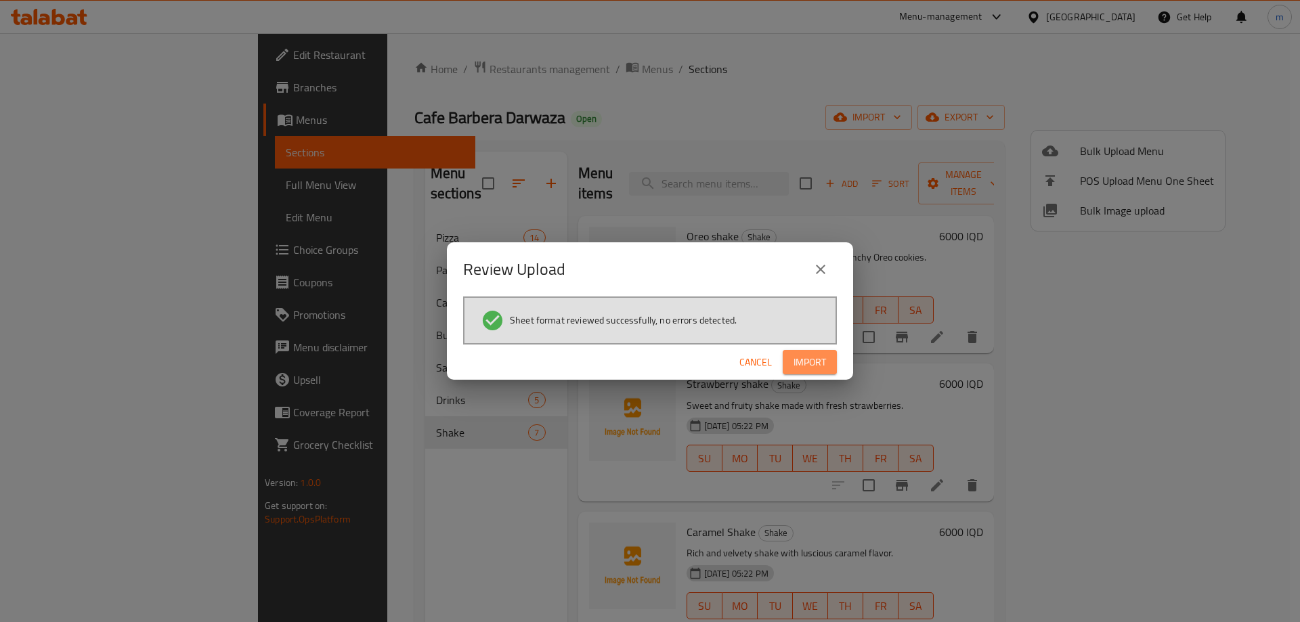
click at [816, 350] on button "Import" at bounding box center [810, 362] width 54 height 25
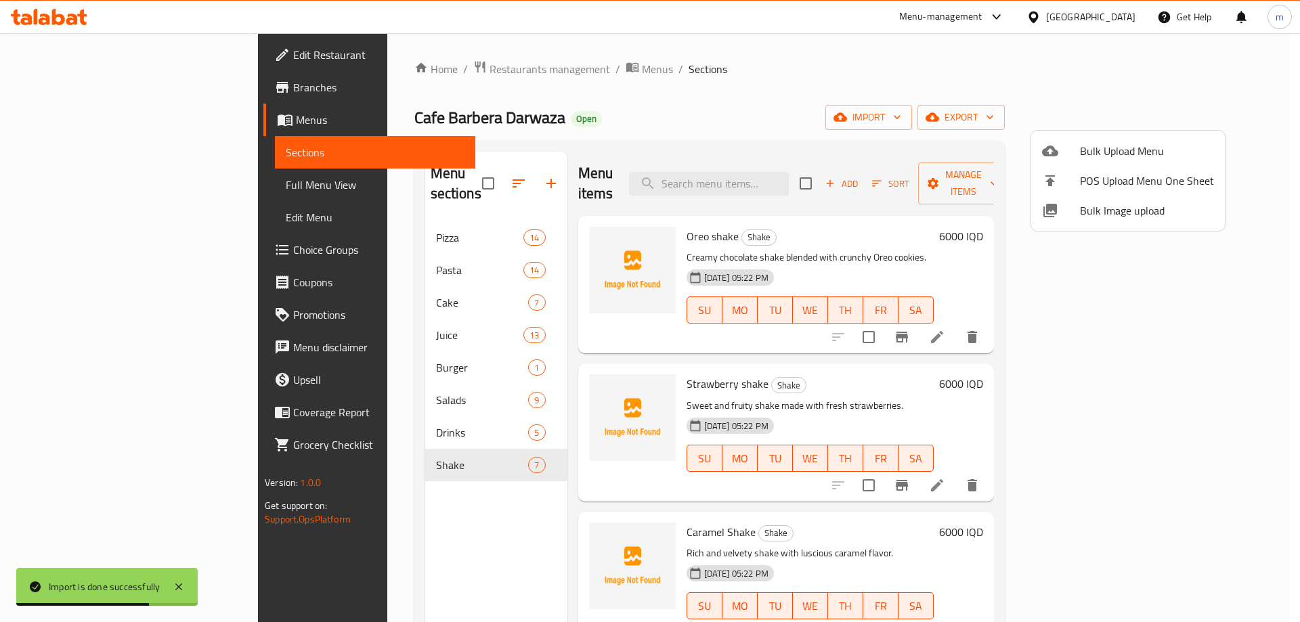
click at [314, 287] on div at bounding box center [650, 311] width 1300 height 622
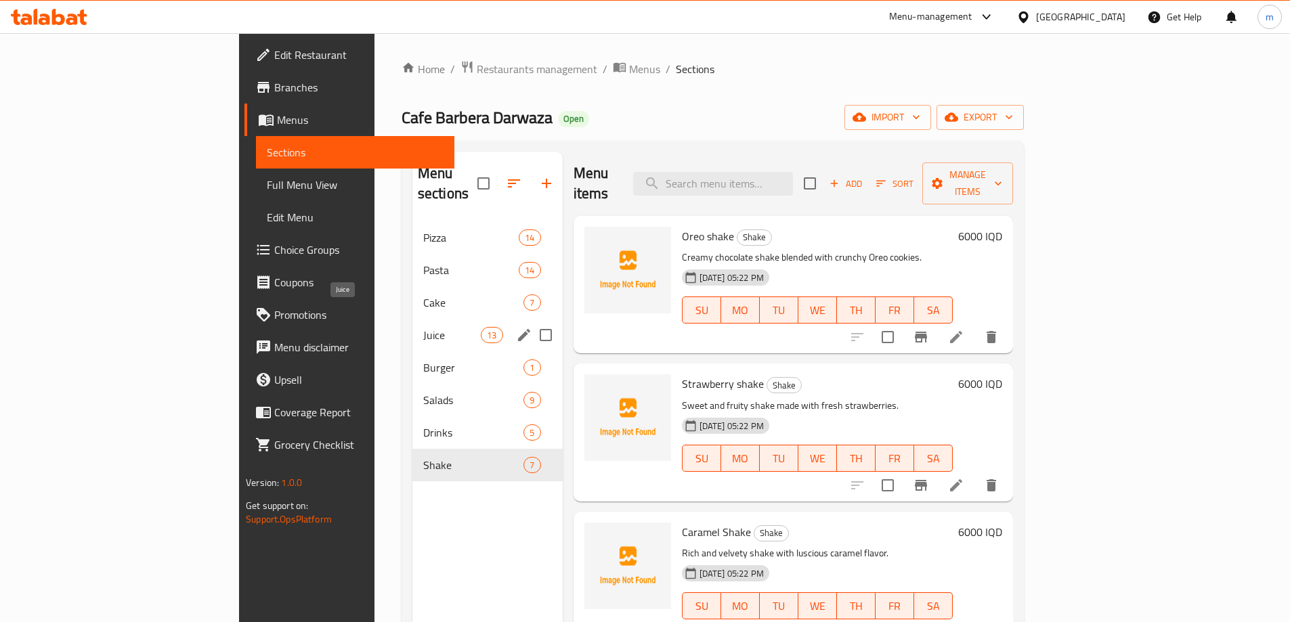
click at [423, 327] on span "Juice" at bounding box center [452, 335] width 58 height 16
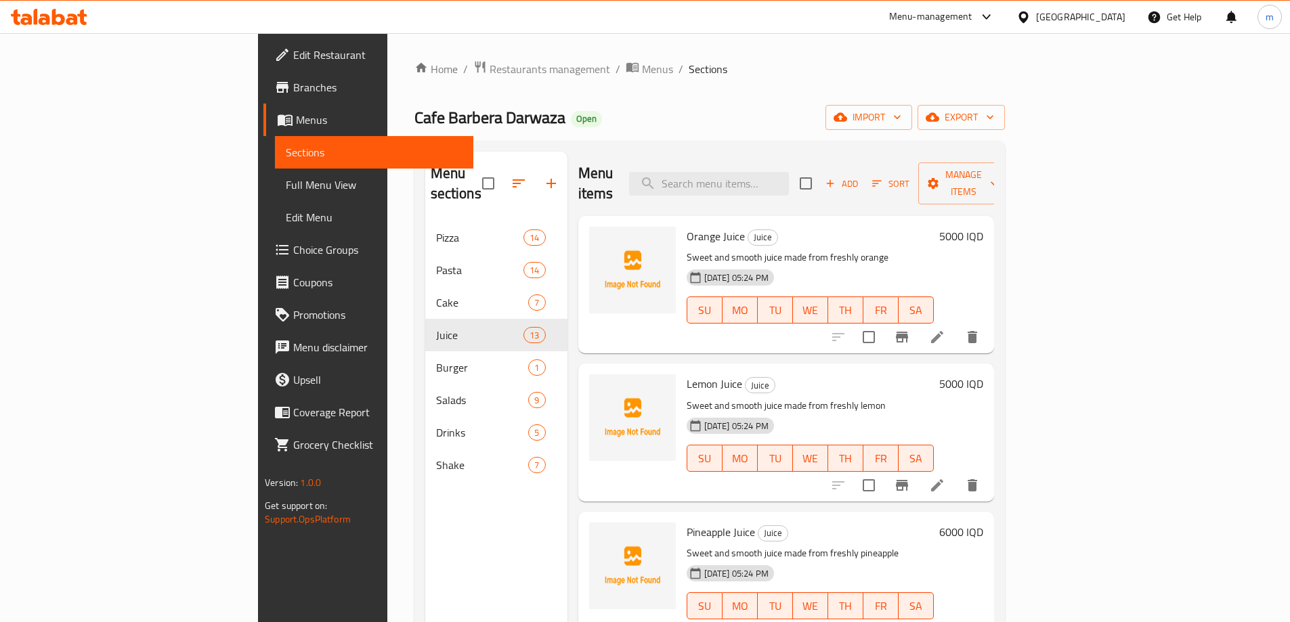
click at [286, 190] on span "Full Menu View" at bounding box center [374, 185] width 177 height 16
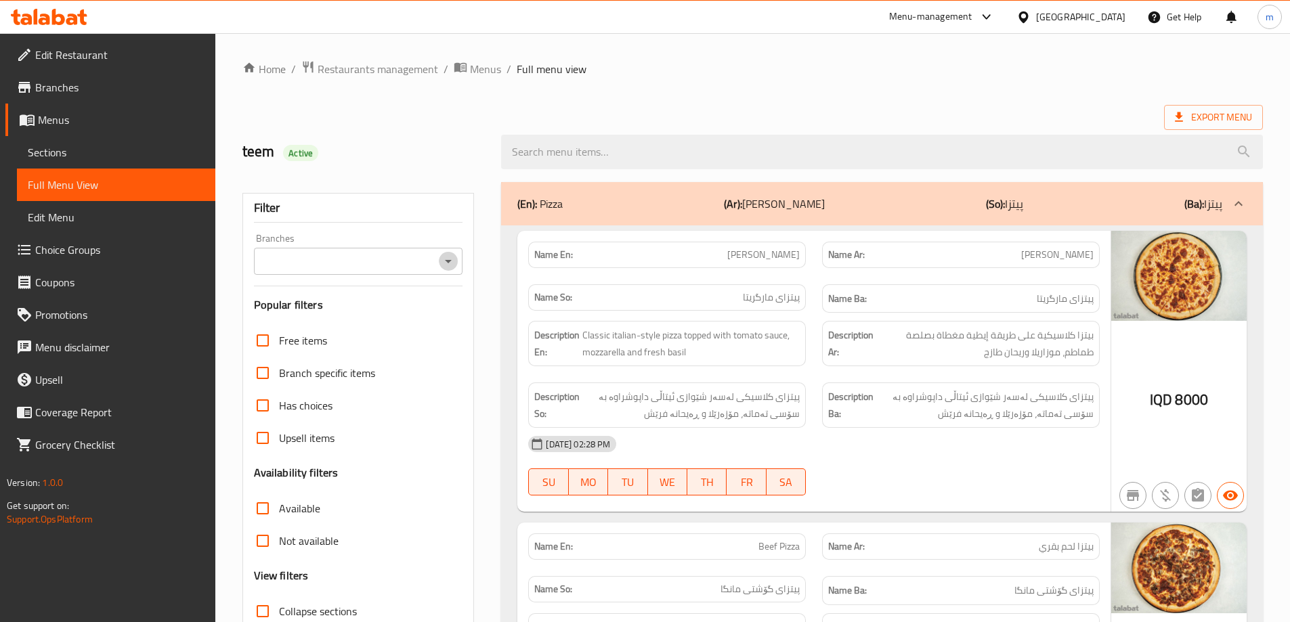
click at [450, 256] on icon "Open" at bounding box center [448, 261] width 16 height 16
click at [447, 261] on icon "Close" at bounding box center [448, 260] width 7 height 3
click at [453, 259] on icon "Open" at bounding box center [448, 261] width 16 height 16
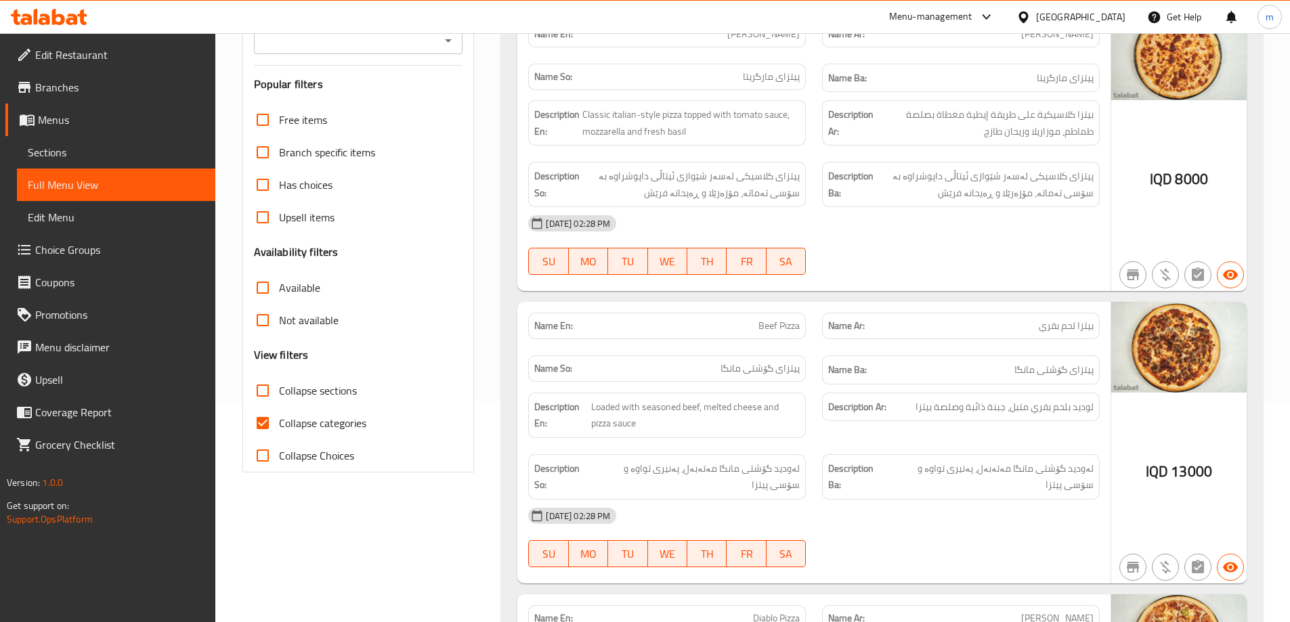
scroll to position [225, 0]
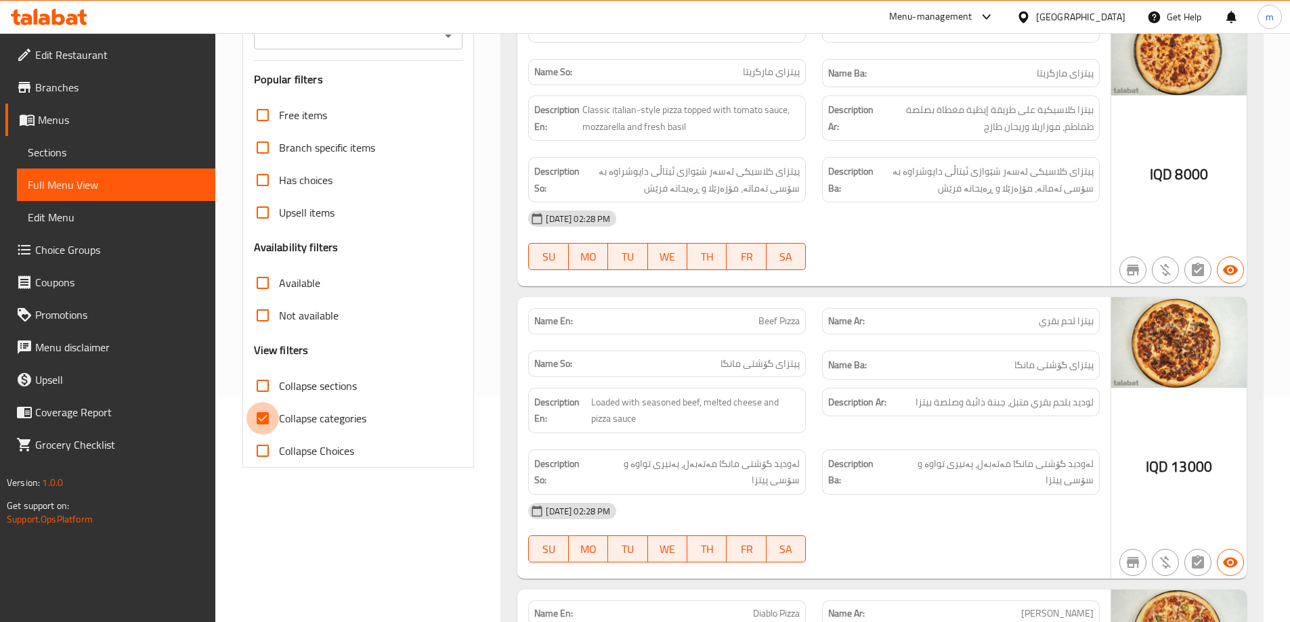
click at [273, 417] on input "Collapse categories" at bounding box center [262, 418] width 32 height 32
checkbox input "false"
click at [265, 378] on input "Collapse sections" at bounding box center [262, 386] width 32 height 32
checkbox input "true"
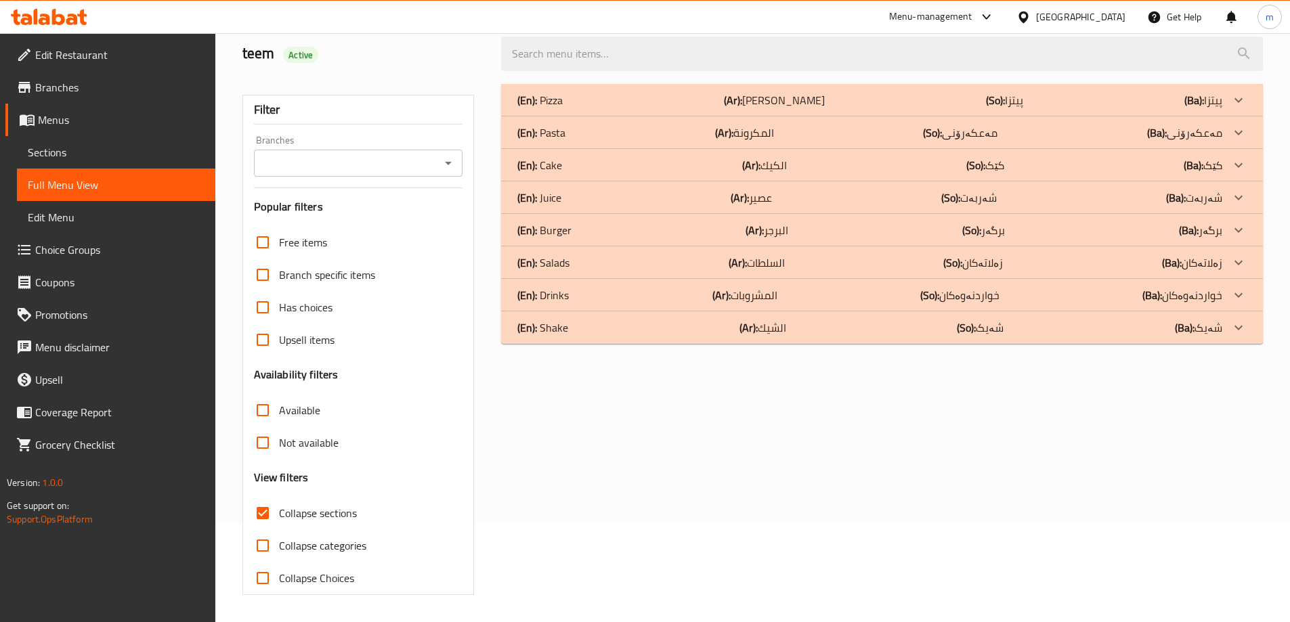
scroll to position [45, 0]
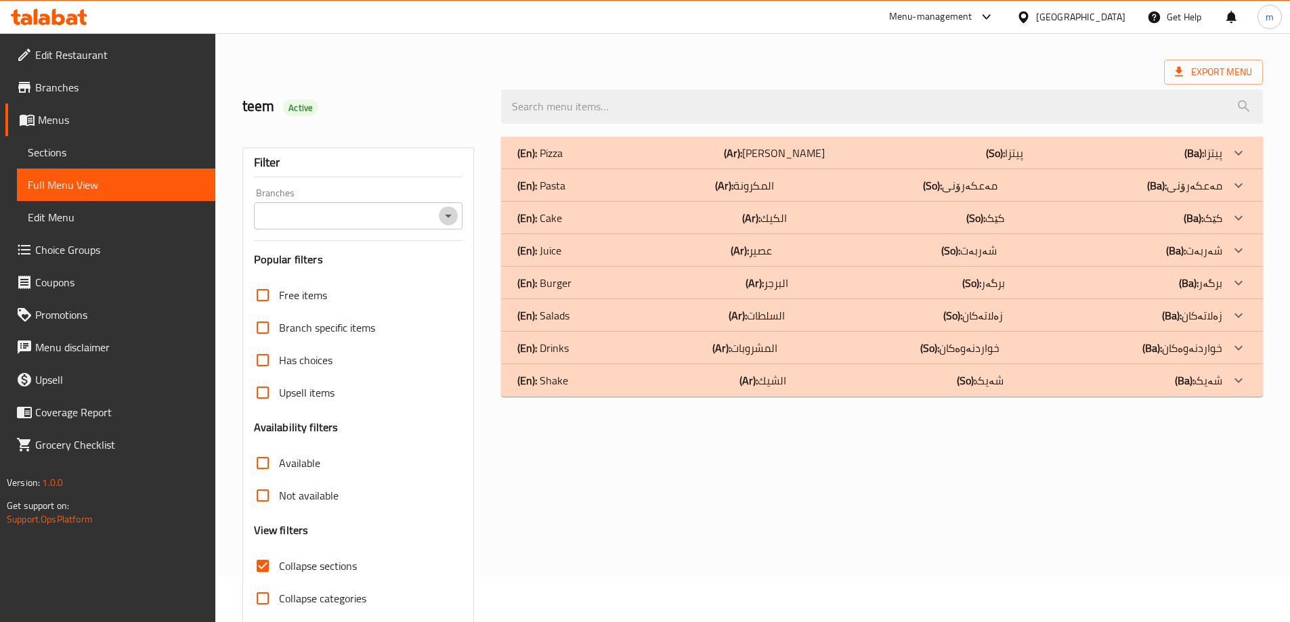
click at [450, 219] on icon "Open" at bounding box center [448, 216] width 16 height 16
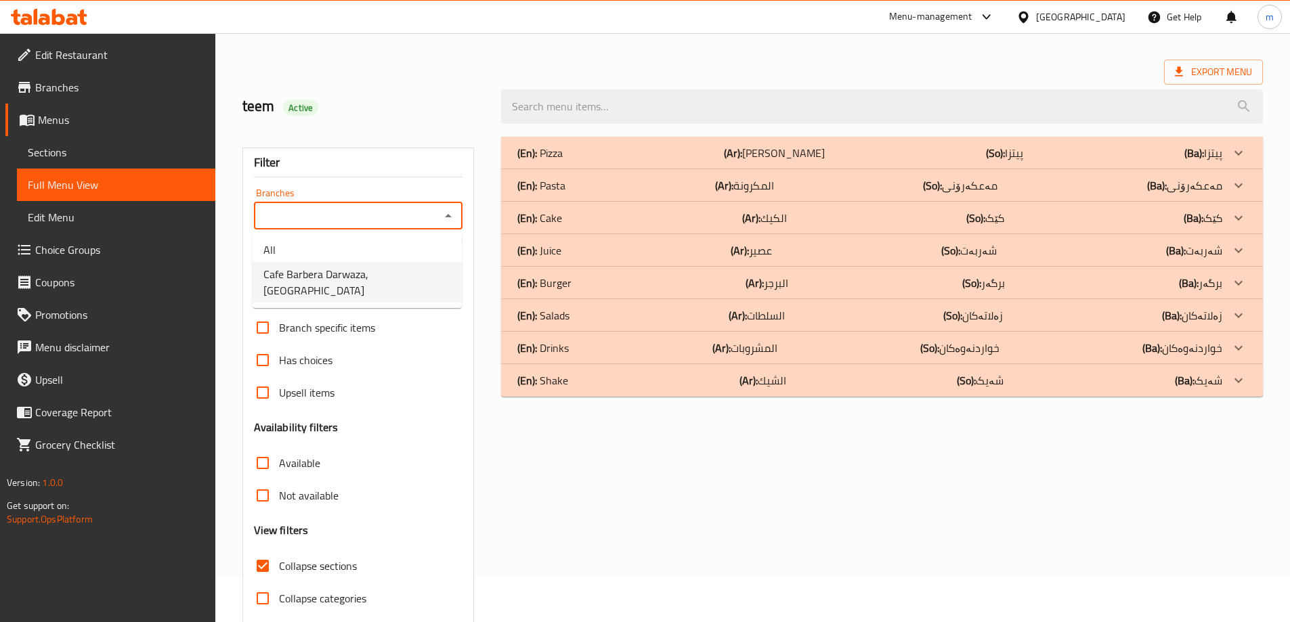
click at [358, 278] on span "Cafe Barbera Darwaza, Darwaza City" at bounding box center [357, 282] width 188 height 32
type input "Cafe Barbera Darwaza, Darwaza City"
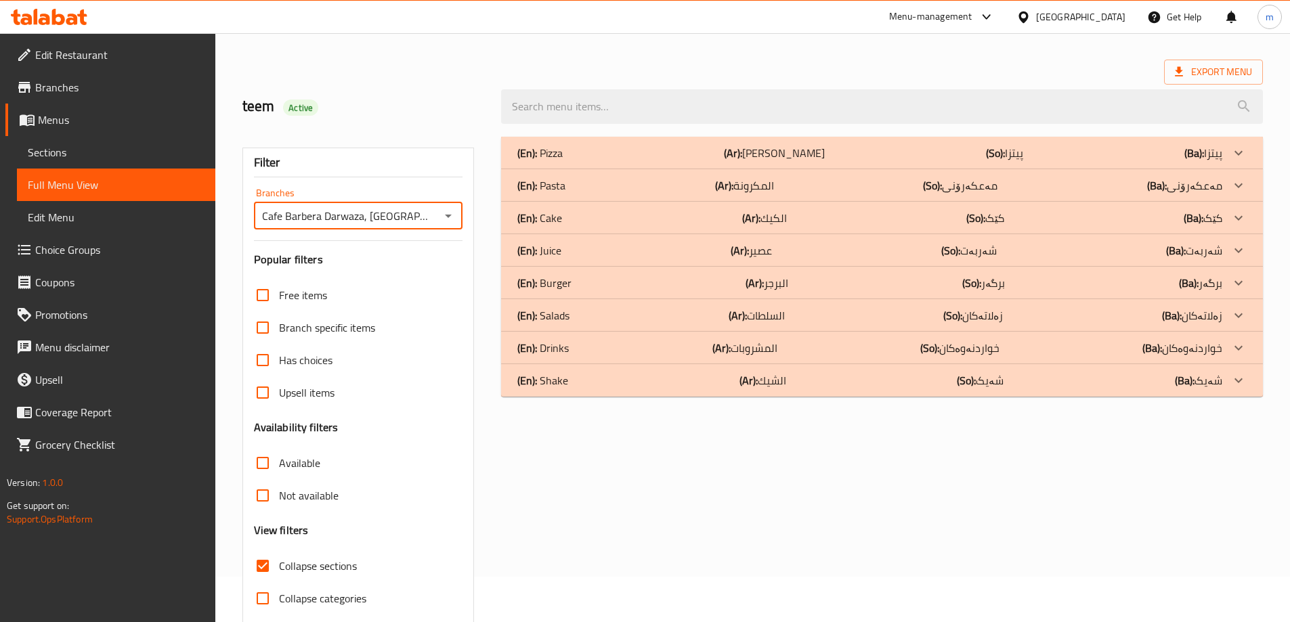
click at [603, 255] on div "(En): Juice (Ar): عصير (So): شەربەت (Ba): شەربەت" at bounding box center [869, 250] width 705 height 16
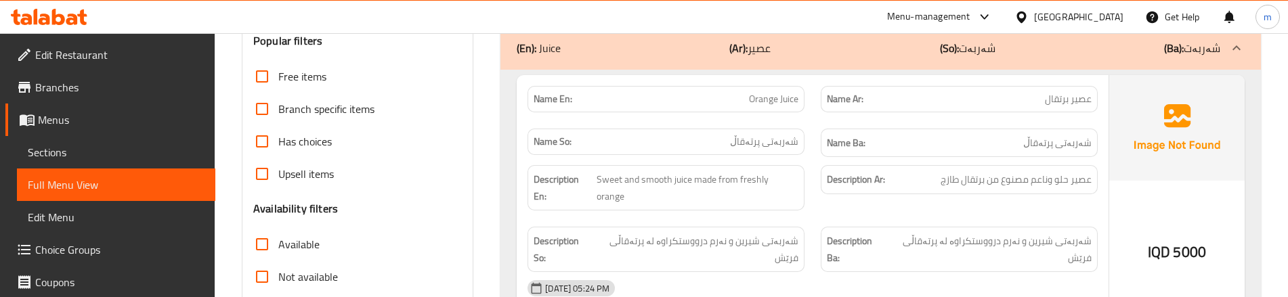
scroll to position [271, 0]
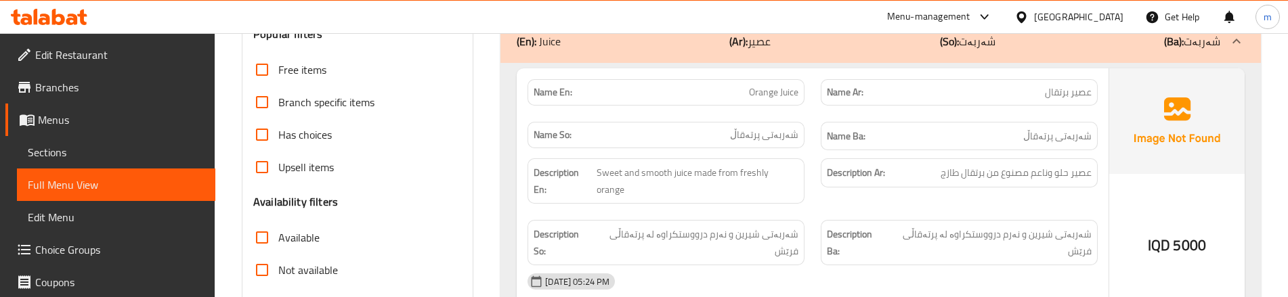
click at [851, 126] on div "Name Ba: شەربەتی پرتەقاڵ" at bounding box center [959, 136] width 277 height 29
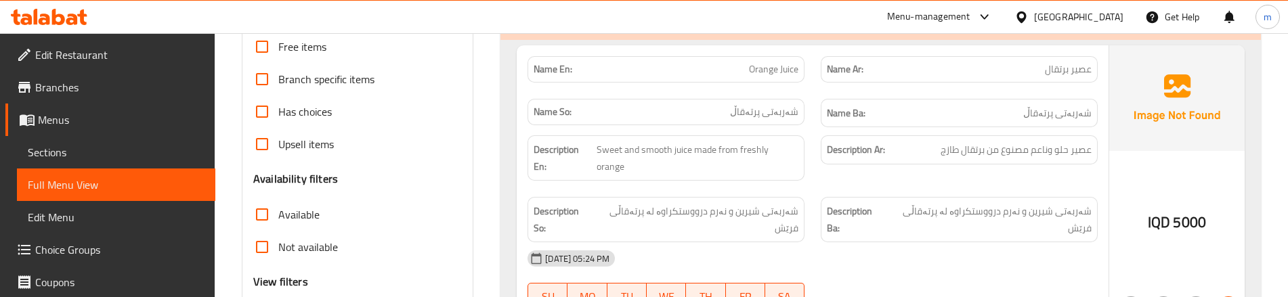
scroll to position [316, 0]
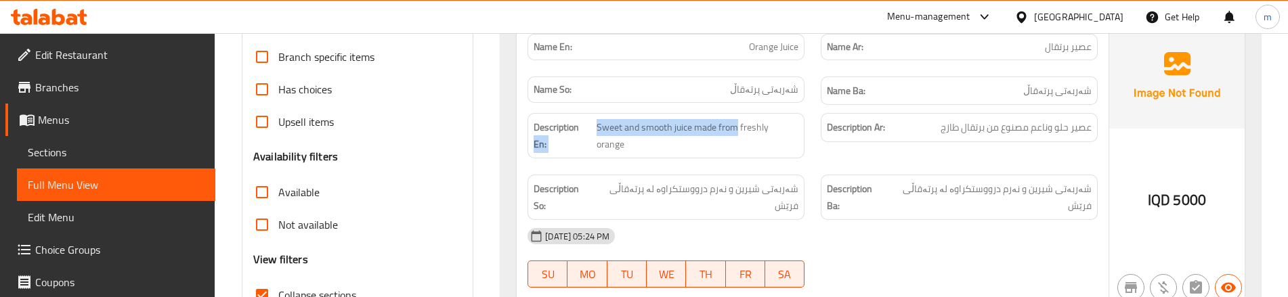
drag, startPoint x: 737, startPoint y: 125, endPoint x: 581, endPoint y: 122, distance: 156.4
click at [581, 122] on h6 "Description En: Sweet and smooth juice made from freshly orange" at bounding box center [665, 135] width 265 height 33
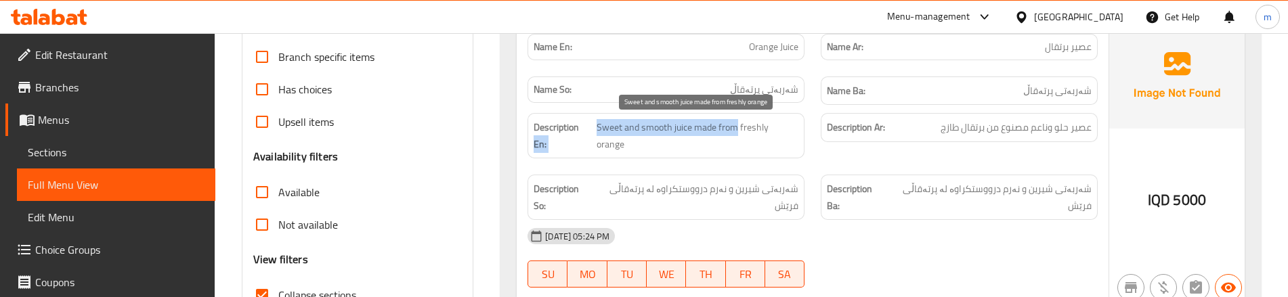
click at [615, 129] on span "Sweet and smooth juice made from freshly orange" at bounding box center [697, 135] width 202 height 33
drag, startPoint x: 737, startPoint y: 123, endPoint x: 600, endPoint y: 128, distance: 137.5
click at [600, 128] on span "Sweet and smooth juice made from freshly orange" at bounding box center [697, 135] width 202 height 33
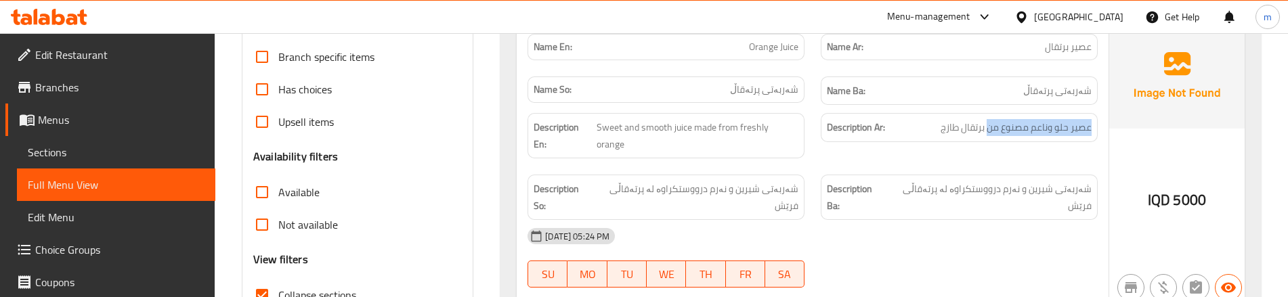
drag, startPoint x: 988, startPoint y: 125, endPoint x: 1094, endPoint y: 122, distance: 105.7
click at [1094, 122] on div "Description Ar: عصير حلو وناعم مصنوع من برتقال طازج" at bounding box center [959, 127] width 277 height 29
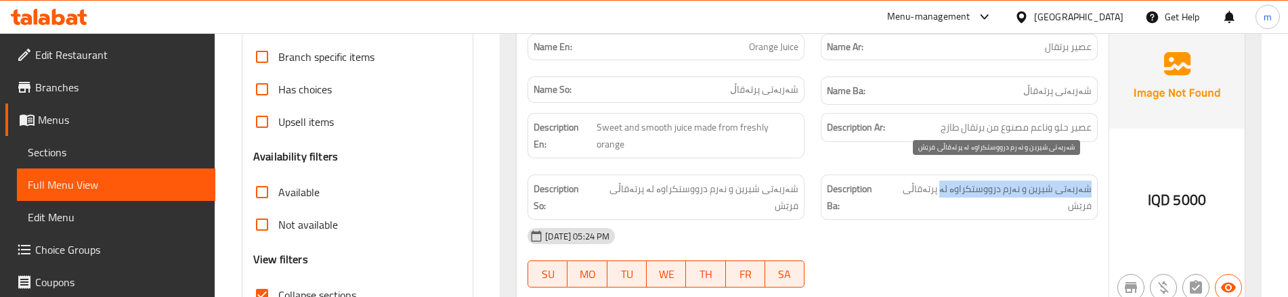
drag, startPoint x: 949, startPoint y: 169, endPoint x: 1089, endPoint y: 167, distance: 140.2
click at [1089, 181] on span "شەربەتی شیرین و نەرم درووستکراوە لە پرتەقاڵی فرێش" at bounding box center [989, 197] width 204 height 33
click at [808, 118] on div "Description En: Sweet and smooth juice made from freshly orange" at bounding box center [665, 136] width 293 height 62
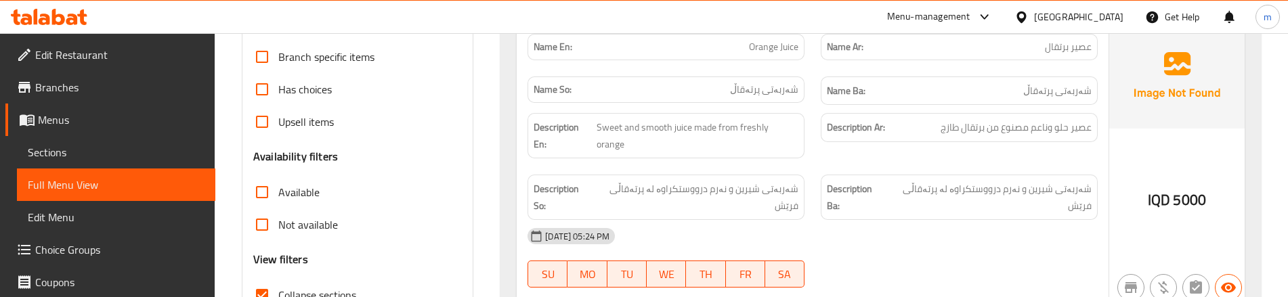
click at [803, 118] on div "Description En: Sweet and smooth juice made from freshly orange" at bounding box center [665, 135] width 277 height 45
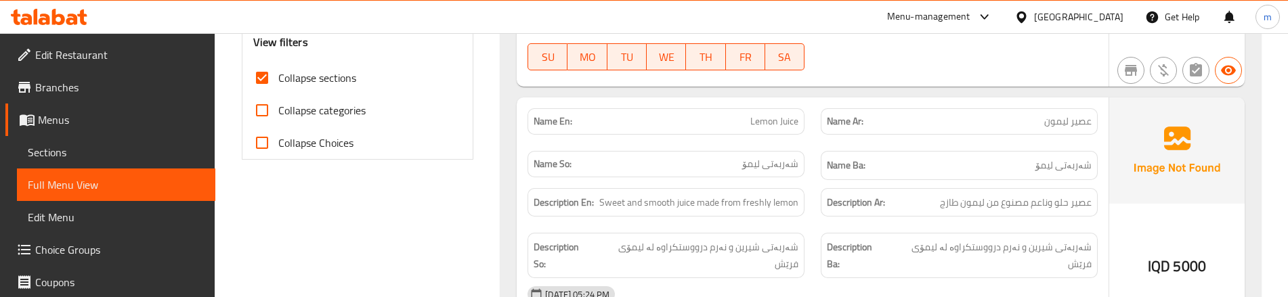
scroll to position [542, 0]
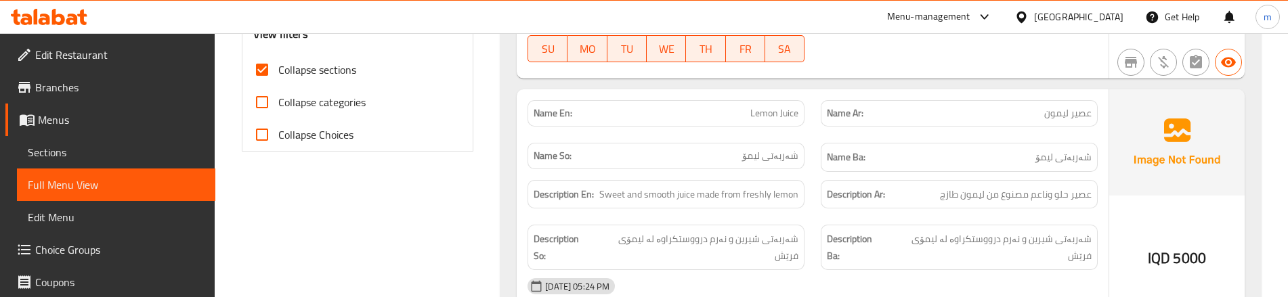
click at [810, 182] on div "Description En: Sweet and smooth juice made from freshly lemon" at bounding box center [665, 194] width 293 height 45
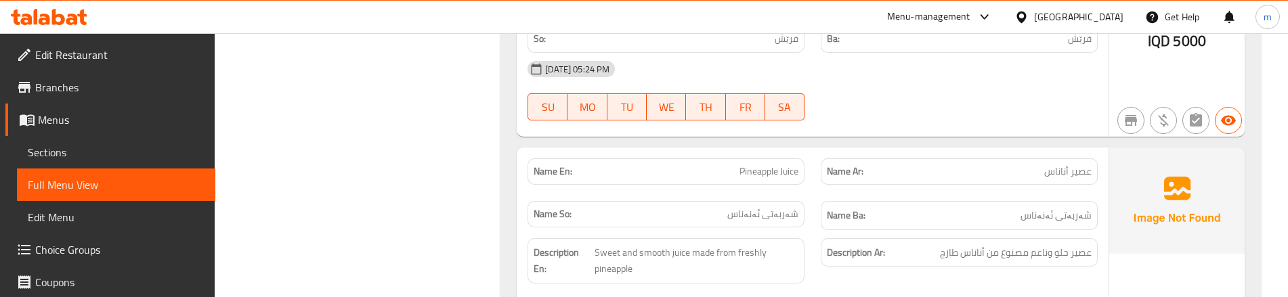
scroll to position [767, 0]
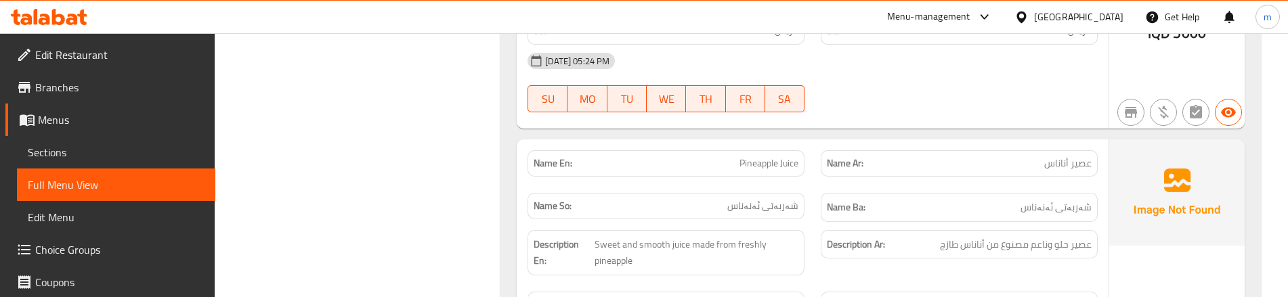
click at [812, 185] on div "Name So: شەربەتی ئەنەناس" at bounding box center [665, 207] width 293 height 45
click at [802, 230] on div "Description En: Sweet and smooth juice made from freshly pineapple" at bounding box center [665, 252] width 277 height 45
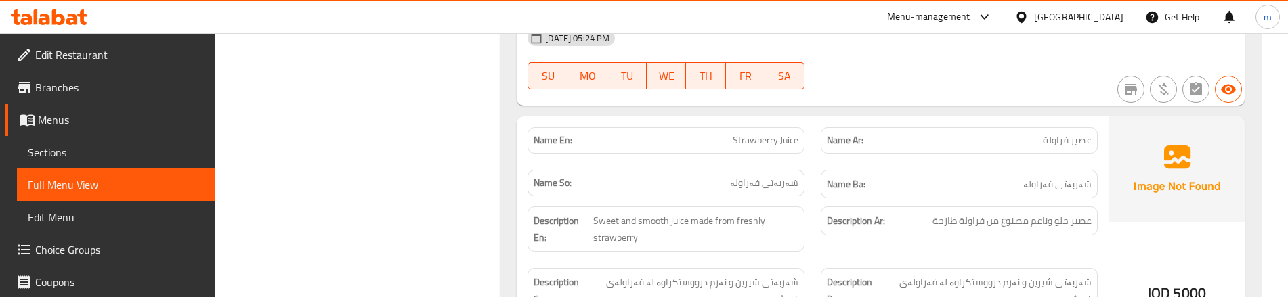
scroll to position [1083, 0]
click at [813, 259] on div "Description Ba: شەربەتی شیرین و نەرم درووستکراوە لە فەراولەی فرێش" at bounding box center [958, 290] width 293 height 62
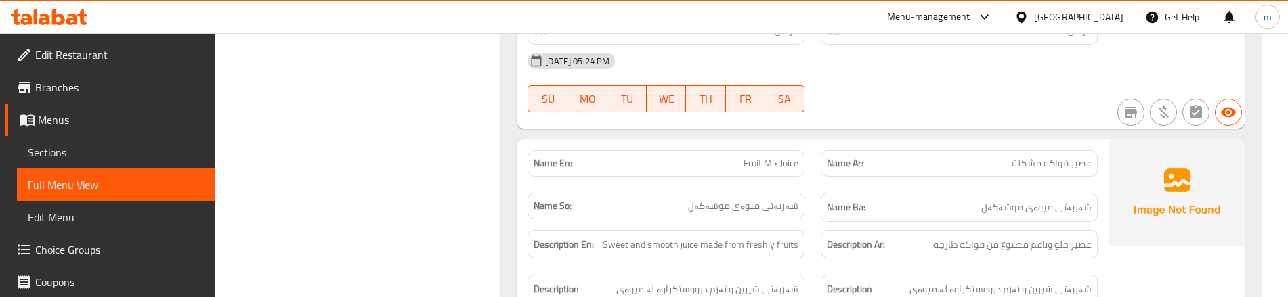
scroll to position [1354, 0]
click at [812, 219] on div "Description Ar: عصير حلو وناعم مصنوع من فواكه طازجة" at bounding box center [958, 241] width 293 height 45
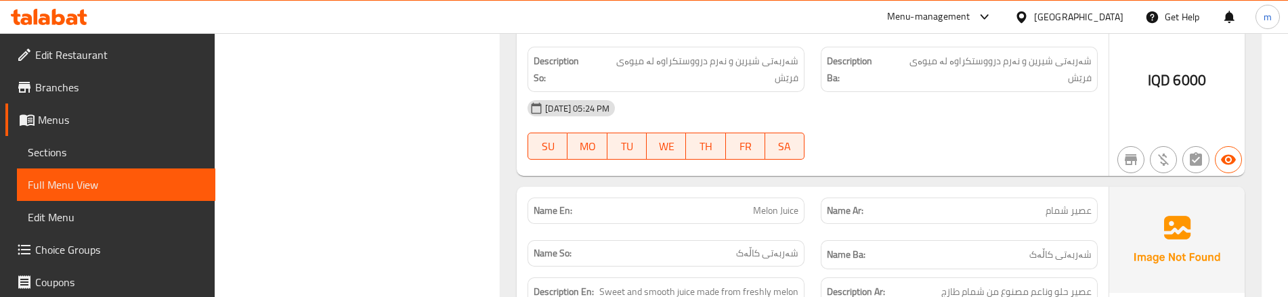
scroll to position [1625, 0]
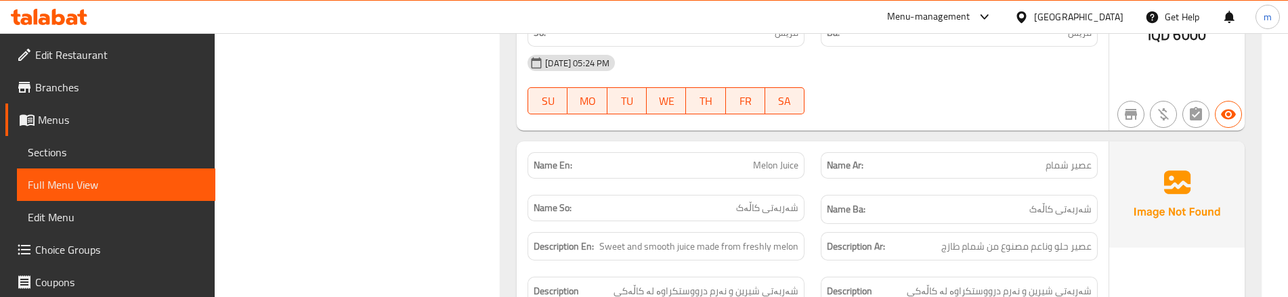
click at [823, 224] on div "Description Ar: عصير حلو وناعم مصنوع من شمام طازج" at bounding box center [958, 246] width 293 height 45
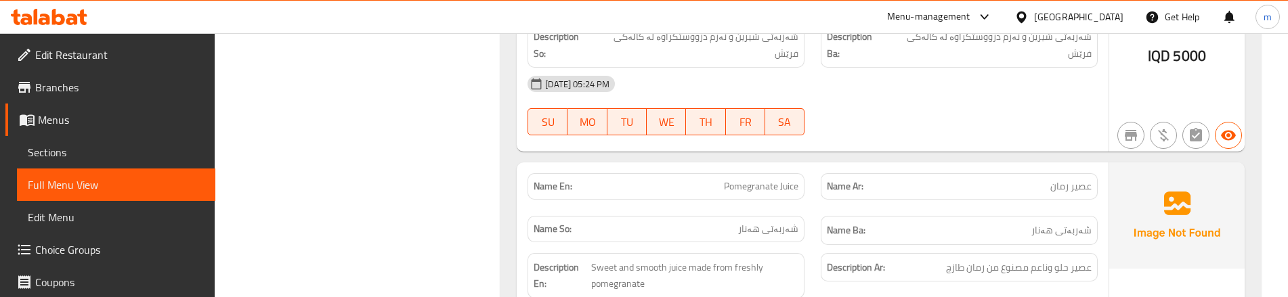
scroll to position [1896, 0]
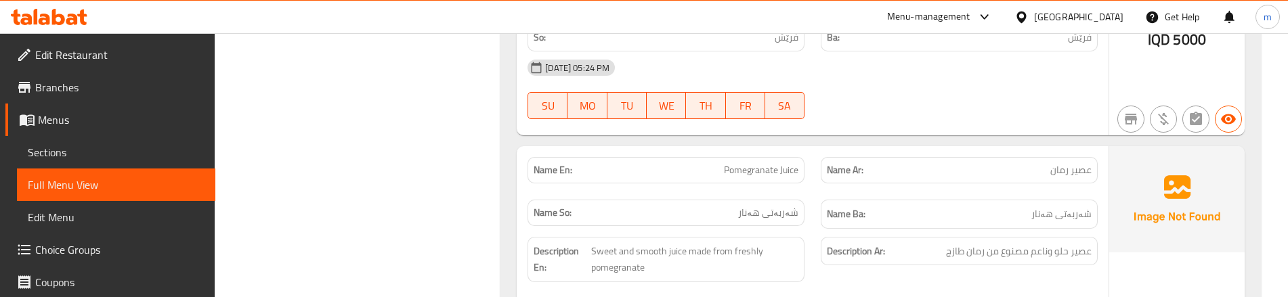
click at [804, 229] on div "Description En: Sweet and smooth juice made from freshly pomegranate" at bounding box center [665, 260] width 293 height 62
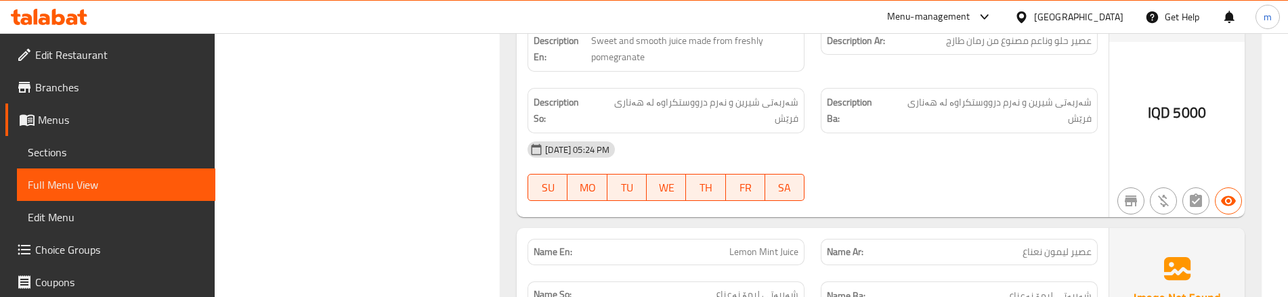
scroll to position [2121, 0]
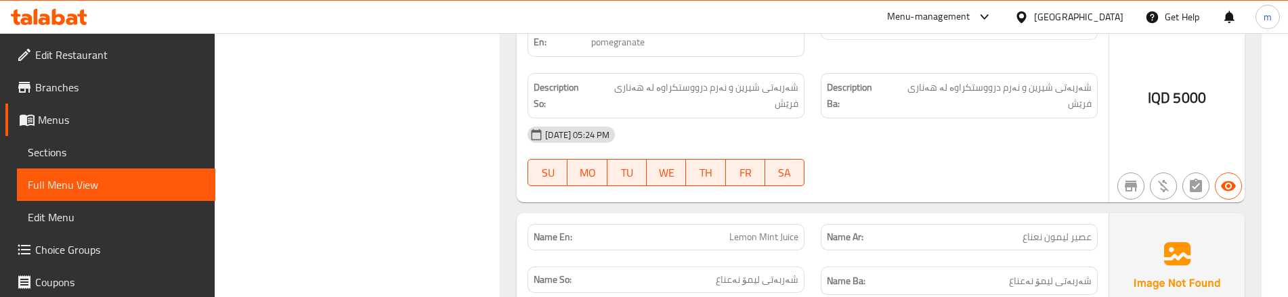
click at [814, 216] on div "Name Ar: عصير ليمون نعناع" at bounding box center [958, 237] width 293 height 43
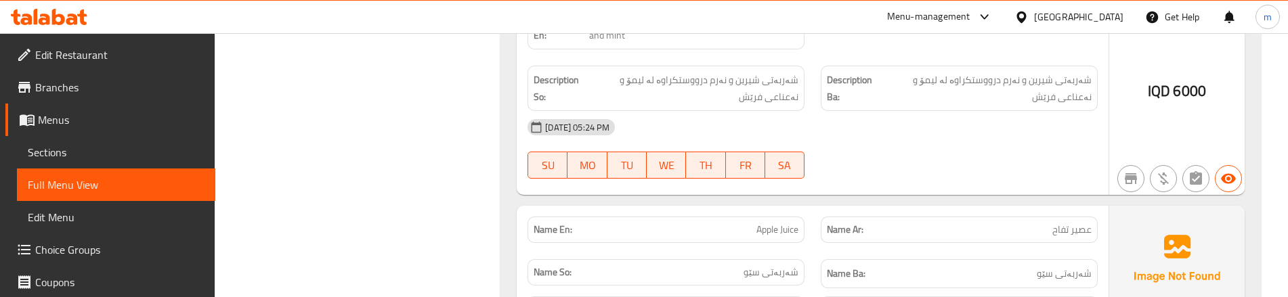
scroll to position [2437, 0]
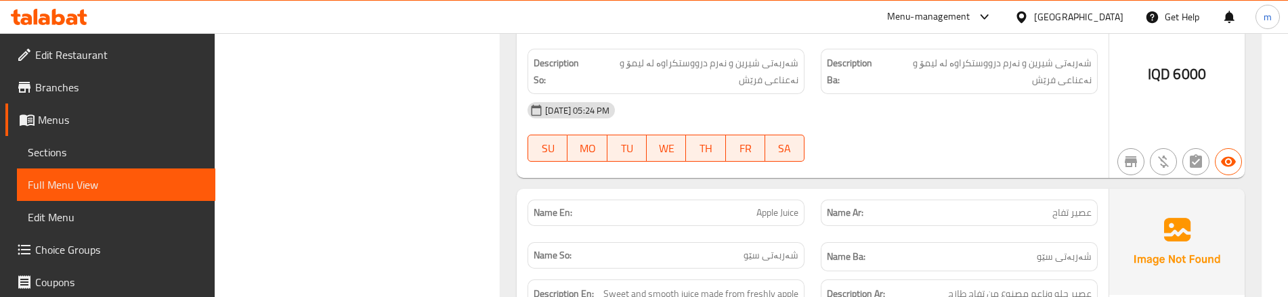
click at [822, 271] on div "Description Ar: عصير حلو وناعم مصنوع من تفاح طازج" at bounding box center [958, 293] width 293 height 45
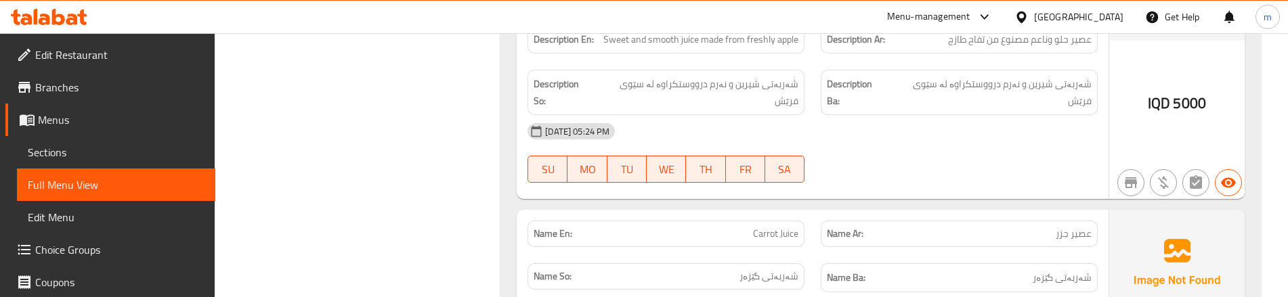
scroll to position [2708, 0]
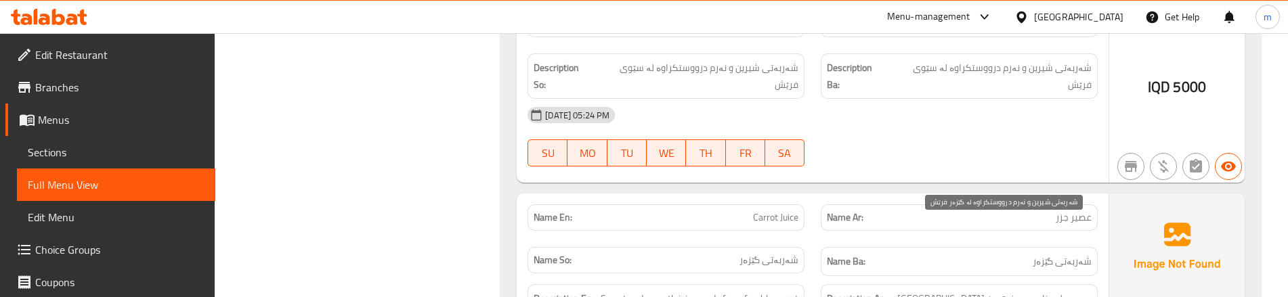
click at [758, 211] on span "Carrot Juice" at bounding box center [775, 218] width 45 height 14
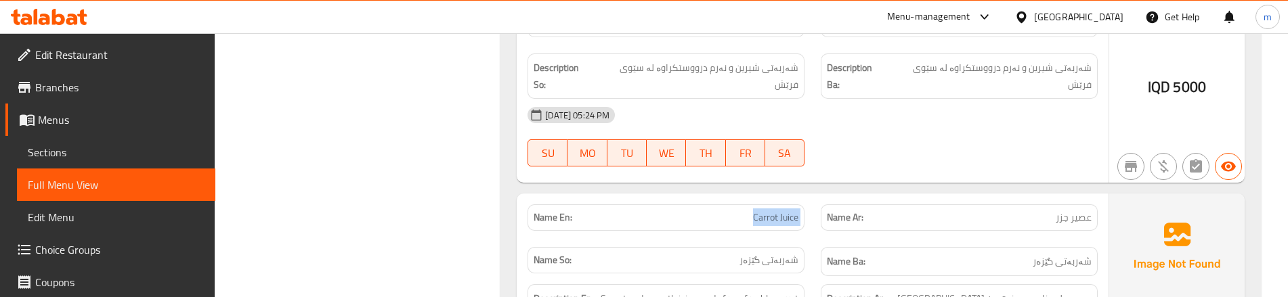
click at [758, 211] on span "Carrot Juice" at bounding box center [775, 218] width 45 height 14
copy span "Carrot Juice"
click at [135, 144] on link "Sections" at bounding box center [116, 152] width 198 height 32
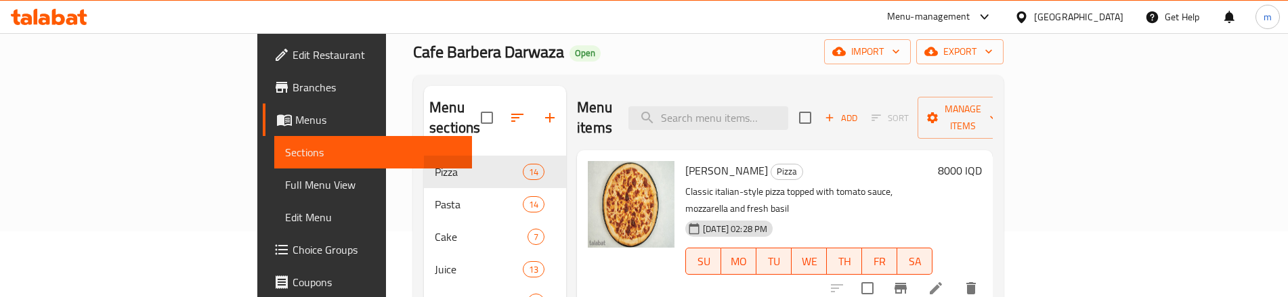
scroll to position [26, 0]
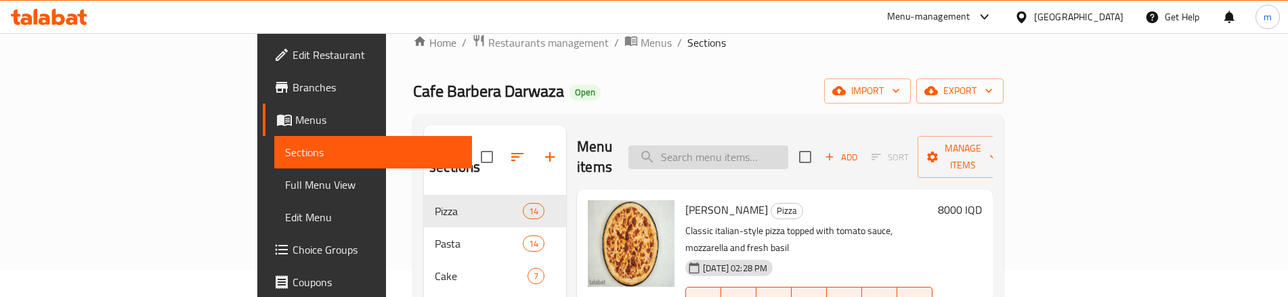
click at [788, 146] on input "search" at bounding box center [708, 158] width 160 height 24
paste input "Carrot Juice"
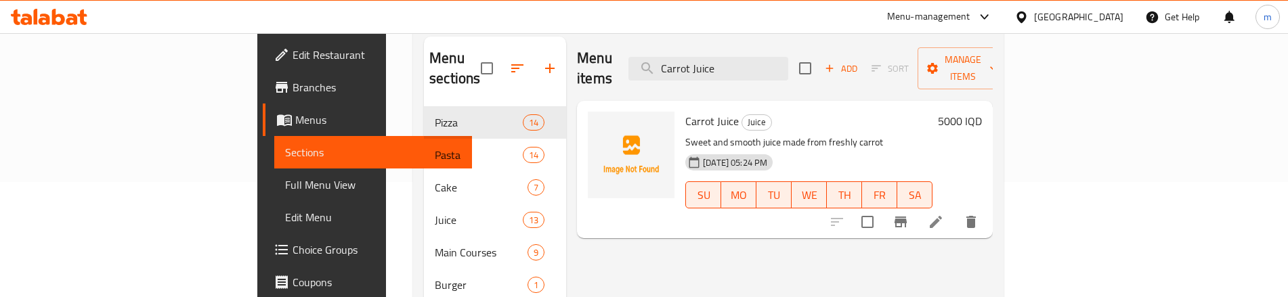
scroll to position [117, 0]
type input "Carrot Juice"
click at [955, 208] on li at bounding box center [936, 220] width 38 height 24
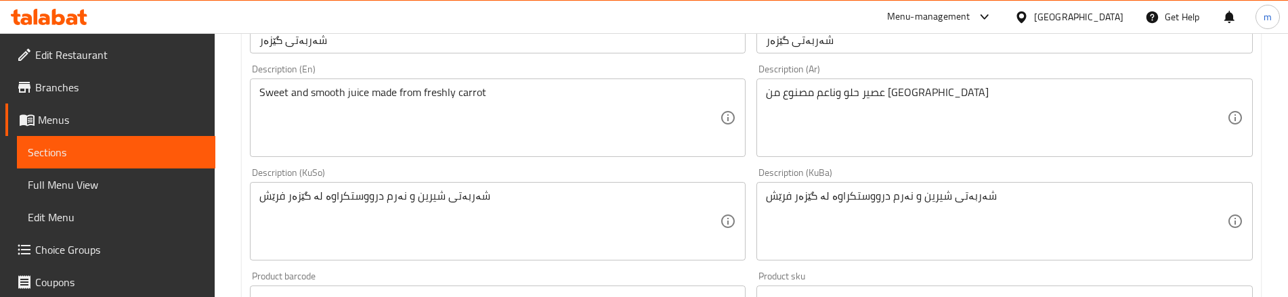
scroll to position [361, 0]
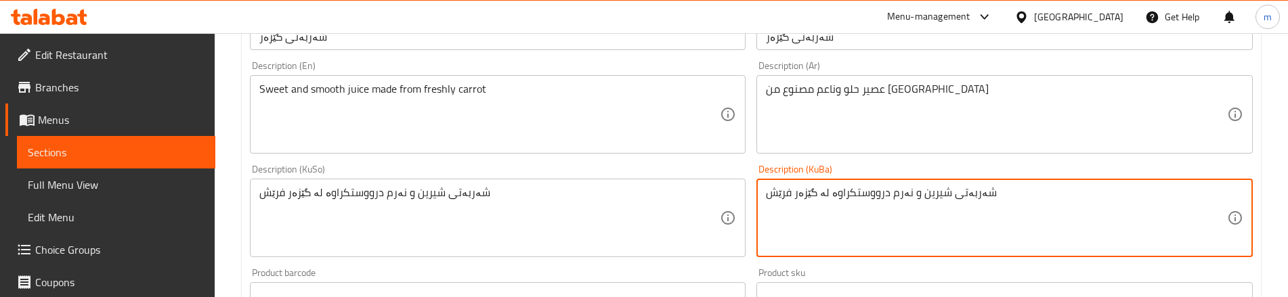
click at [795, 190] on textarea "شەربەتی شیرین و نەرم درووستکراوە لە گێزەر فرێش" at bounding box center [996, 218] width 460 height 64
type textarea "شەربەتی شیرین و نەرم درووستکراوە لە گێزەری فرێش"
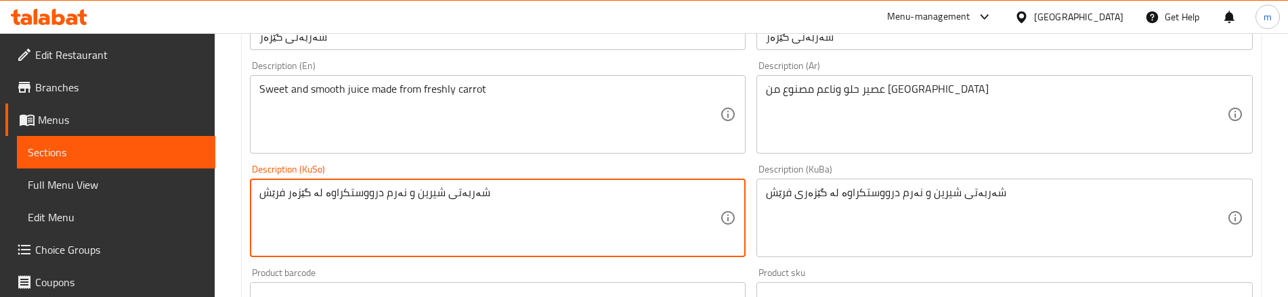
paste textarea "ی"
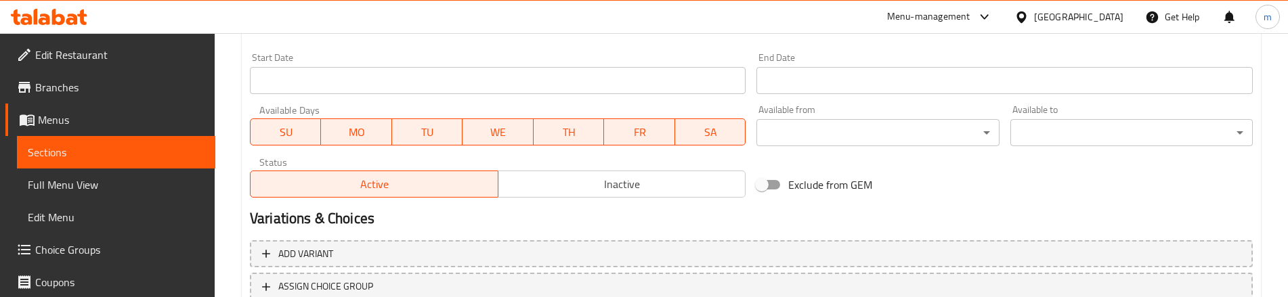
scroll to position [815, 0]
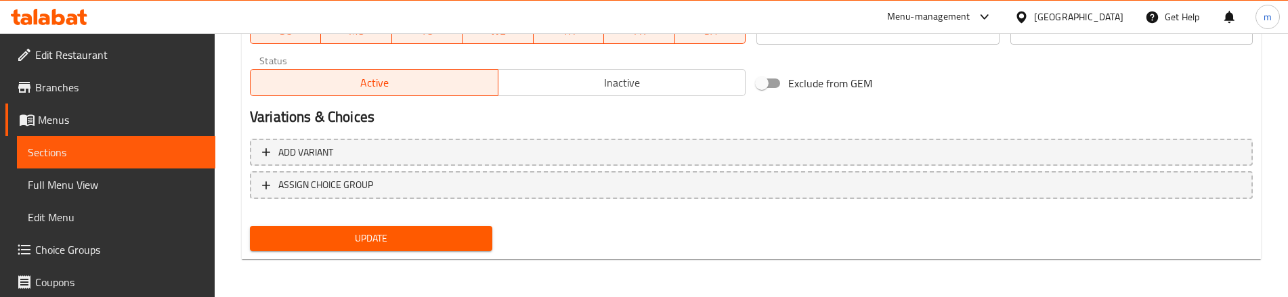
type textarea "شەربەتی شیرین و نەرم درووستکراوە لە گێزەری فرێش"
click at [363, 230] on button "Update" at bounding box center [371, 238] width 242 height 25
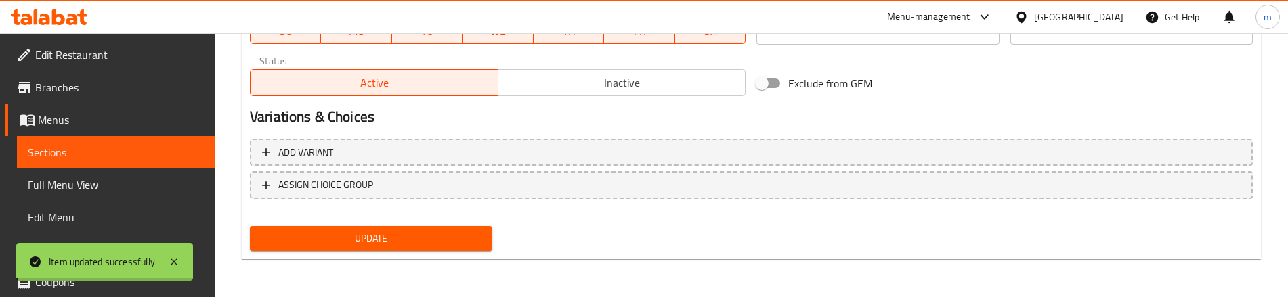
click at [100, 179] on span "Full Menu View" at bounding box center [116, 185] width 177 height 16
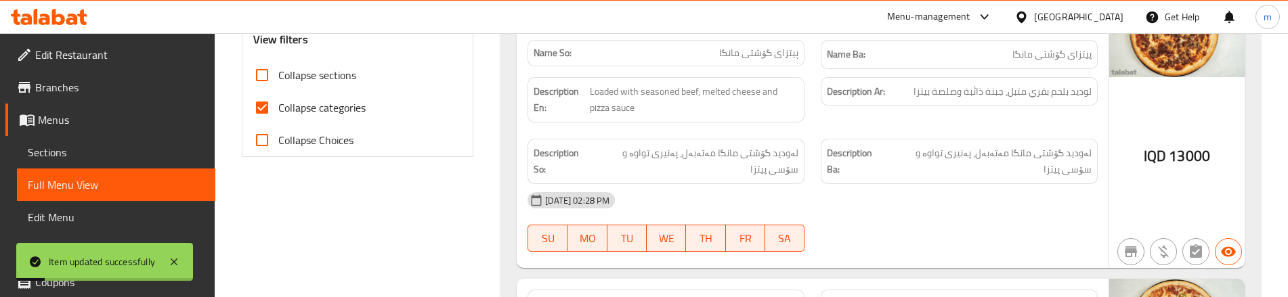
scroll to position [364, 0]
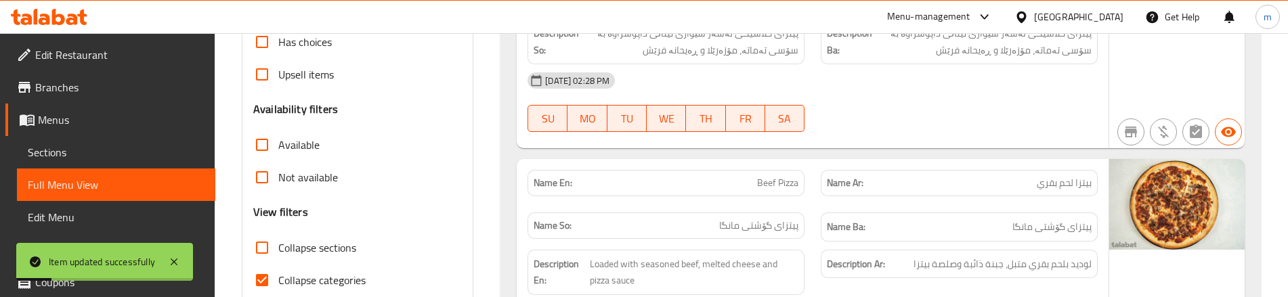
click at [263, 276] on input "Collapse categories" at bounding box center [262, 280] width 32 height 32
checkbox input "false"
click at [263, 244] on input "Collapse sections" at bounding box center [262, 248] width 32 height 32
checkbox input "true"
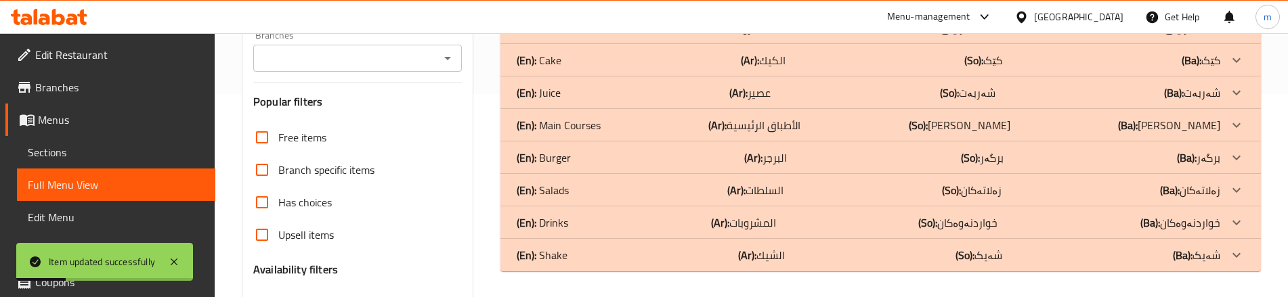
scroll to position [183, 0]
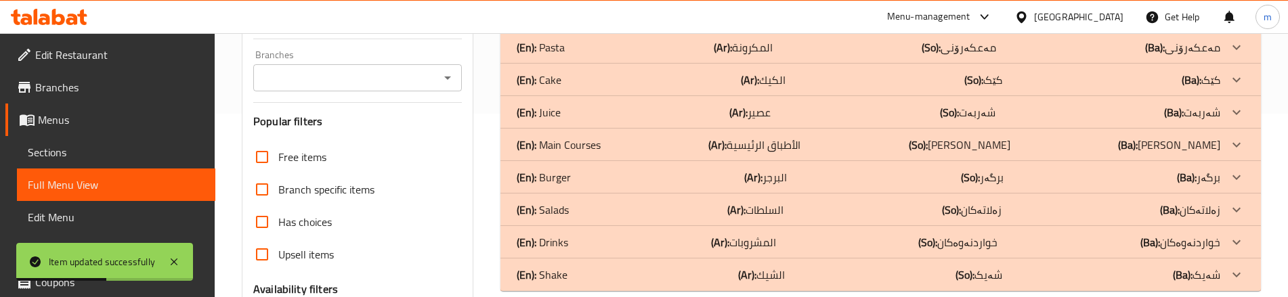
click at [597, 106] on div "(En): Juice (Ar): عصير (So): شەربەت (Ba): شەربەت" at bounding box center [868, 112] width 703 height 16
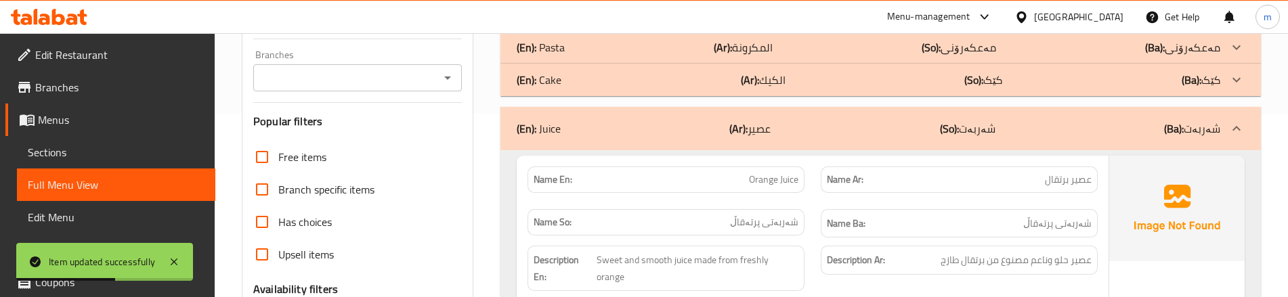
scroll to position [2787, 0]
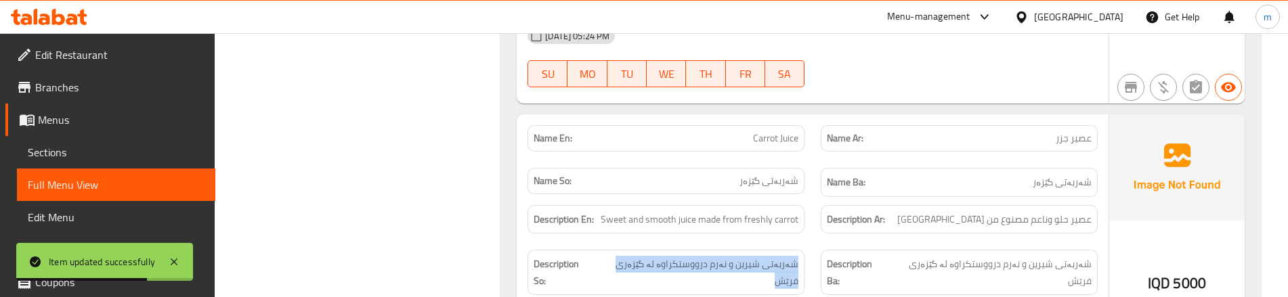
click at [801, 197] on div "Description En: Sweet and smooth juice made from freshly carrot" at bounding box center [665, 219] width 293 height 45
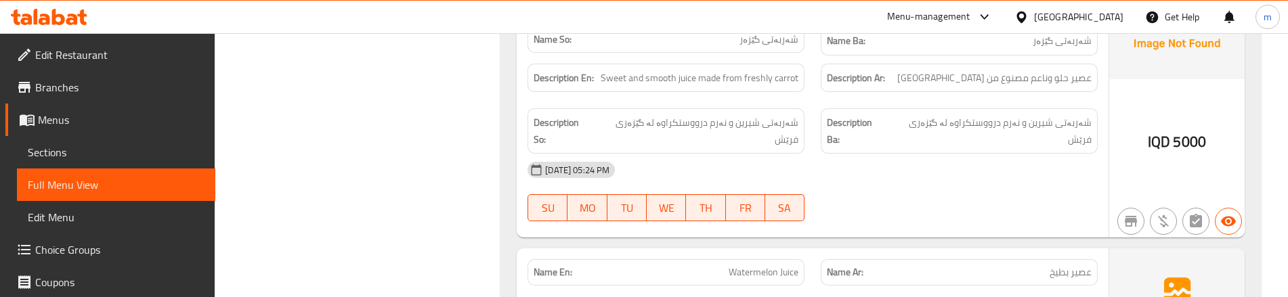
scroll to position [2967, 0]
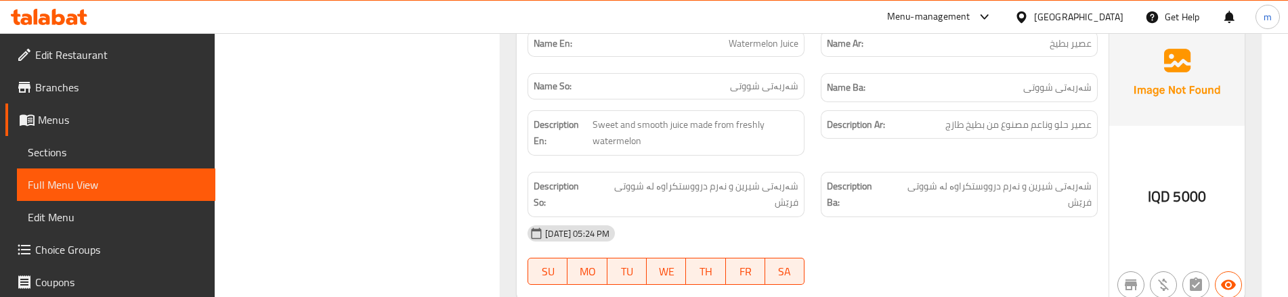
scroll to position [3238, 0]
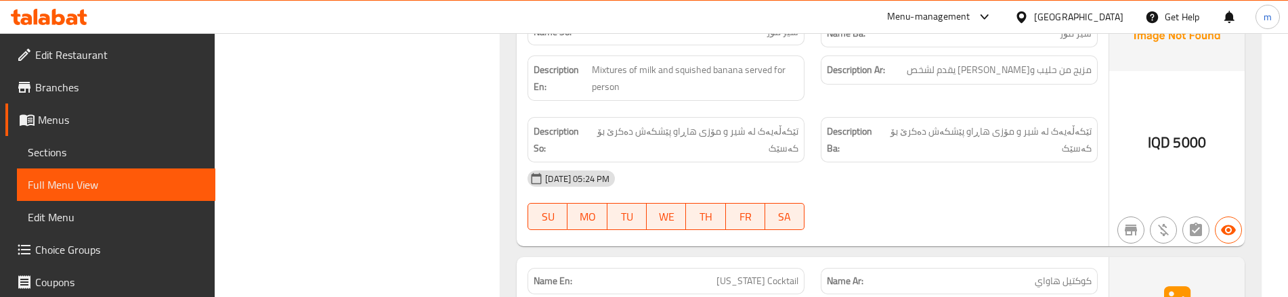
scroll to position [3509, 0]
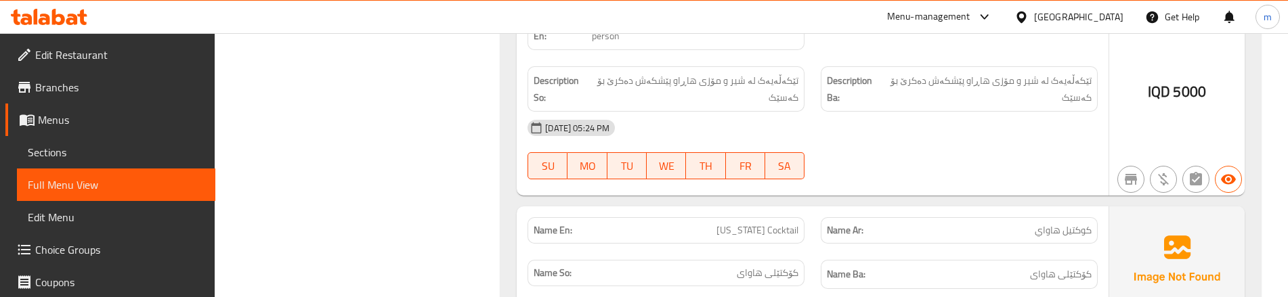
scroll to position [3554, 0]
click at [758, 224] on span "Hawaii Cocktail" at bounding box center [757, 231] width 82 height 14
copy span "Hawaii Cocktail"
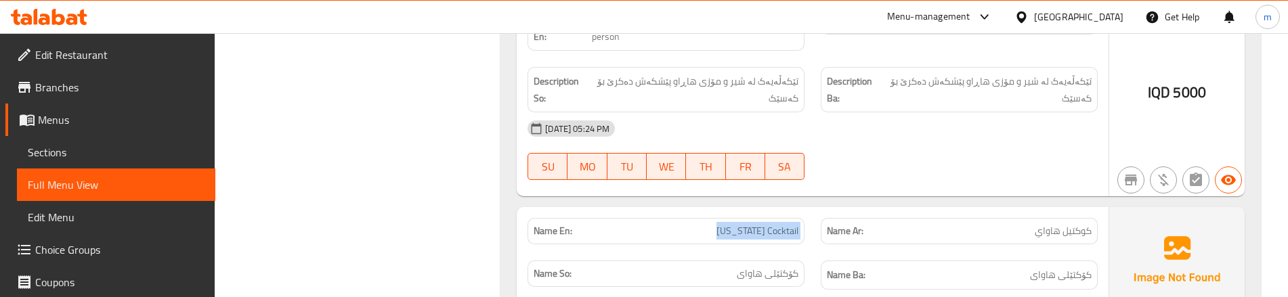
click at [106, 141] on link "Sections" at bounding box center [116, 152] width 198 height 32
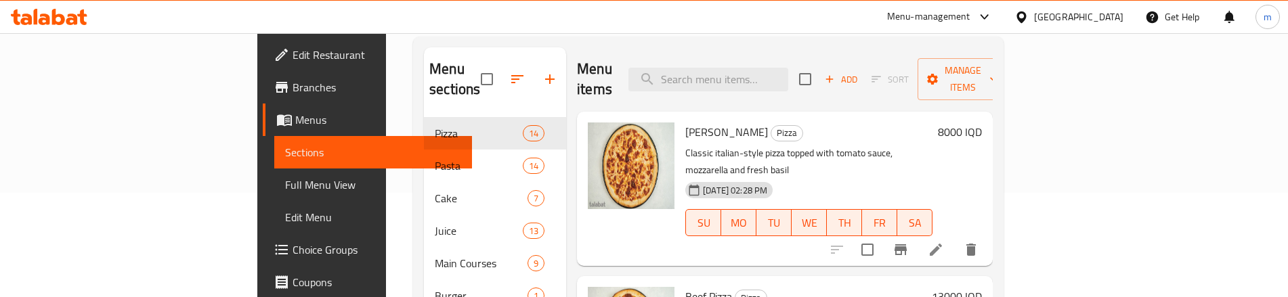
scroll to position [14, 0]
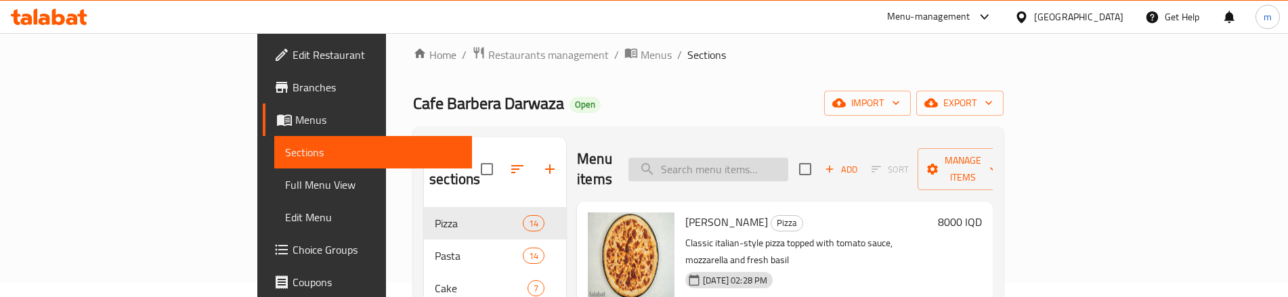
click at [788, 158] on input "search" at bounding box center [708, 170] width 160 height 24
paste input "Hawaii Cocktail"
type input "Hawaii Cocktail"
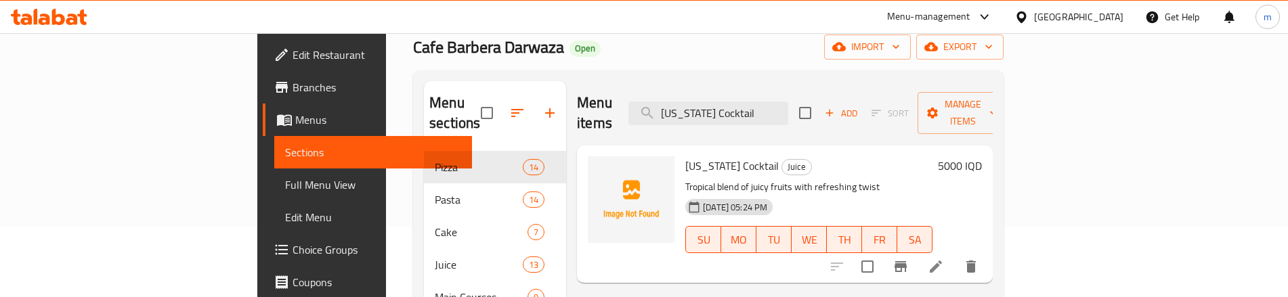
scroll to position [150, 0]
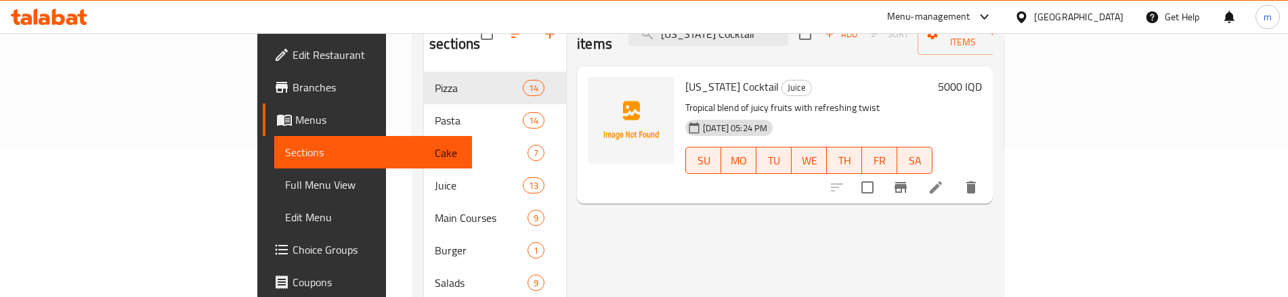
click at [955, 177] on li at bounding box center [936, 187] width 38 height 24
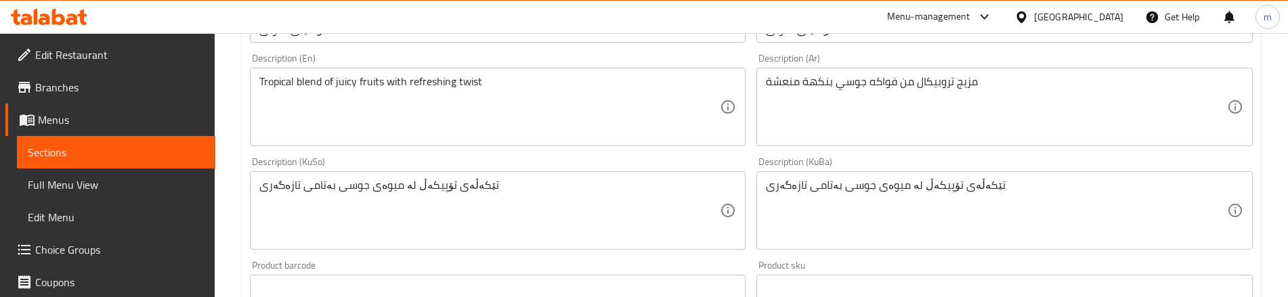
scroll to position [406, 0]
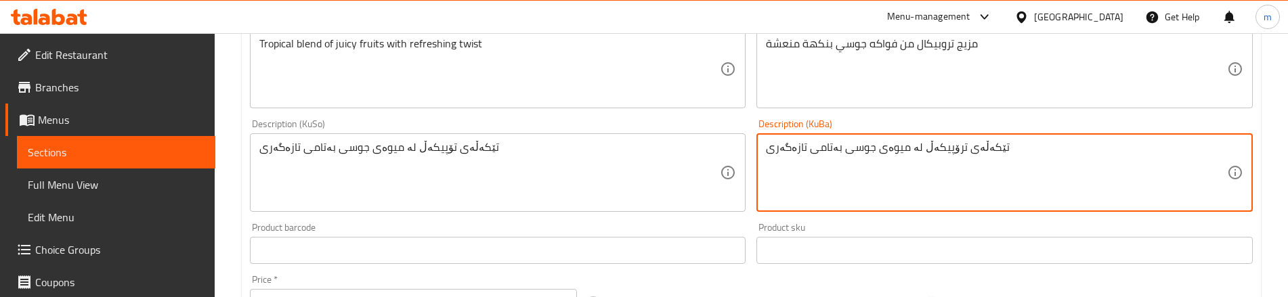
type textarea "تێکەڵەی ترۆپیکەڵ لە میوەی جوسی بەتامی تازەگەری"
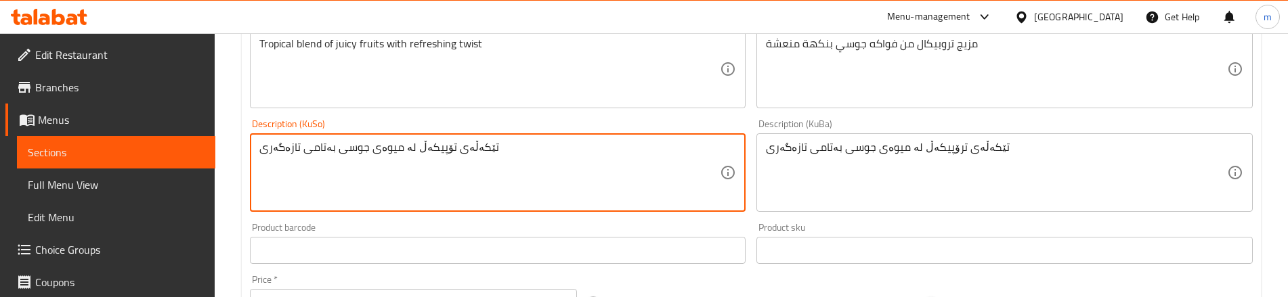
paste textarea "ر"
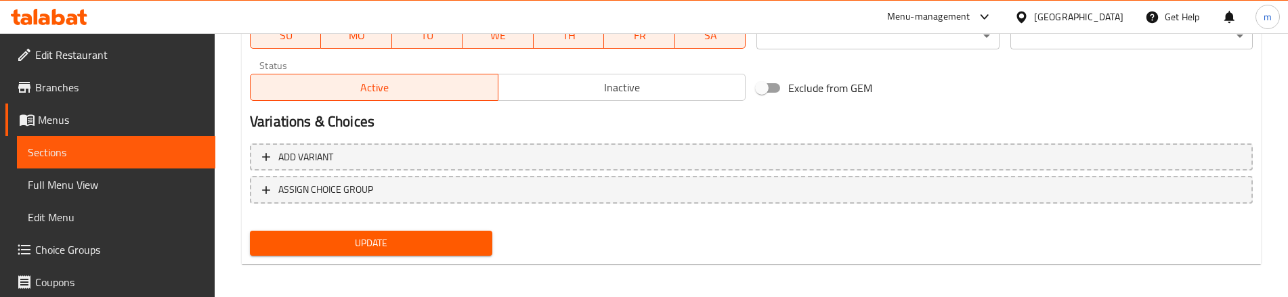
scroll to position [812, 0]
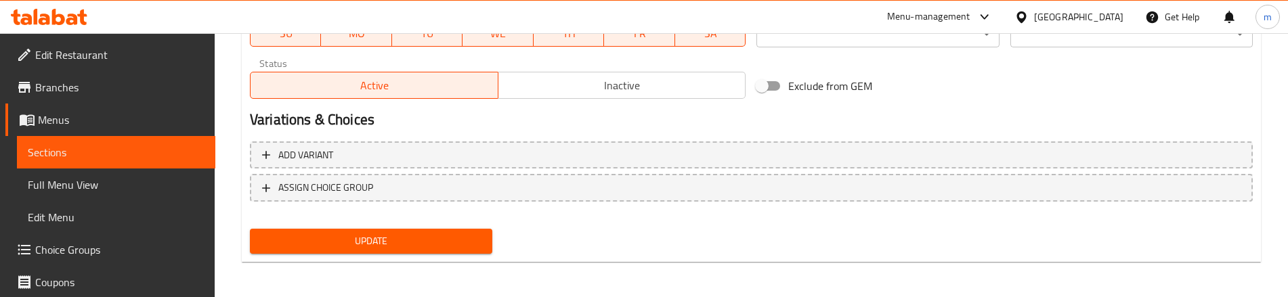
type textarea "تێکەڵەی ترۆپیکەڵ لە میوەی جوسی بەتامی تازەگەری"
click at [341, 244] on span "Update" at bounding box center [371, 241] width 221 height 17
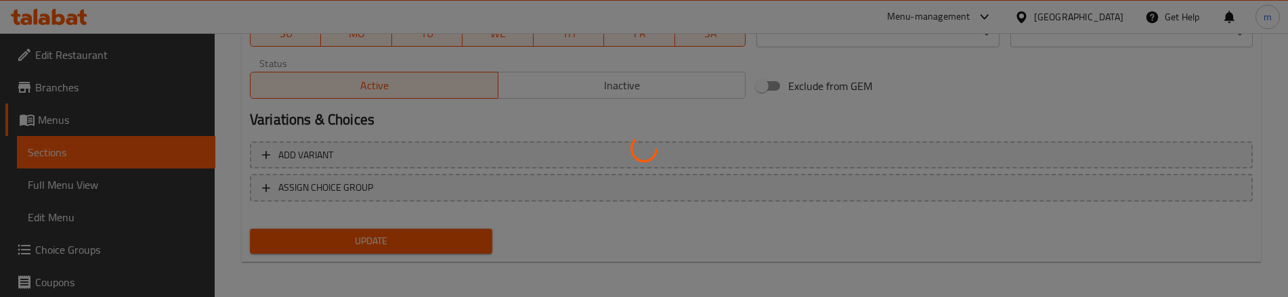
click at [93, 184] on div at bounding box center [644, 148] width 1288 height 297
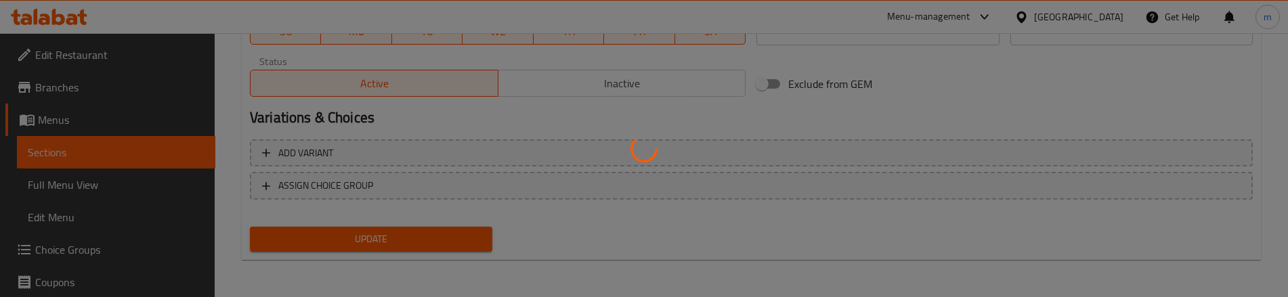
scroll to position [815, 0]
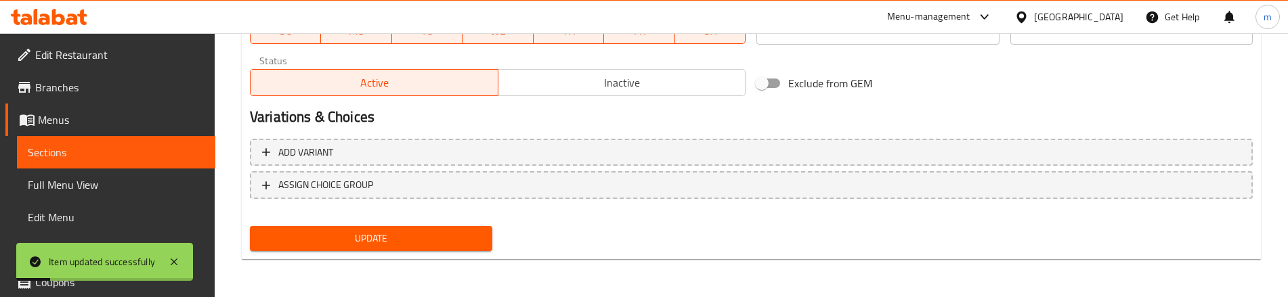
click at [131, 173] on link "Full Menu View" at bounding box center [116, 185] width 198 height 32
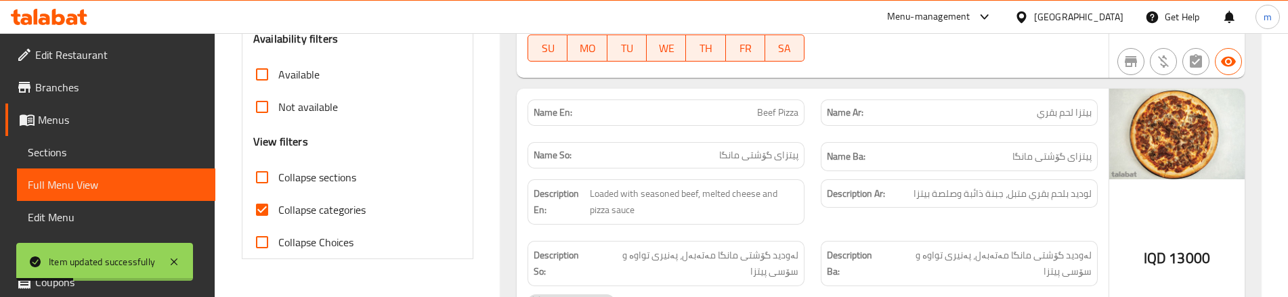
scroll to position [454, 0]
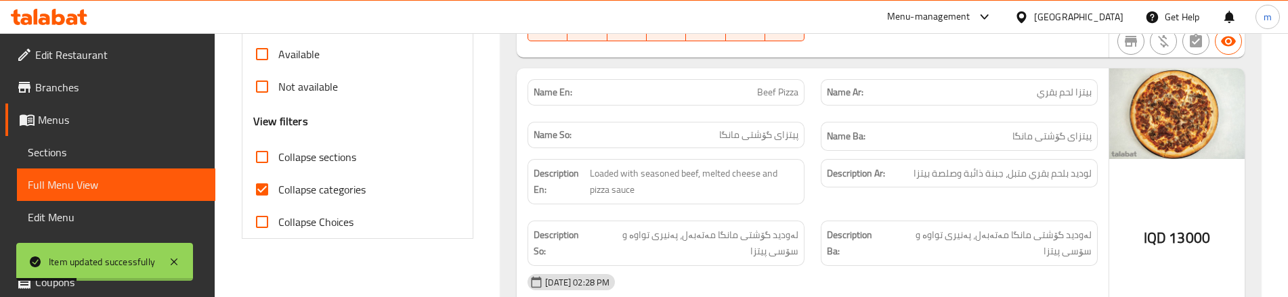
click at [263, 194] on input "Collapse categories" at bounding box center [262, 189] width 32 height 32
checkbox input "false"
click at [264, 160] on input "Collapse sections" at bounding box center [262, 157] width 32 height 32
checkbox input "true"
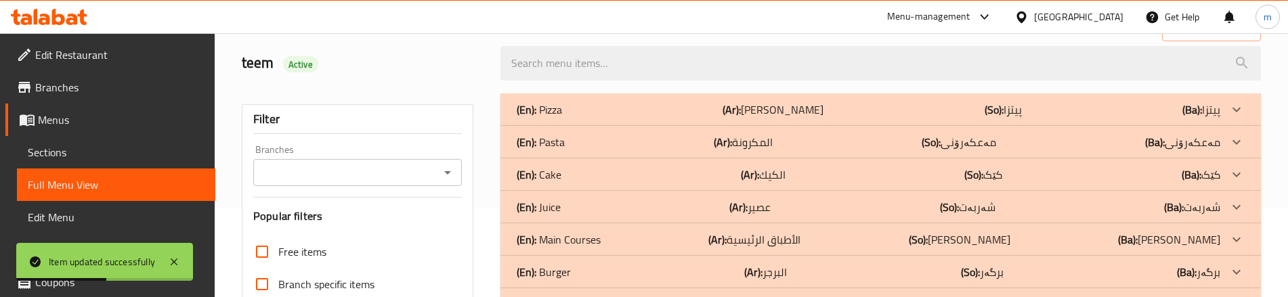
scroll to position [138, 0]
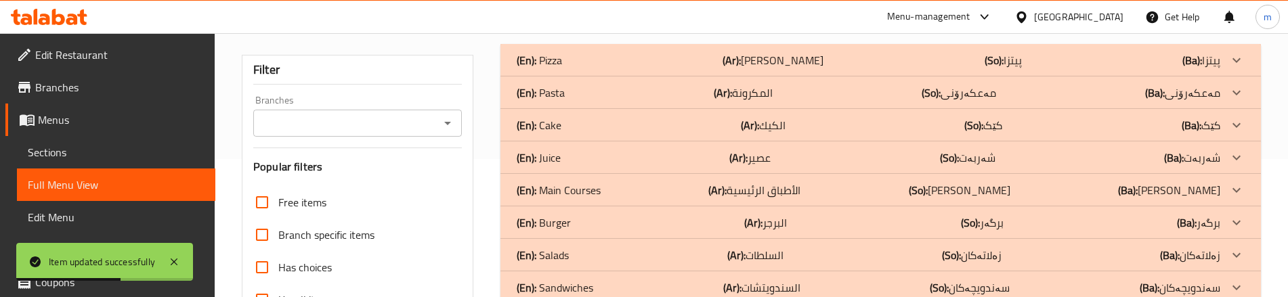
click at [582, 148] on div "(En): Juice (Ar): عصير (So): شەربەت (Ba): شەربەت" at bounding box center [880, 157] width 760 height 32
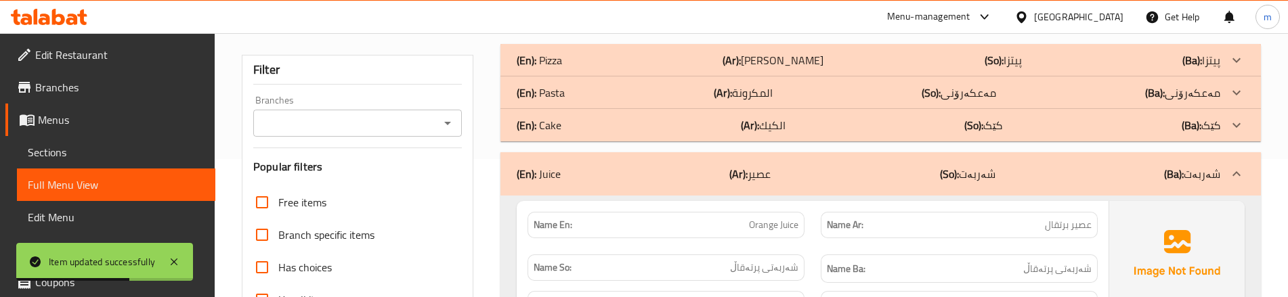
scroll to position [3614, 0]
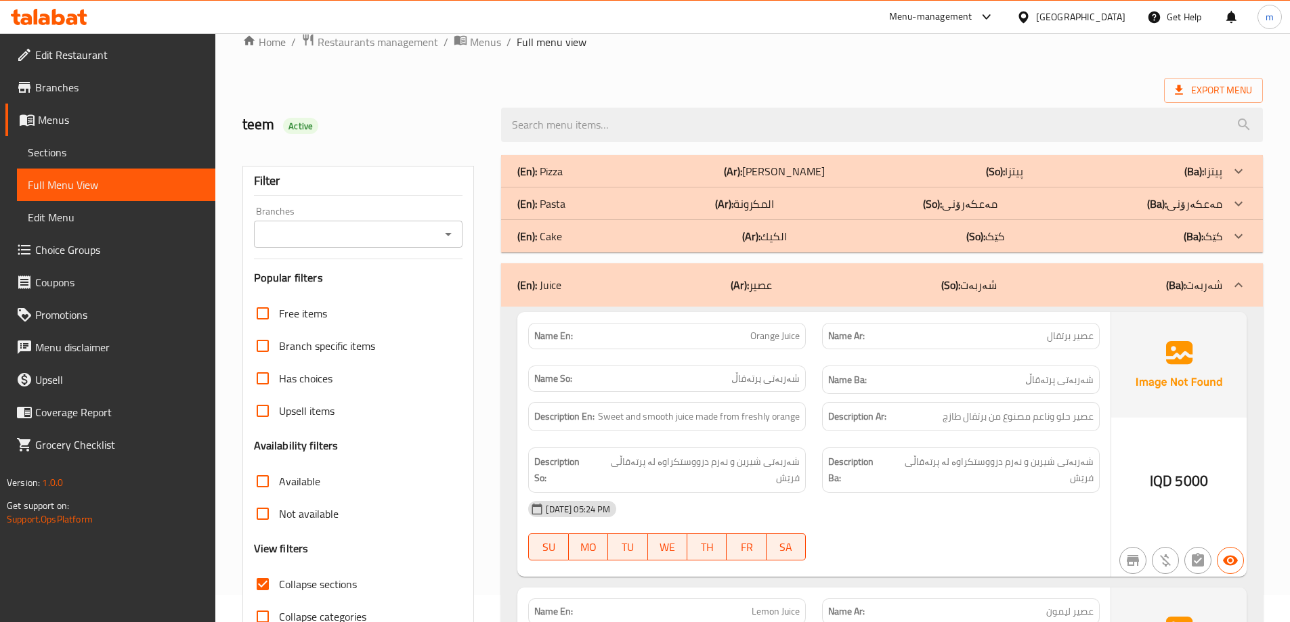
scroll to position [0, 0]
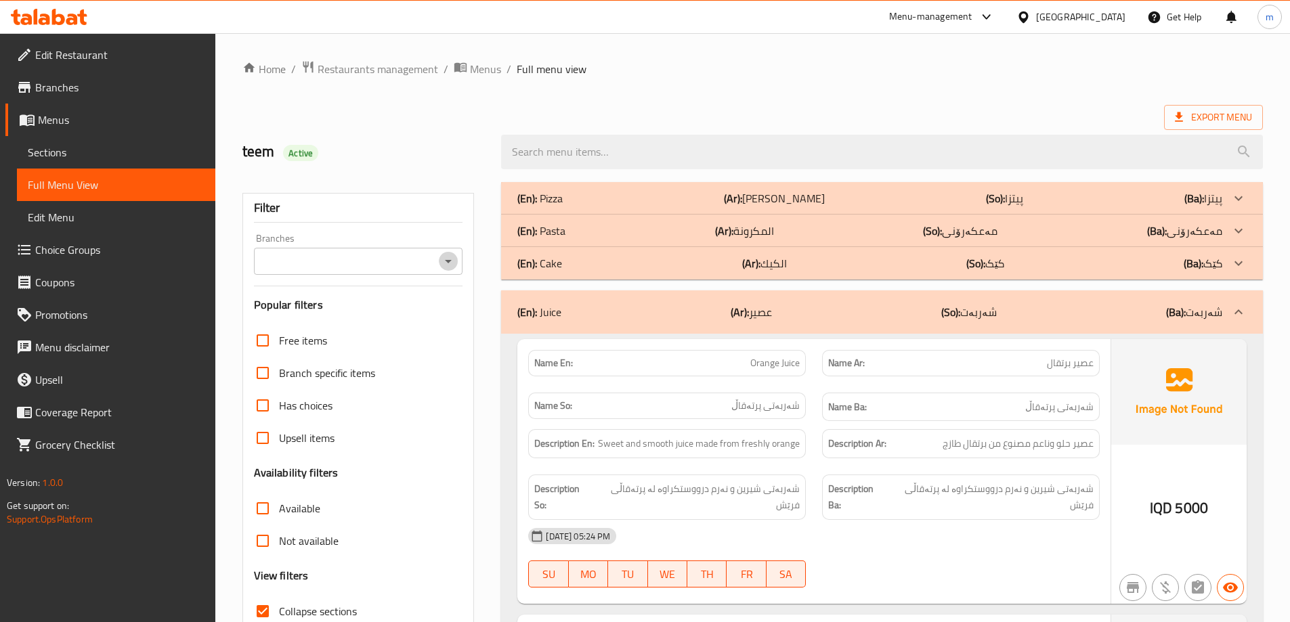
click at [443, 258] on icon "Open" at bounding box center [448, 261] width 16 height 16
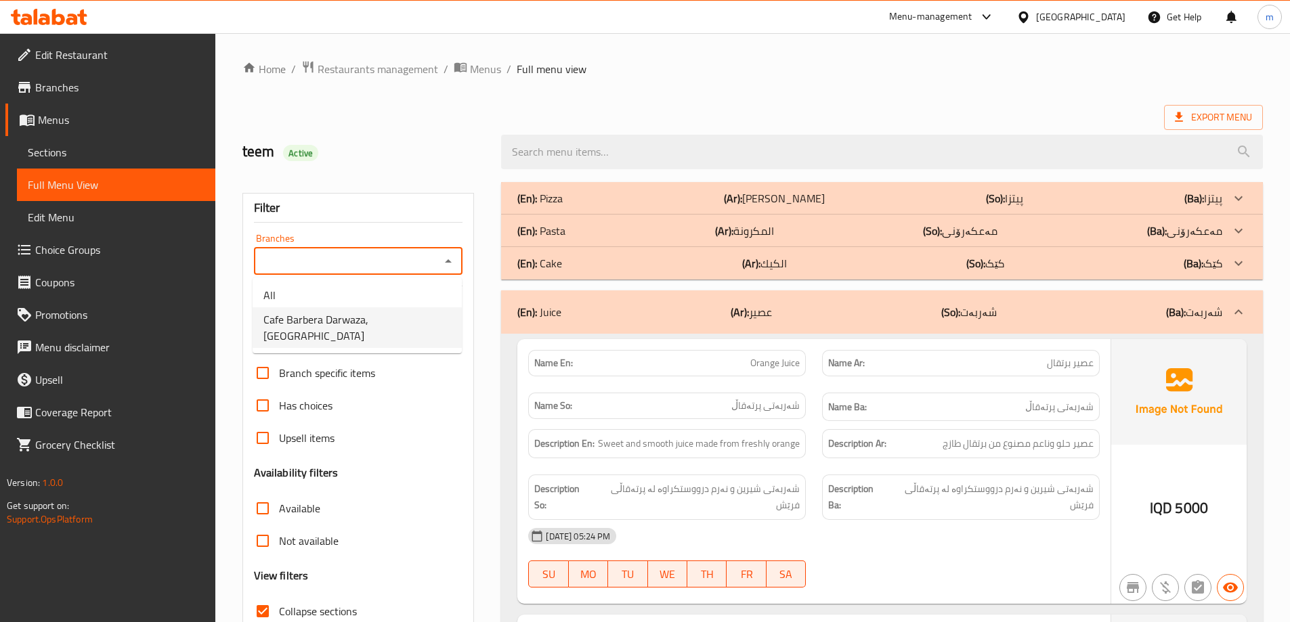
click at [339, 328] on span "Cafe Barbera Darwaza, Darwaza City" at bounding box center [357, 327] width 188 height 32
type input "Cafe Barbera Darwaza, Darwaza City"
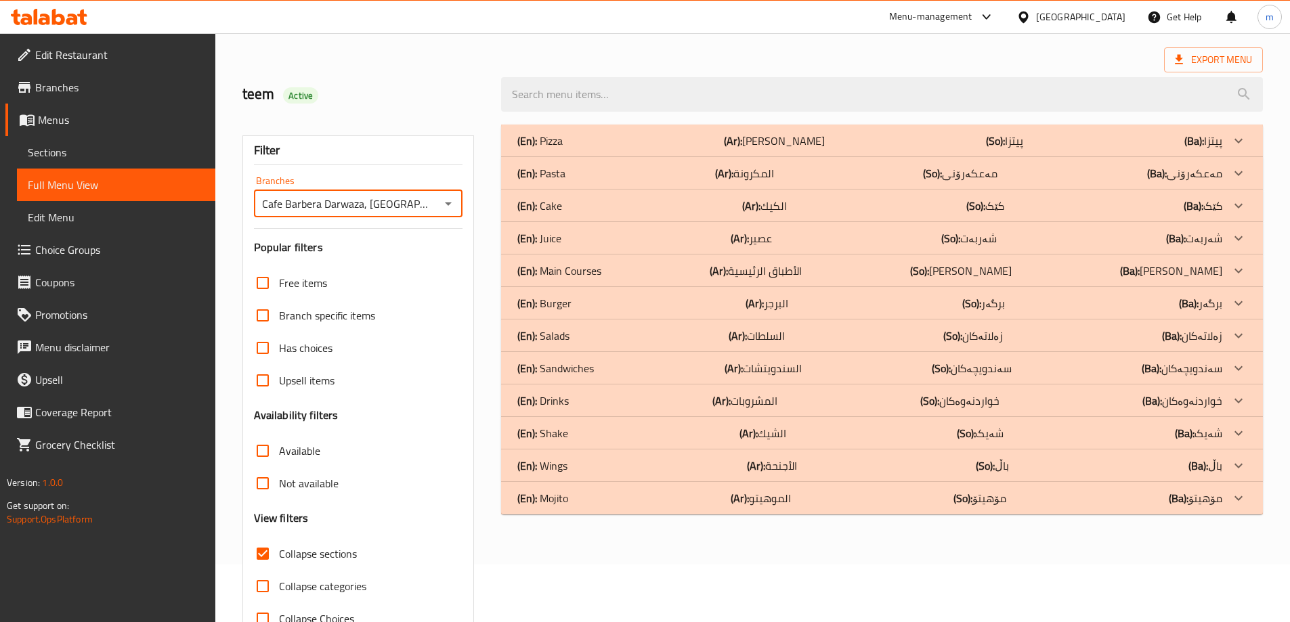
scroll to position [98, 0]
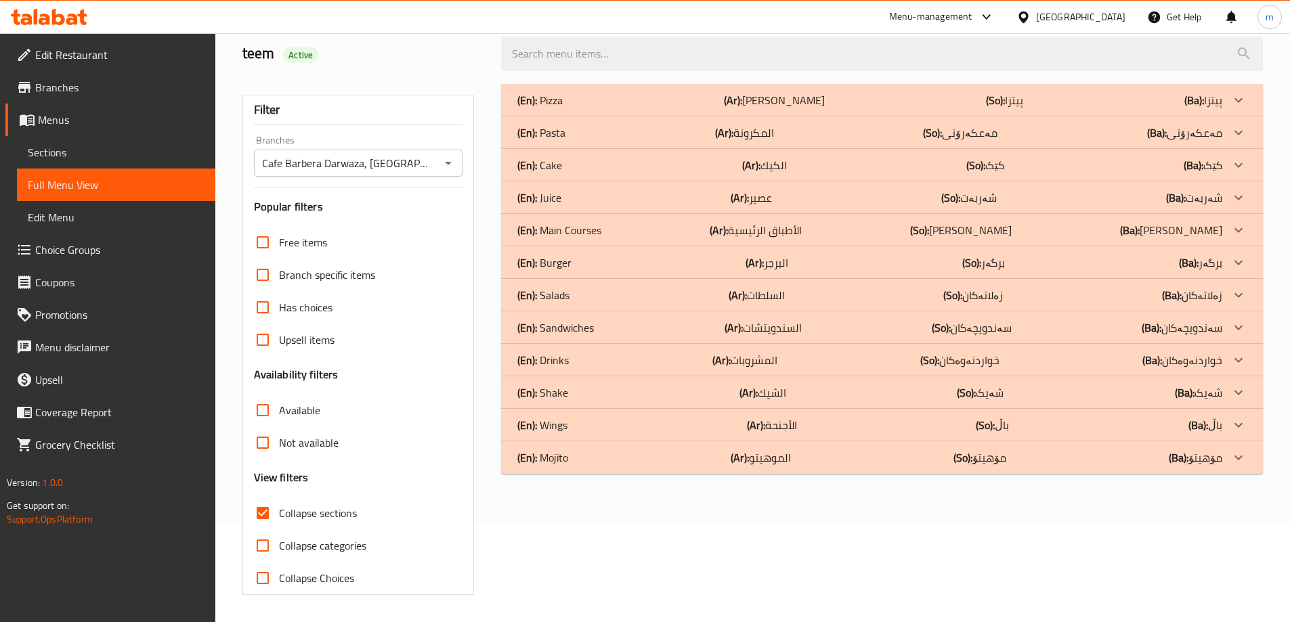
click at [589, 181] on div "(En): Juice (Ar): عصير (So): شەربەت (Ba): شەربەت" at bounding box center [882, 197] width 762 height 32
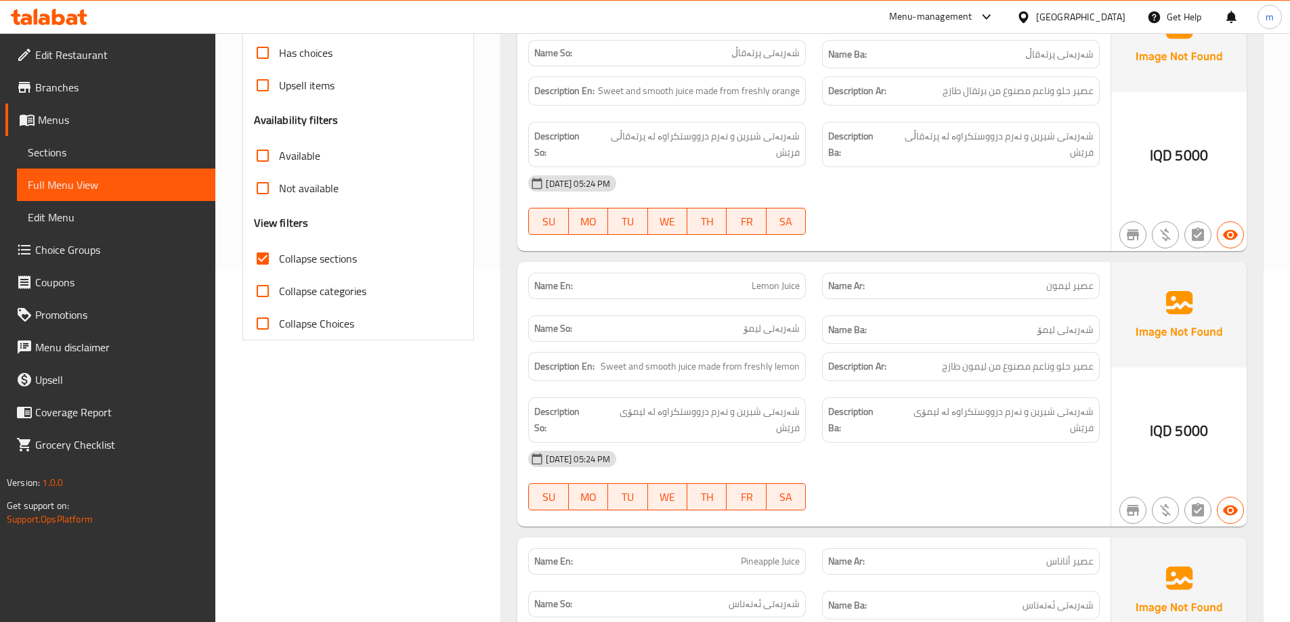
scroll to position [0, 0]
